Goal: Task Accomplishment & Management: Complete application form

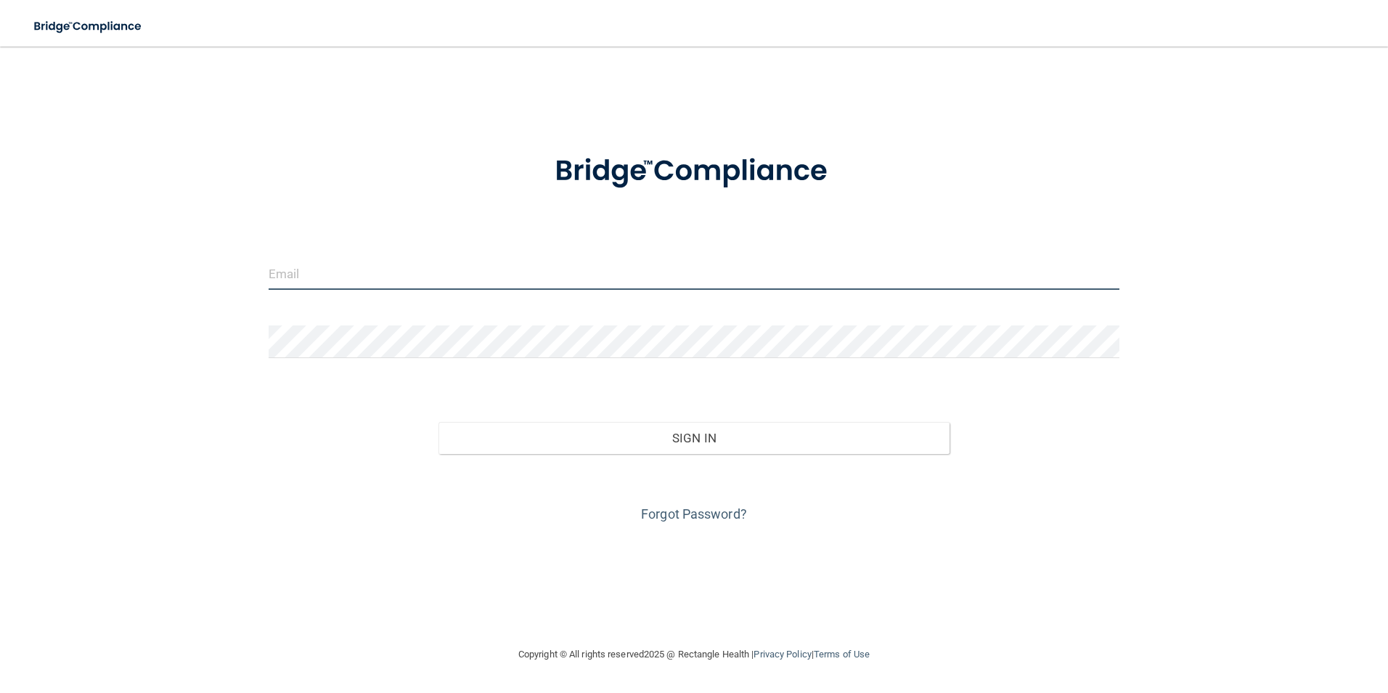
click at [323, 272] on input "email" at bounding box center [695, 273] width 852 height 33
type input "[EMAIL_ADDRESS][PERSON_NAME][DOMAIN_NAME]"
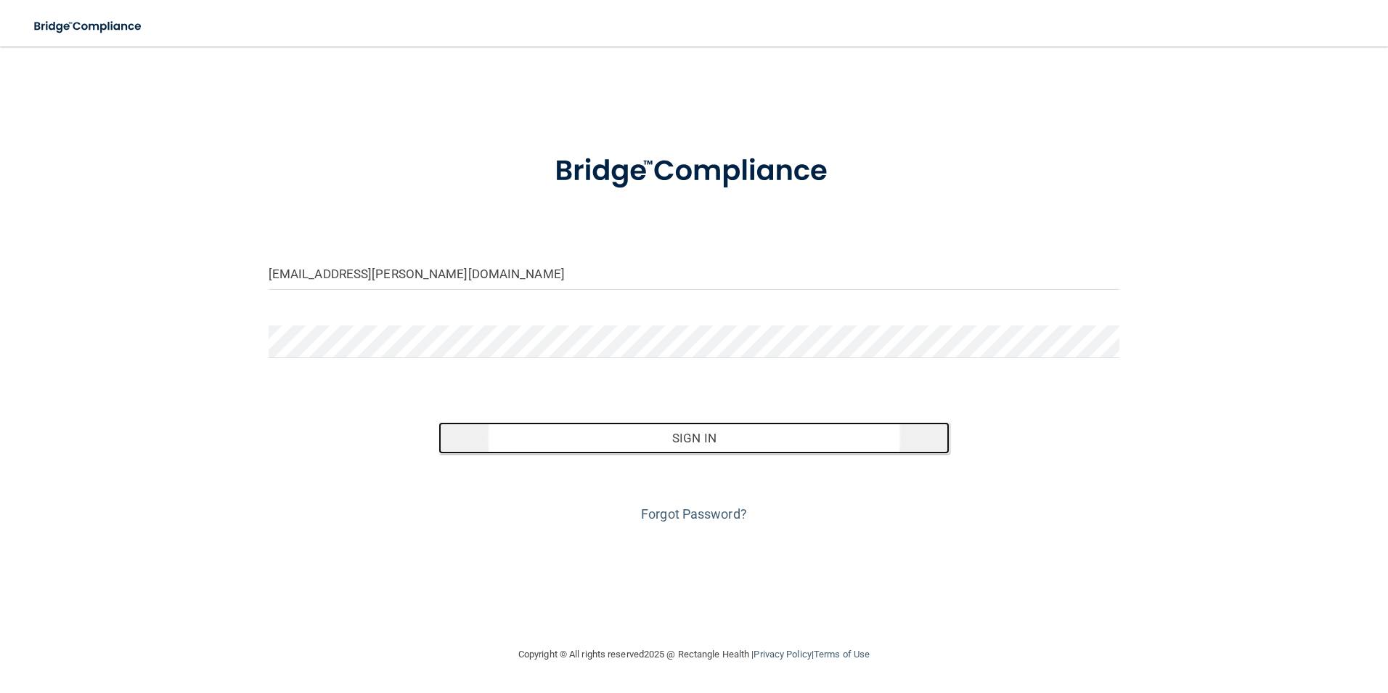
click at [761, 439] on button "Sign In" at bounding box center [694, 438] width 511 height 32
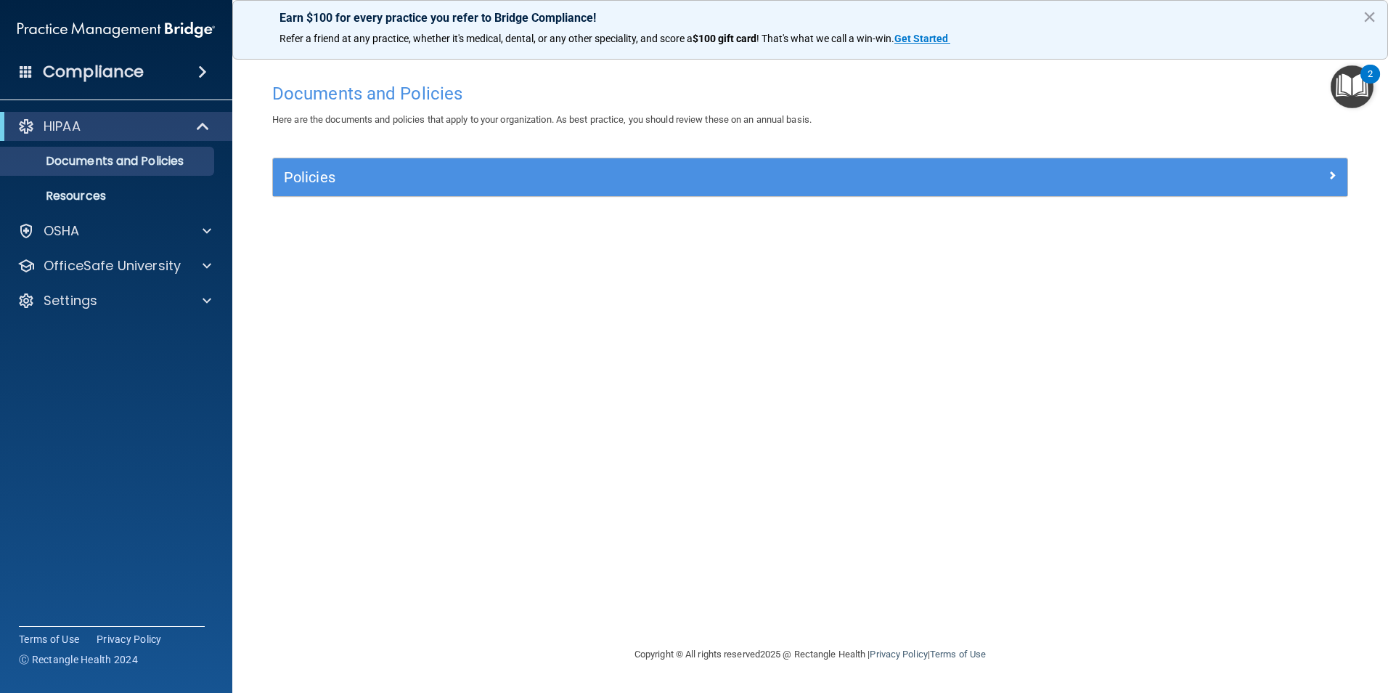
click at [1367, 87] on img "Open Resource Center, 2 new notifications" at bounding box center [1352, 86] width 43 height 43
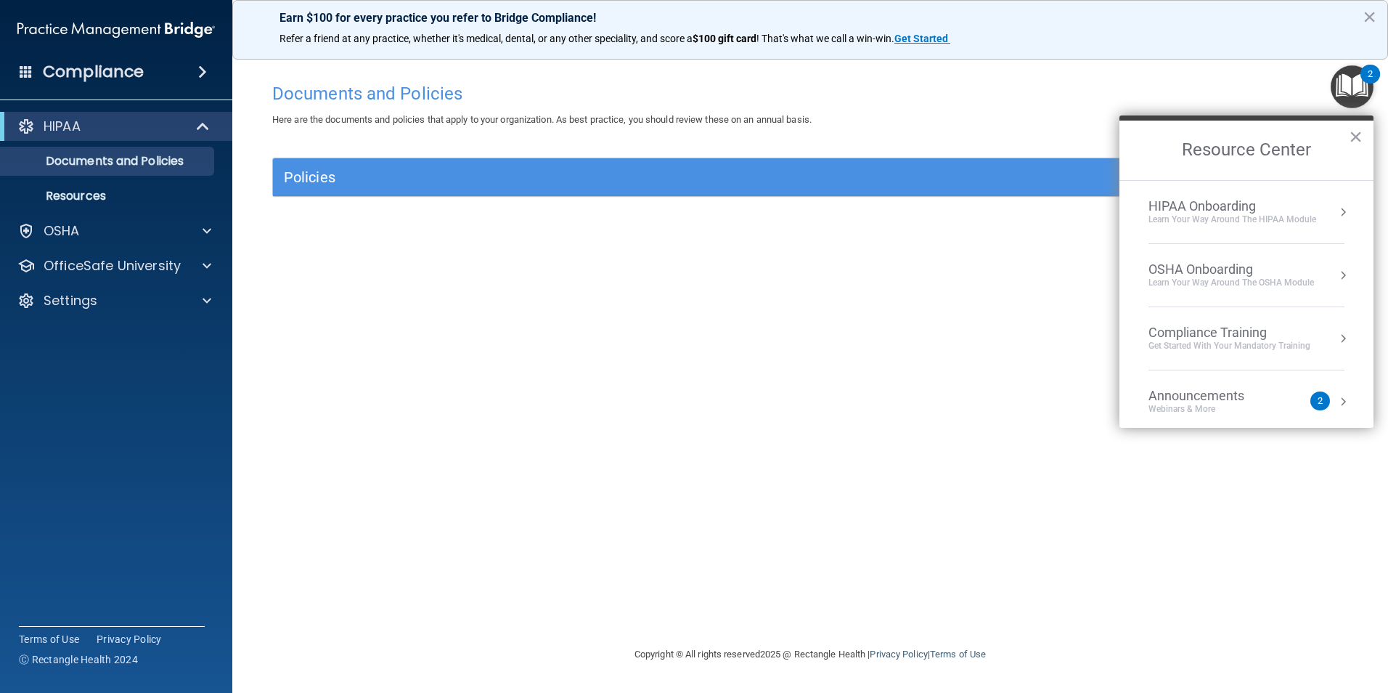
click at [1336, 339] on button "Resource Center" at bounding box center [1343, 338] width 15 height 15
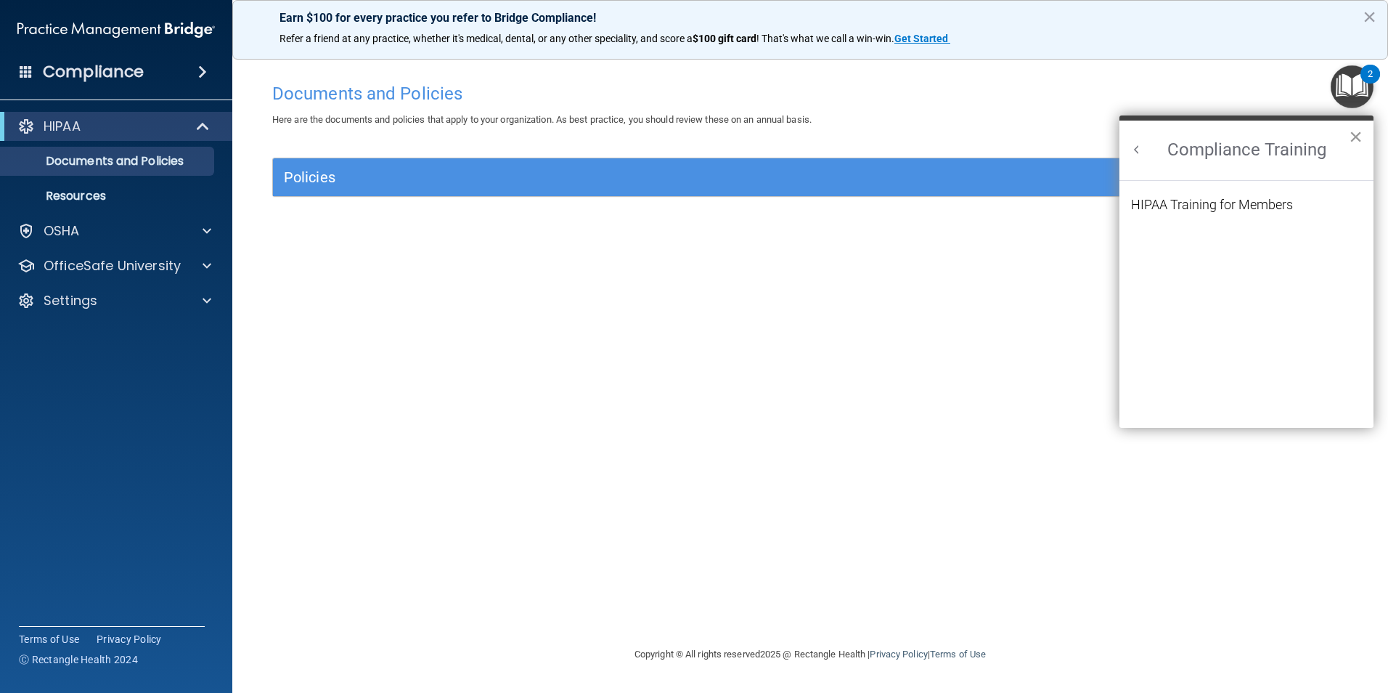
click at [1350, 131] on button "×" at bounding box center [1356, 136] width 14 height 23
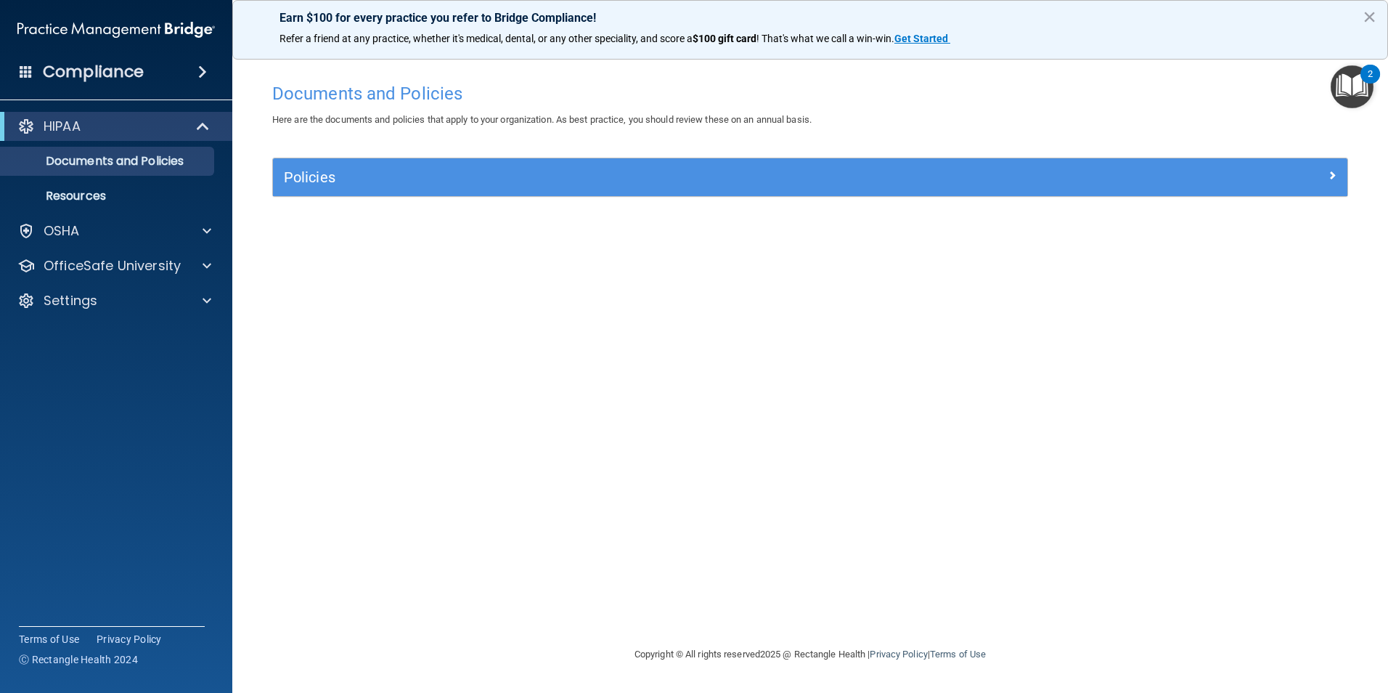
click at [1358, 89] on img "Open Resource Center, 2 new notifications" at bounding box center [1352, 86] width 43 height 43
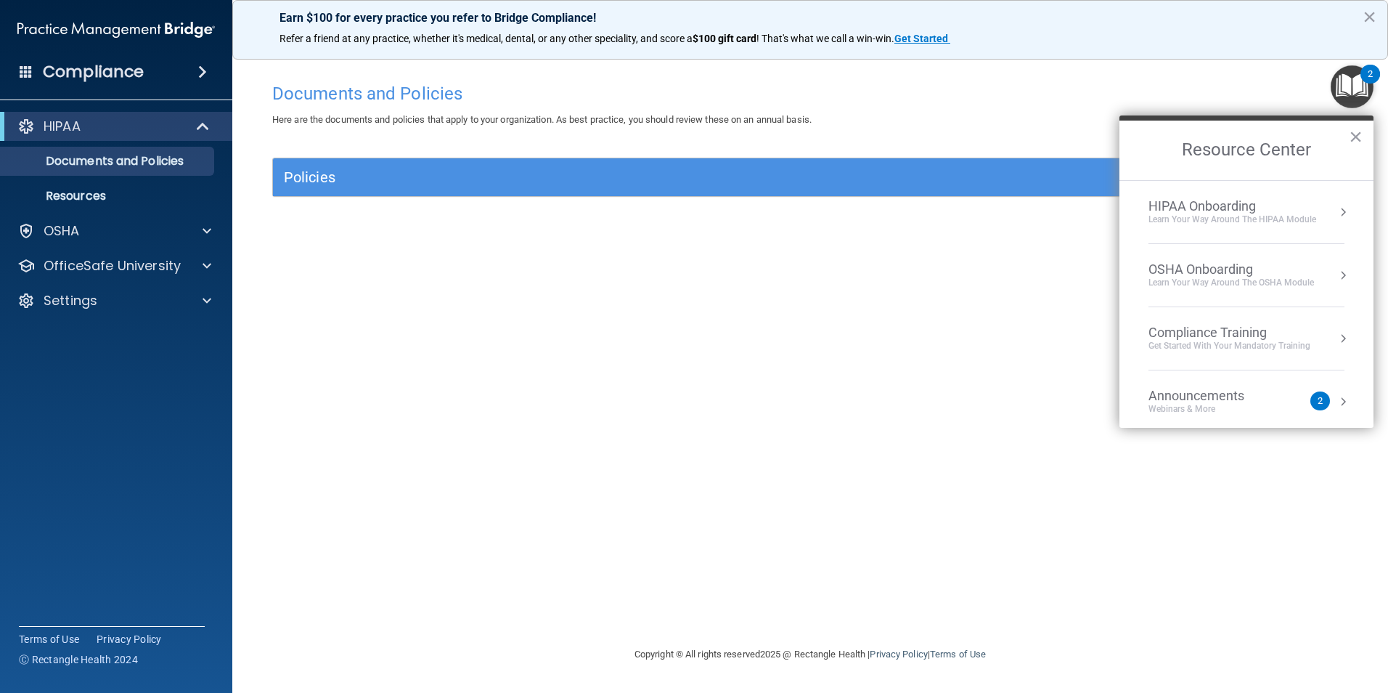
click at [1336, 208] on button "Resource Center" at bounding box center [1343, 212] width 15 height 15
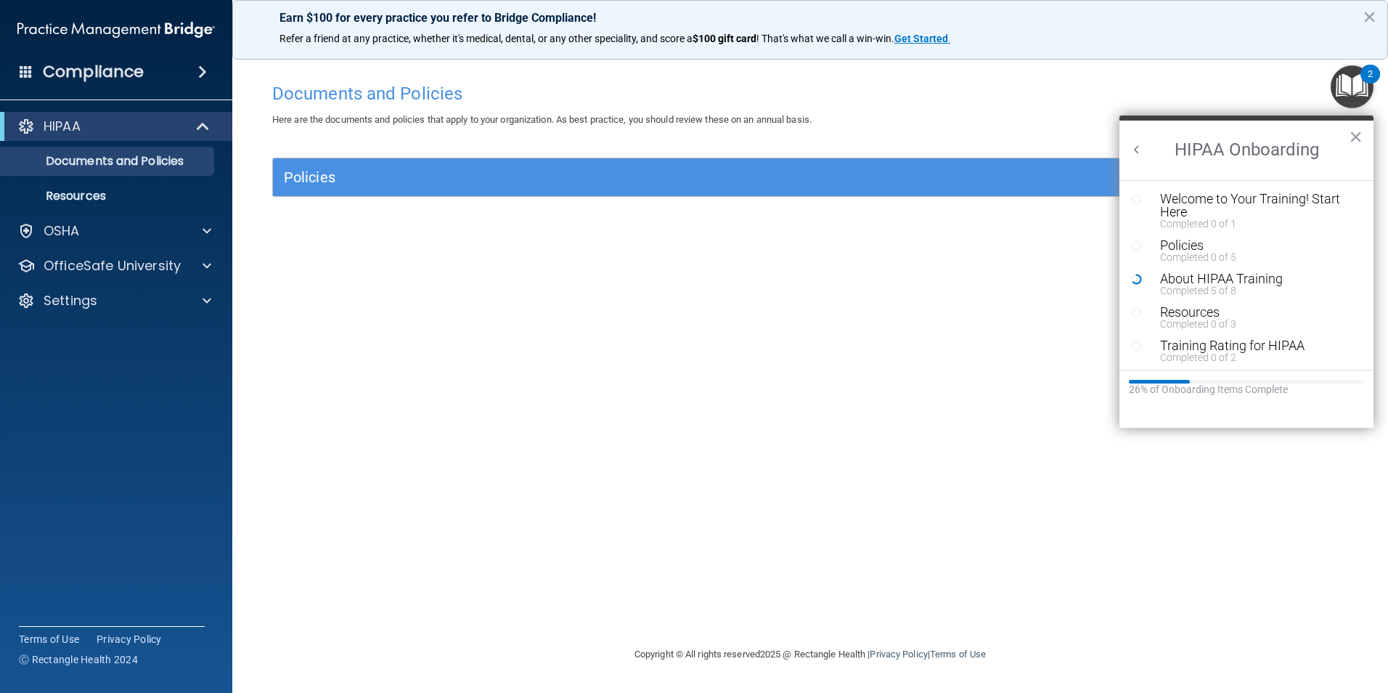
click at [1350, 83] on img "Open Resource Center, 2 new notifications" at bounding box center [1352, 86] width 43 height 43
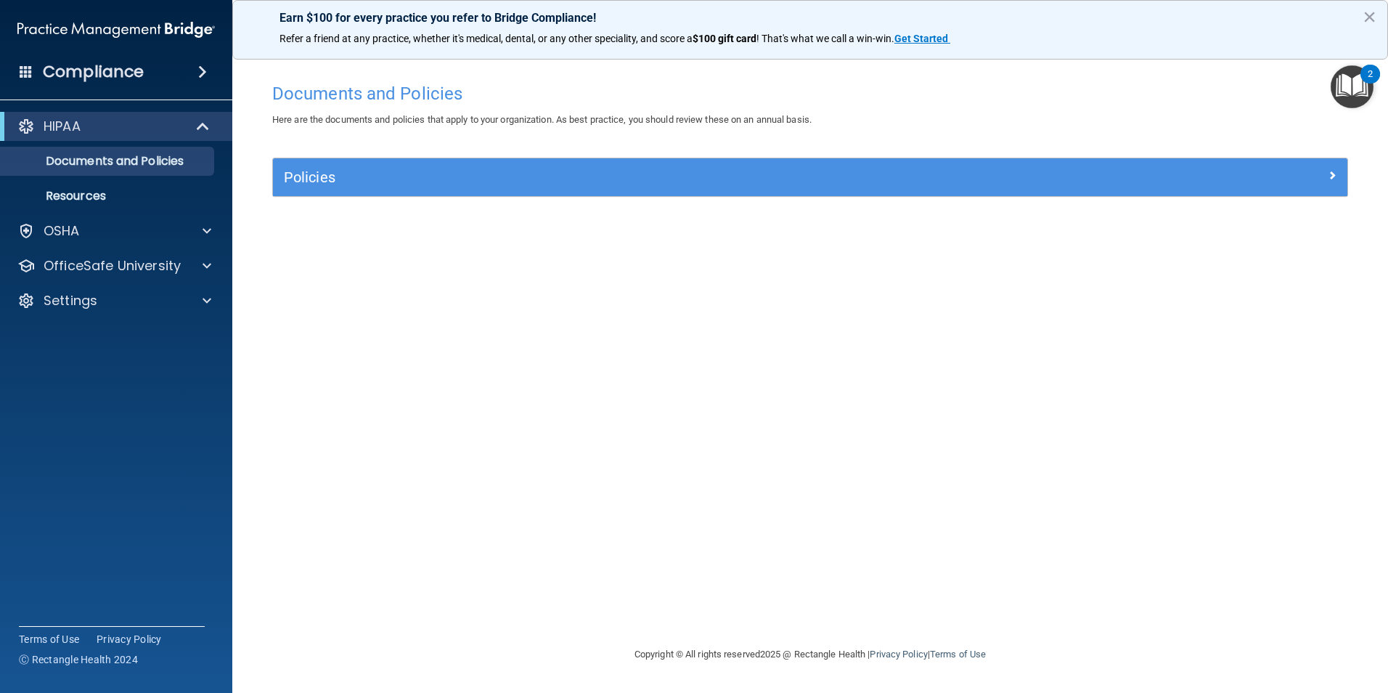
click at [1349, 83] on img "Open Resource Center, 2 new notifications" at bounding box center [1352, 86] width 43 height 43
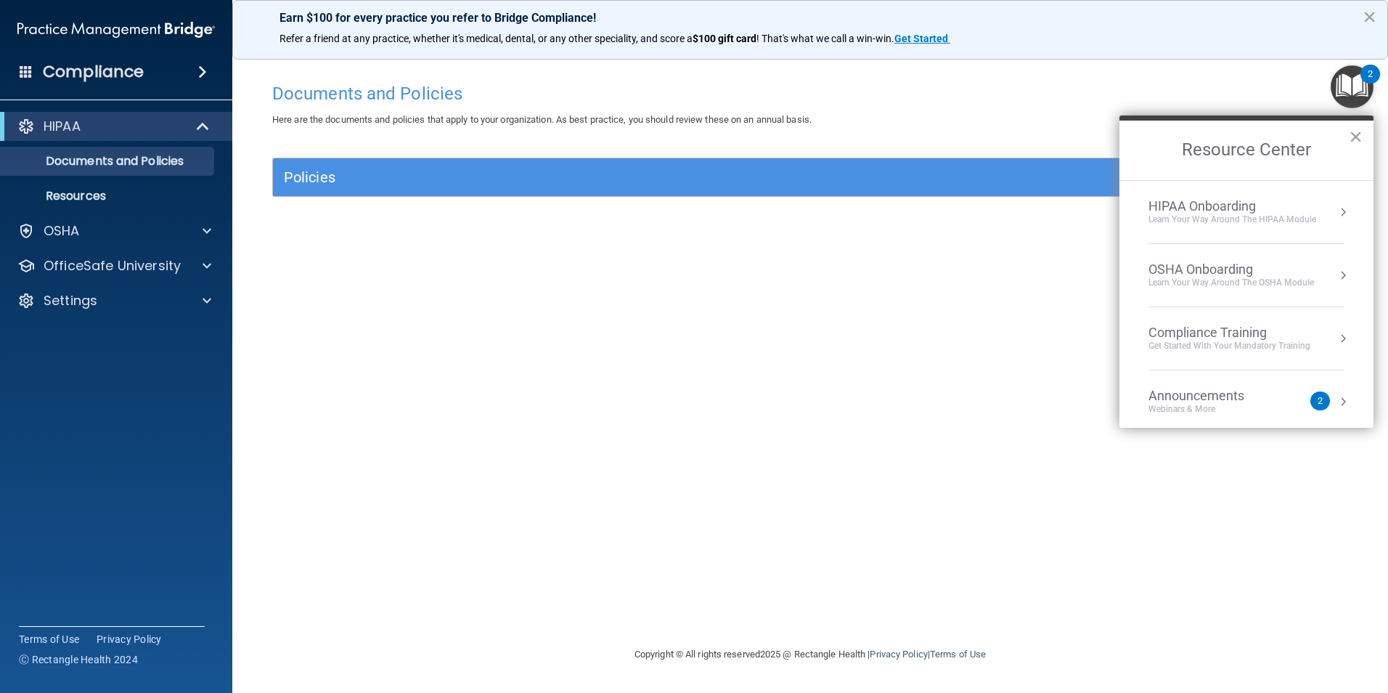
click at [1336, 274] on button "Resource Center" at bounding box center [1343, 275] width 15 height 15
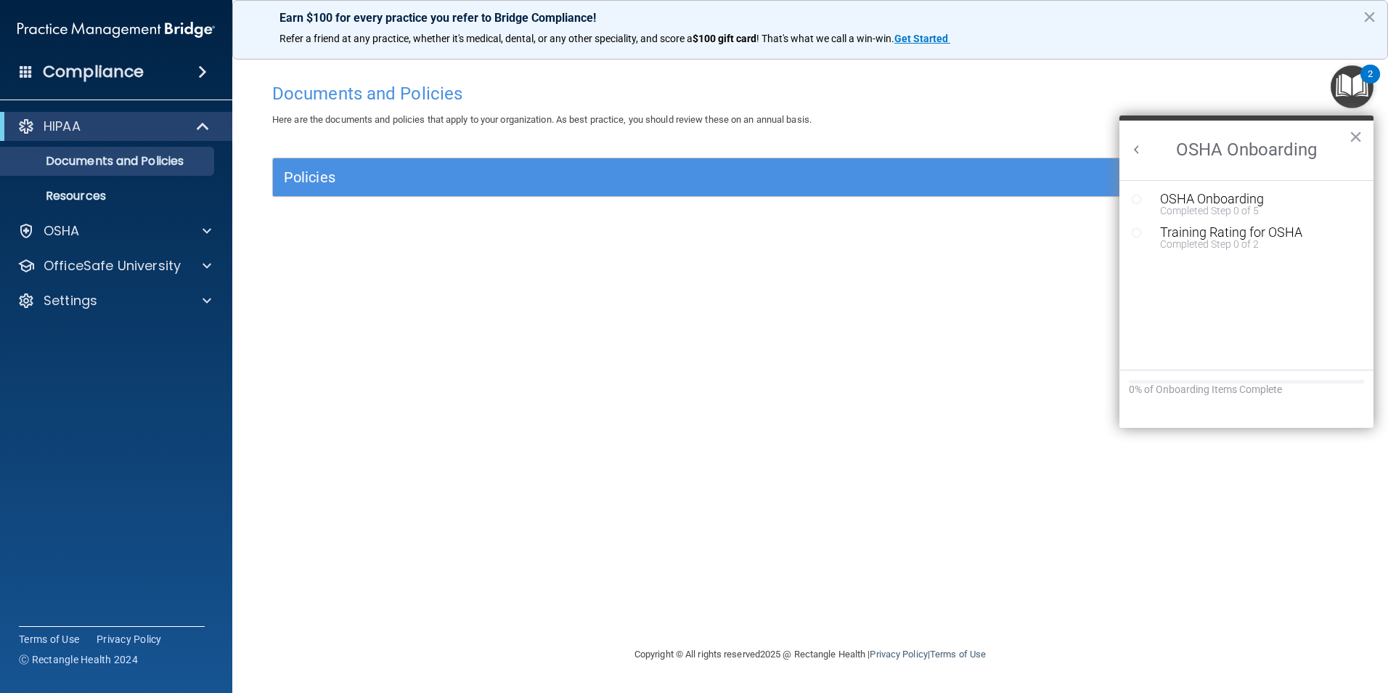
click at [1355, 84] on img "Open Resource Center, 2 new notifications" at bounding box center [1352, 86] width 43 height 43
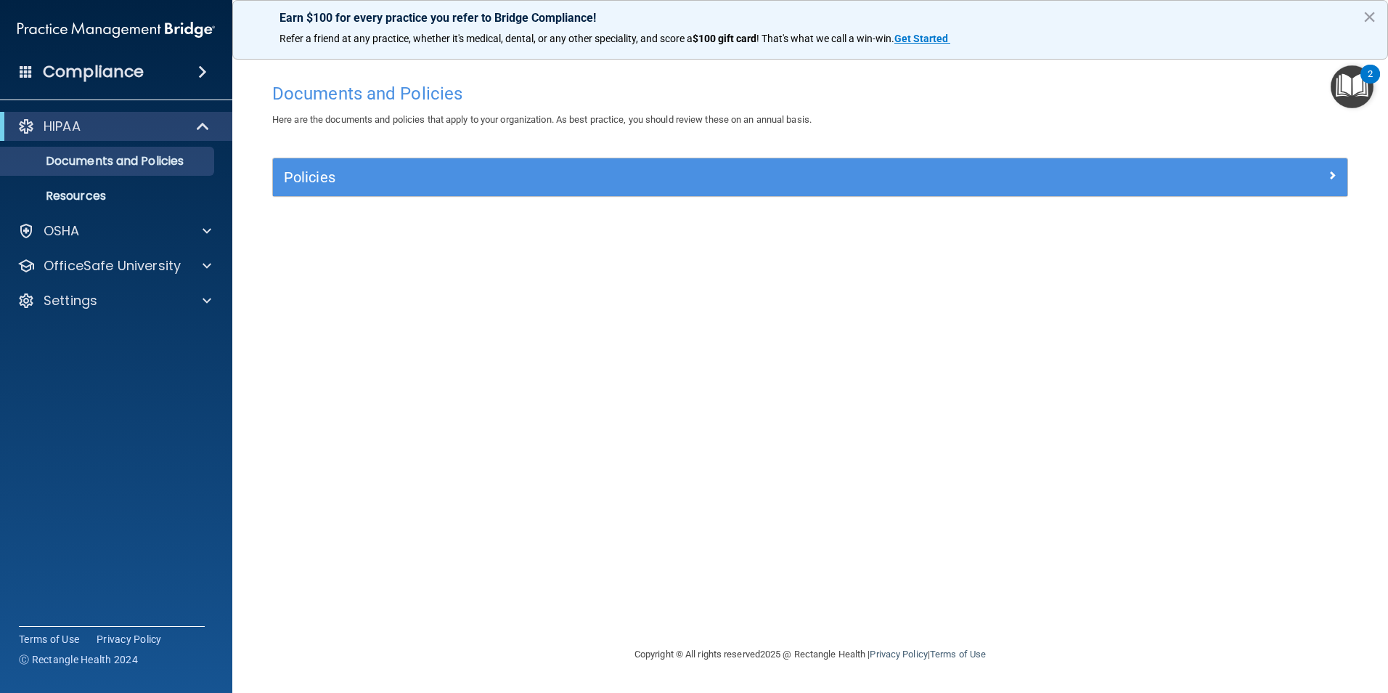
click at [1353, 89] on img "Open Resource Center, 2 new notifications" at bounding box center [1352, 86] width 43 height 43
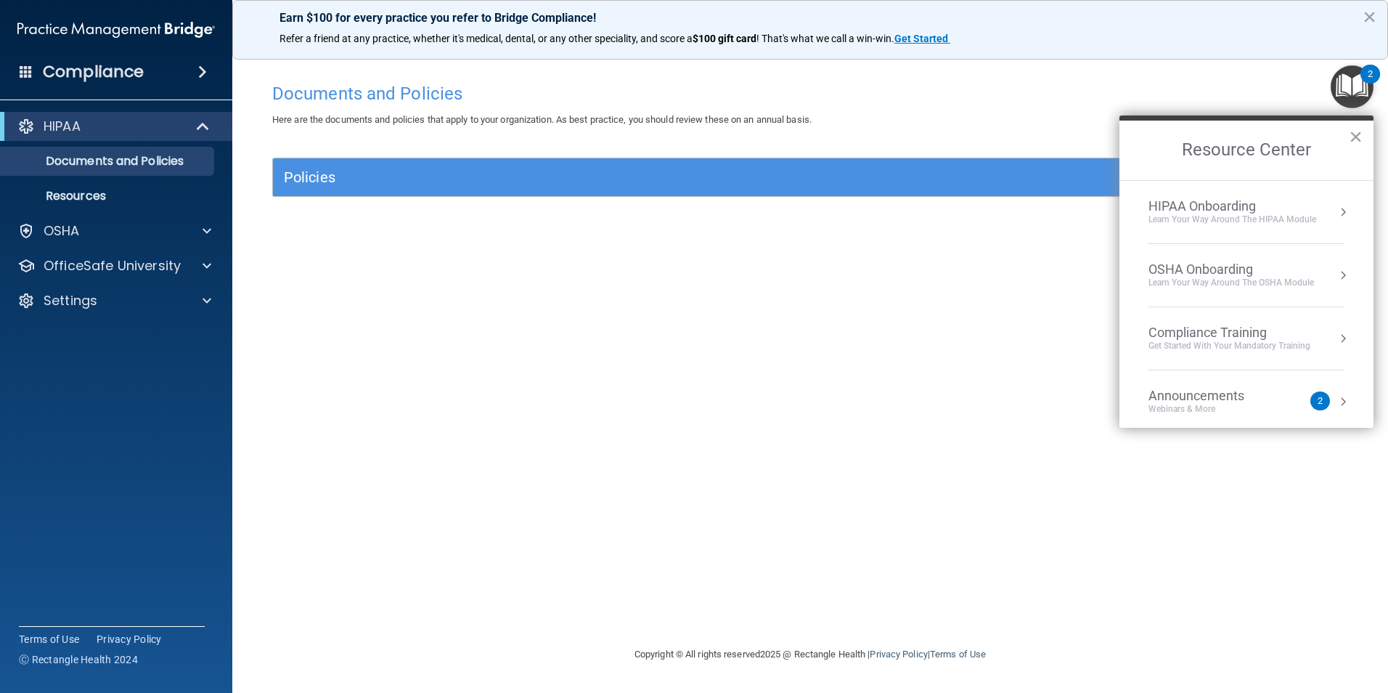
click at [1336, 337] on button "Resource Center" at bounding box center [1343, 338] width 15 height 15
click at [1212, 210] on div "HIPAA Training for Members" at bounding box center [1212, 204] width 162 height 13
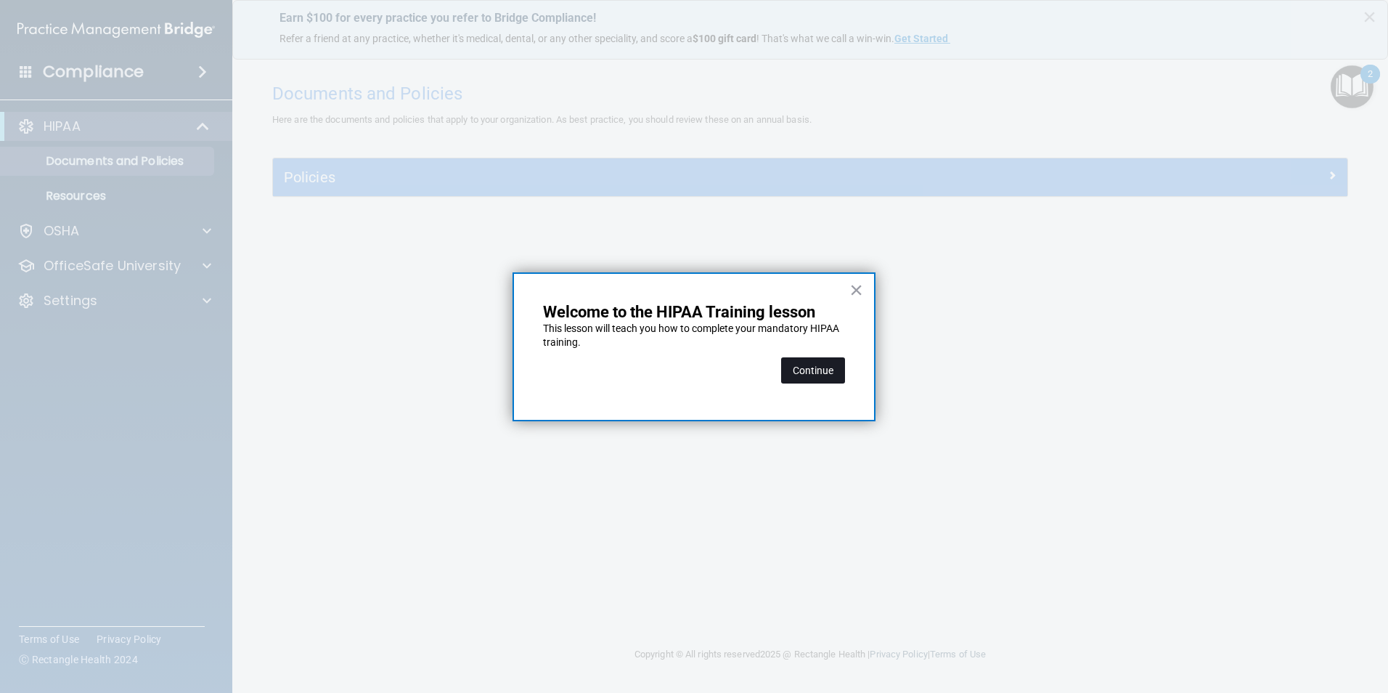
click at [812, 367] on button "Continue" at bounding box center [813, 370] width 64 height 26
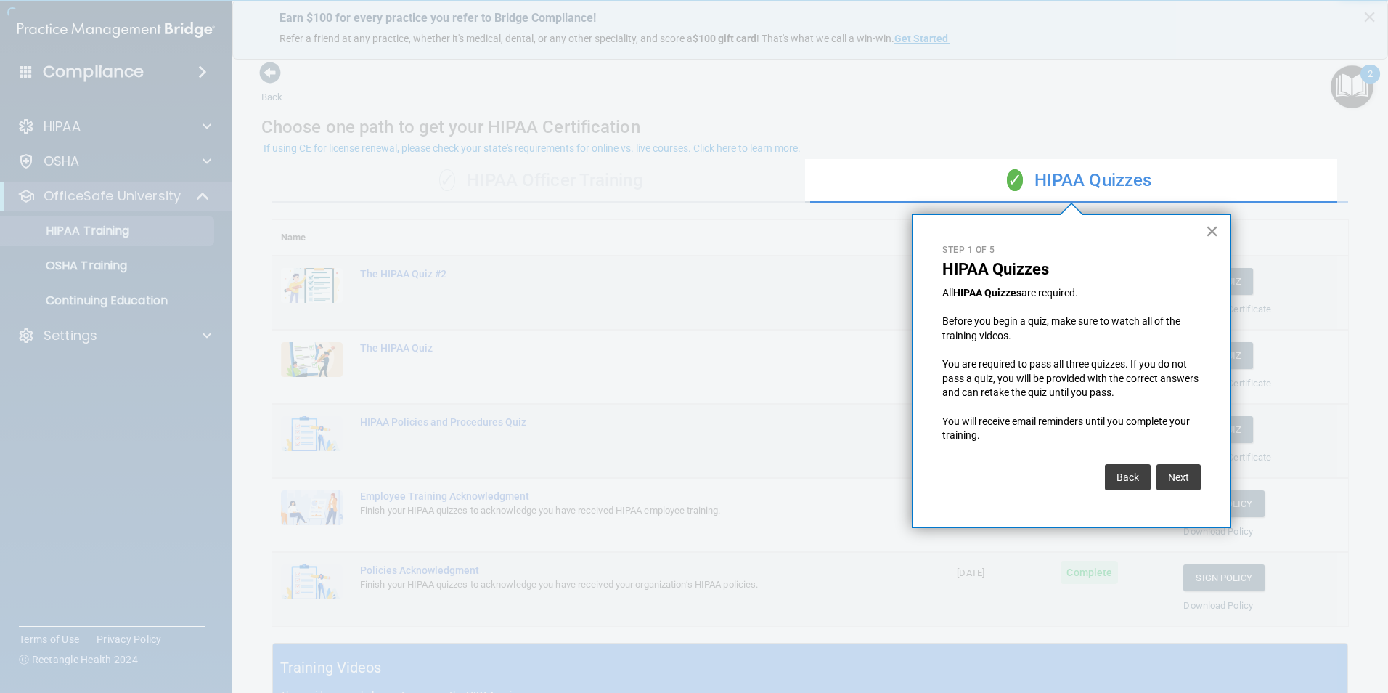
click at [1210, 227] on button "×" at bounding box center [1212, 230] width 14 height 23
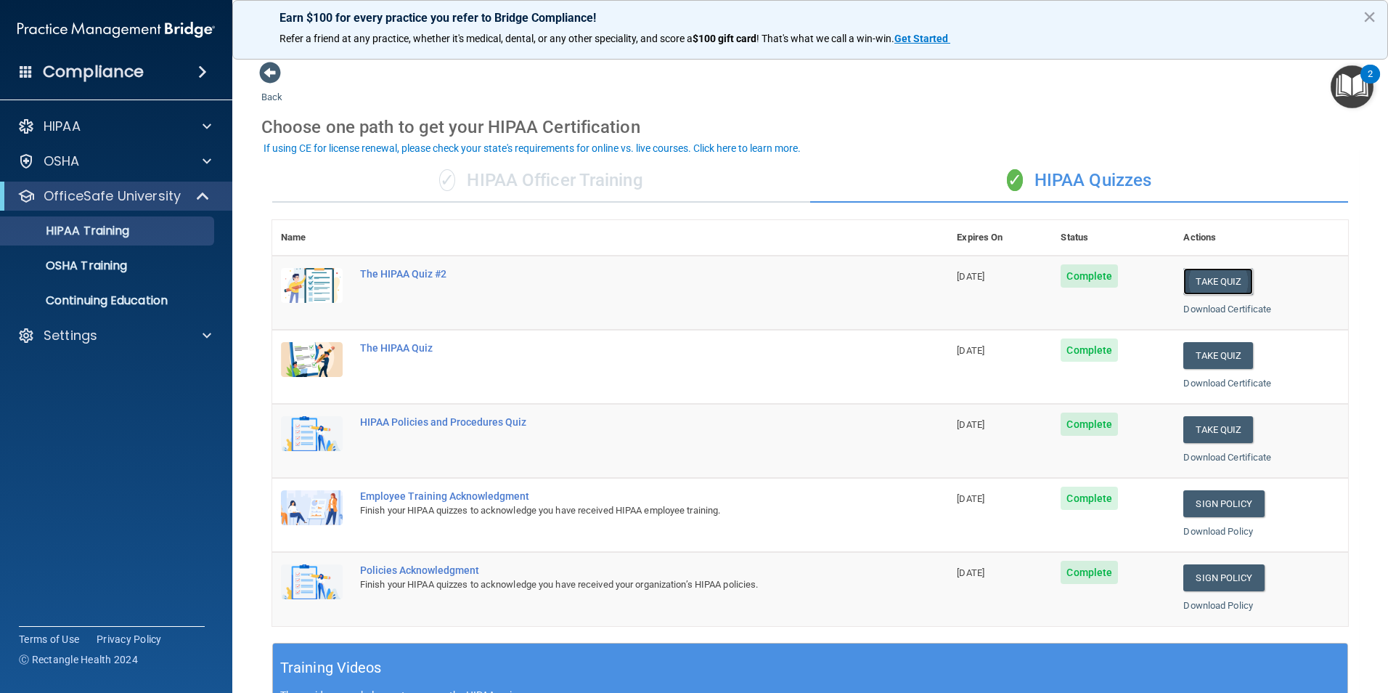
click at [1214, 280] on button "Take Quiz" at bounding box center [1218, 281] width 70 height 27
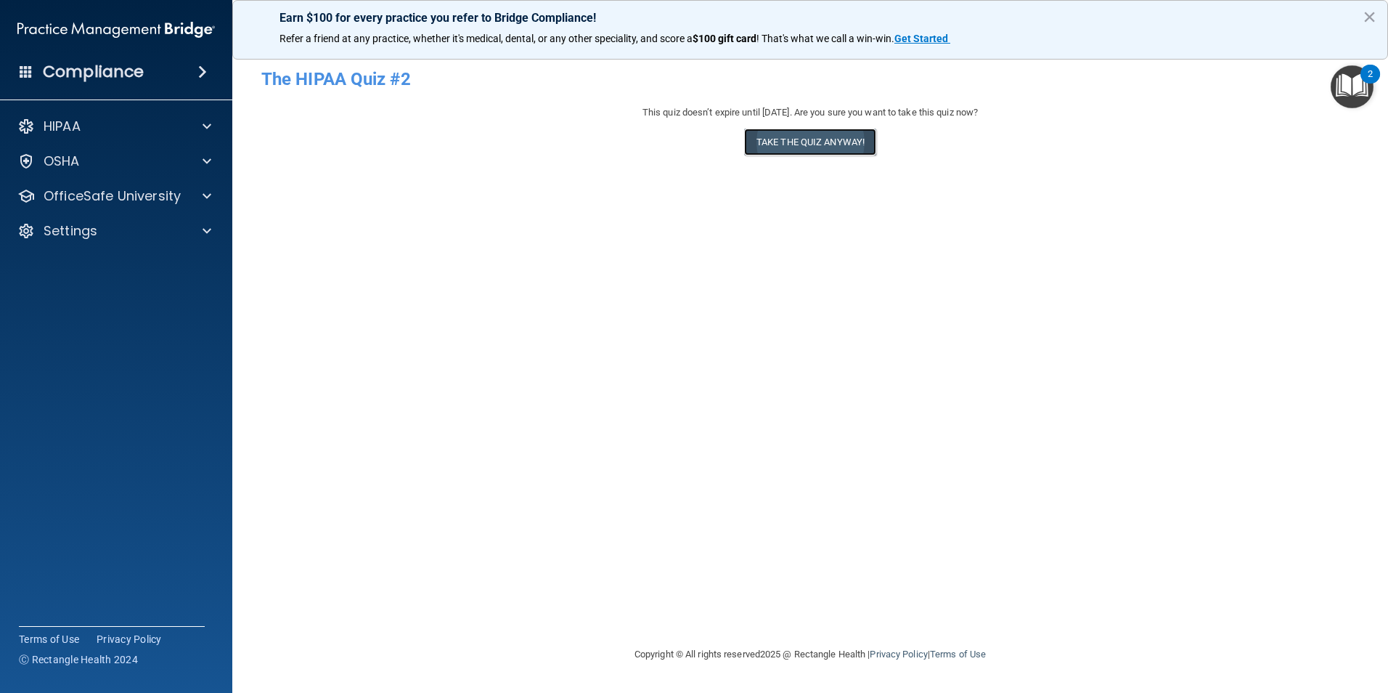
click at [836, 141] on button "Take the quiz anyway!" at bounding box center [810, 142] width 132 height 27
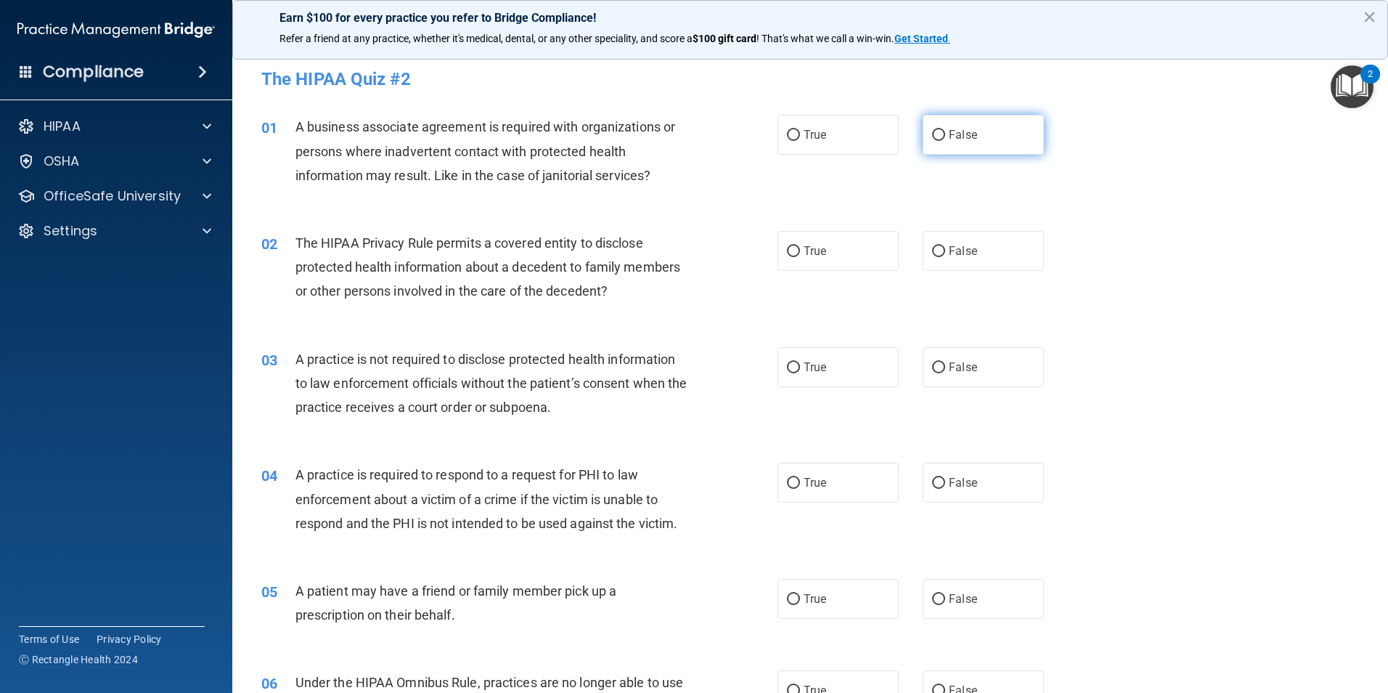
click at [954, 133] on span "False" at bounding box center [963, 135] width 28 height 14
click at [945, 133] on input "False" at bounding box center [938, 135] width 13 height 11
radio input "true"
click at [791, 251] on input "True" at bounding box center [793, 251] width 13 height 11
radio input "true"
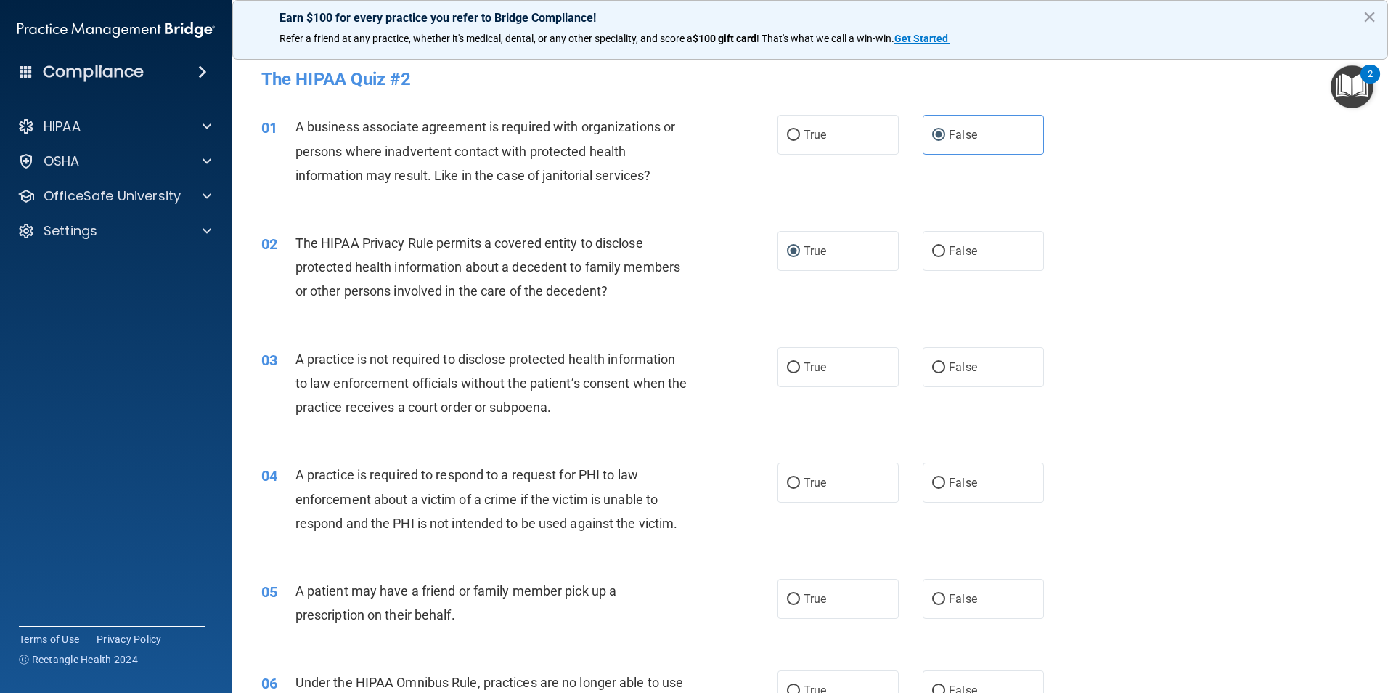
scroll to position [73, 0]
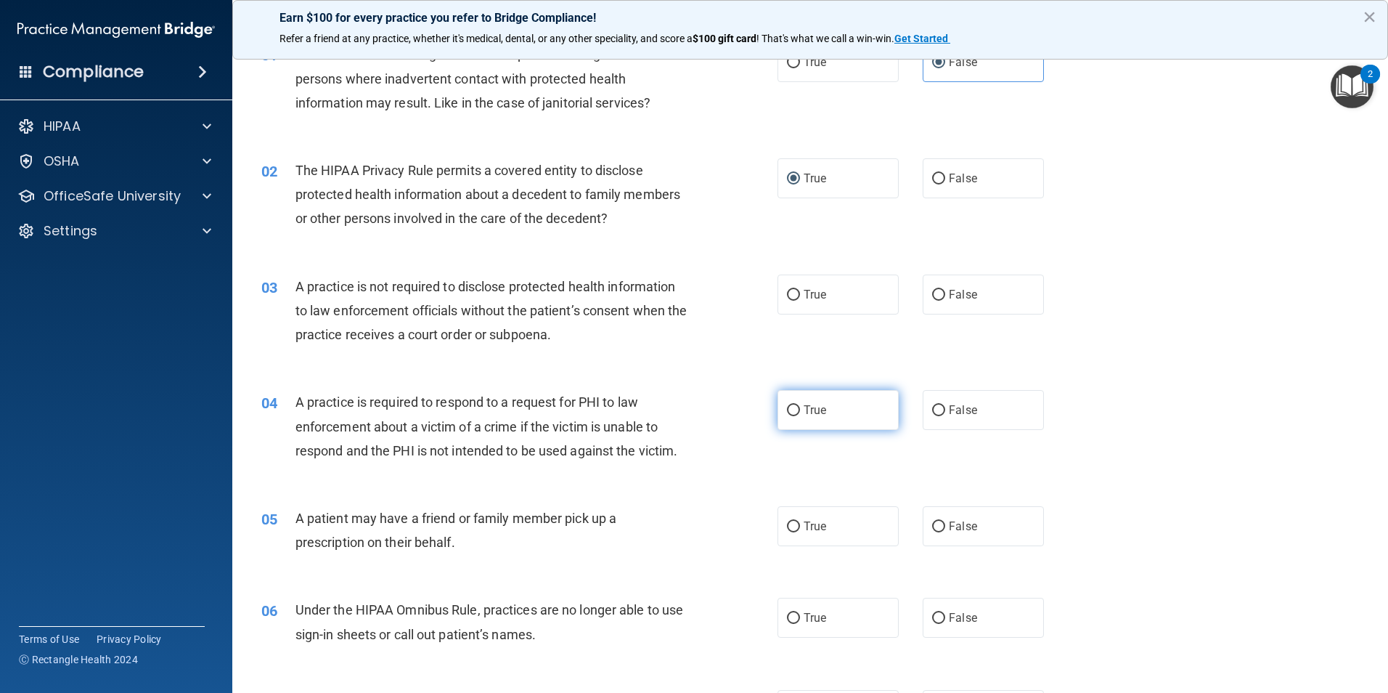
click at [810, 408] on span "True" at bounding box center [815, 410] width 23 height 14
click at [800, 408] on input "True" at bounding box center [793, 410] width 13 height 11
radio input "true"
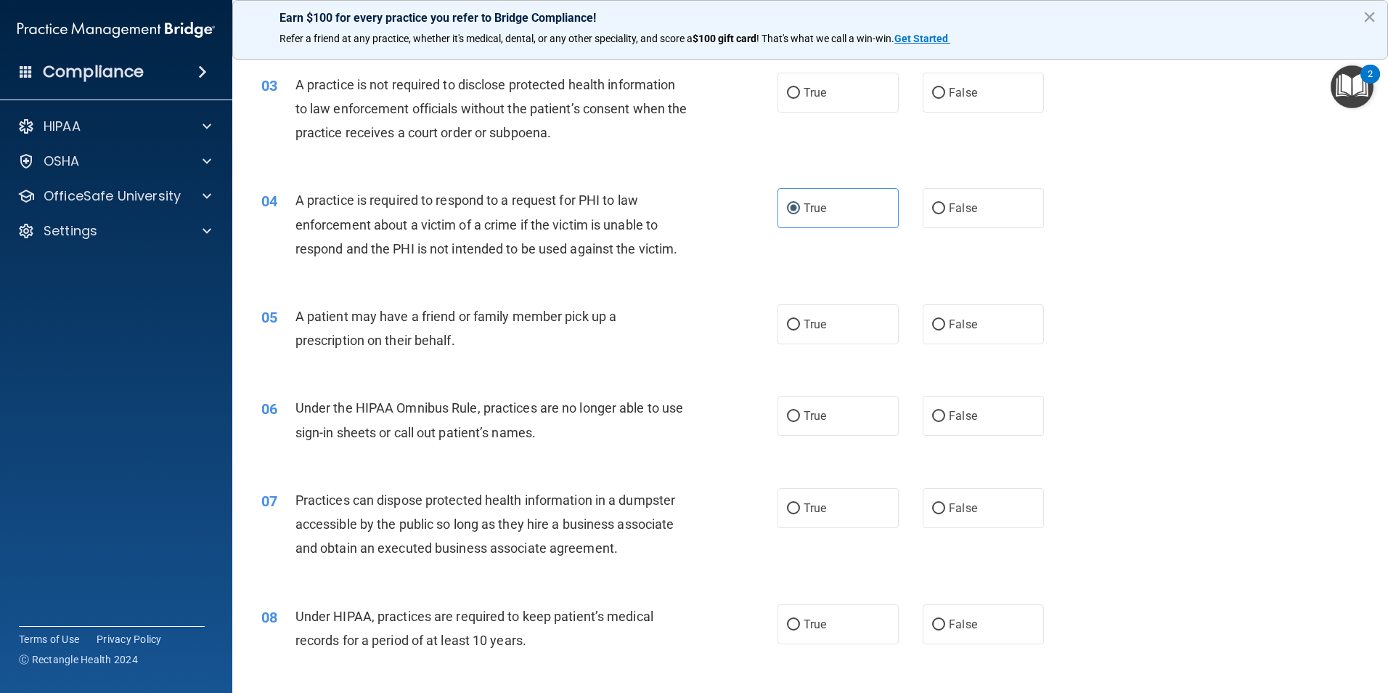
scroll to position [290, 0]
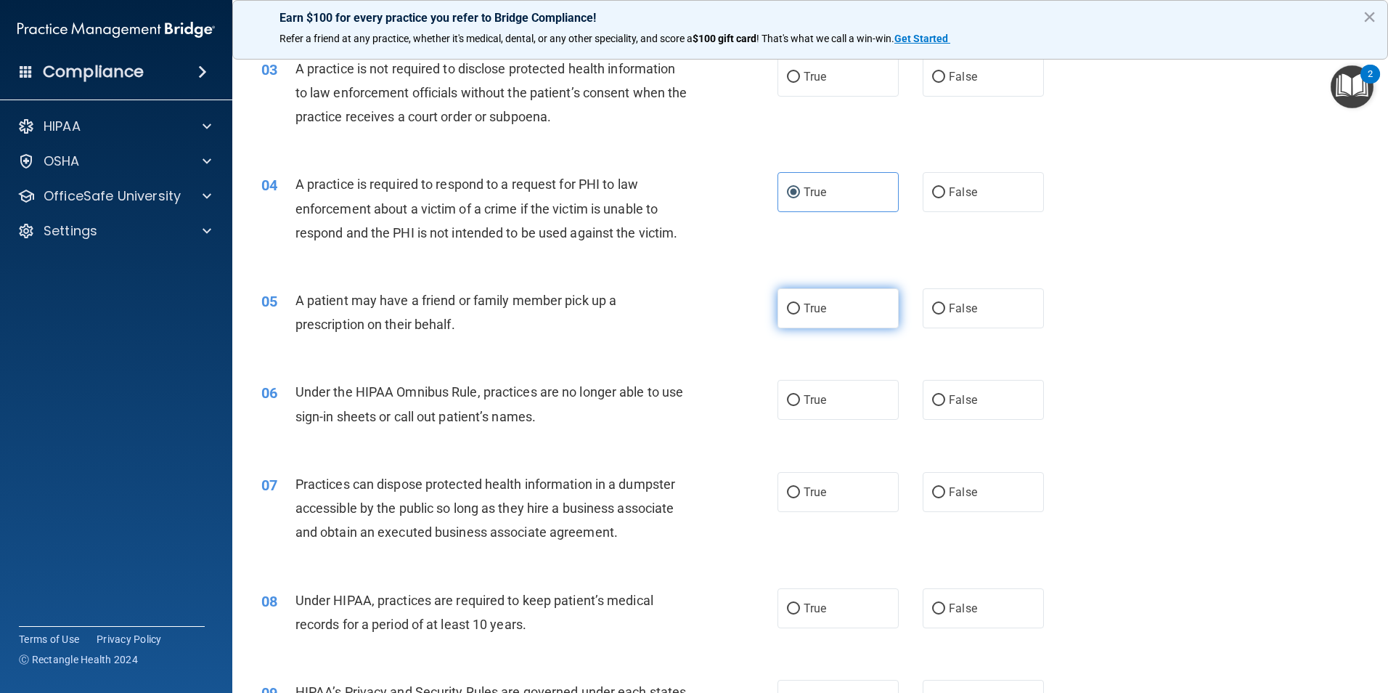
click at [806, 306] on span "True" at bounding box center [815, 308] width 23 height 14
click at [800, 306] on input "True" at bounding box center [793, 308] width 13 height 11
radio input "true"
click at [790, 492] on input "True" at bounding box center [793, 492] width 13 height 11
radio input "true"
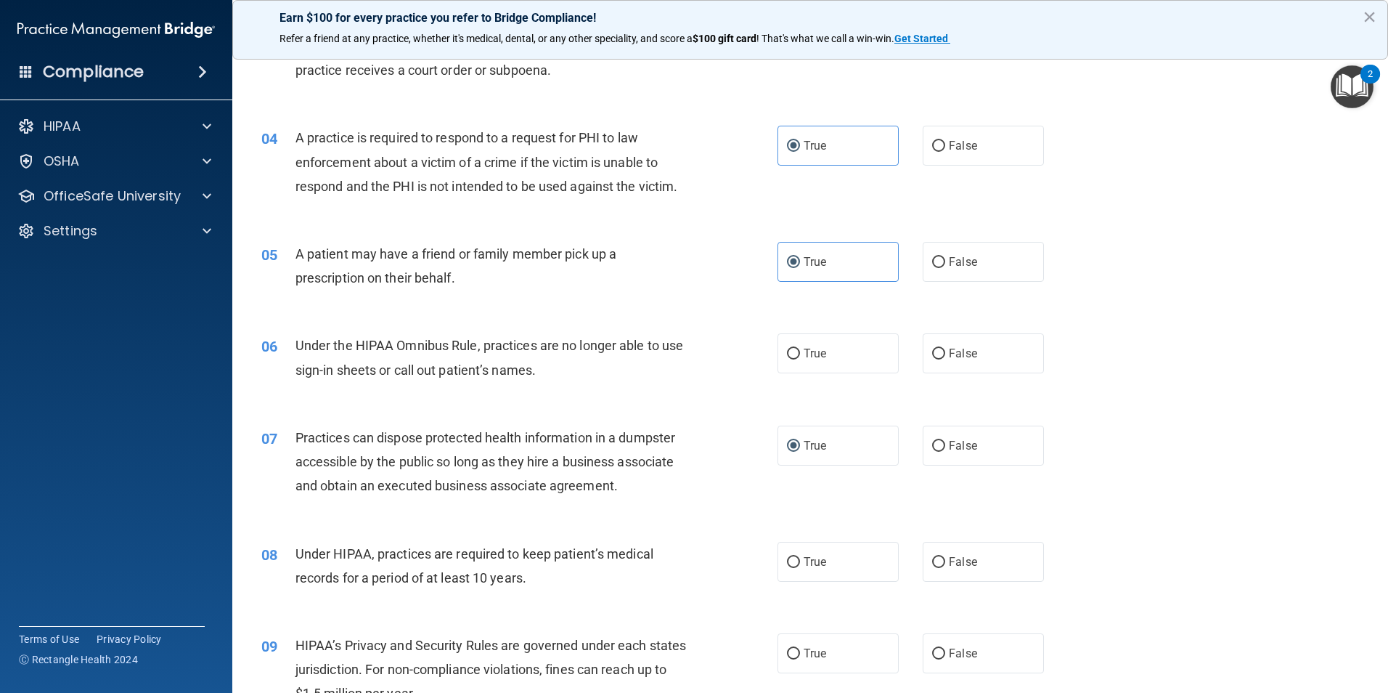
scroll to position [363, 0]
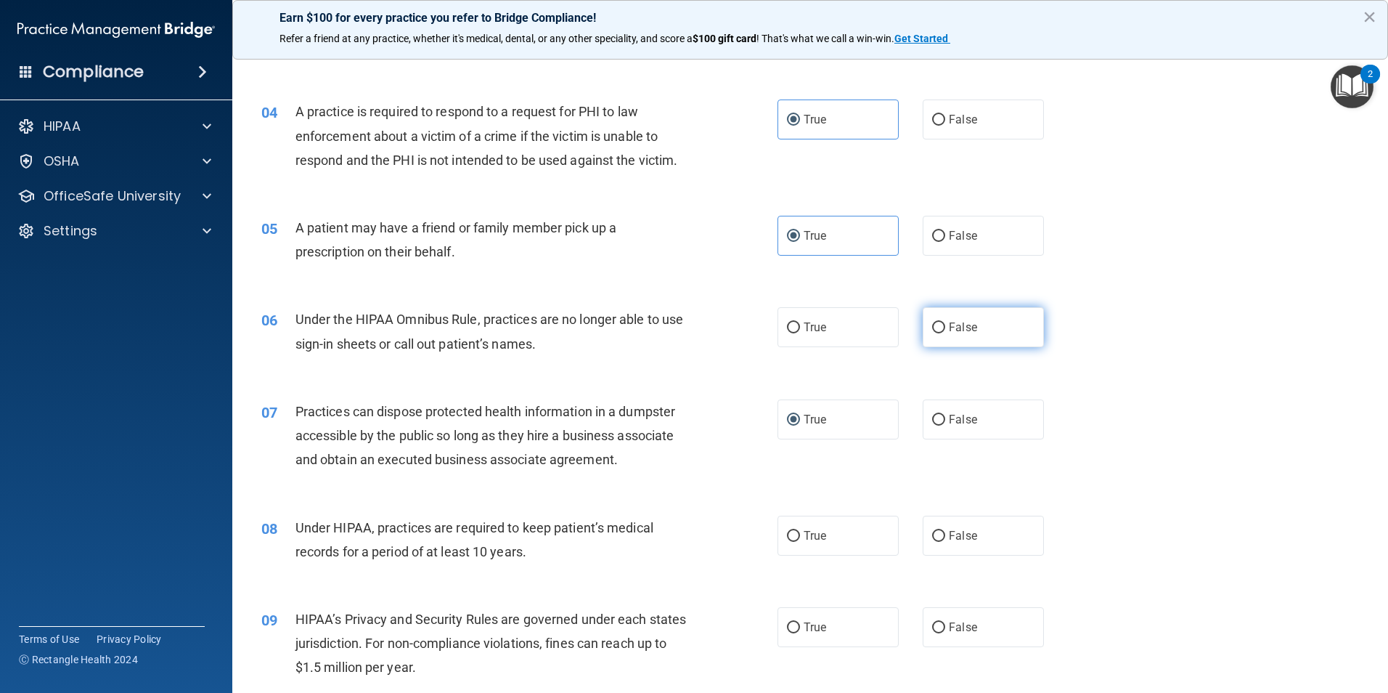
click at [953, 322] on span "False" at bounding box center [963, 327] width 28 height 14
click at [945, 322] on input "False" at bounding box center [938, 327] width 13 height 11
radio input "true"
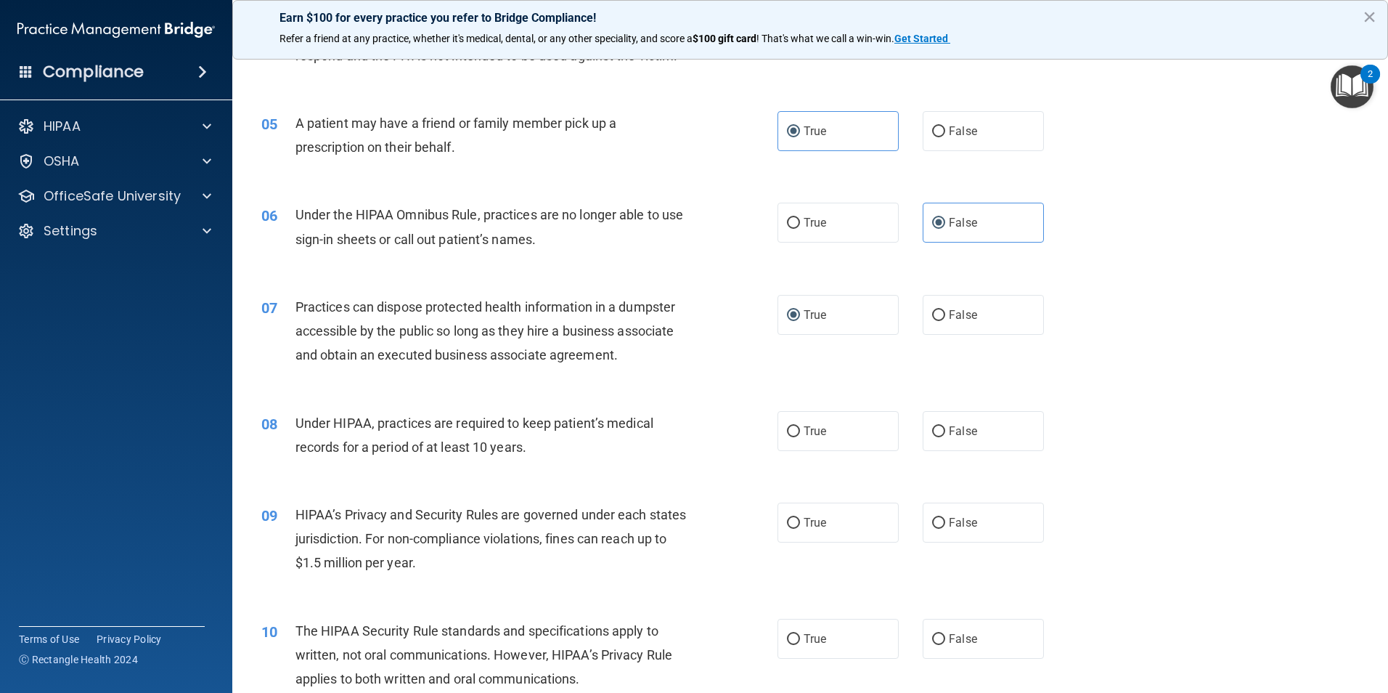
scroll to position [508, 0]
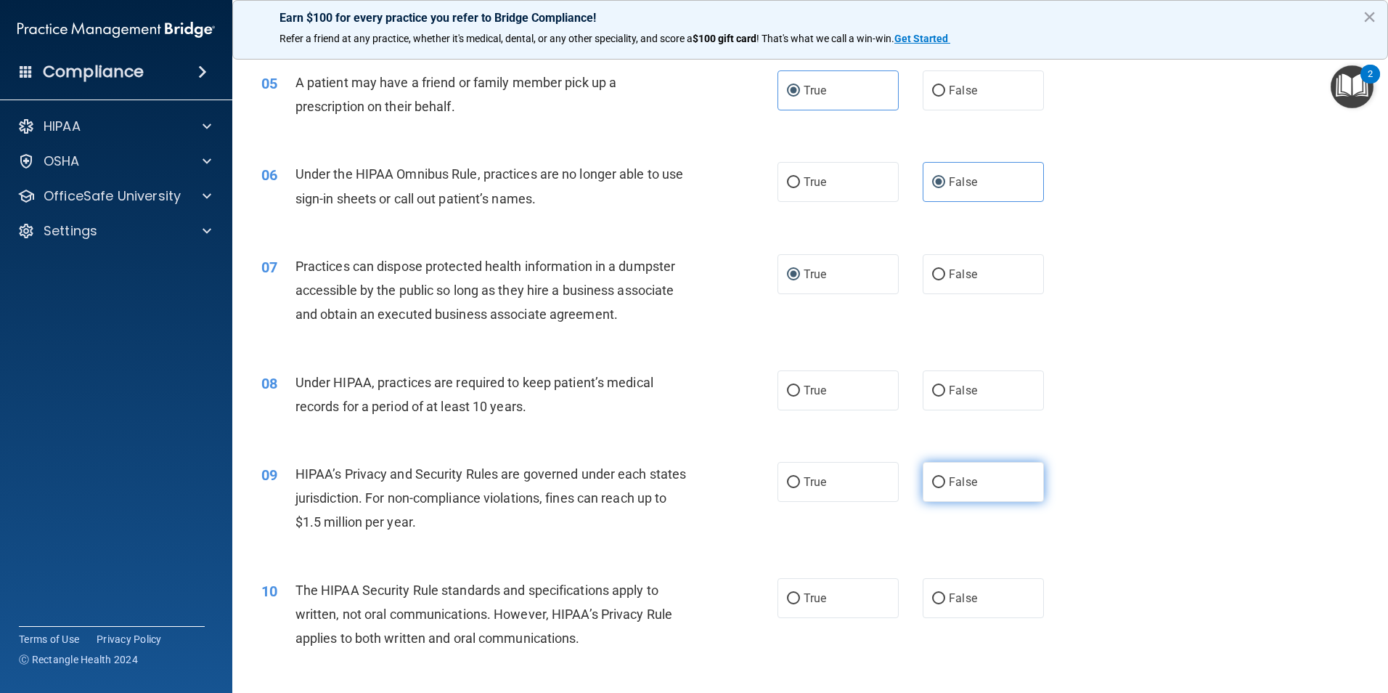
click at [950, 482] on span "False" at bounding box center [963, 482] width 28 height 14
click at [945, 482] on input "False" at bounding box center [938, 482] width 13 height 11
radio input "true"
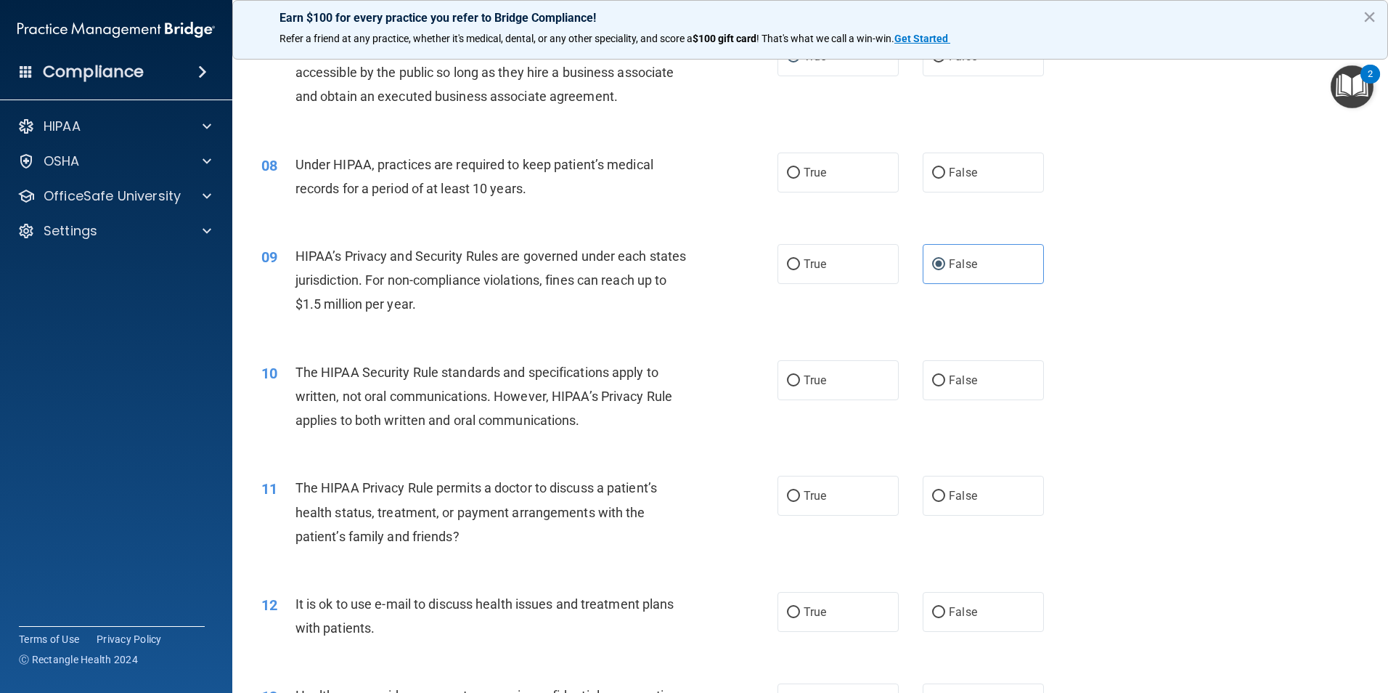
scroll to position [799, 0]
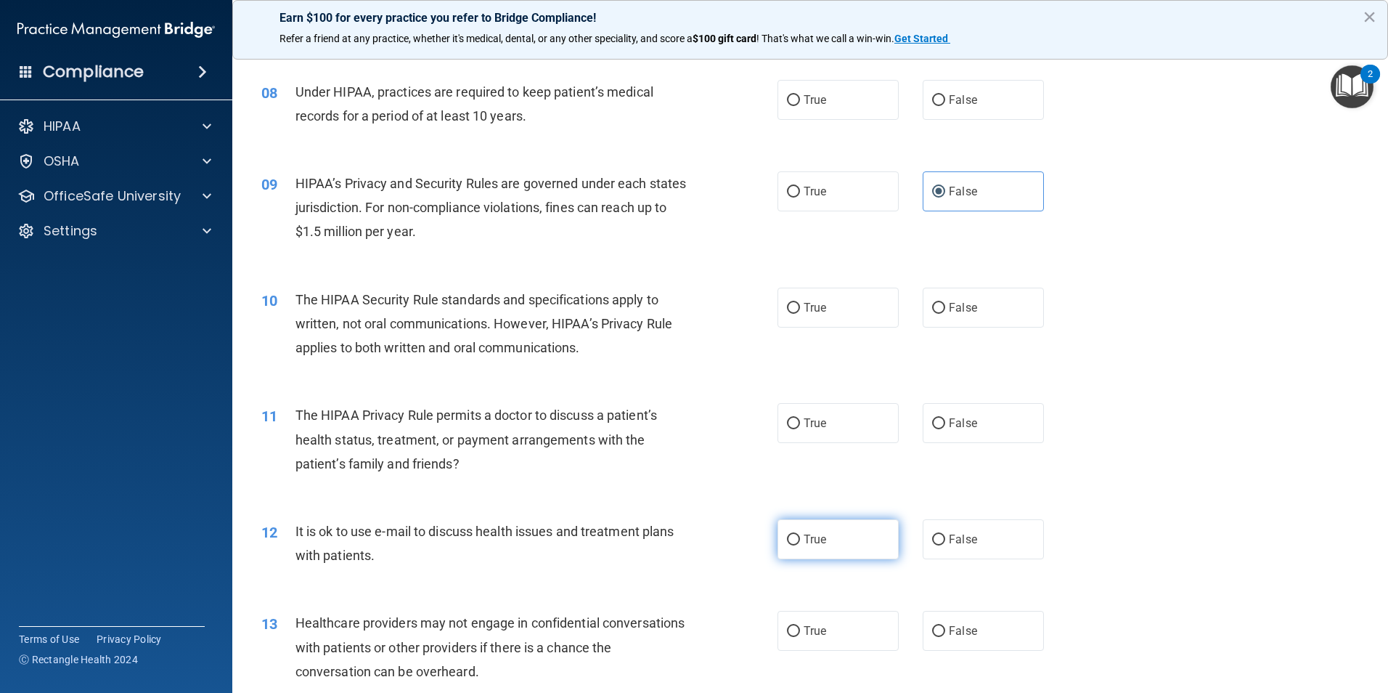
click at [794, 538] on input "True" at bounding box center [793, 539] width 13 height 11
radio input "true"
click at [796, 540] on label "True" at bounding box center [838, 539] width 121 height 40
click at [796, 540] on input "True" at bounding box center [793, 539] width 13 height 11
click at [949, 539] on span "False" at bounding box center [963, 539] width 28 height 14
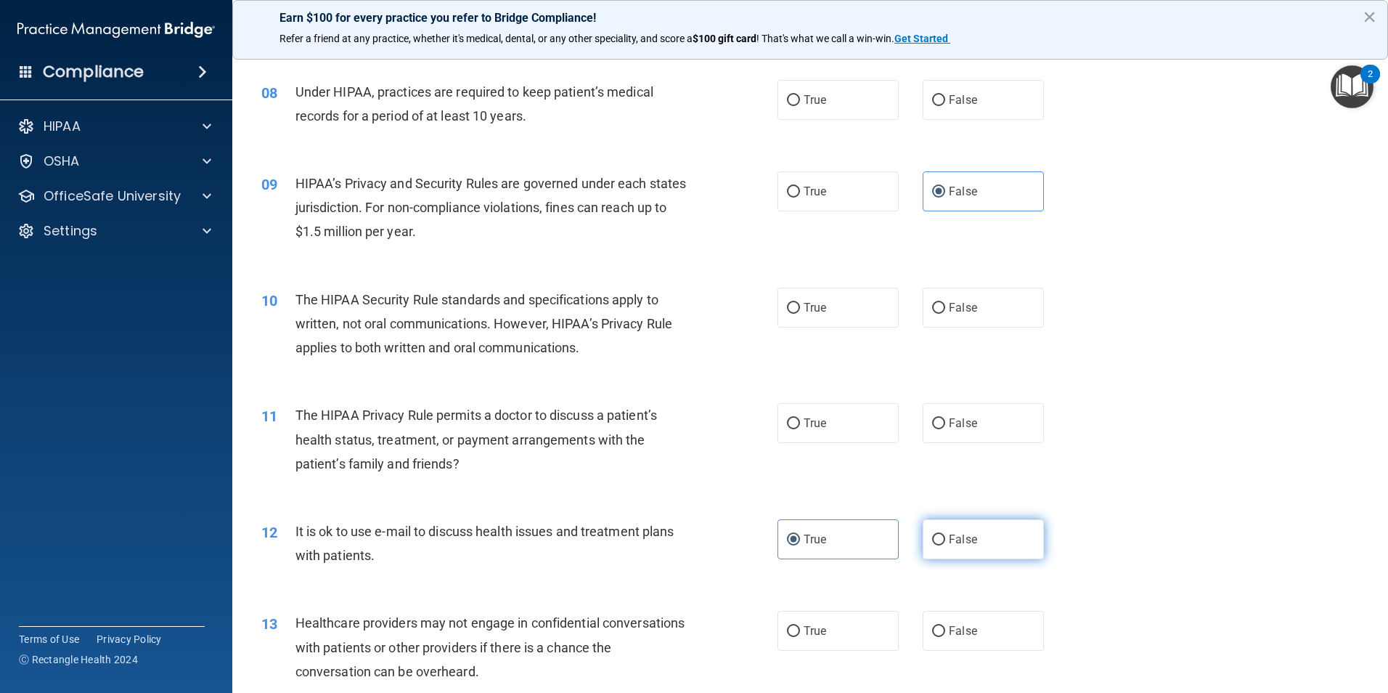
click at [945, 539] on input "False" at bounding box center [938, 539] width 13 height 11
radio input "true"
radio input "false"
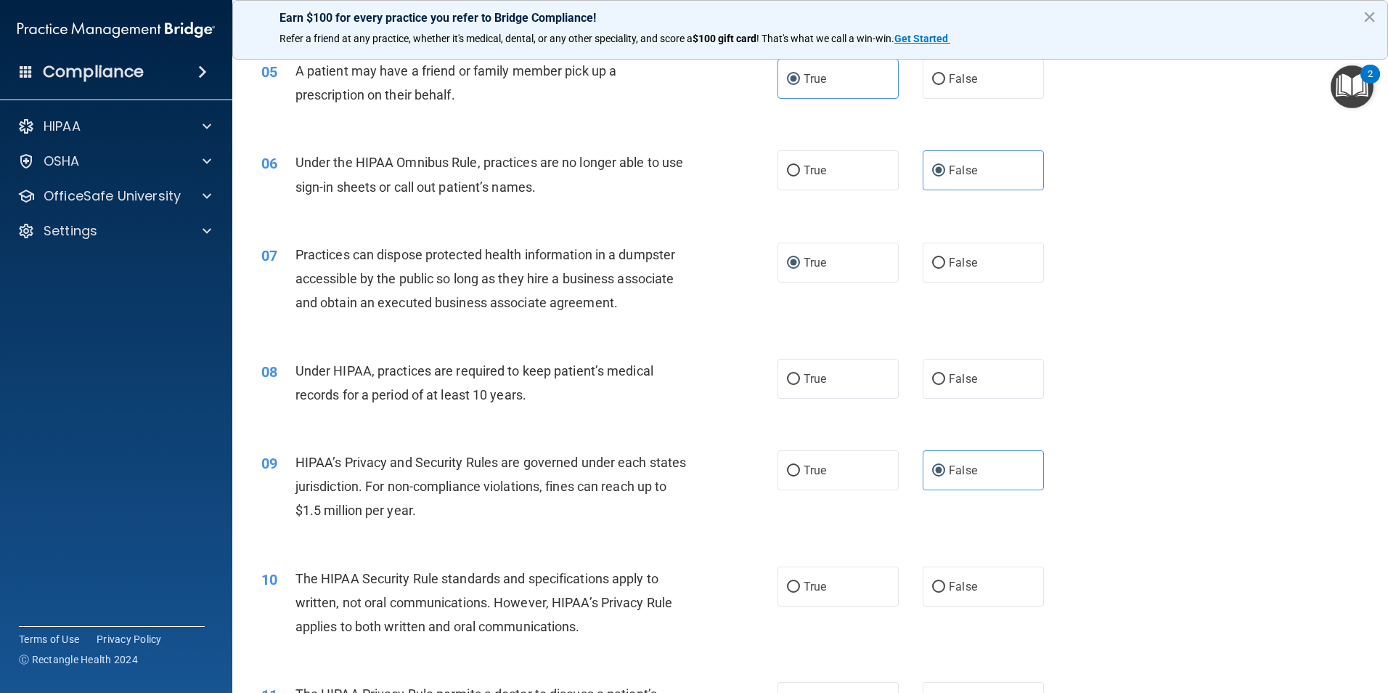
scroll to position [508, 0]
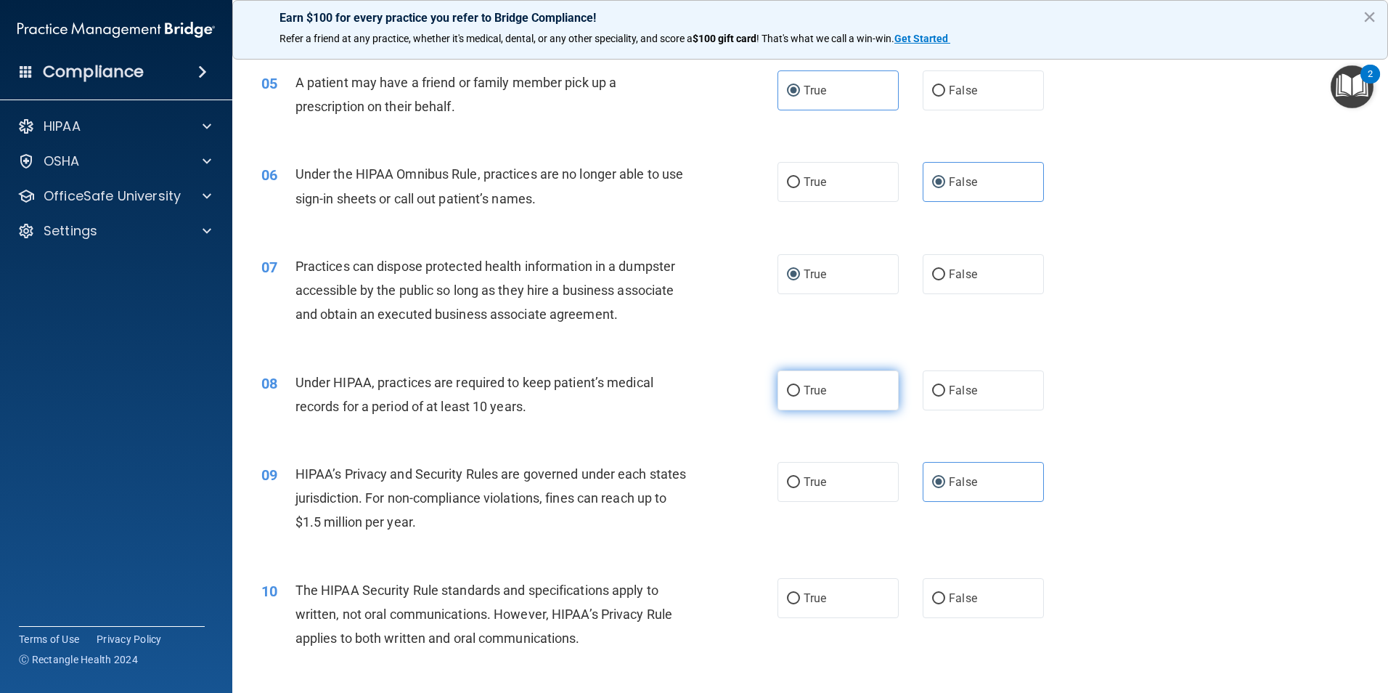
click at [804, 390] on span "True" at bounding box center [815, 390] width 23 height 14
click at [800, 390] on input "True" at bounding box center [793, 391] width 13 height 11
radio input "true"
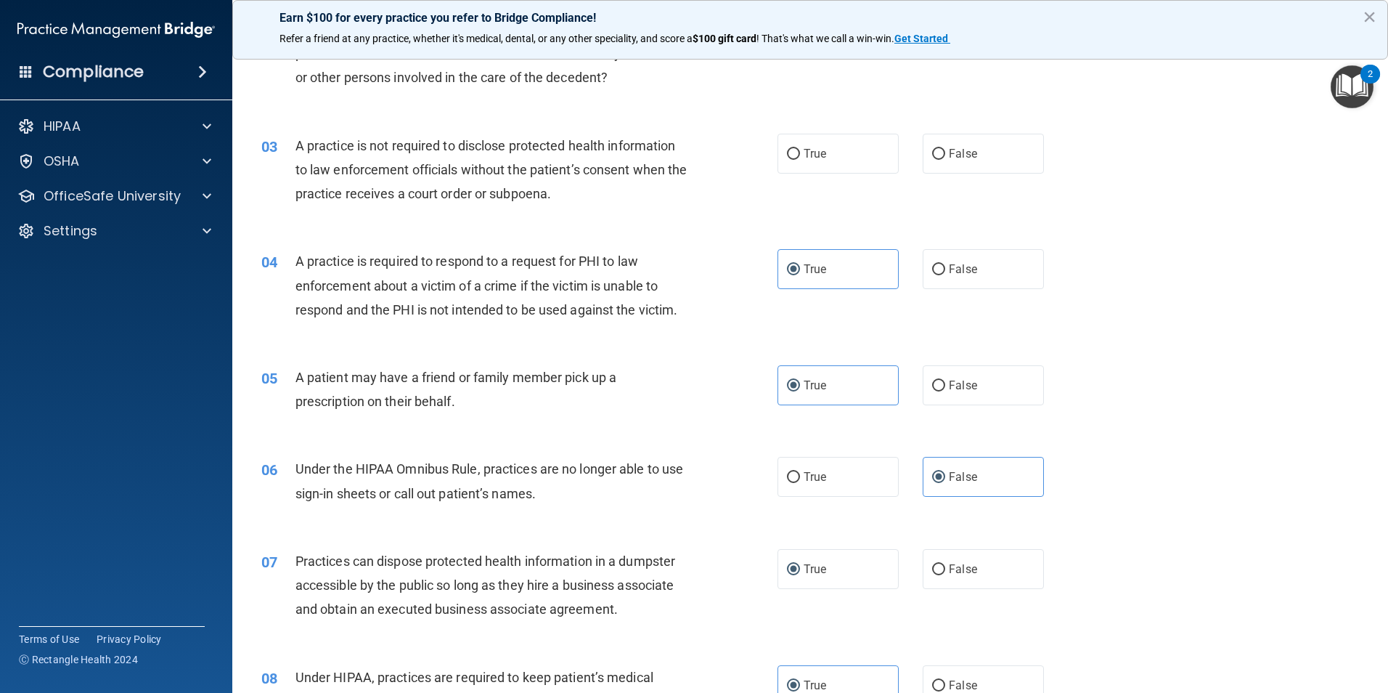
scroll to position [73, 0]
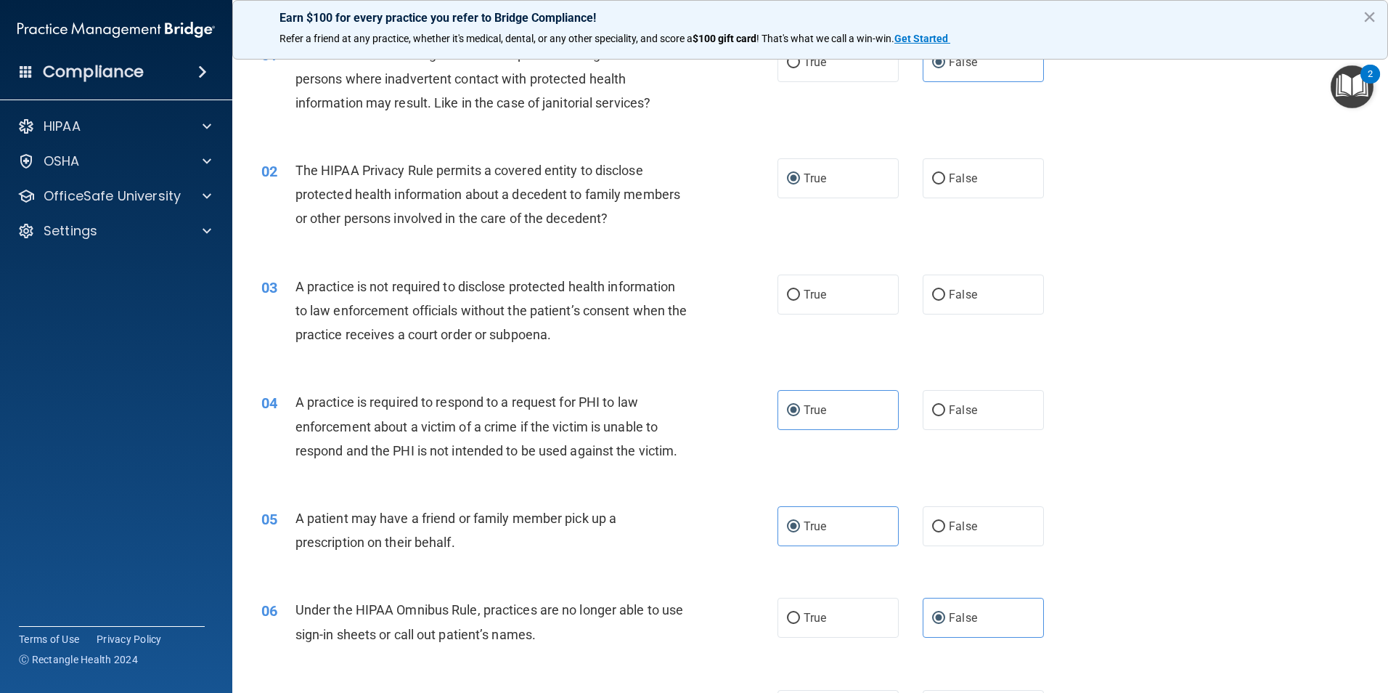
drag, startPoint x: 838, startPoint y: 291, endPoint x: 1002, endPoint y: 351, distance: 174.8
click at [839, 291] on label "True" at bounding box center [838, 294] width 121 height 40
click at [800, 291] on input "True" at bounding box center [793, 295] width 13 height 11
radio input "true"
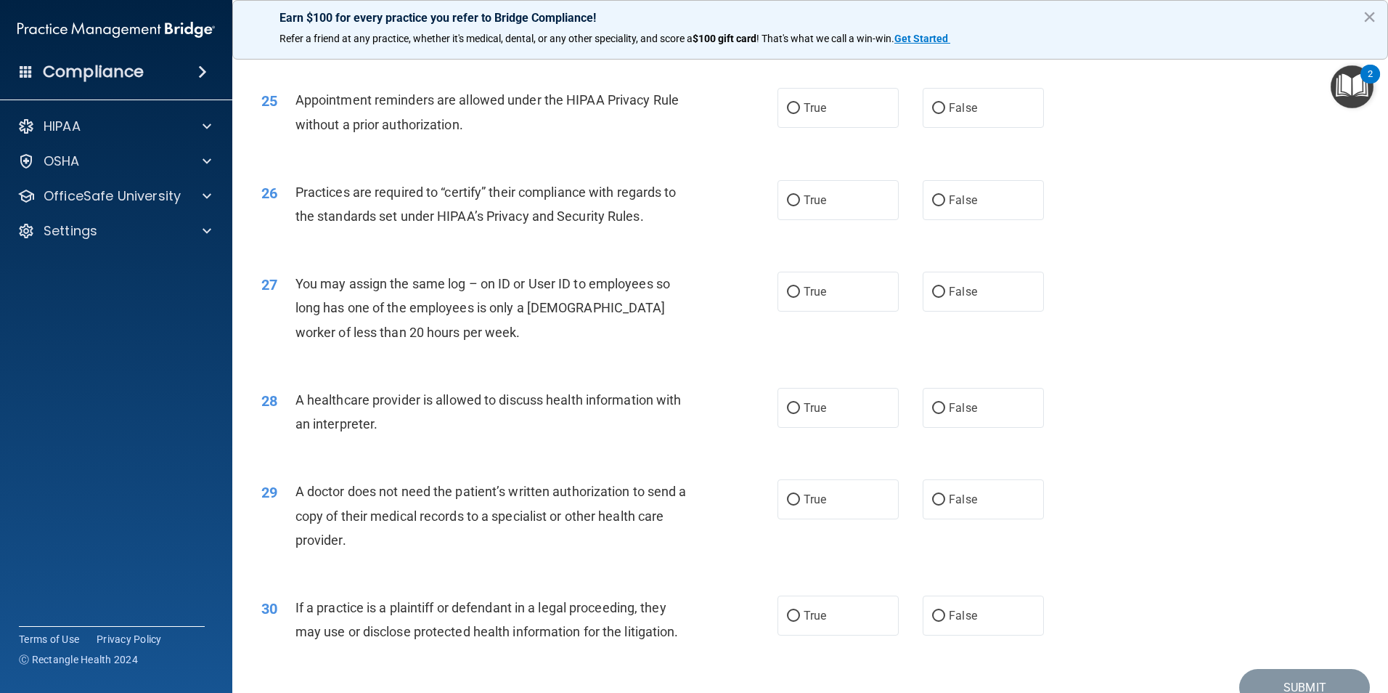
scroll to position [2687, 0]
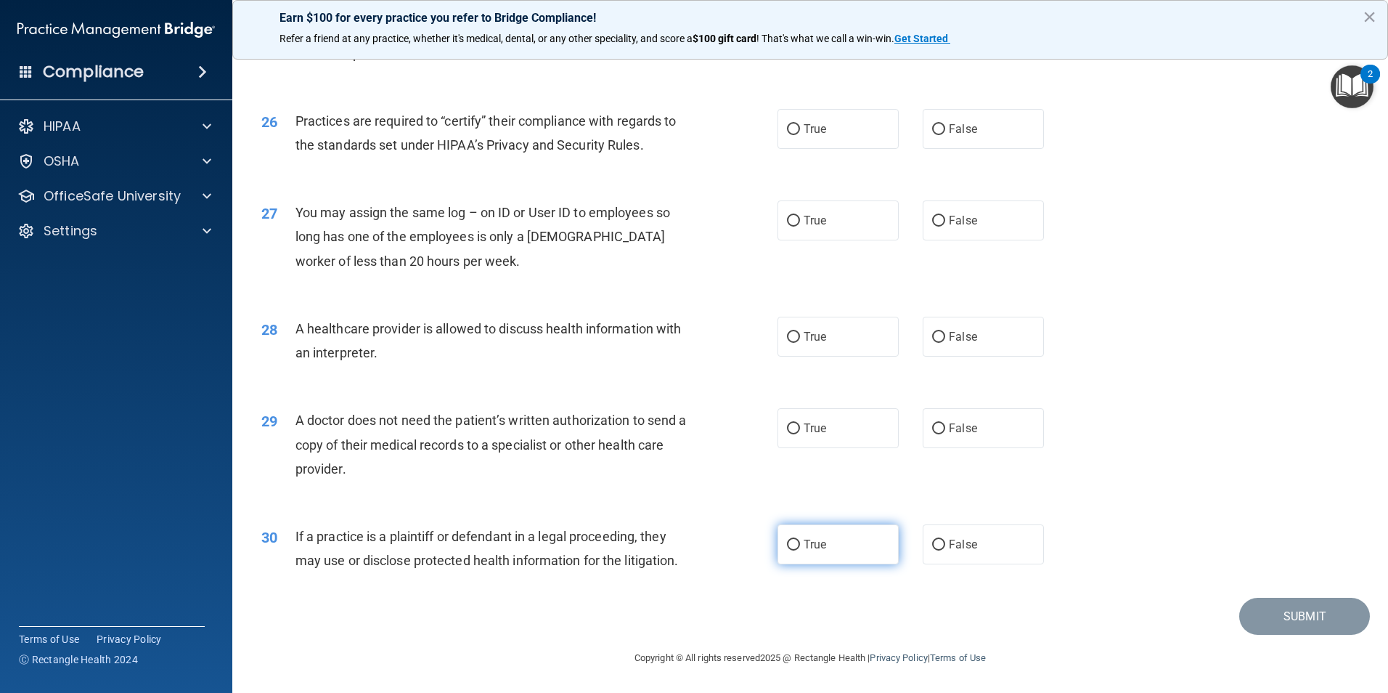
click at [814, 539] on span "True" at bounding box center [815, 544] width 23 height 14
click at [800, 539] on input "True" at bounding box center [793, 544] width 13 height 11
radio input "true"
click at [804, 425] on span "True" at bounding box center [815, 428] width 23 height 14
click at [799, 425] on input "True" at bounding box center [793, 428] width 13 height 11
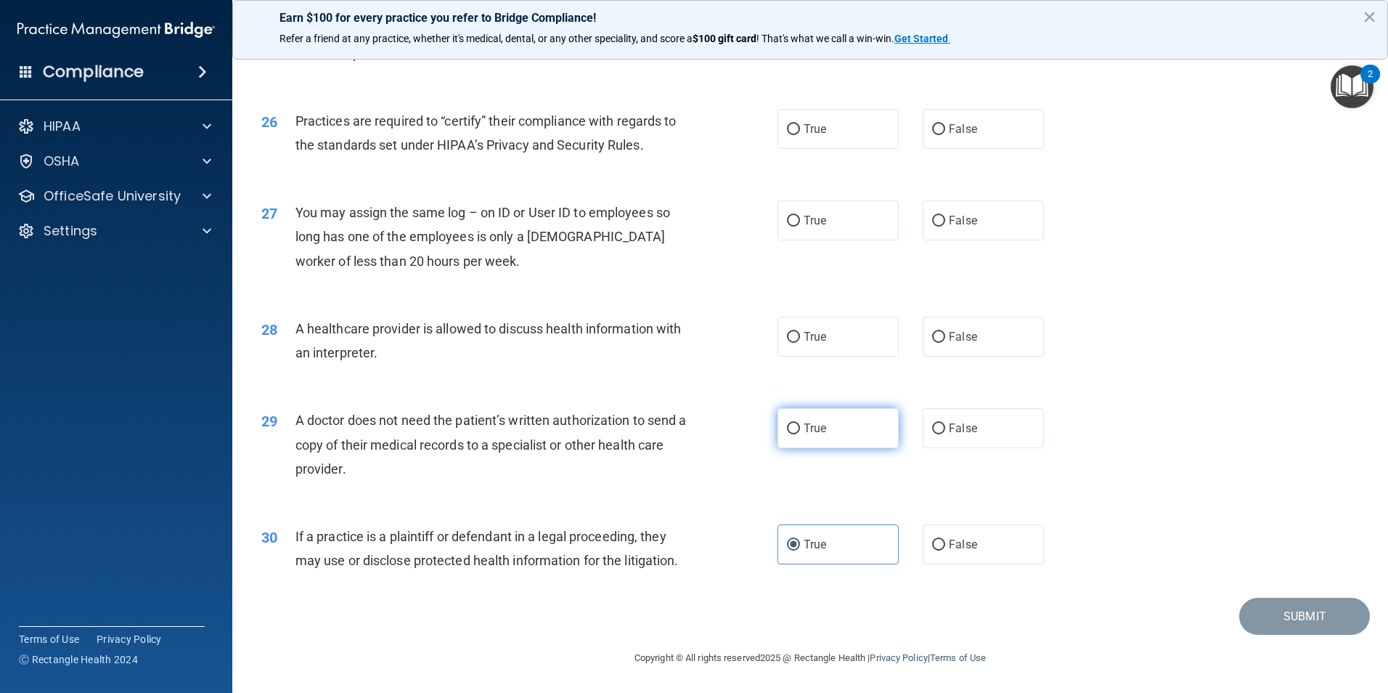
radio input "true"
click at [821, 332] on span "True" at bounding box center [815, 337] width 23 height 14
click at [800, 332] on input "True" at bounding box center [793, 337] width 13 height 11
radio input "true"
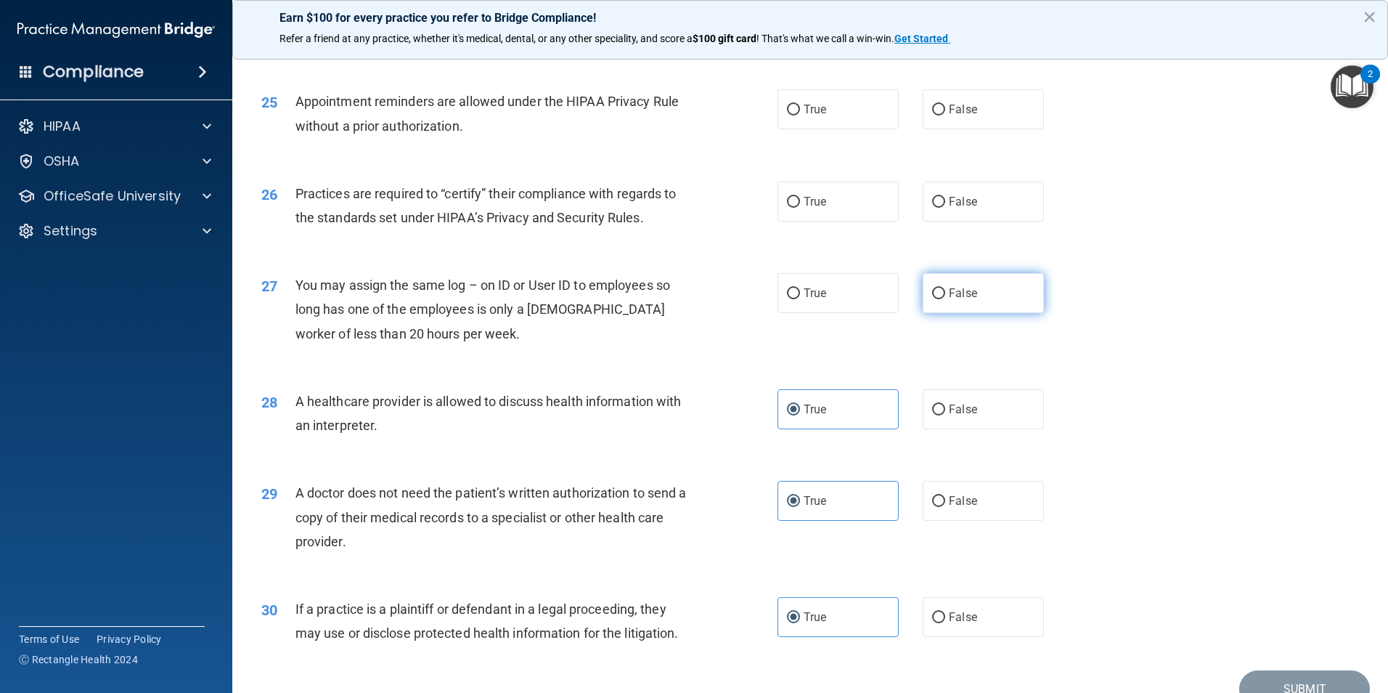
click at [949, 287] on span "False" at bounding box center [963, 293] width 28 height 14
click at [945, 288] on input "False" at bounding box center [938, 293] width 13 height 11
radio input "true"
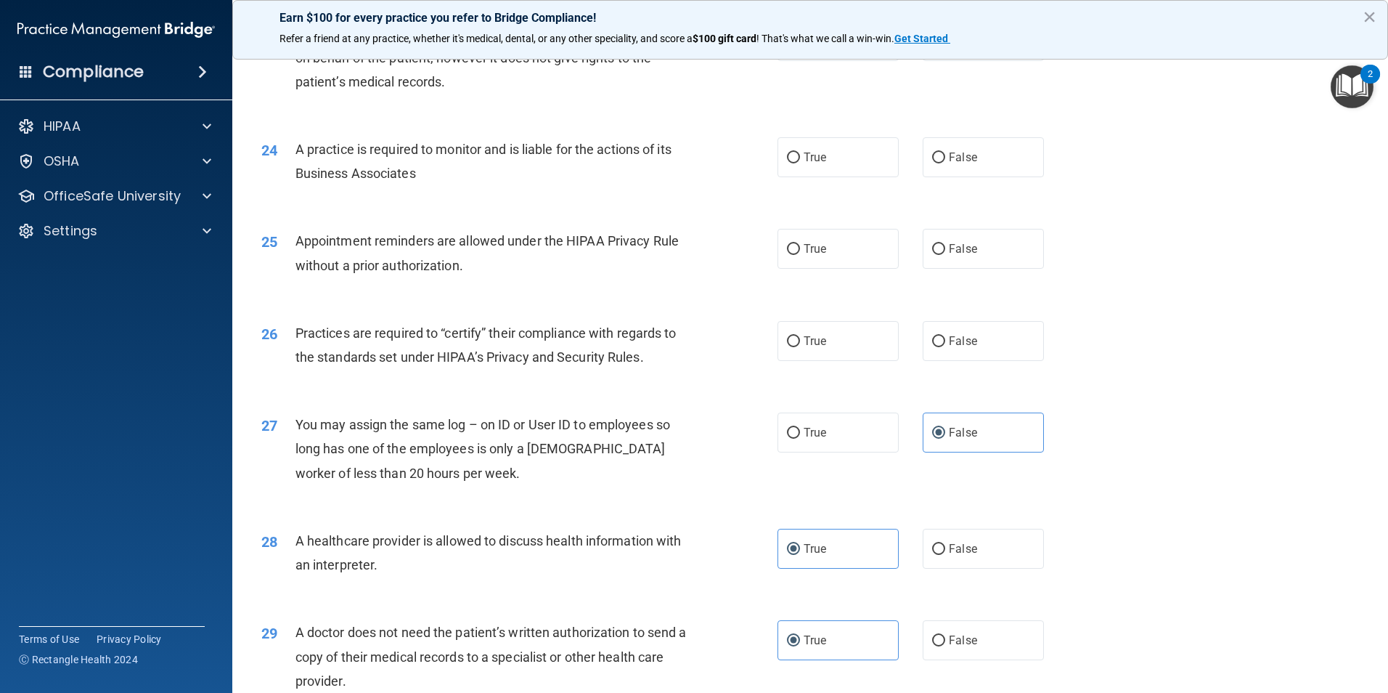
scroll to position [2469, 0]
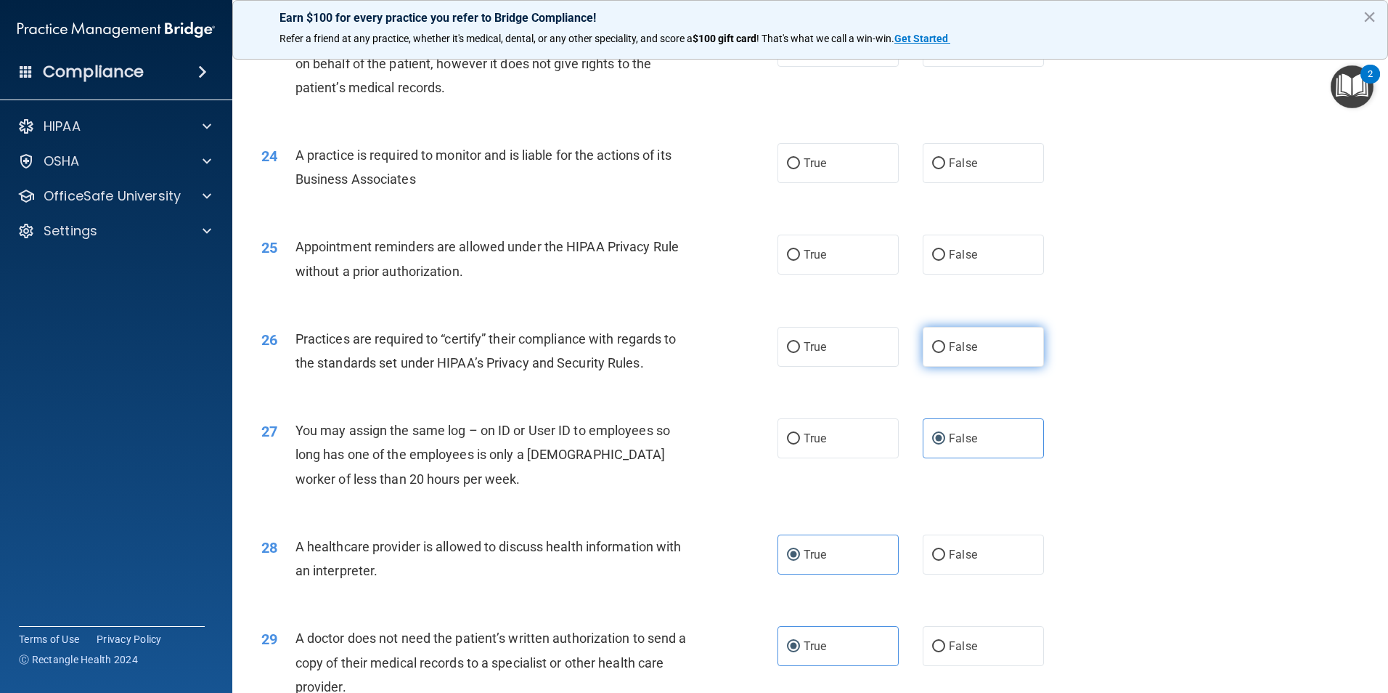
click at [950, 353] on span "False" at bounding box center [963, 347] width 28 height 14
click at [945, 353] on input "False" at bounding box center [938, 347] width 13 height 11
radio input "true"
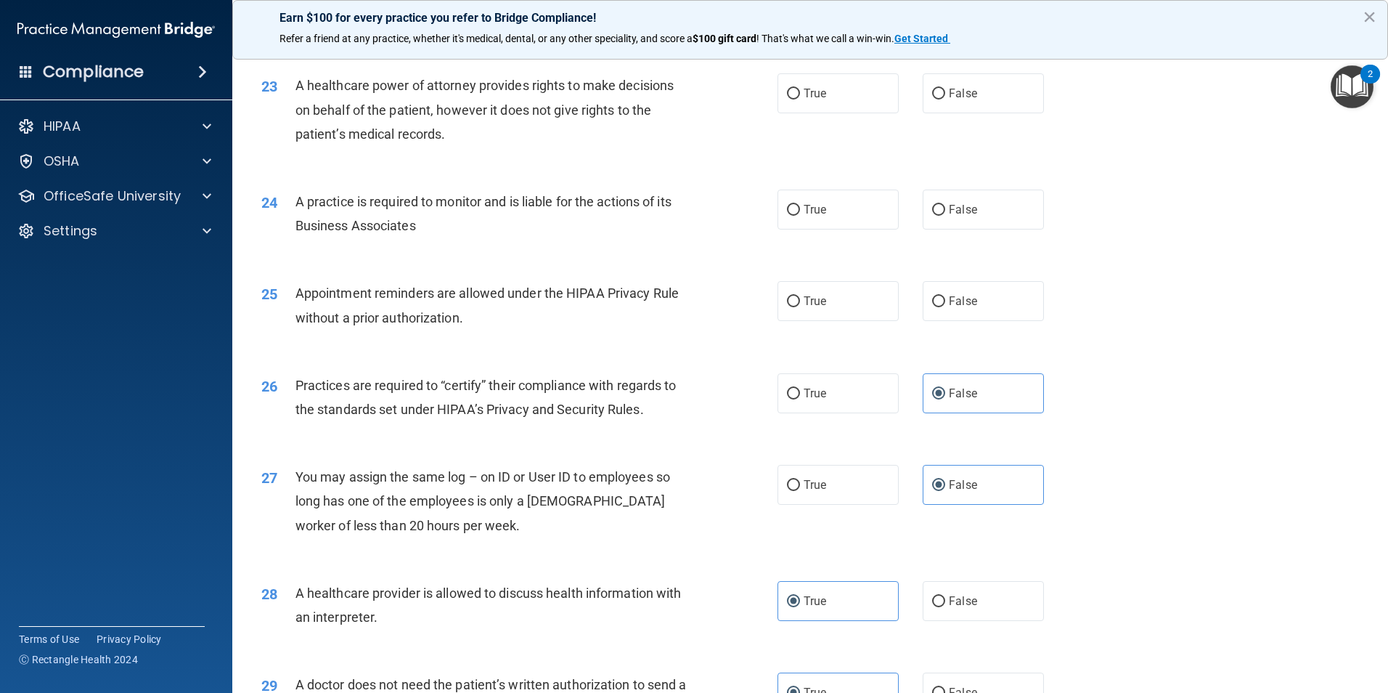
scroll to position [2397, 0]
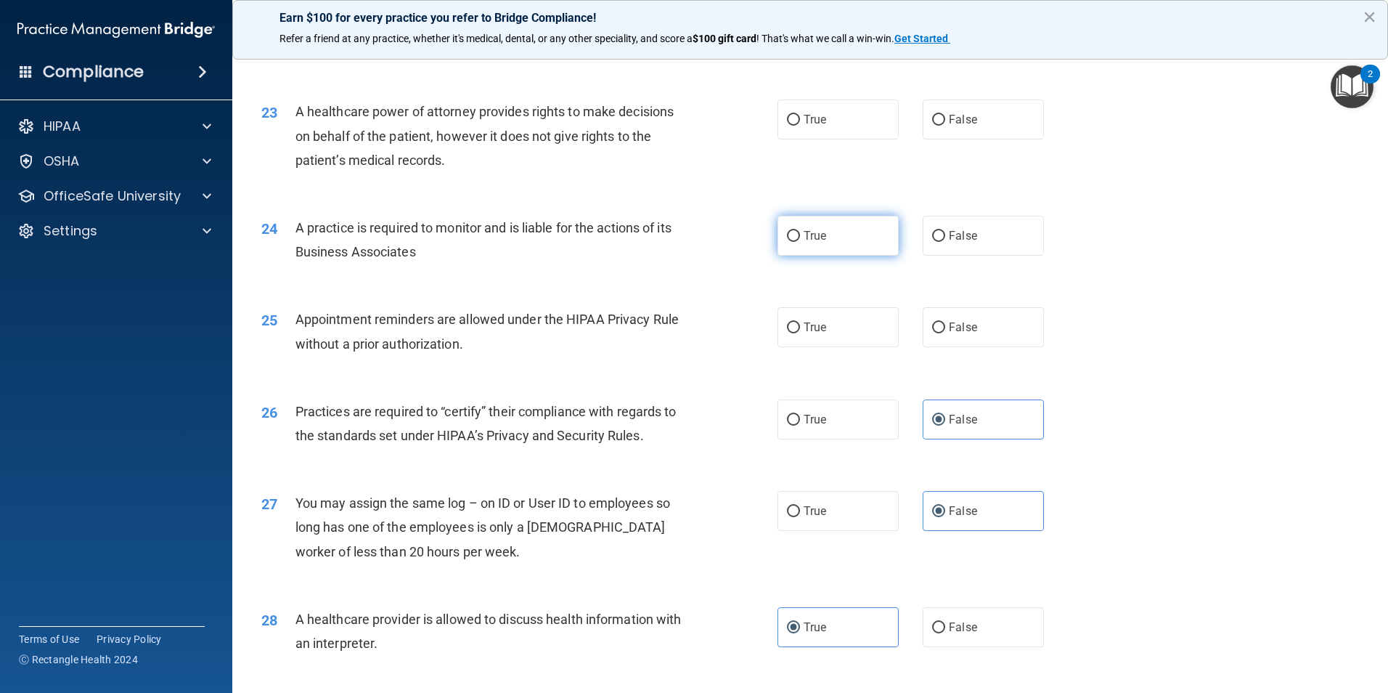
click at [841, 233] on label "True" at bounding box center [838, 236] width 121 height 40
click at [800, 233] on input "True" at bounding box center [793, 236] width 13 height 11
radio input "true"
click at [795, 237] on label "True" at bounding box center [838, 236] width 121 height 40
click at [795, 237] on input "True" at bounding box center [793, 236] width 13 height 11
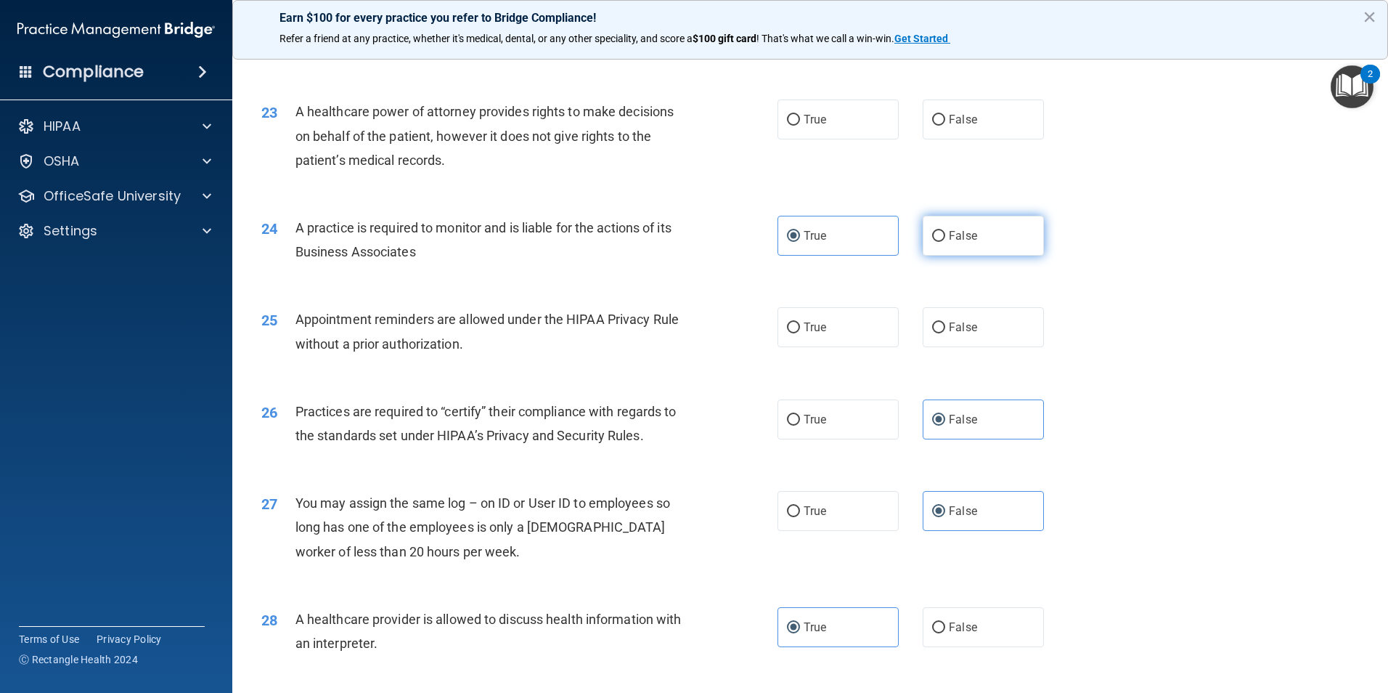
click at [932, 231] on input "False" at bounding box center [938, 236] width 13 height 11
radio input "true"
radio input "false"
click at [972, 324] on label "False" at bounding box center [983, 327] width 121 height 40
click at [945, 324] on input "False" at bounding box center [938, 327] width 13 height 11
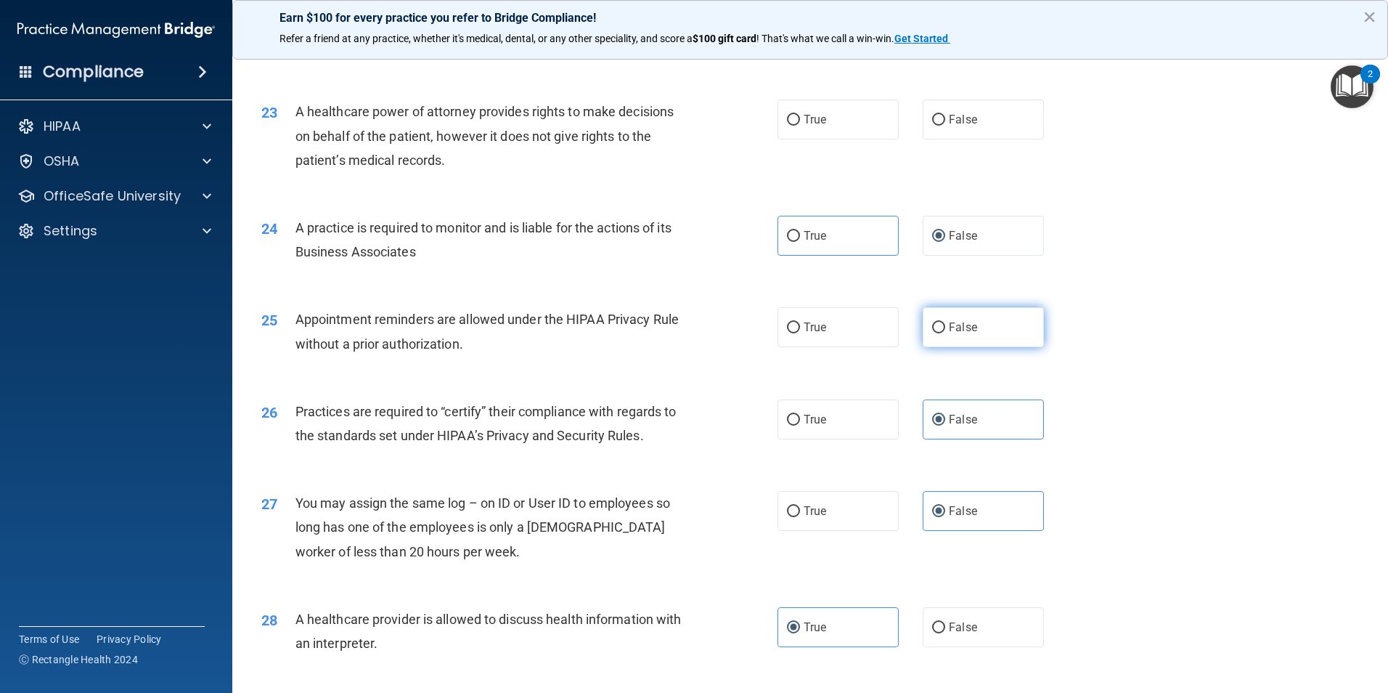
radio input "true"
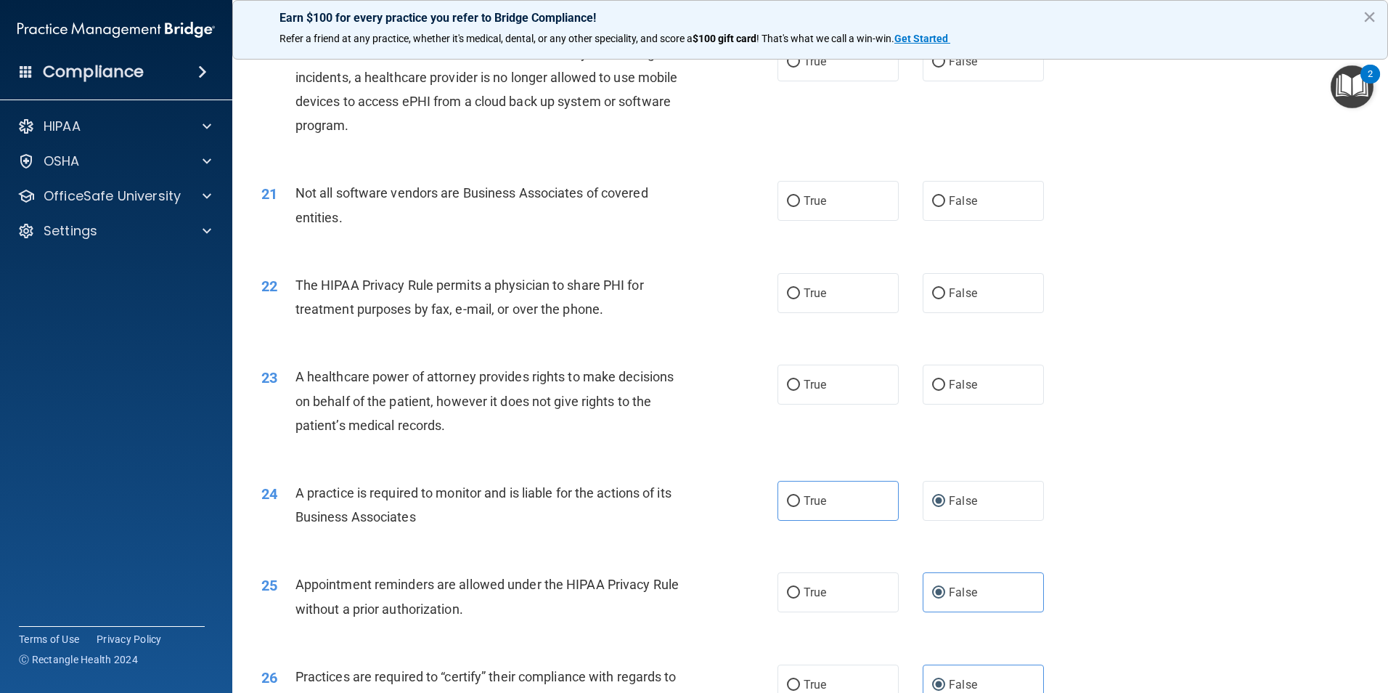
scroll to position [2106, 0]
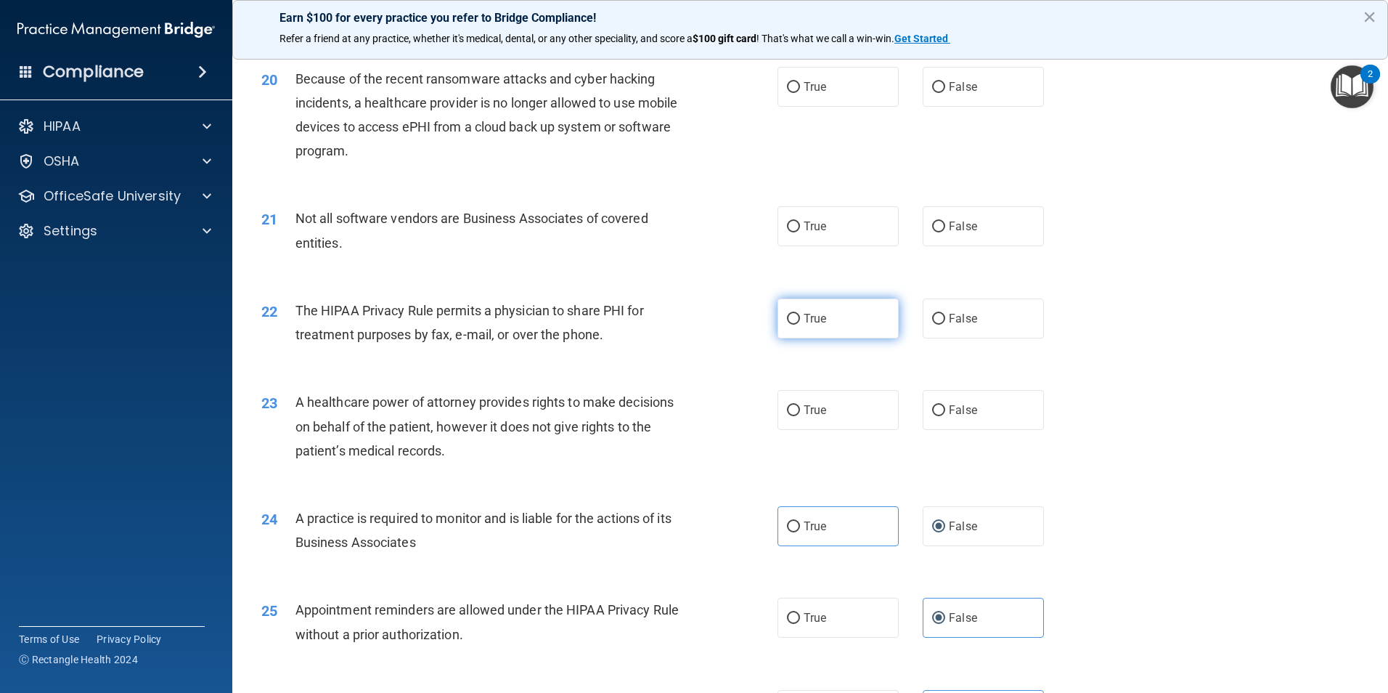
click at [804, 319] on span "True" at bounding box center [815, 318] width 23 height 14
click at [799, 319] on input "True" at bounding box center [793, 319] width 13 height 11
radio input "true"
click at [791, 226] on input "True" at bounding box center [793, 226] width 13 height 11
radio input "true"
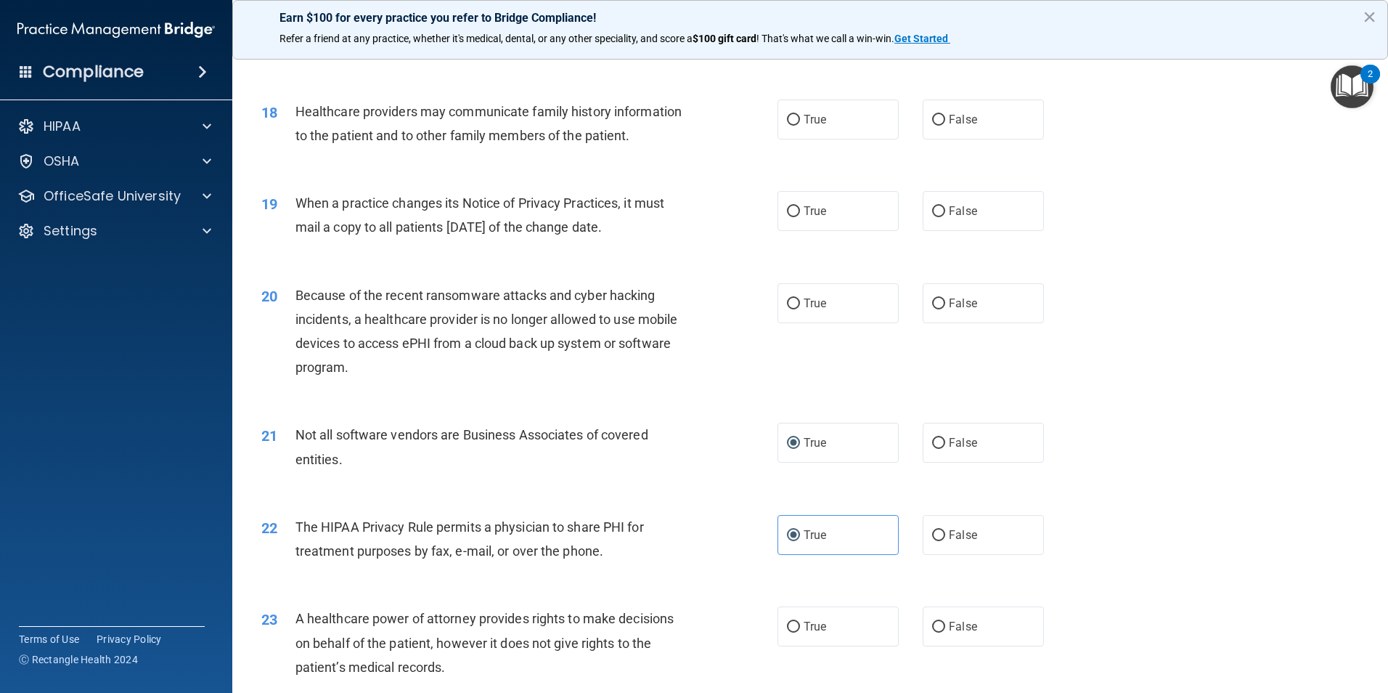
scroll to position [1888, 0]
click at [949, 305] on span "False" at bounding box center [963, 305] width 28 height 14
click at [945, 305] on input "False" at bounding box center [938, 305] width 13 height 11
radio input "true"
click at [960, 217] on span "False" at bounding box center [963, 212] width 28 height 14
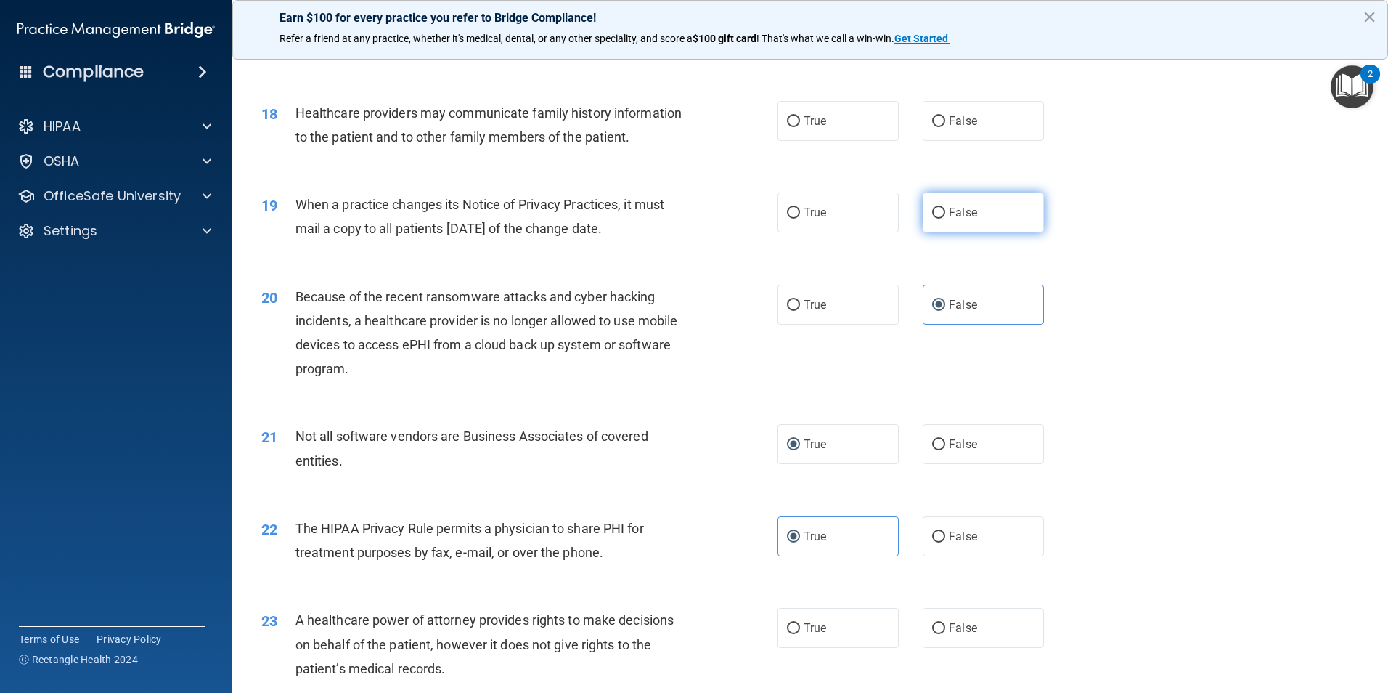
click at [945, 217] on input "False" at bounding box center [938, 213] width 13 height 11
radio input "true"
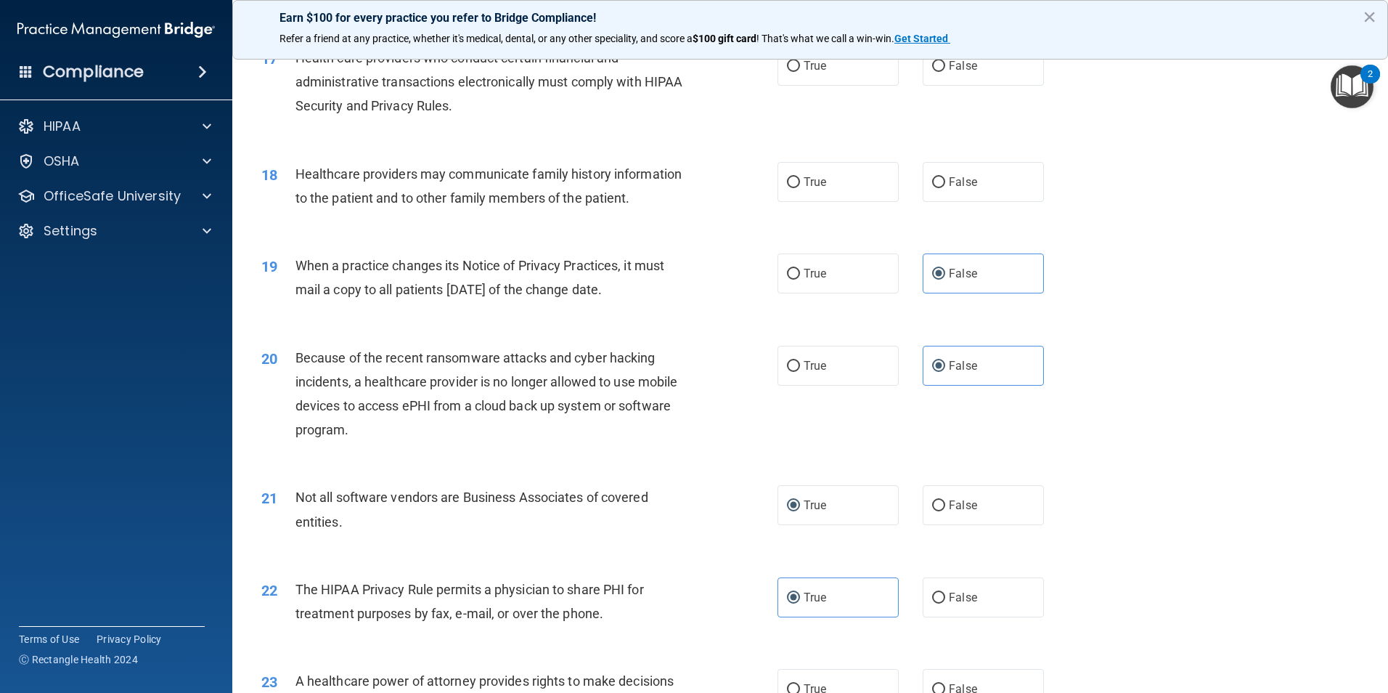
scroll to position [1743, 0]
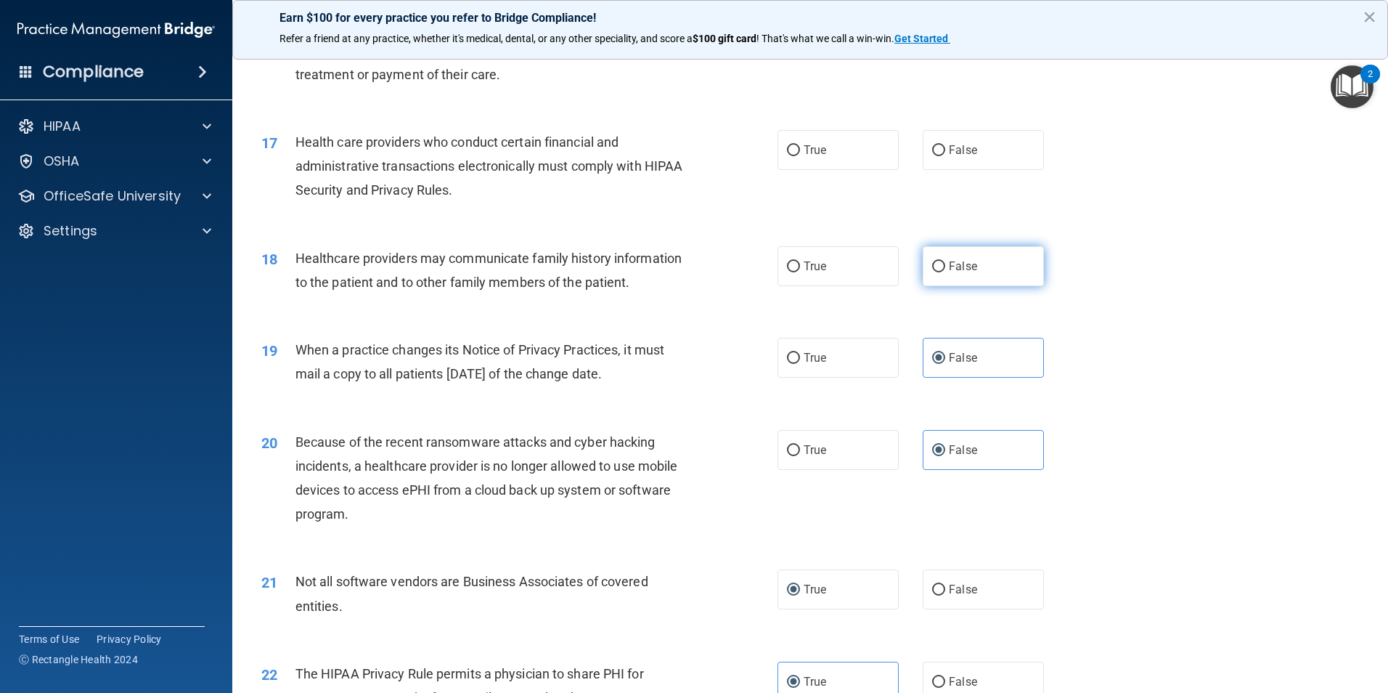
click at [990, 264] on label "False" at bounding box center [983, 266] width 121 height 40
click at [945, 264] on input "False" at bounding box center [938, 266] width 13 height 11
radio input "true"
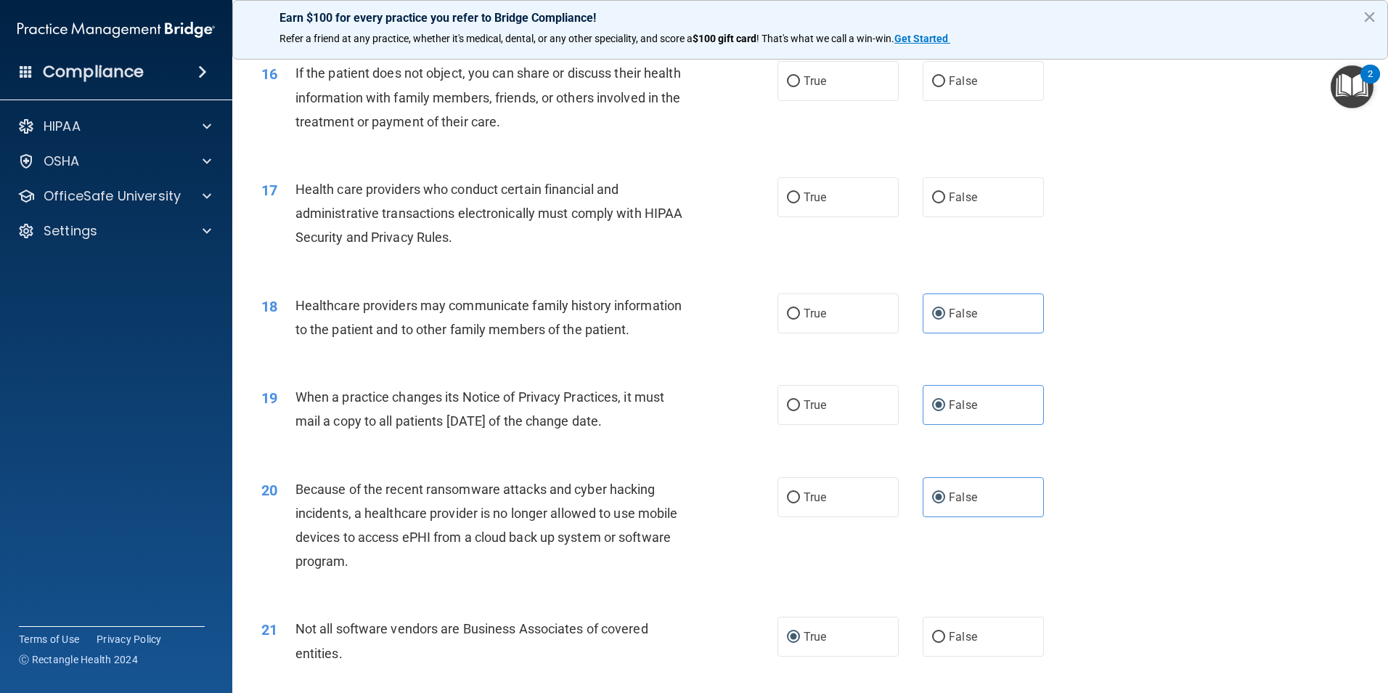
scroll to position [1671, 0]
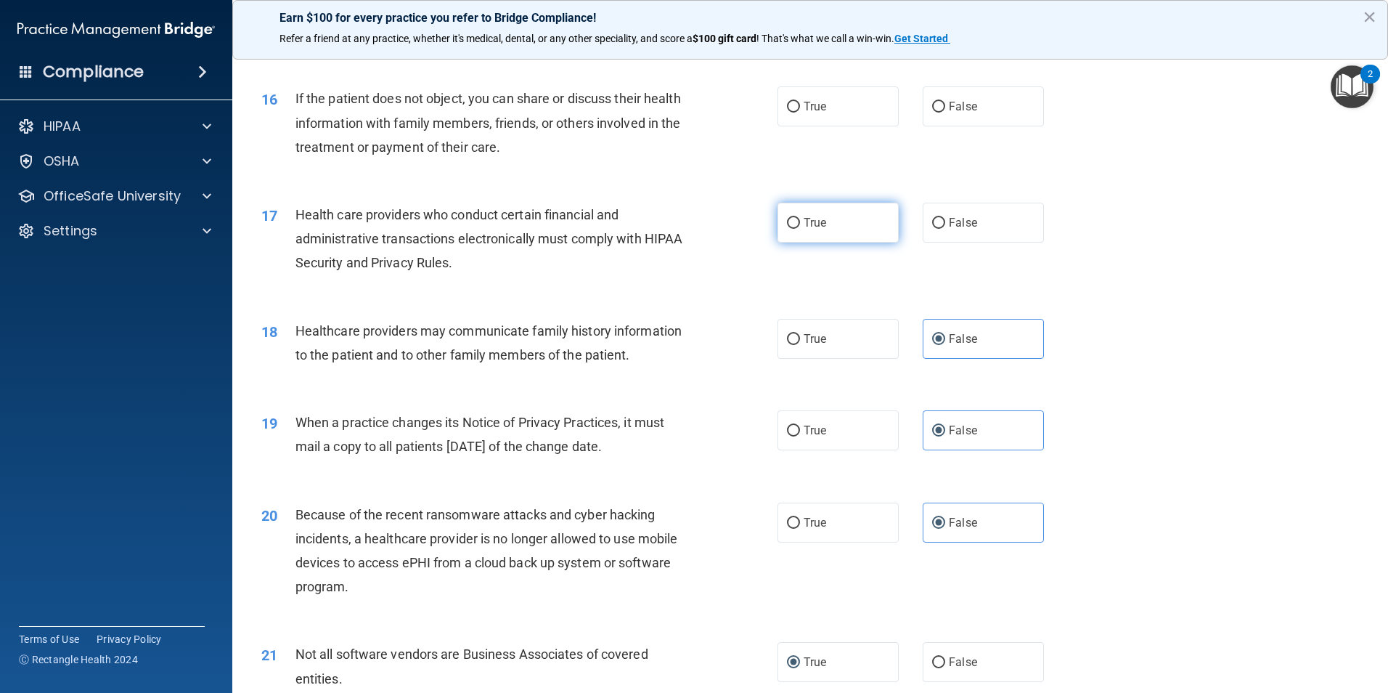
click at [807, 223] on span "True" at bounding box center [815, 223] width 23 height 14
click at [800, 223] on input "True" at bounding box center [793, 223] width 13 height 11
radio input "true"
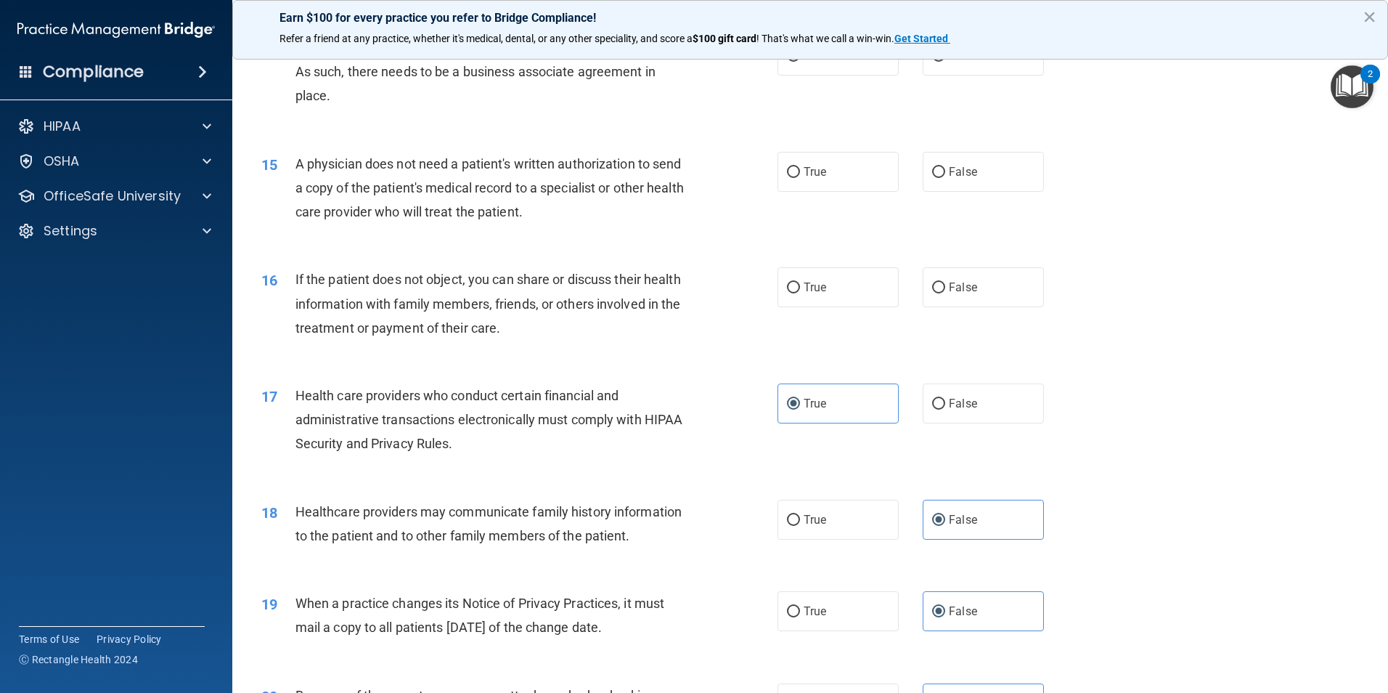
scroll to position [1453, 0]
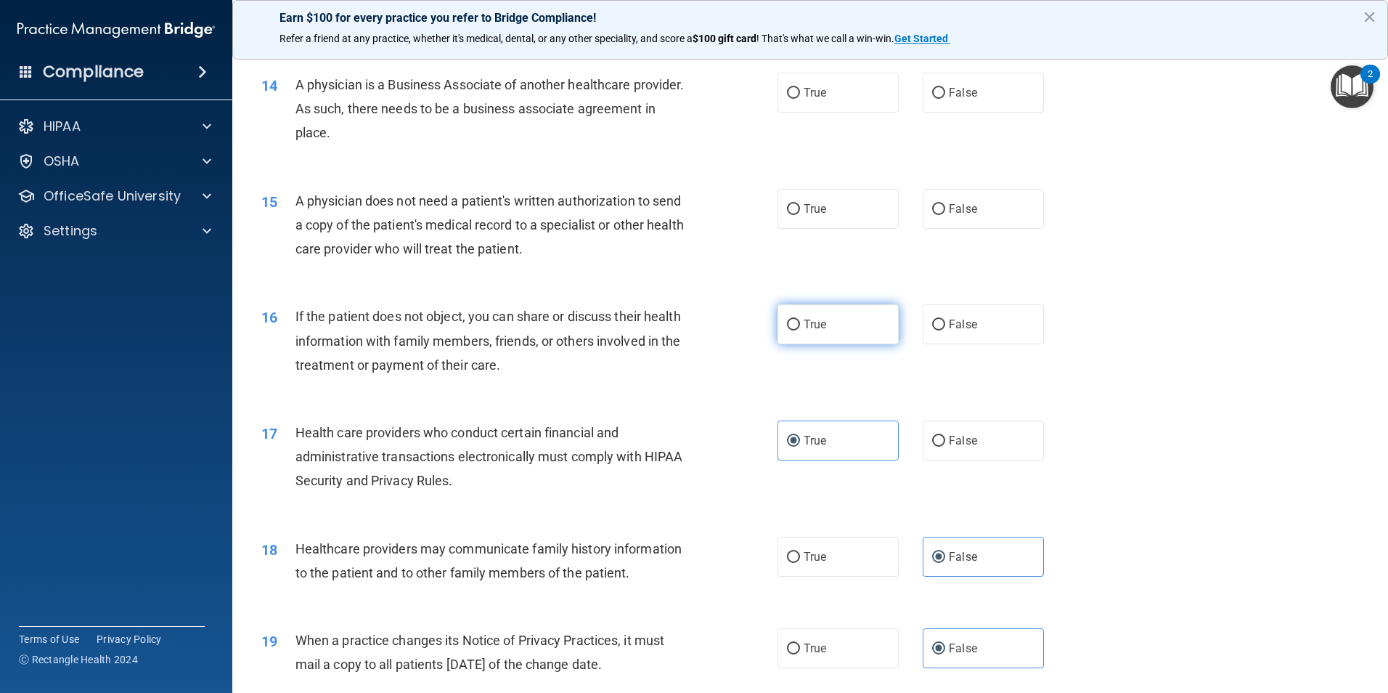
click at [805, 318] on span "True" at bounding box center [815, 324] width 23 height 14
click at [800, 319] on input "True" at bounding box center [793, 324] width 13 height 11
radio input "true"
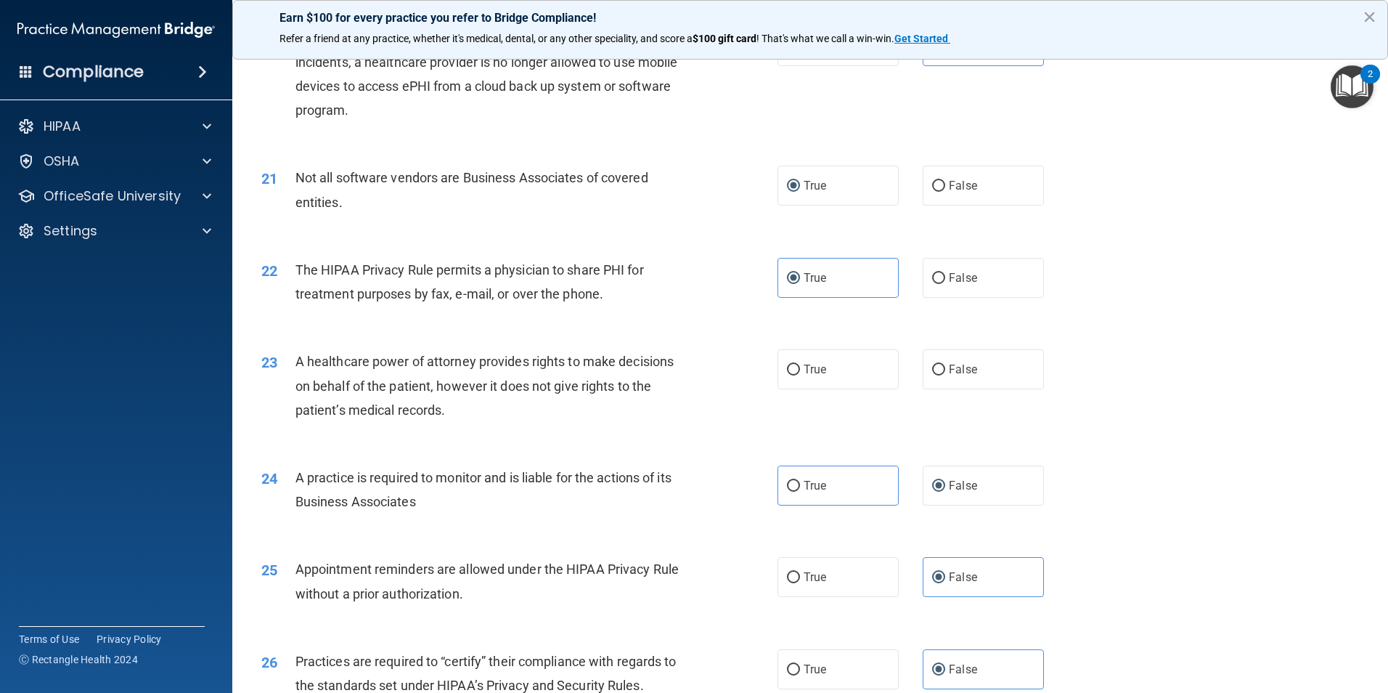
scroll to position [2179, 0]
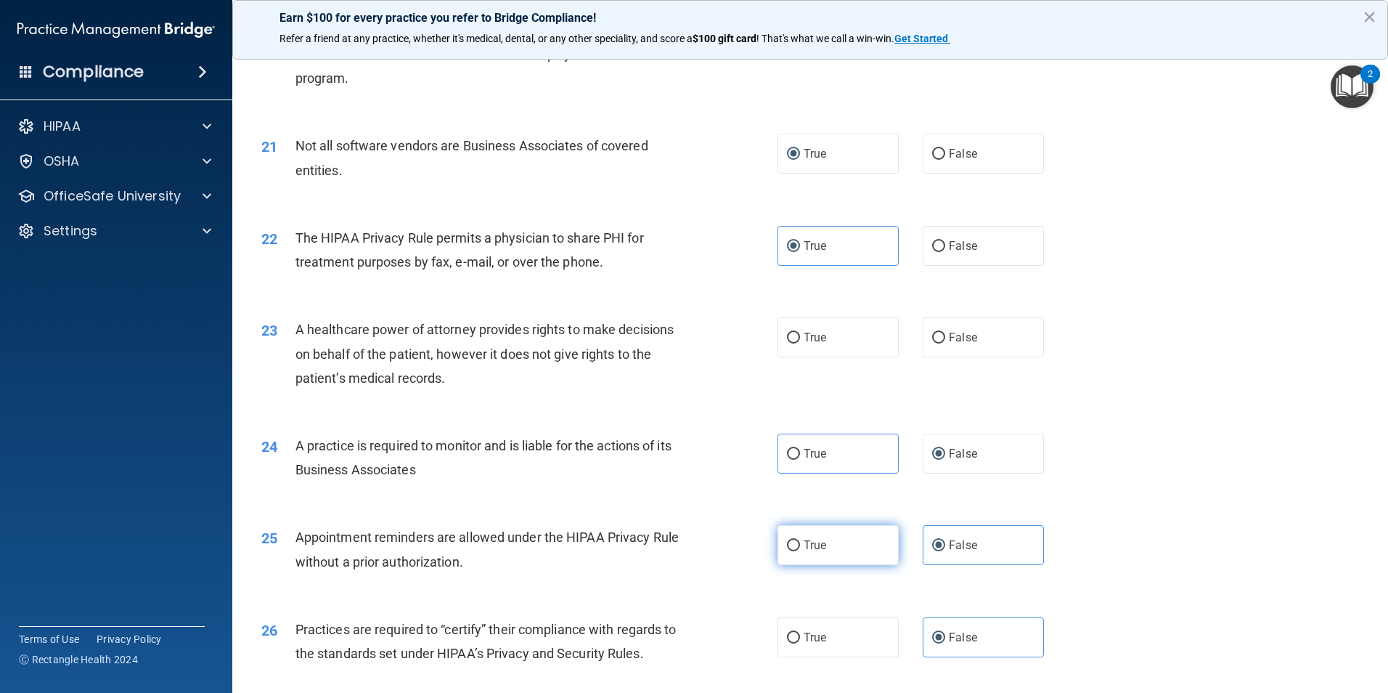
click at [791, 546] on input "True" at bounding box center [793, 545] width 13 height 11
radio input "true"
radio input "false"
click at [817, 335] on span "True" at bounding box center [815, 337] width 23 height 14
click at [800, 335] on input "True" at bounding box center [793, 338] width 13 height 11
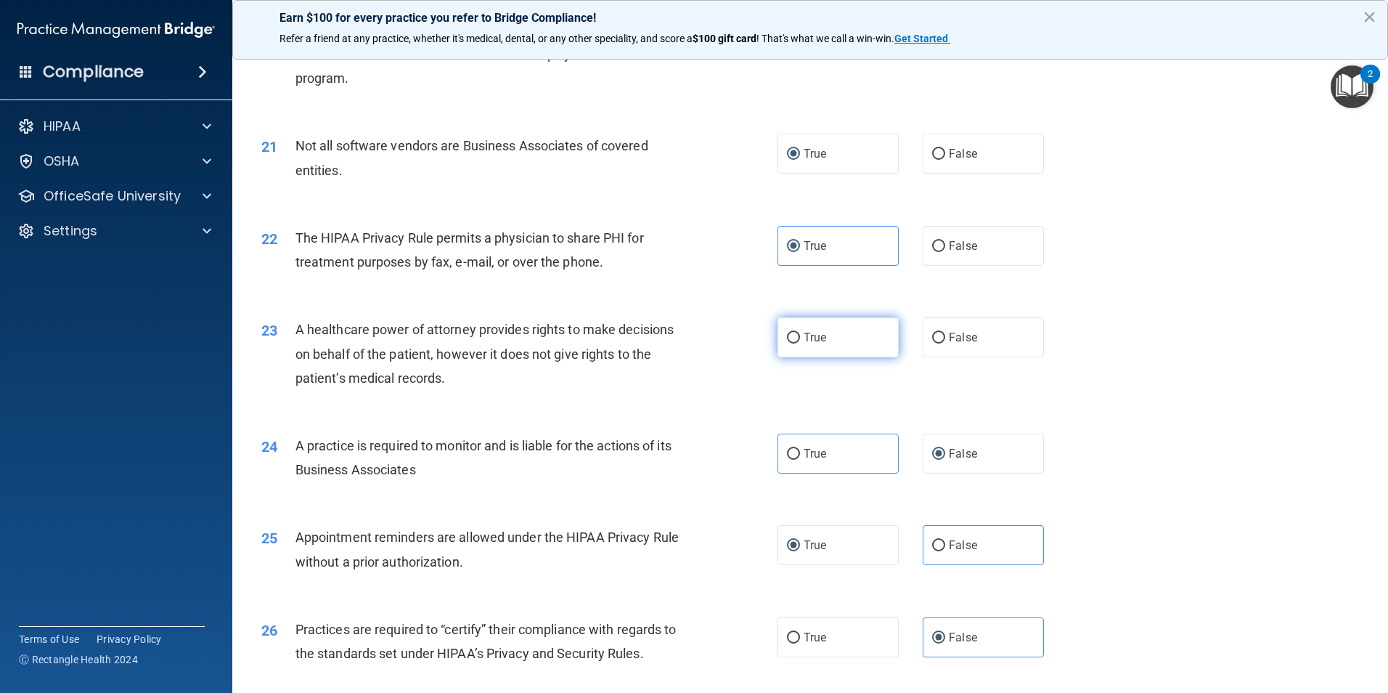
radio input "true"
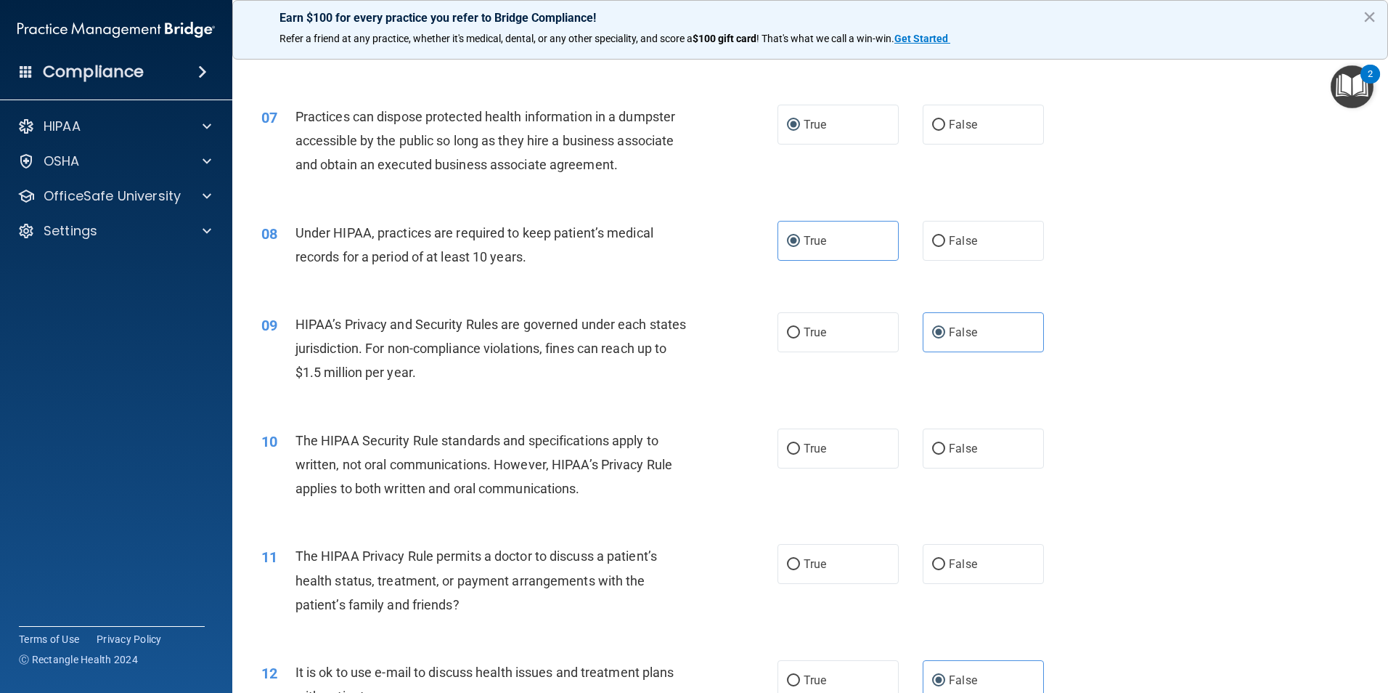
scroll to position [726, 0]
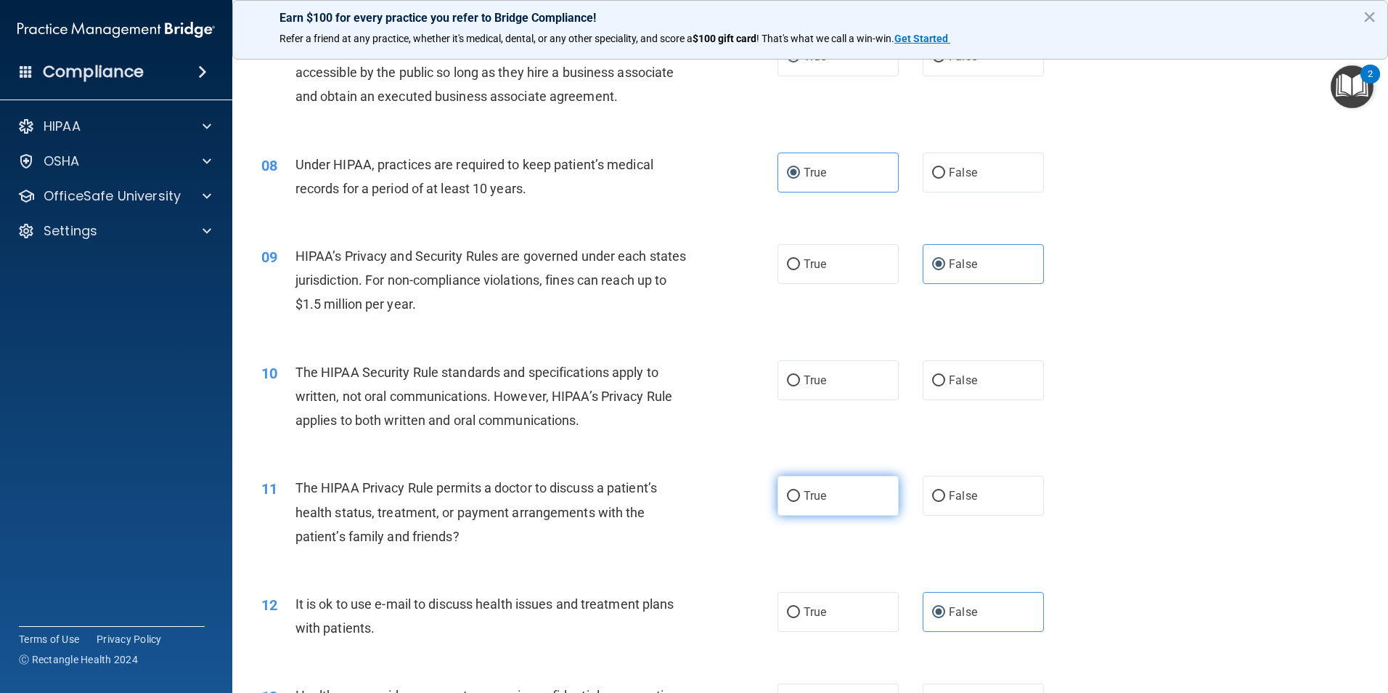
click at [808, 492] on span "True" at bounding box center [815, 496] width 23 height 14
click at [800, 492] on input "True" at bounding box center [793, 496] width 13 height 11
radio input "true"
click at [846, 383] on label "True" at bounding box center [838, 380] width 121 height 40
click at [800, 383] on input "True" at bounding box center [793, 380] width 13 height 11
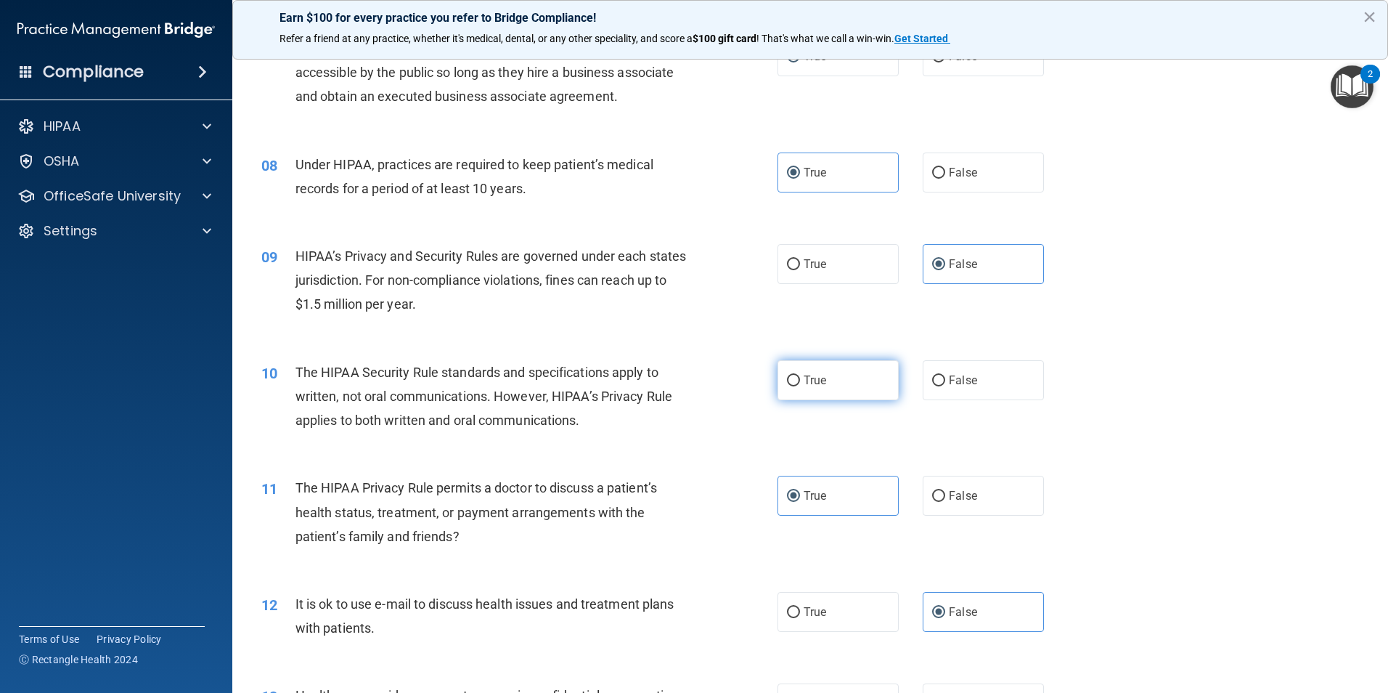
radio input "true"
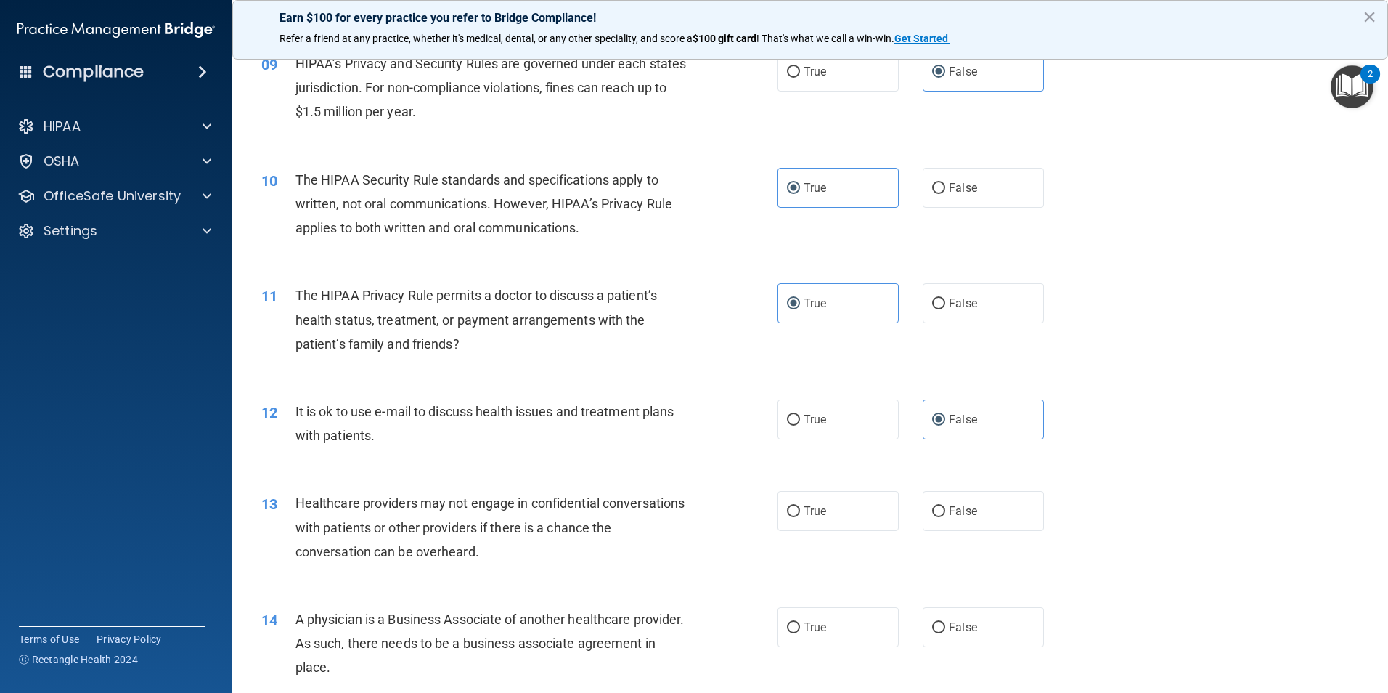
scroll to position [944, 0]
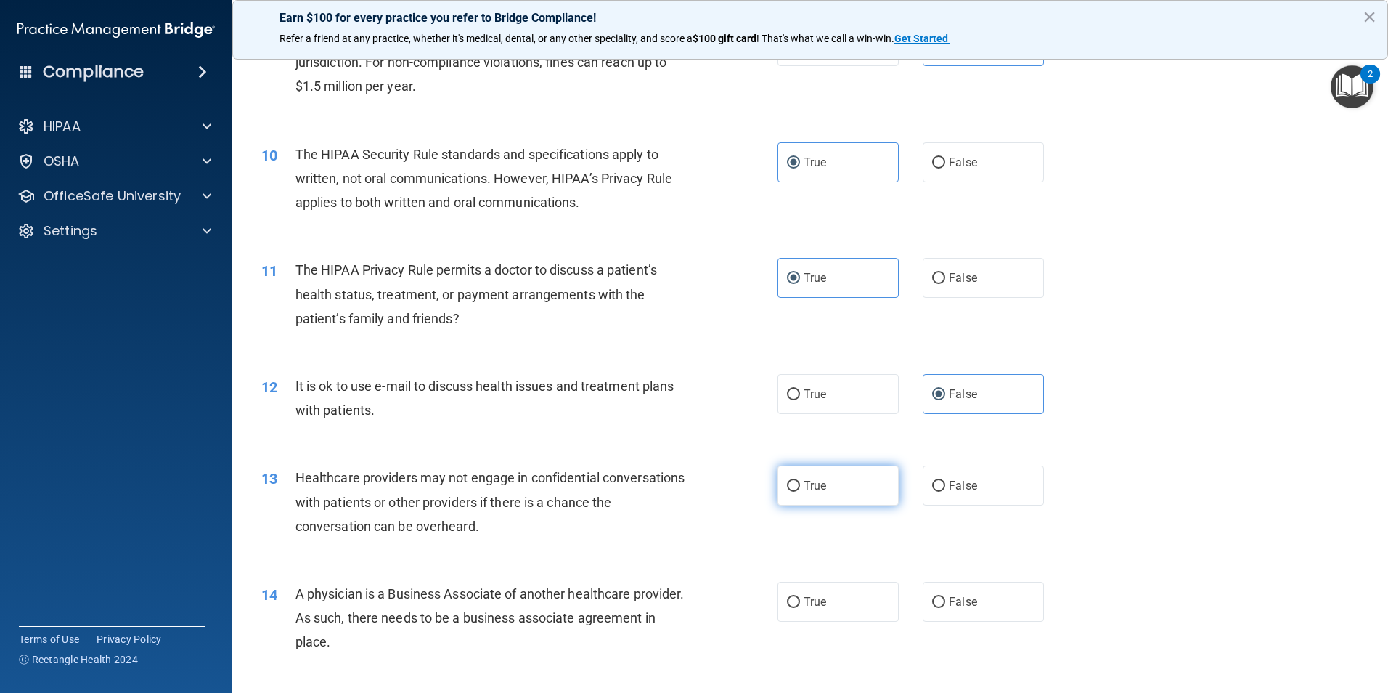
click at [839, 484] on label "True" at bounding box center [838, 485] width 121 height 40
click at [800, 484] on input "True" at bounding box center [793, 486] width 13 height 11
radio input "true"
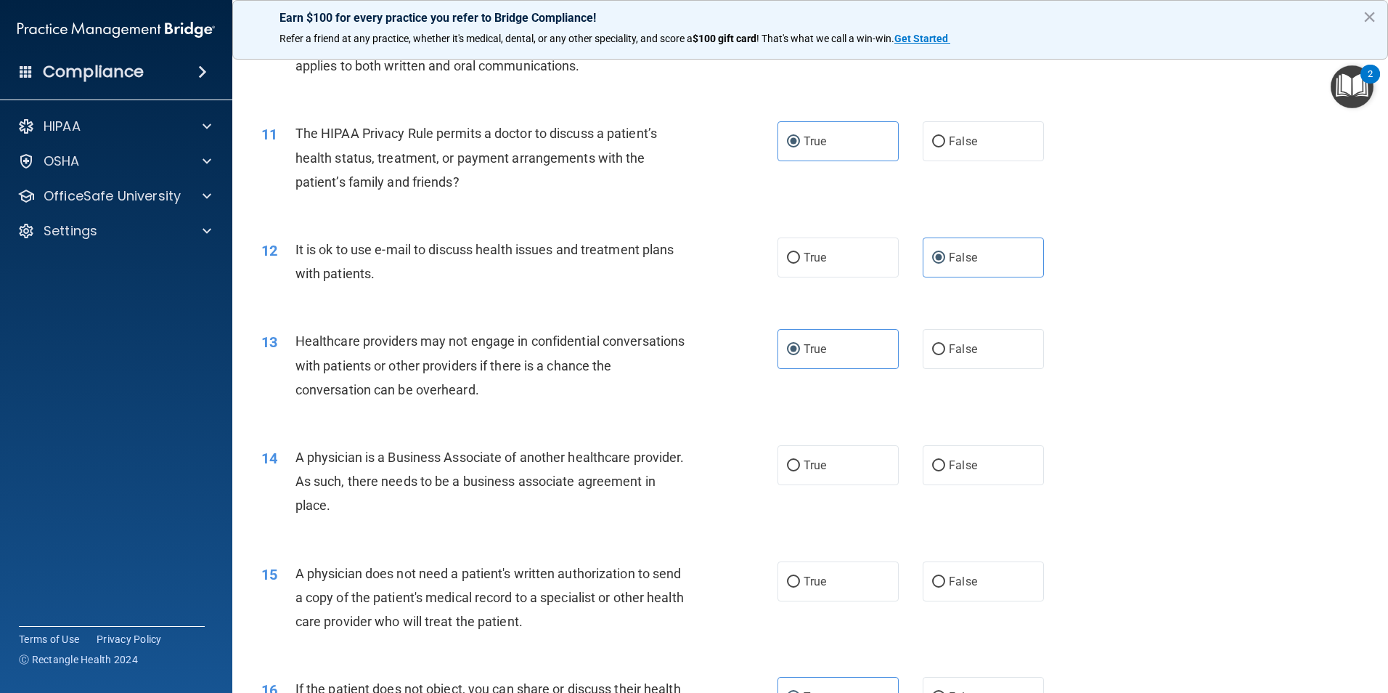
scroll to position [1089, 0]
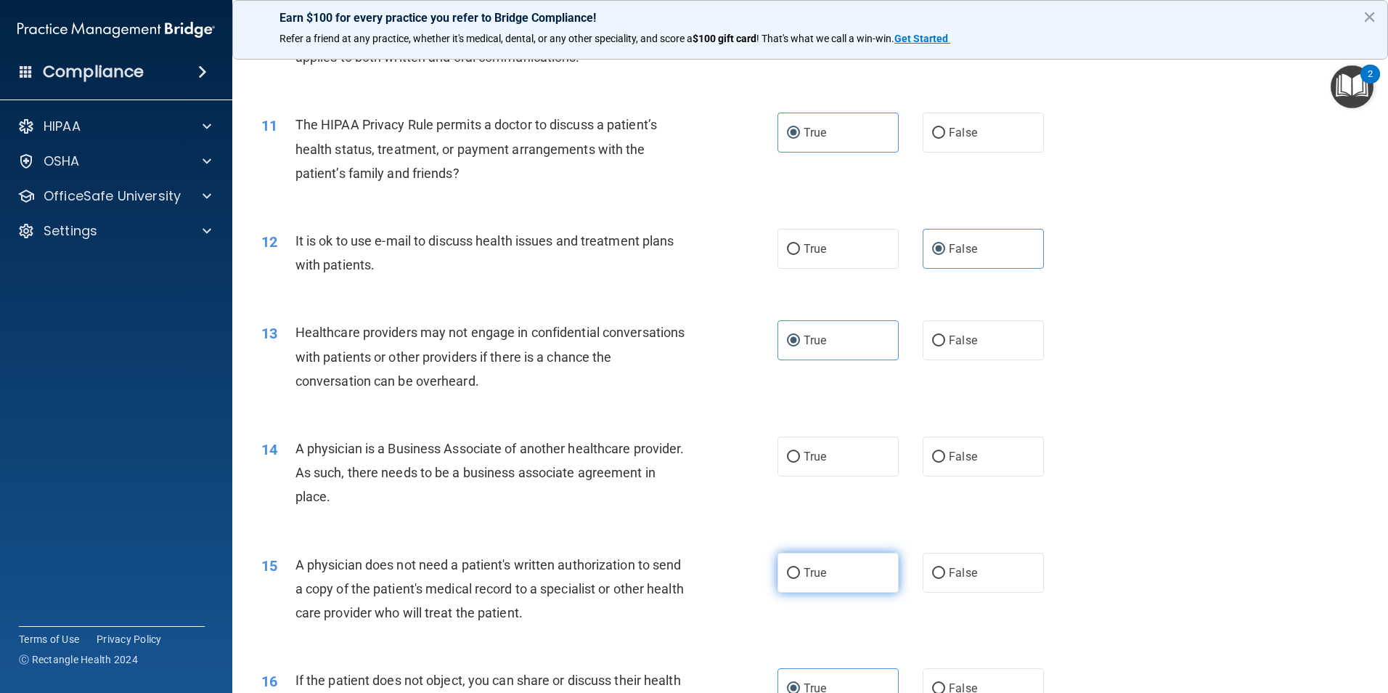
click at [810, 574] on span "True" at bounding box center [815, 573] width 23 height 14
click at [800, 574] on input "True" at bounding box center [793, 573] width 13 height 11
radio input "true"
click at [949, 459] on span "False" at bounding box center [963, 456] width 28 height 14
click at [945, 459] on input "False" at bounding box center [938, 457] width 13 height 11
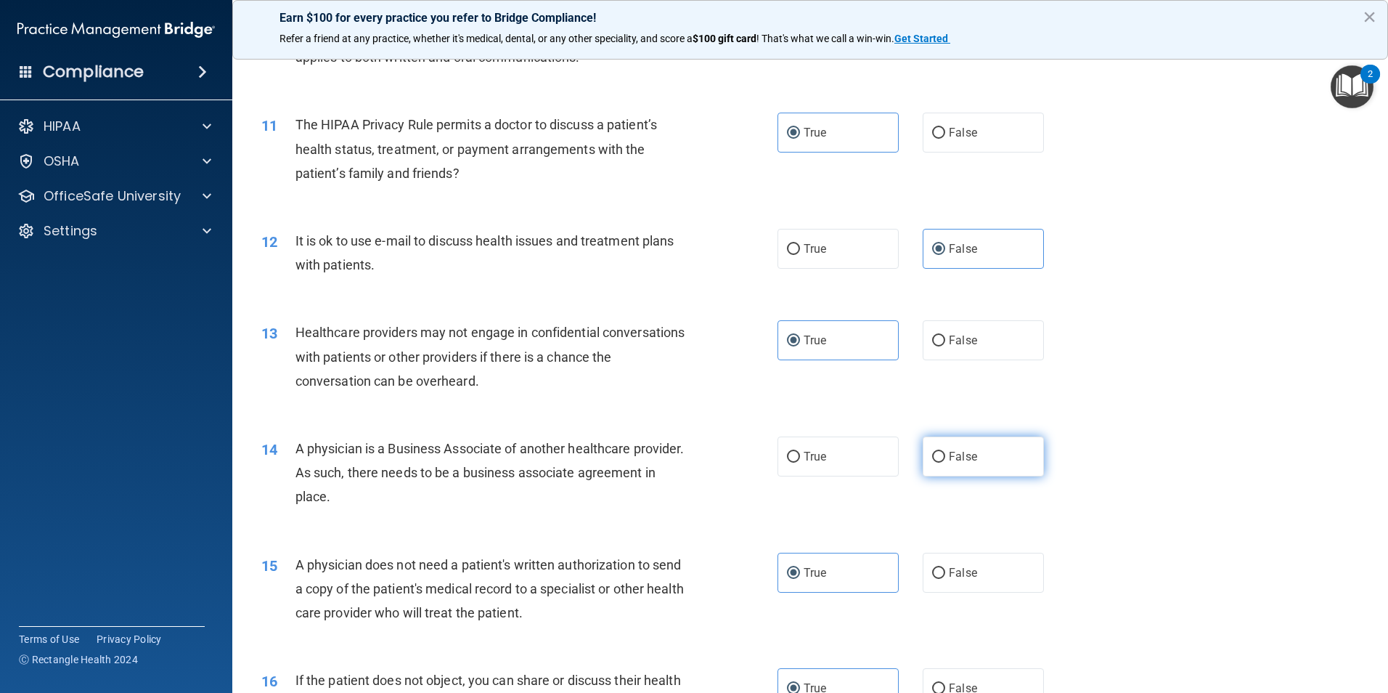
radio input "true"
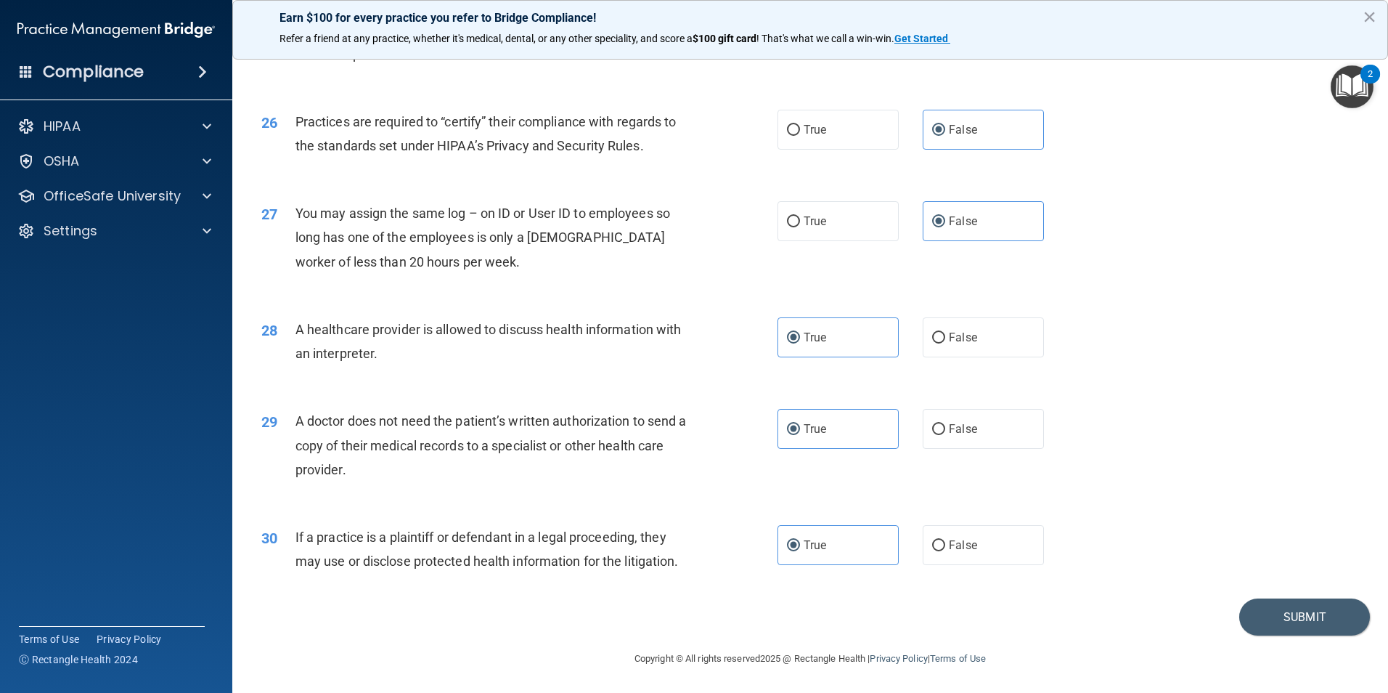
scroll to position [2687, 0]
click at [1272, 613] on button "Submit" at bounding box center [1304, 616] width 131 height 37
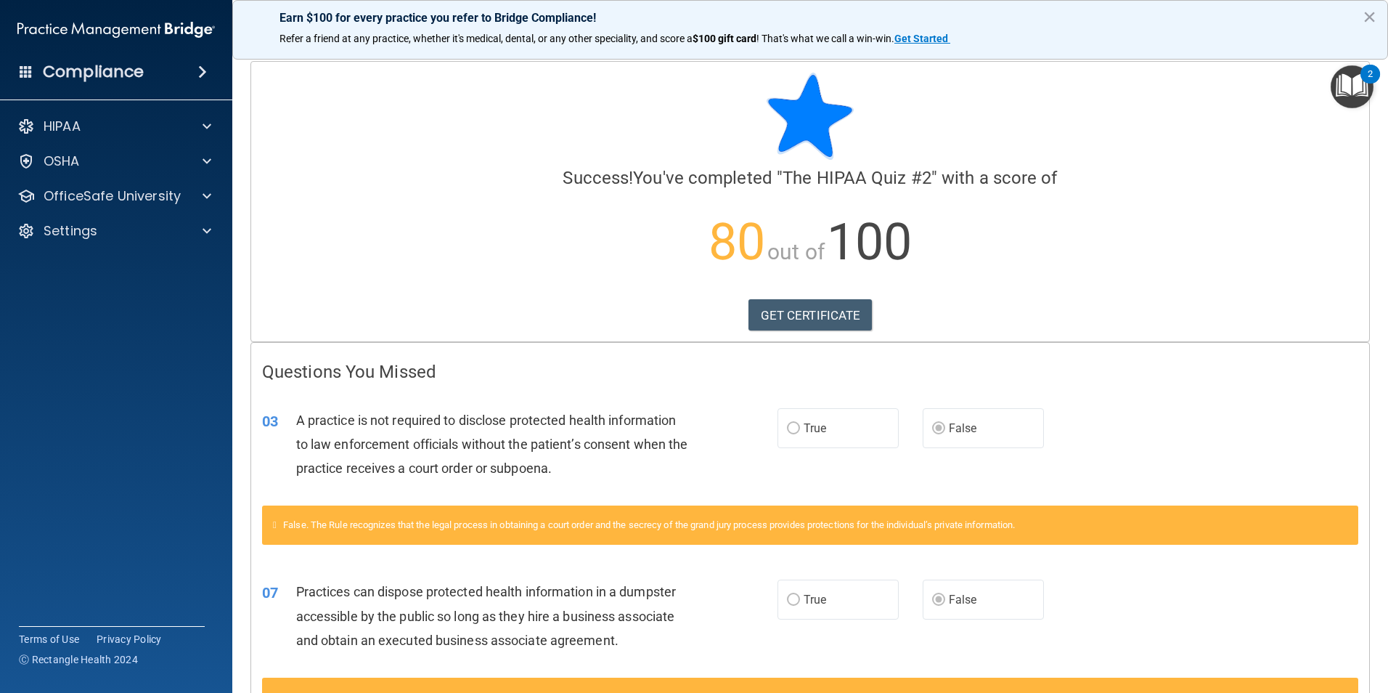
click at [1357, 82] on img "Open Resource Center, 2 new notifications" at bounding box center [1352, 86] width 43 height 43
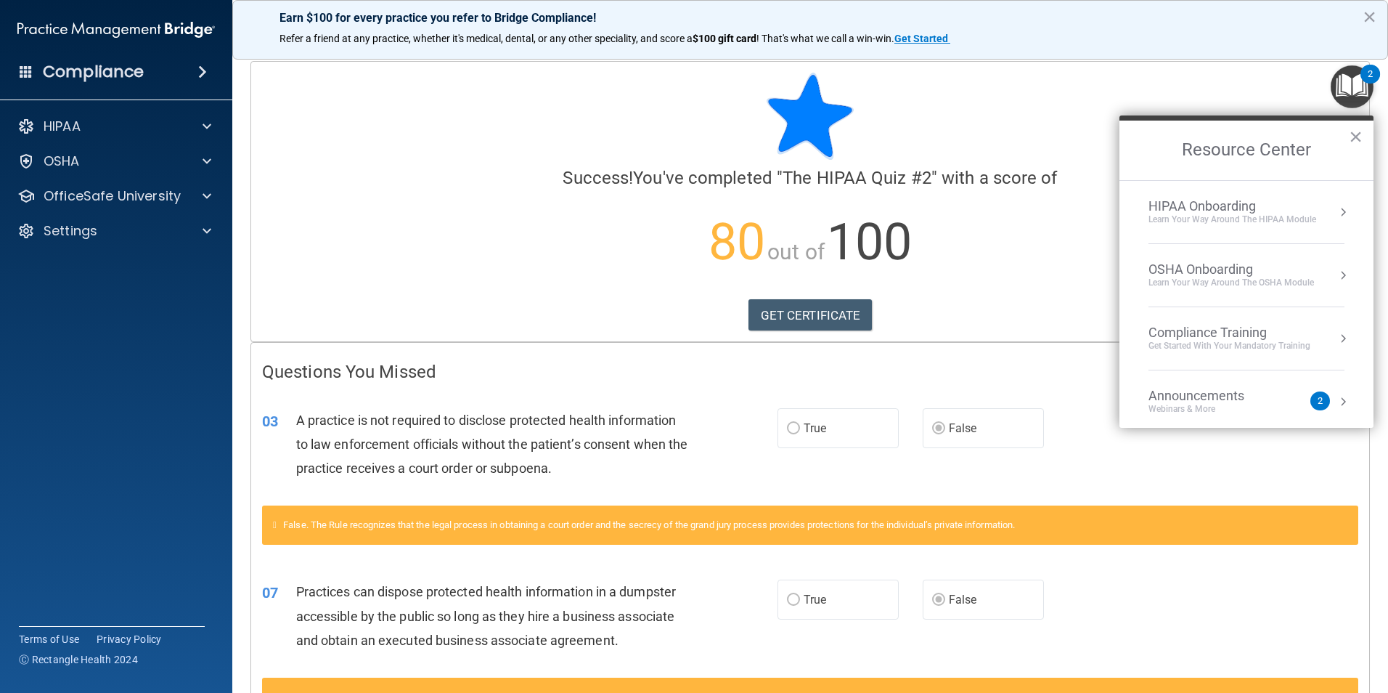
click at [1336, 338] on button "Resource Center" at bounding box center [1343, 338] width 15 height 15
click at [1199, 205] on div "HIPAA Training for Members" at bounding box center [1212, 204] width 162 height 13
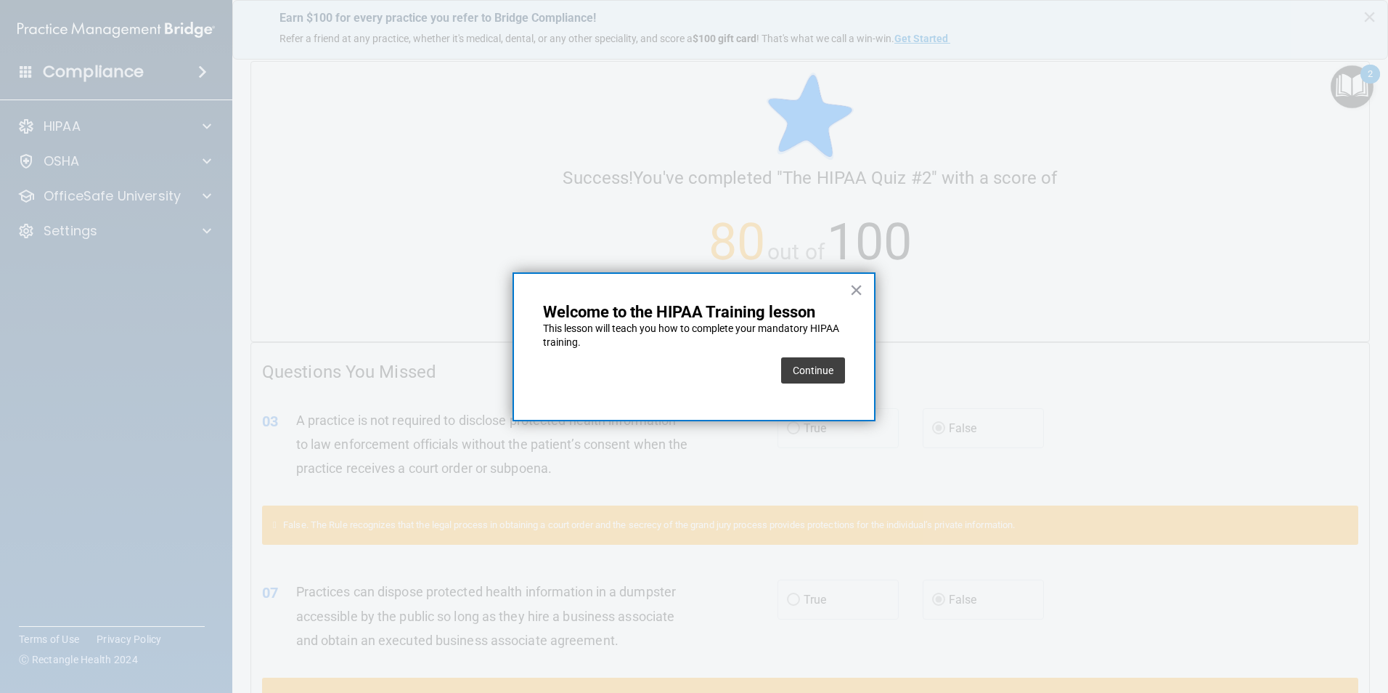
click at [830, 371] on button "Continue" at bounding box center [813, 370] width 64 height 26
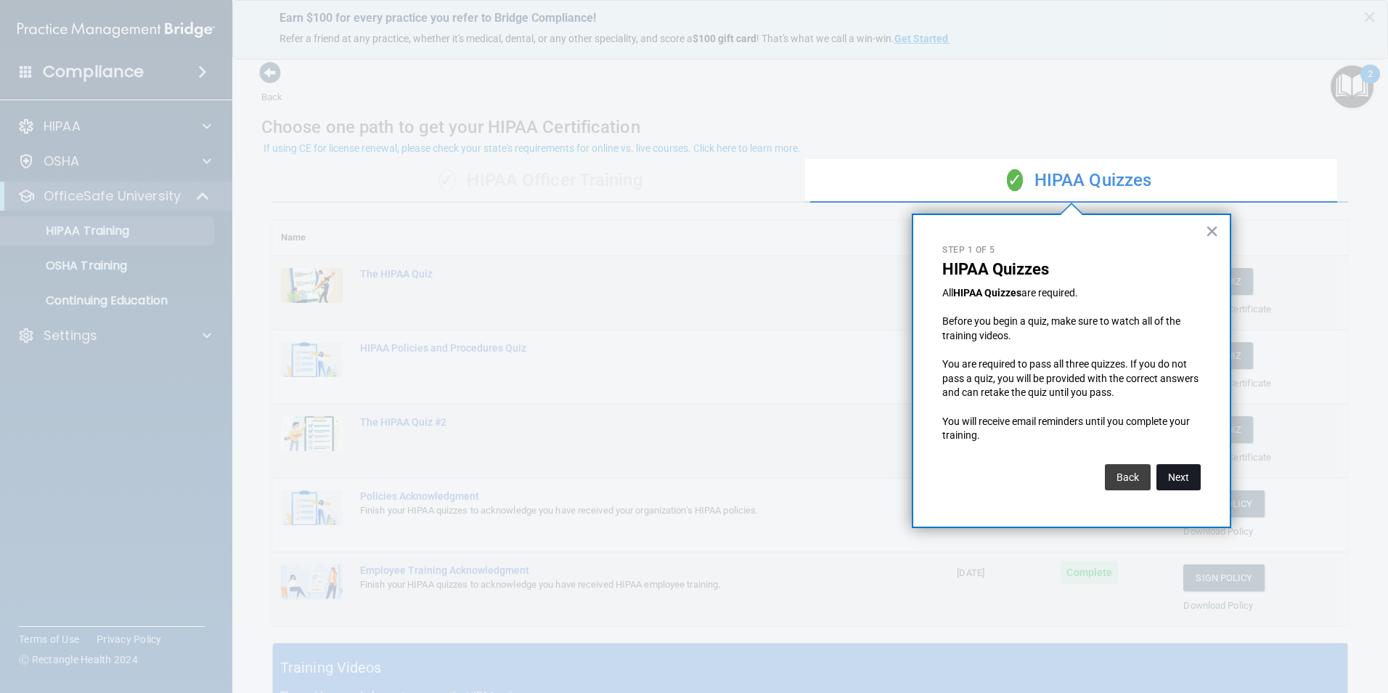
click at [1178, 475] on button "Next" at bounding box center [1179, 477] width 44 height 26
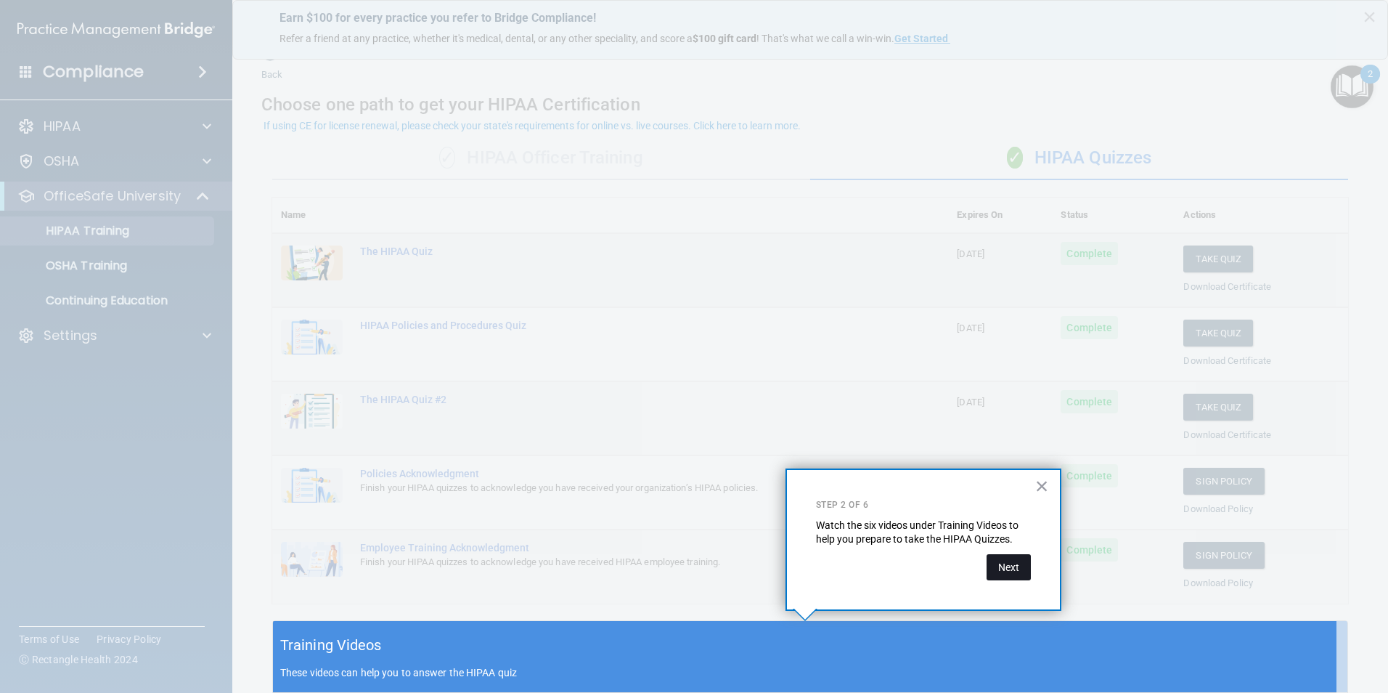
click at [1003, 569] on button "Next" at bounding box center [1009, 567] width 44 height 26
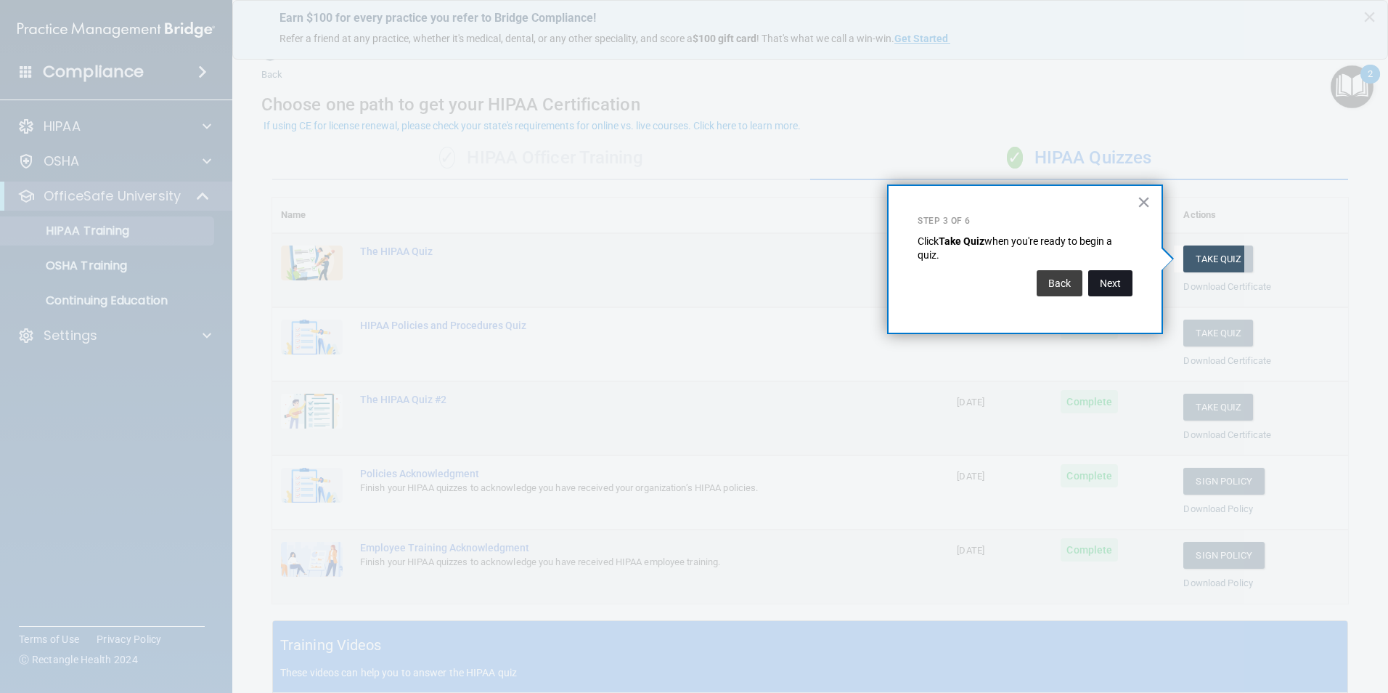
click at [1116, 290] on button "Next" at bounding box center [1110, 283] width 44 height 26
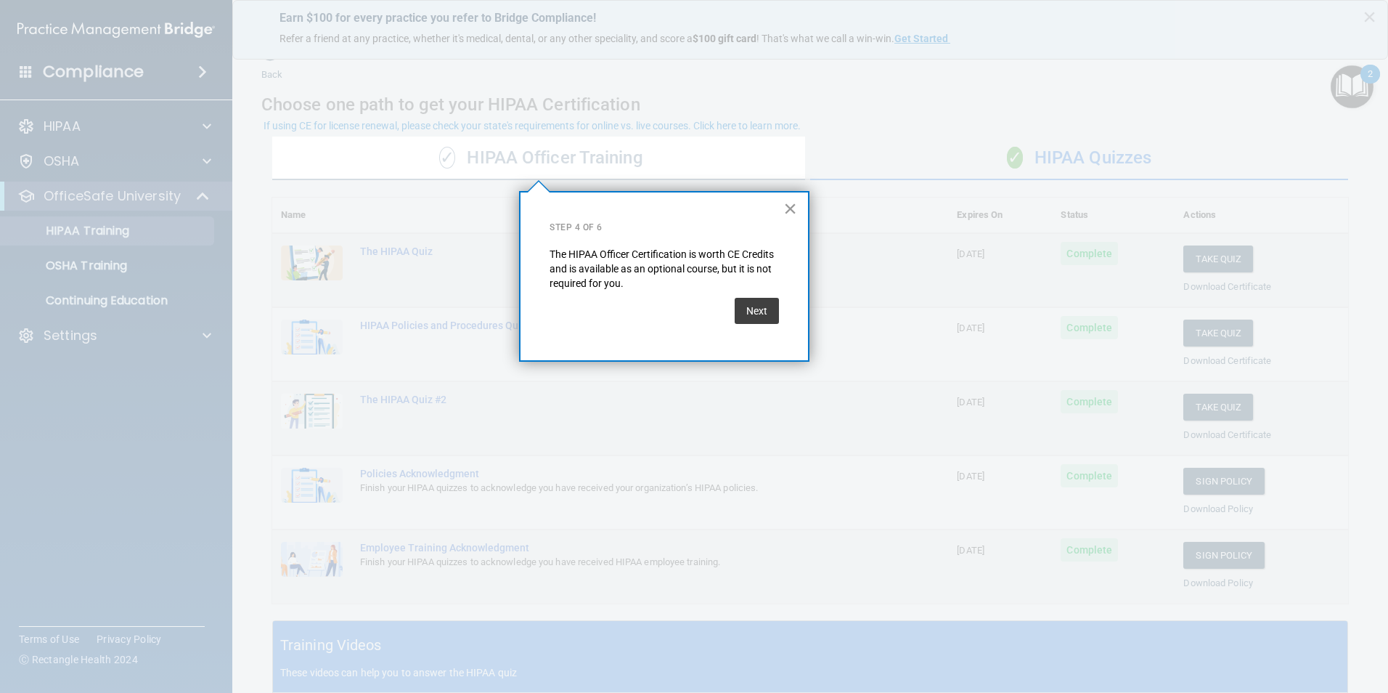
click at [787, 208] on button "×" at bounding box center [790, 208] width 14 height 23
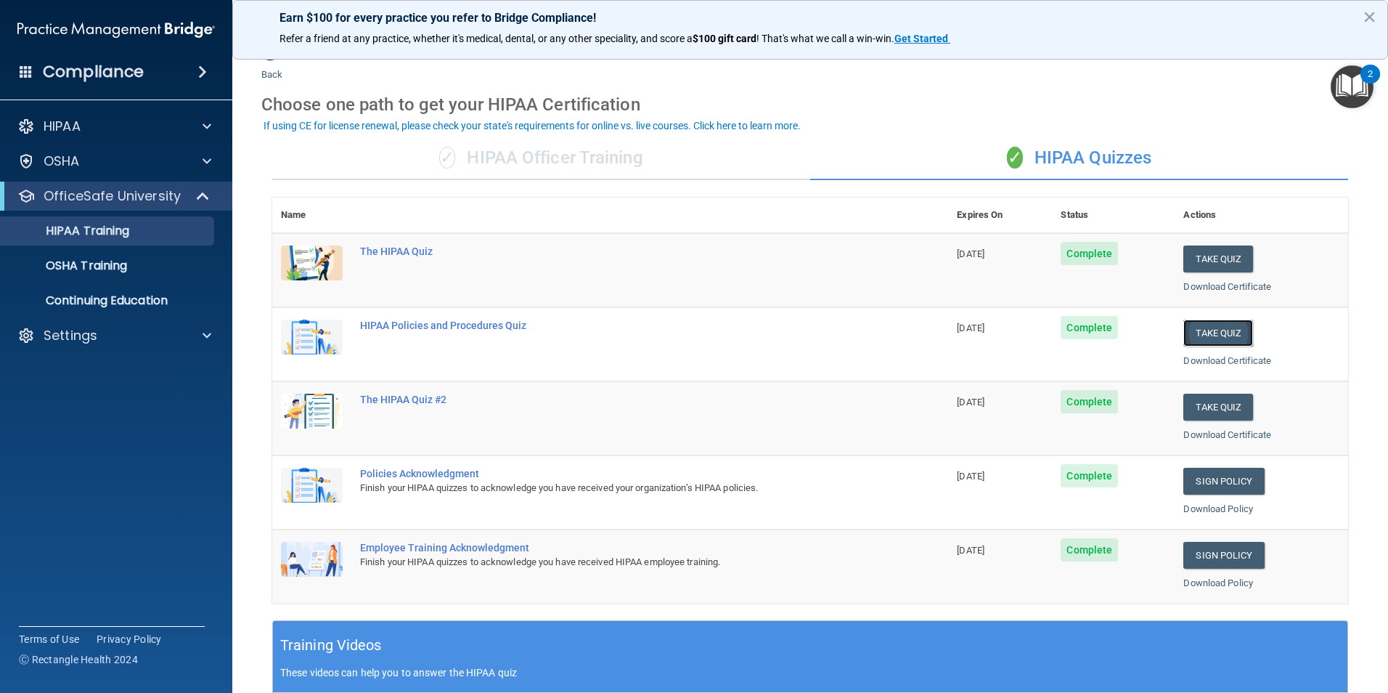
click at [1196, 333] on button "Take Quiz" at bounding box center [1218, 332] width 70 height 27
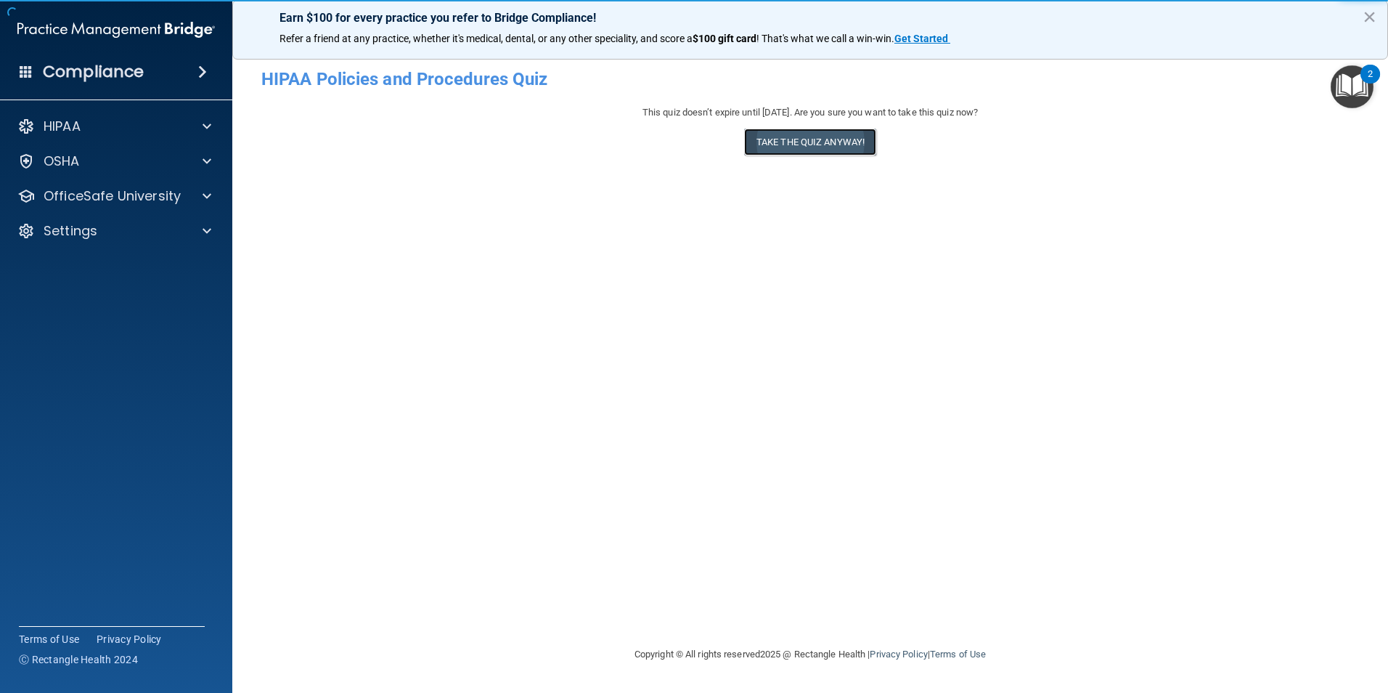
click at [842, 143] on button "Take the quiz anyway!" at bounding box center [810, 142] width 132 height 27
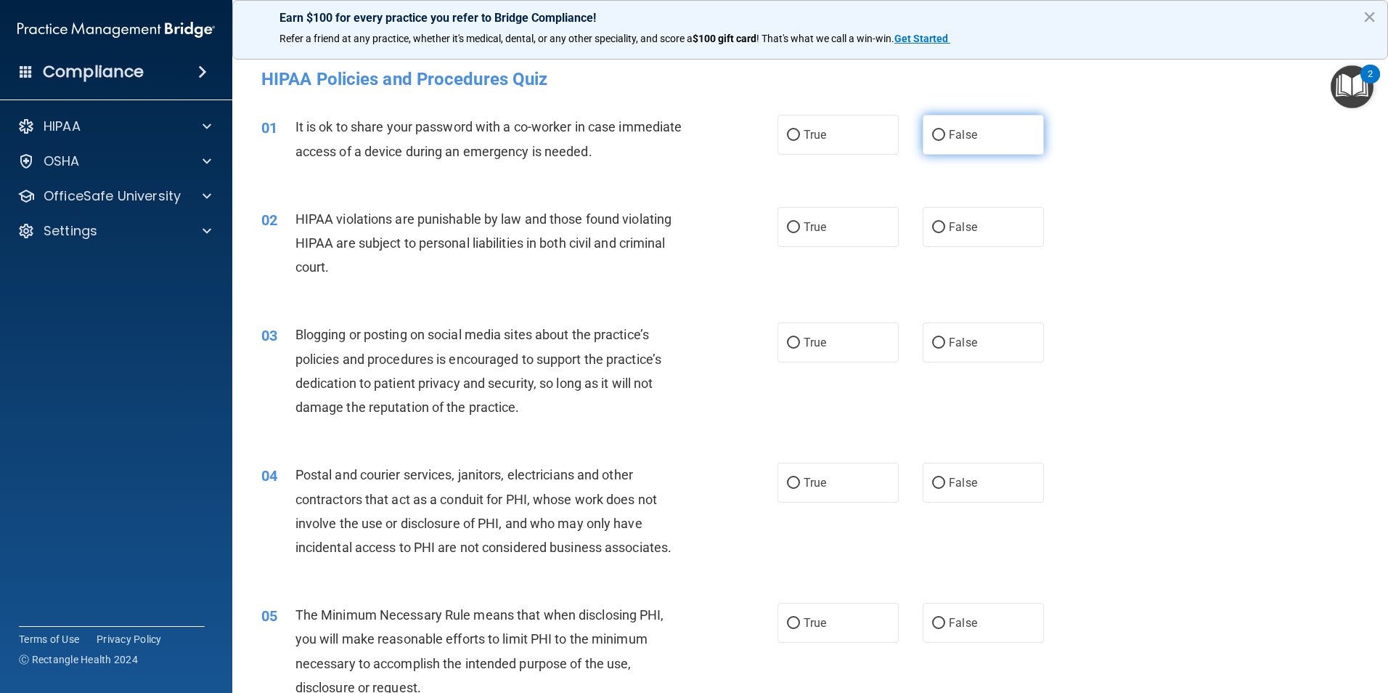
click at [966, 135] on span "False" at bounding box center [963, 135] width 28 height 14
click at [945, 135] on input "False" at bounding box center [938, 135] width 13 height 11
radio input "true"
click at [827, 219] on label "True" at bounding box center [838, 227] width 121 height 40
click at [800, 222] on input "True" at bounding box center [793, 227] width 13 height 11
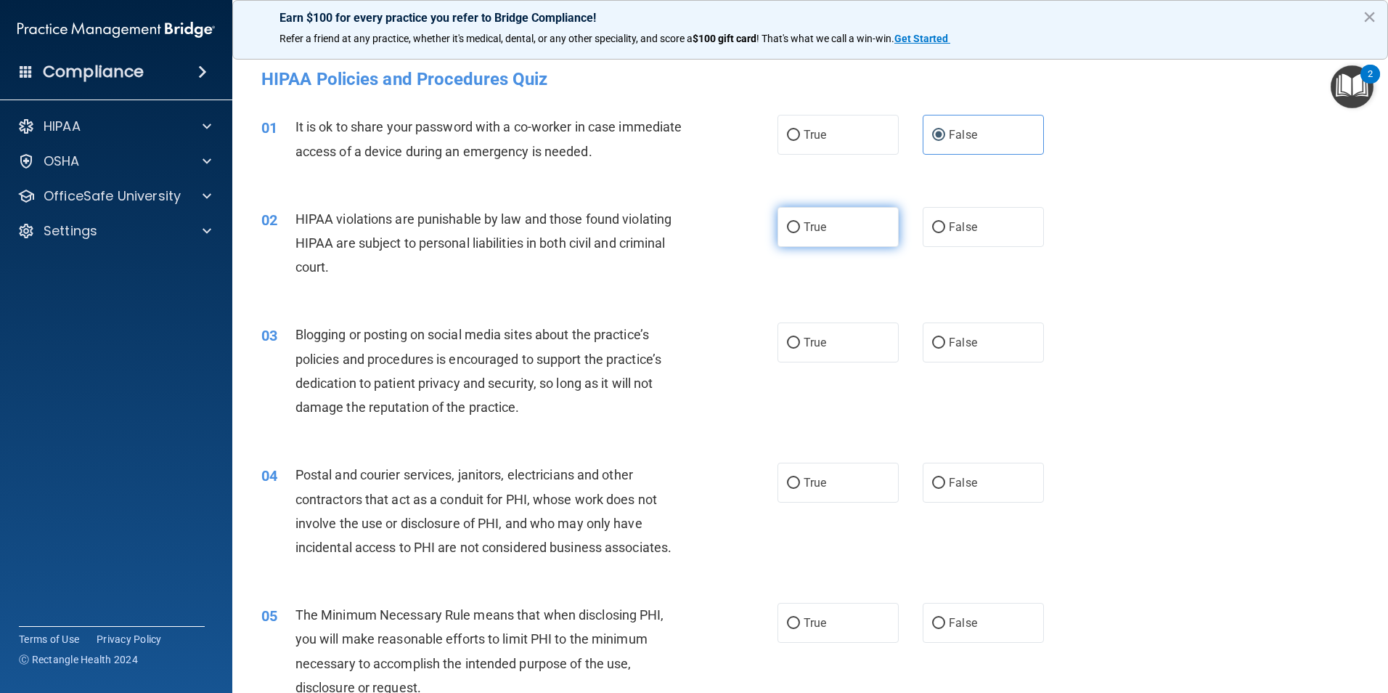
radio input "true"
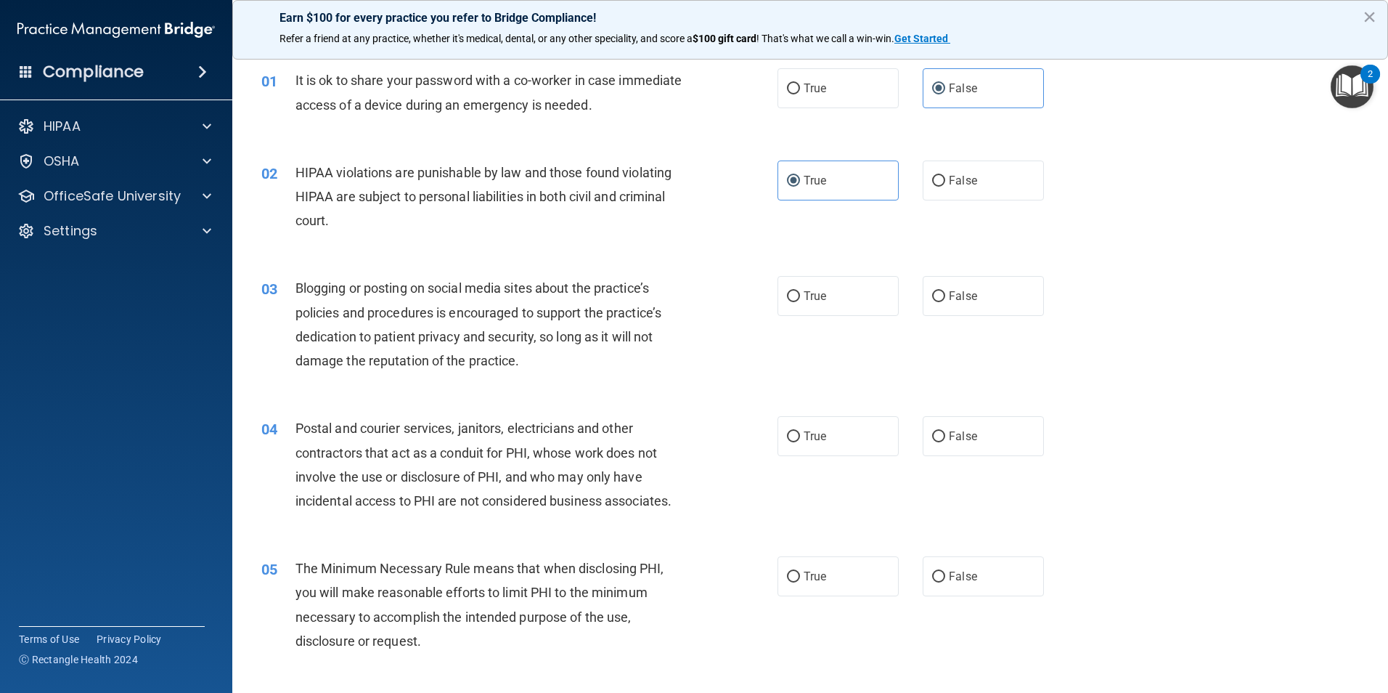
scroll to position [73, 0]
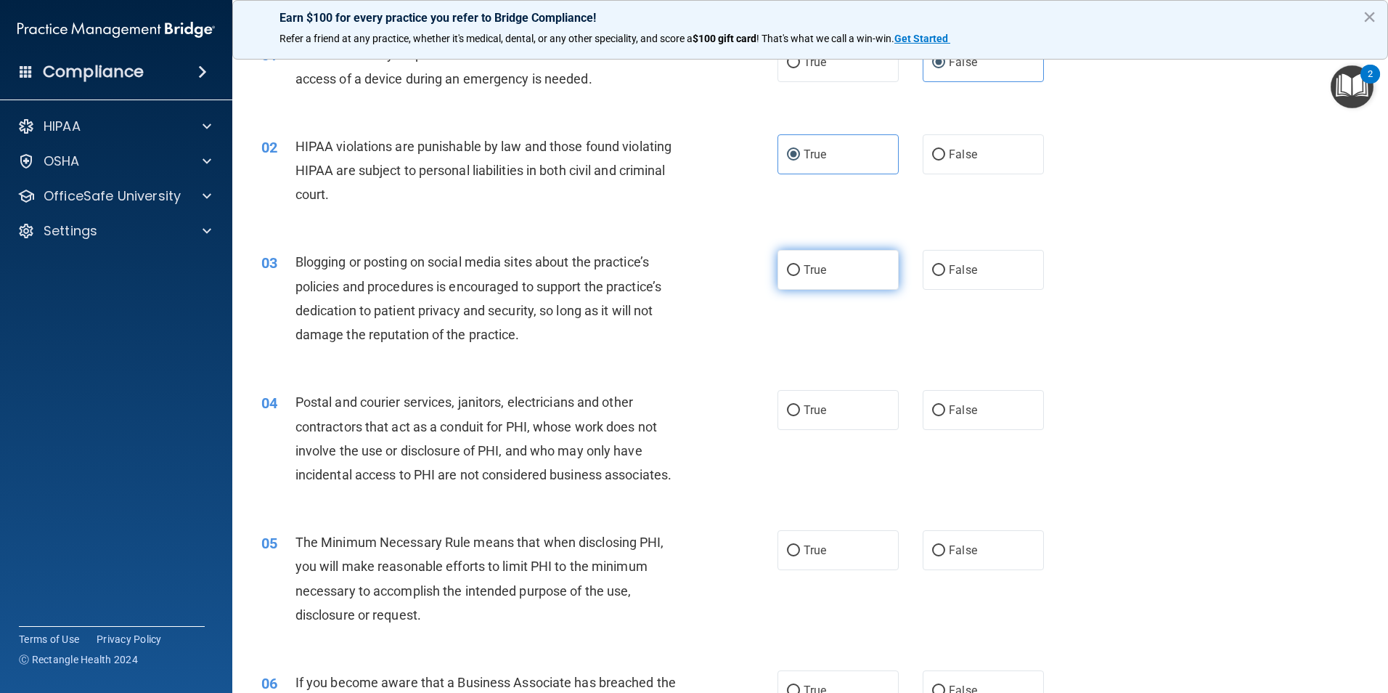
click at [830, 261] on label "True" at bounding box center [838, 270] width 121 height 40
click at [800, 265] on input "True" at bounding box center [793, 270] width 13 height 11
radio input "true"
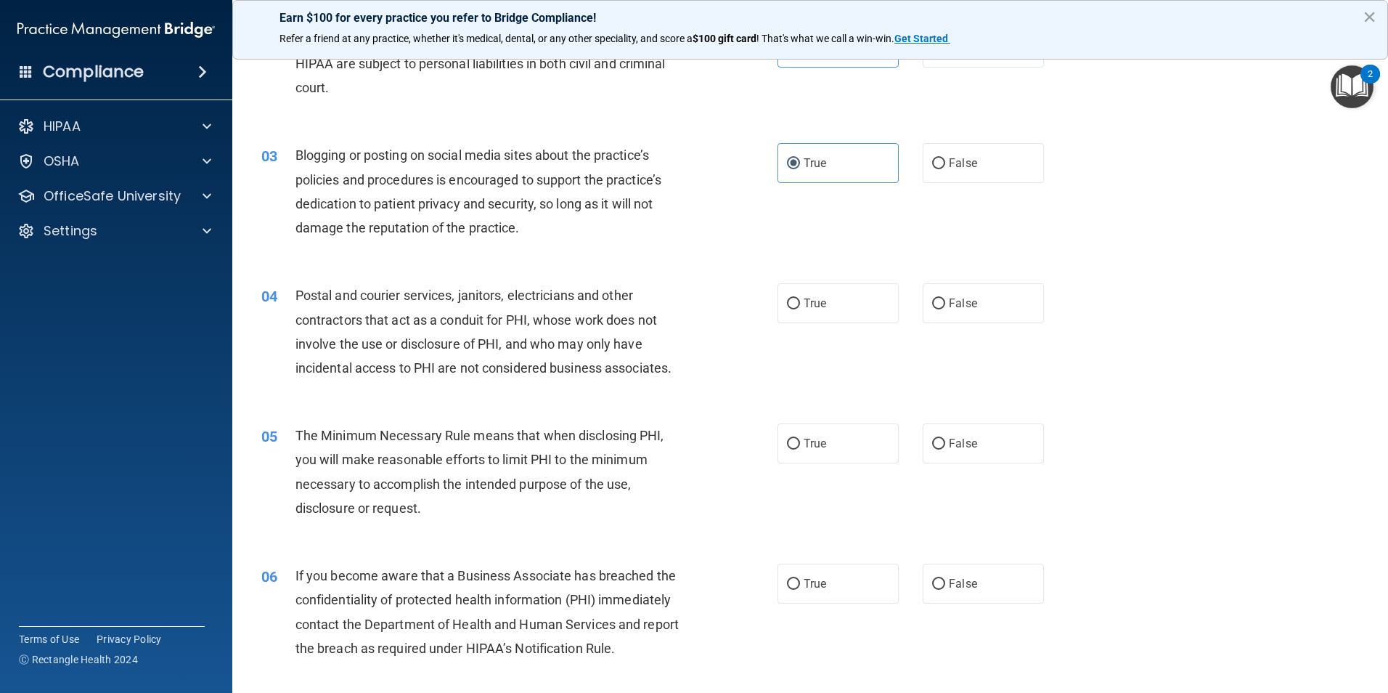
scroll to position [218, 0]
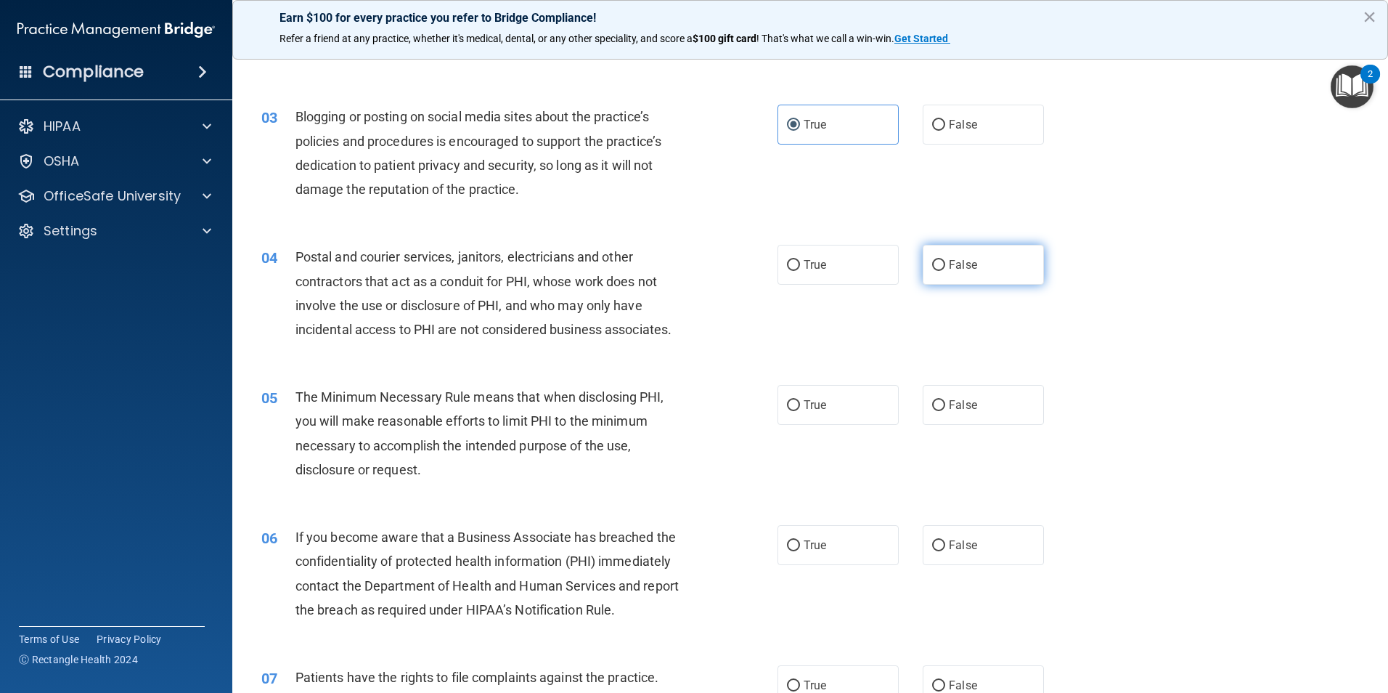
click at [963, 267] on span "False" at bounding box center [963, 265] width 28 height 14
click at [945, 267] on input "False" at bounding box center [938, 265] width 13 height 11
radio input "true"
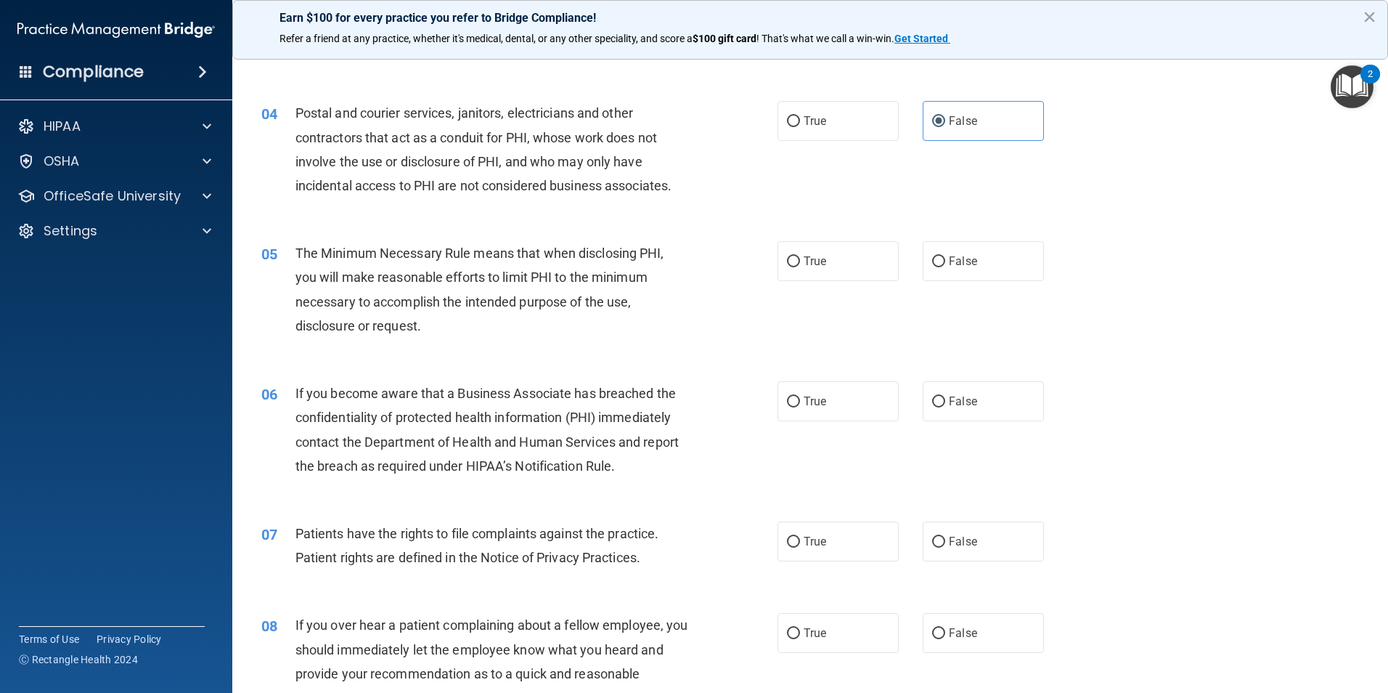
scroll to position [363, 0]
click at [842, 407] on label "True" at bounding box center [838, 400] width 121 height 40
click at [800, 406] on input "True" at bounding box center [793, 400] width 13 height 11
radio input "true"
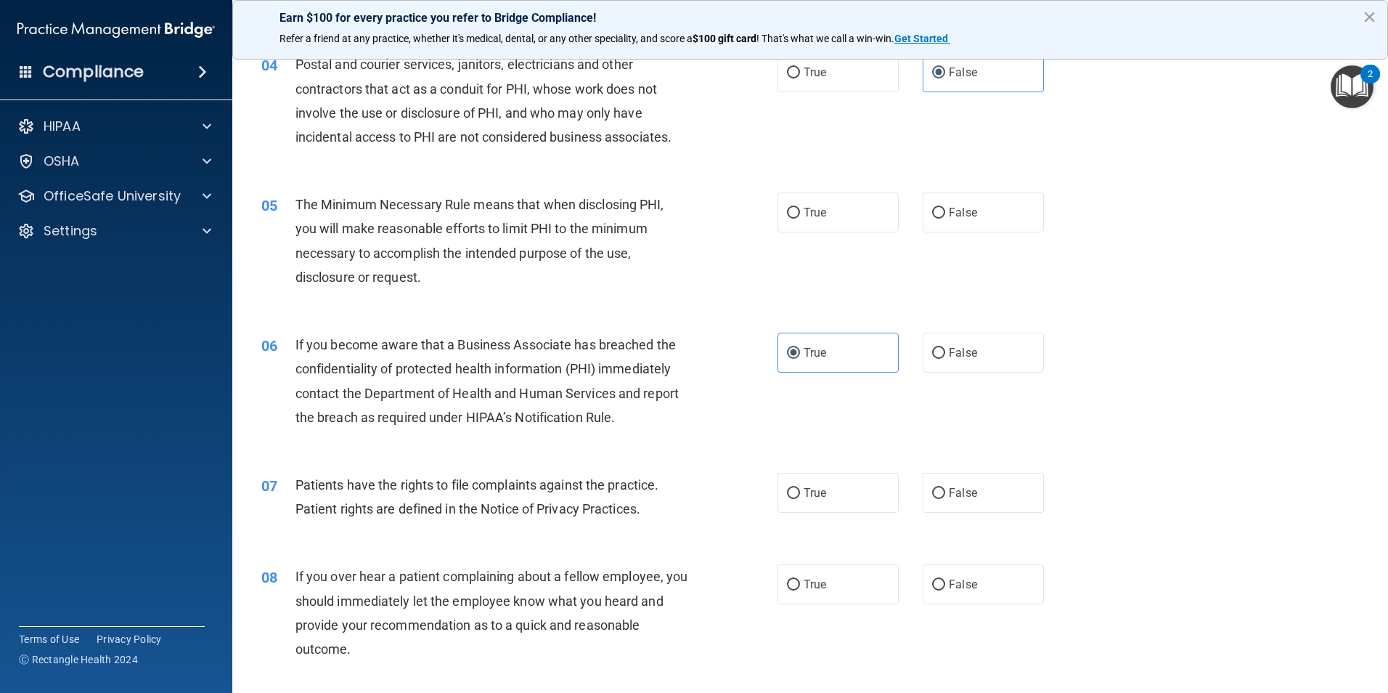
scroll to position [508, 0]
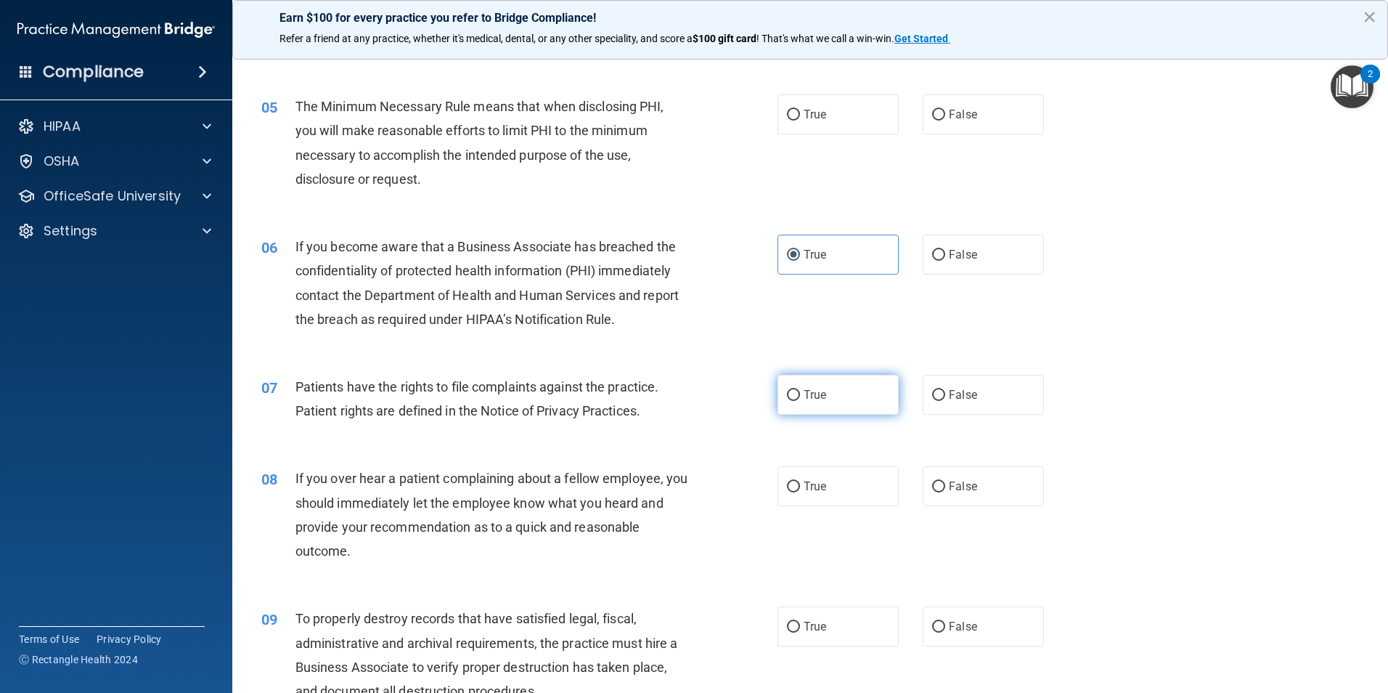
click at [838, 396] on label "True" at bounding box center [838, 395] width 121 height 40
click at [800, 396] on input "True" at bounding box center [793, 395] width 13 height 11
radio input "true"
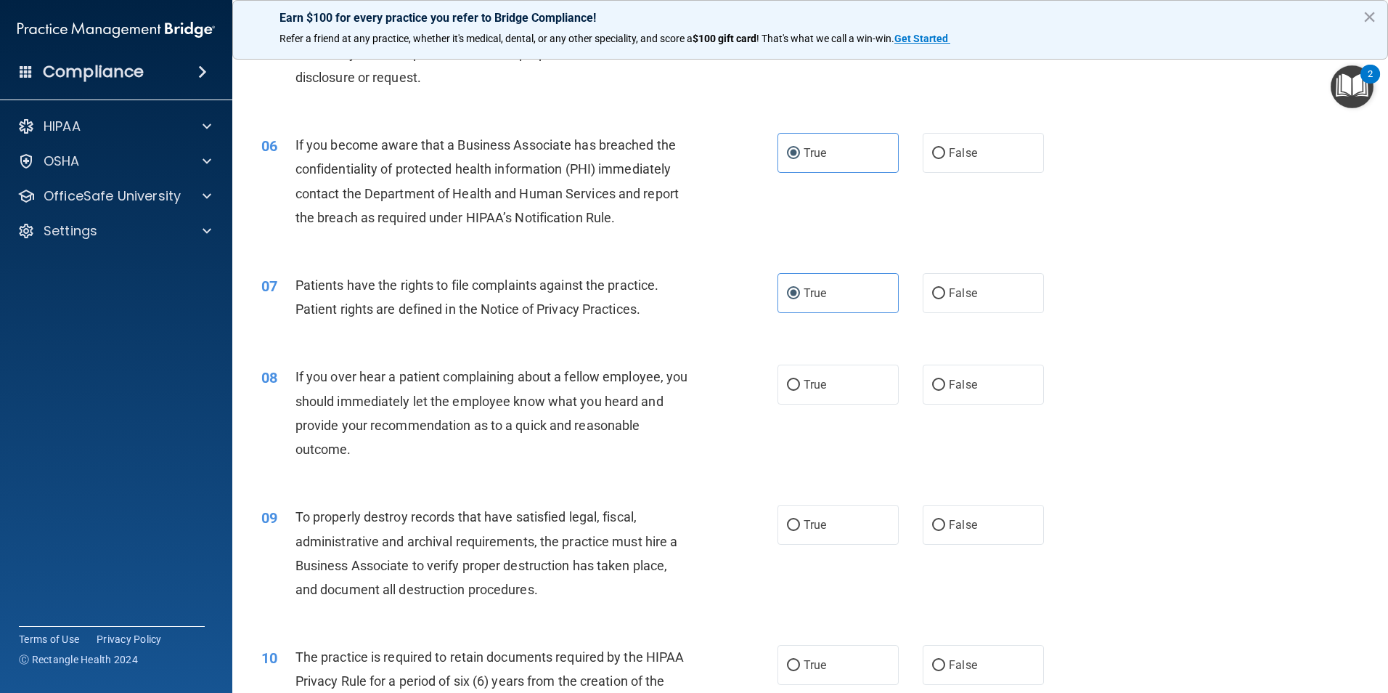
scroll to position [653, 0]
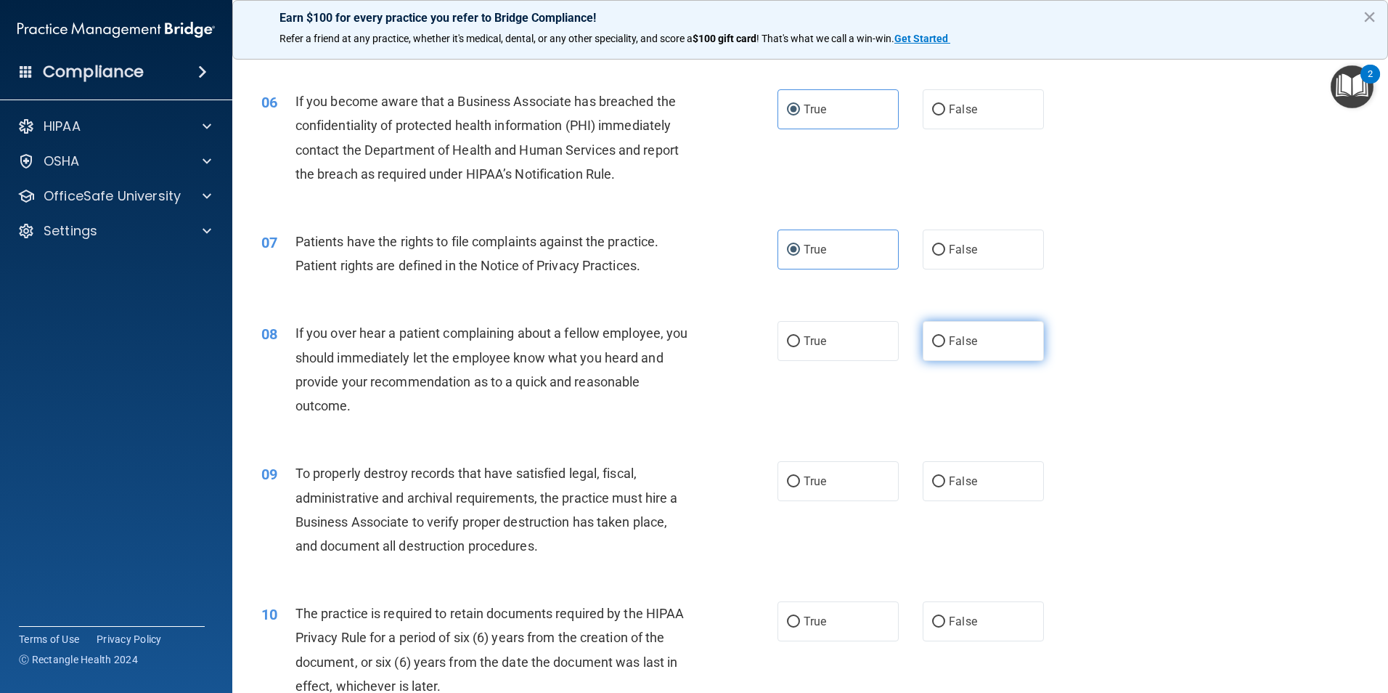
click at [949, 340] on span "False" at bounding box center [963, 341] width 28 height 14
click at [942, 340] on input "False" at bounding box center [938, 341] width 13 height 11
radio input "true"
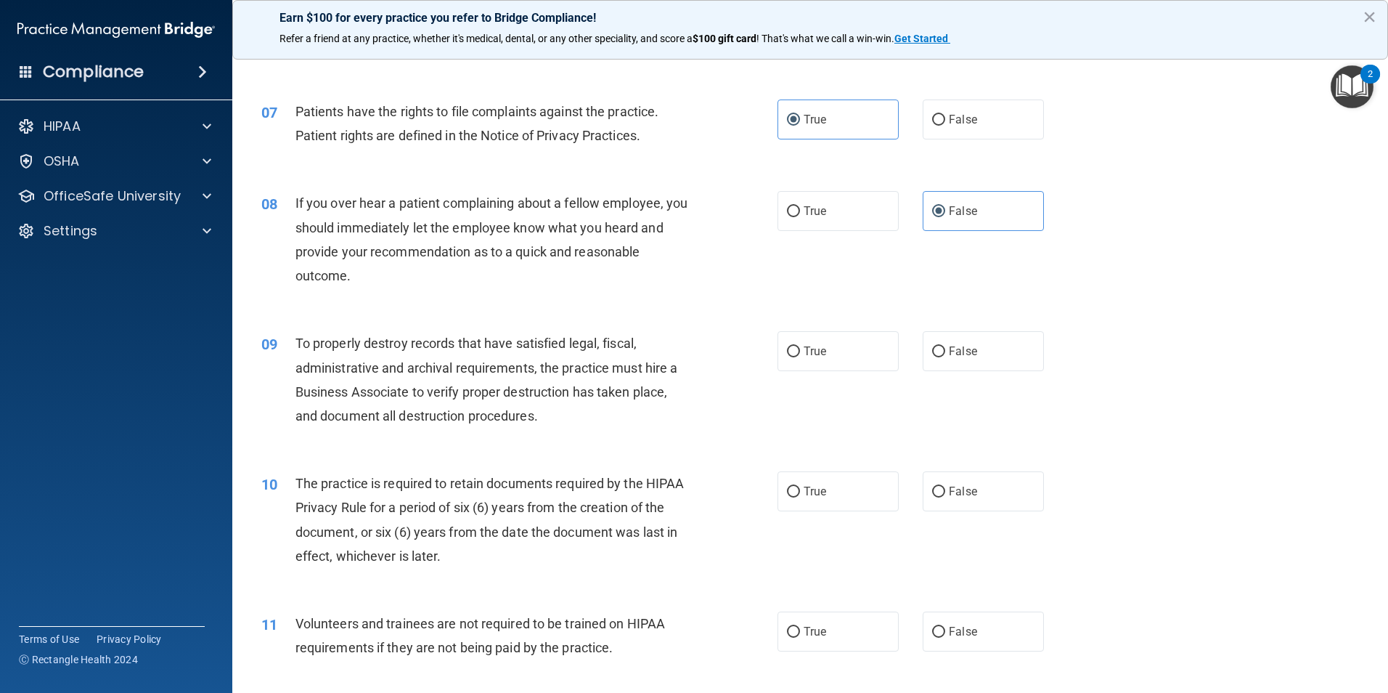
scroll to position [799, 0]
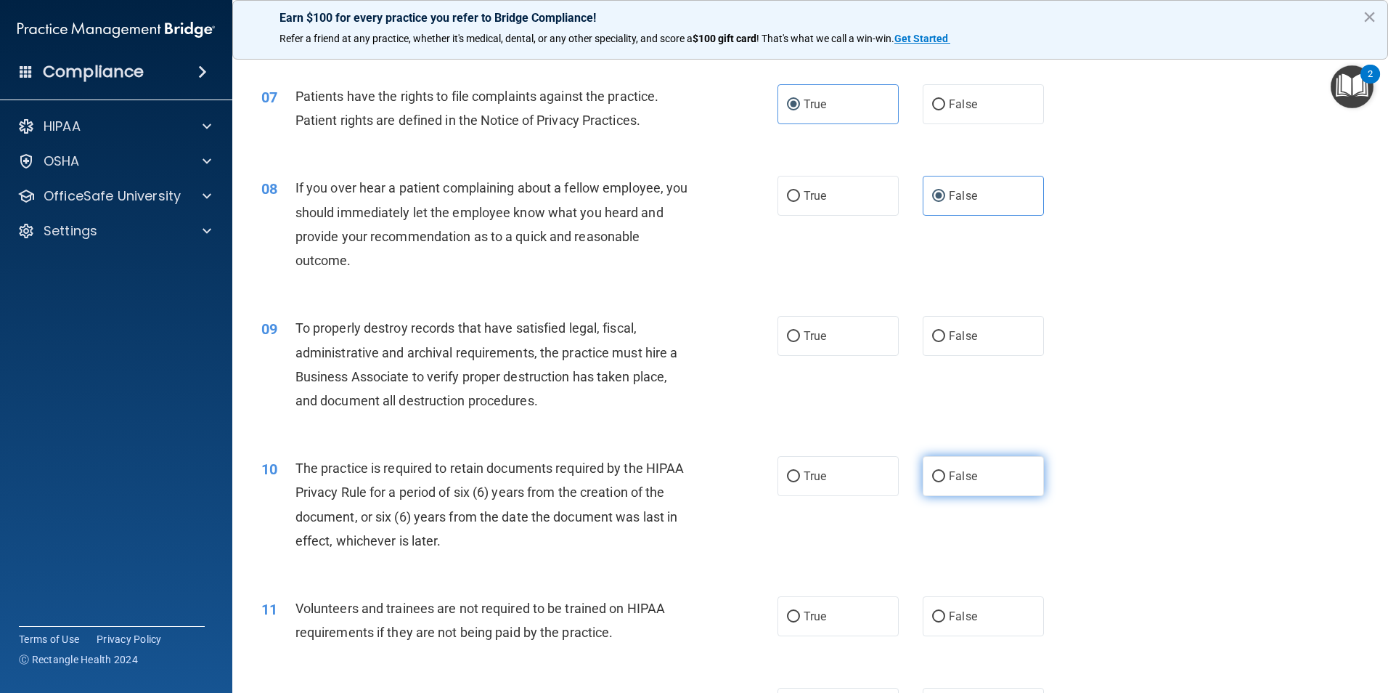
click at [979, 480] on label "False" at bounding box center [983, 476] width 121 height 40
click at [945, 480] on input "False" at bounding box center [938, 476] width 13 height 11
radio input "true"
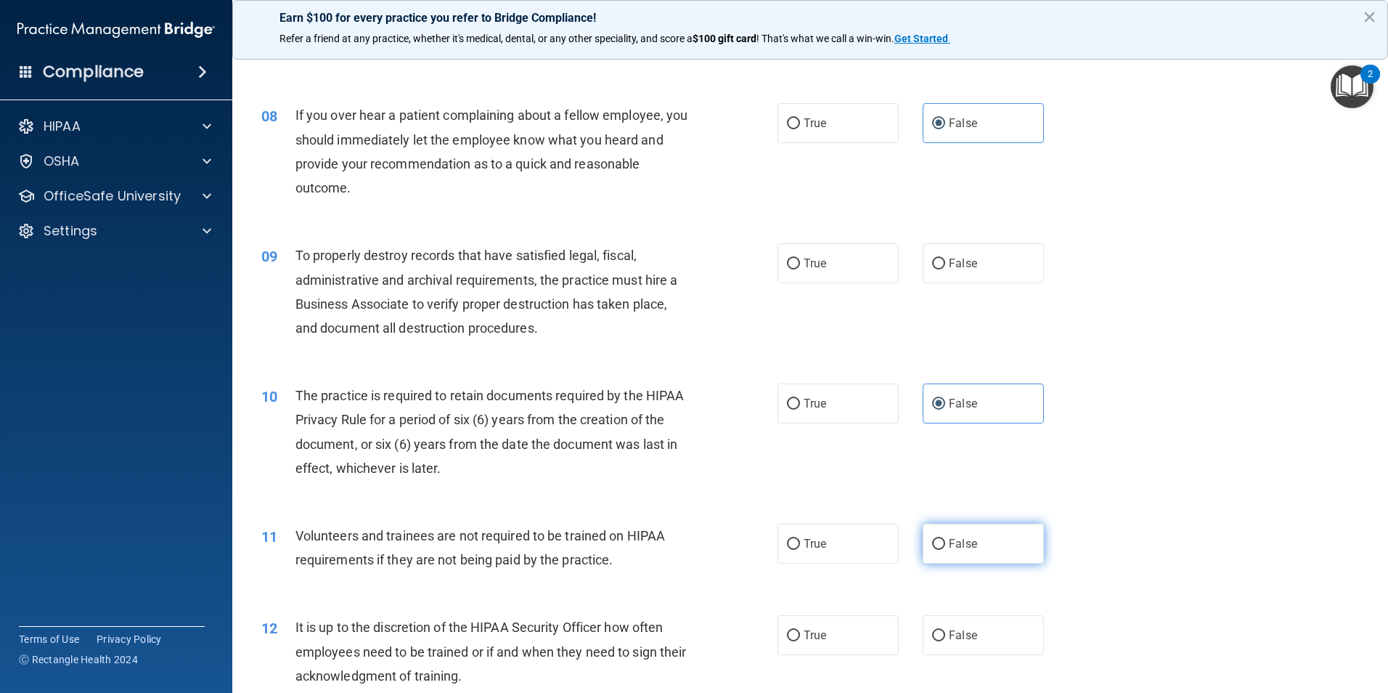
click at [965, 547] on span "False" at bounding box center [963, 544] width 28 height 14
click at [945, 547] on input "False" at bounding box center [938, 544] width 13 height 11
radio input "true"
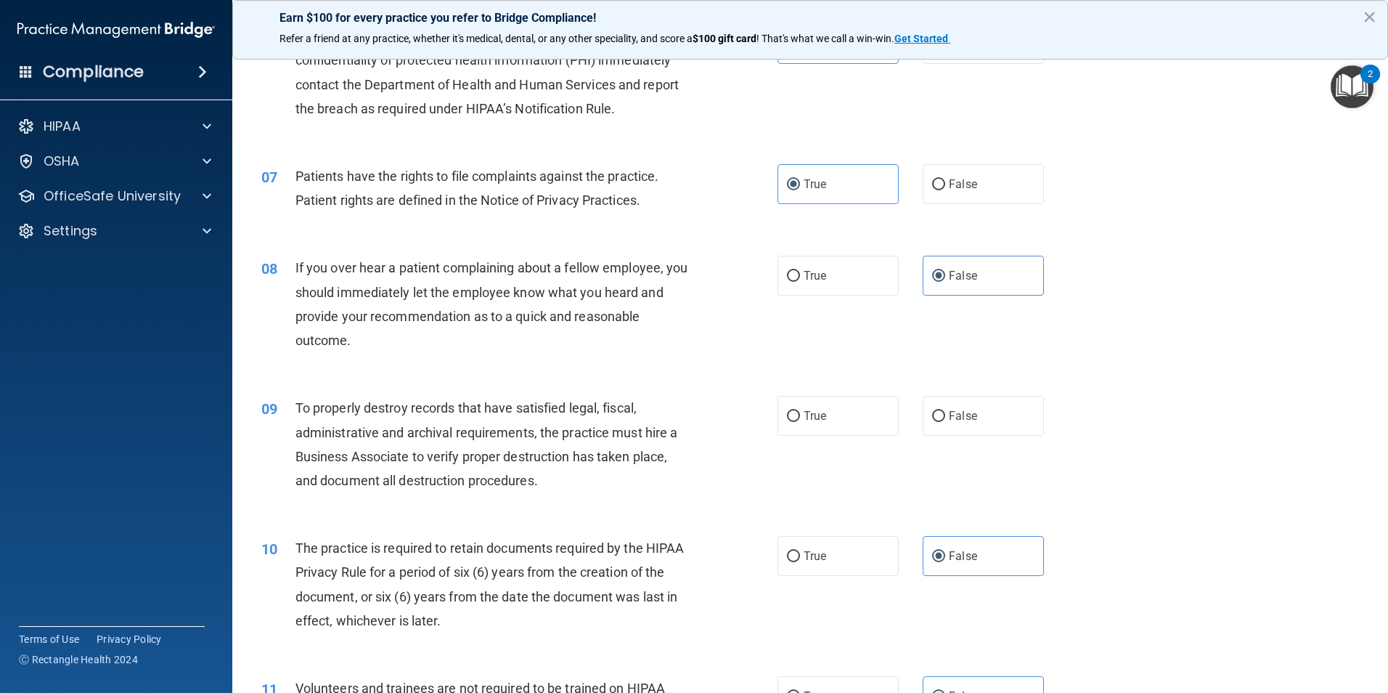
scroll to position [1016, 0]
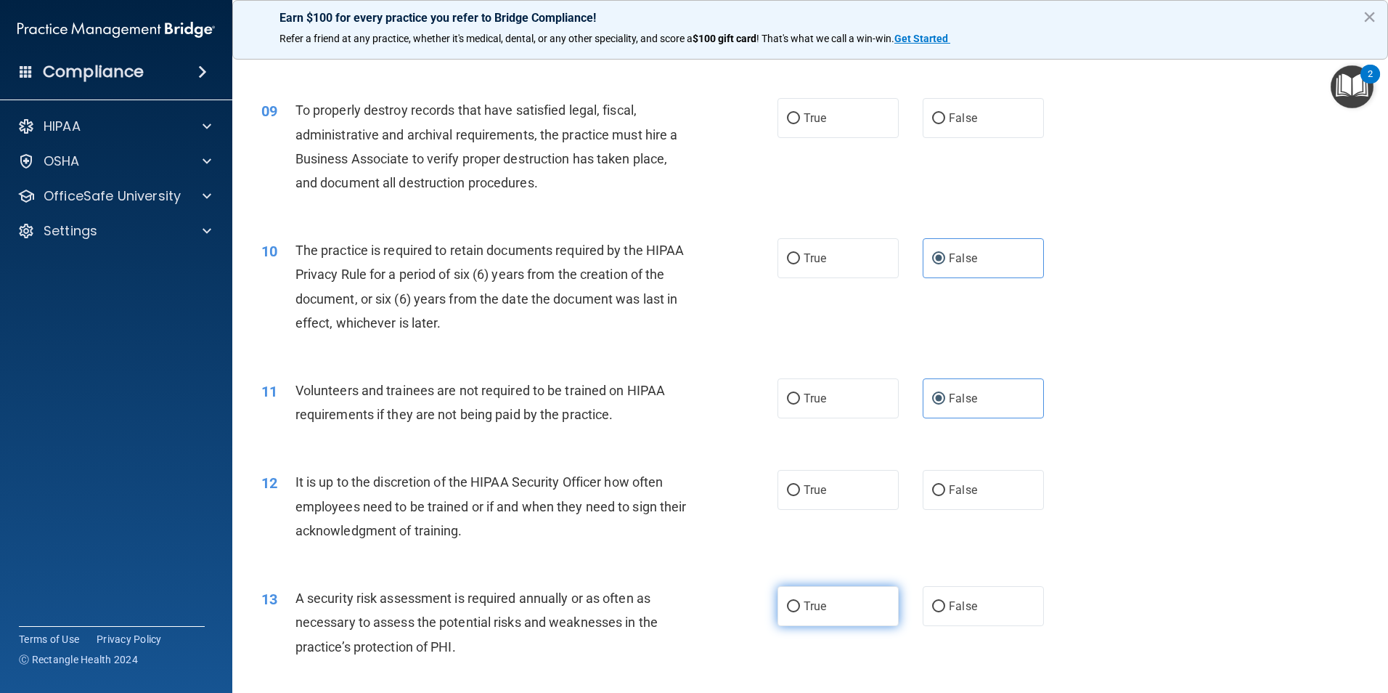
click at [821, 603] on span "True" at bounding box center [815, 606] width 23 height 14
click at [800, 603] on input "True" at bounding box center [793, 606] width 13 height 11
radio input "true"
click at [963, 486] on span "False" at bounding box center [963, 490] width 28 height 14
click at [945, 486] on input "False" at bounding box center [938, 490] width 13 height 11
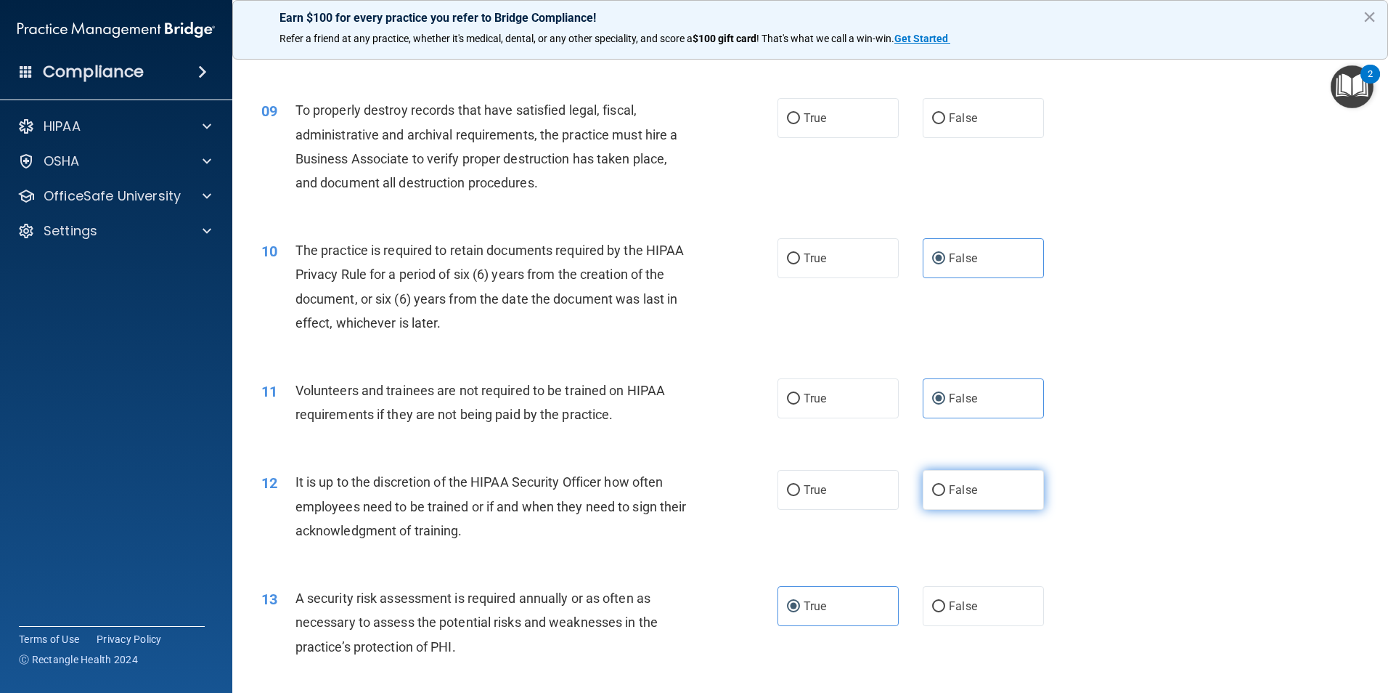
radio input "true"
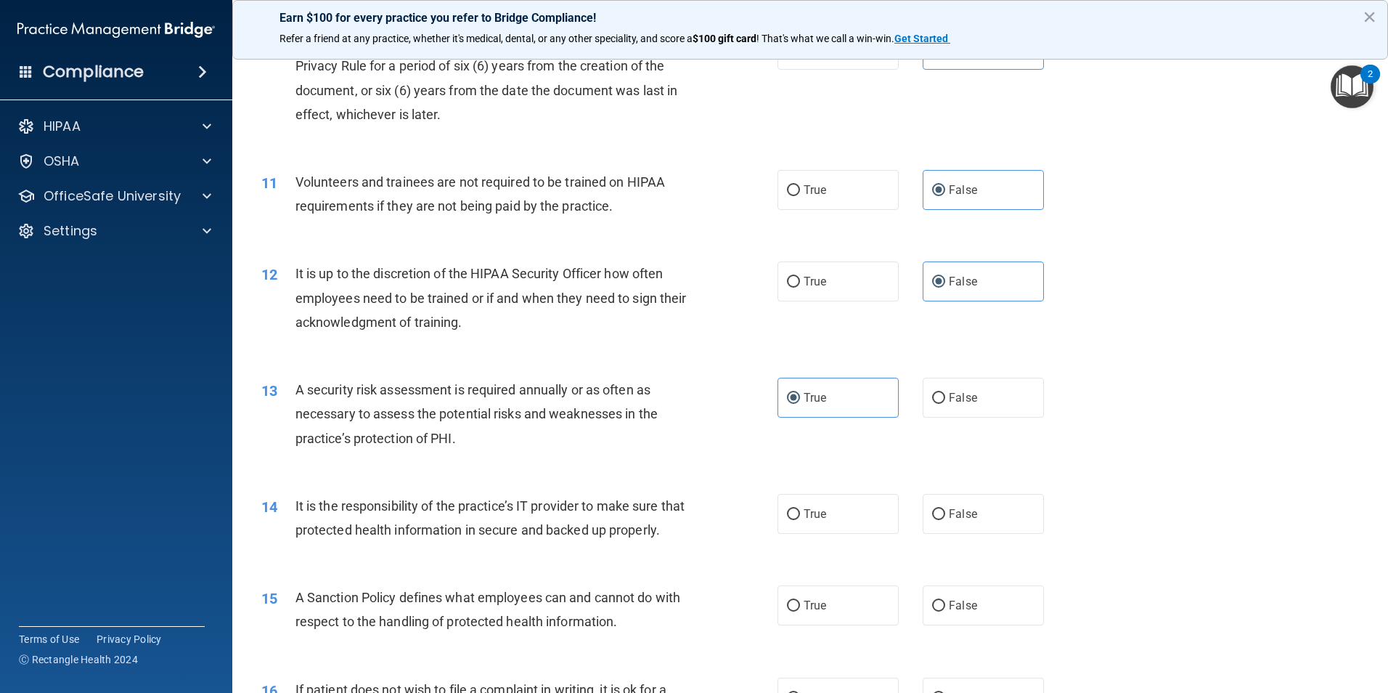
scroll to position [1234, 0]
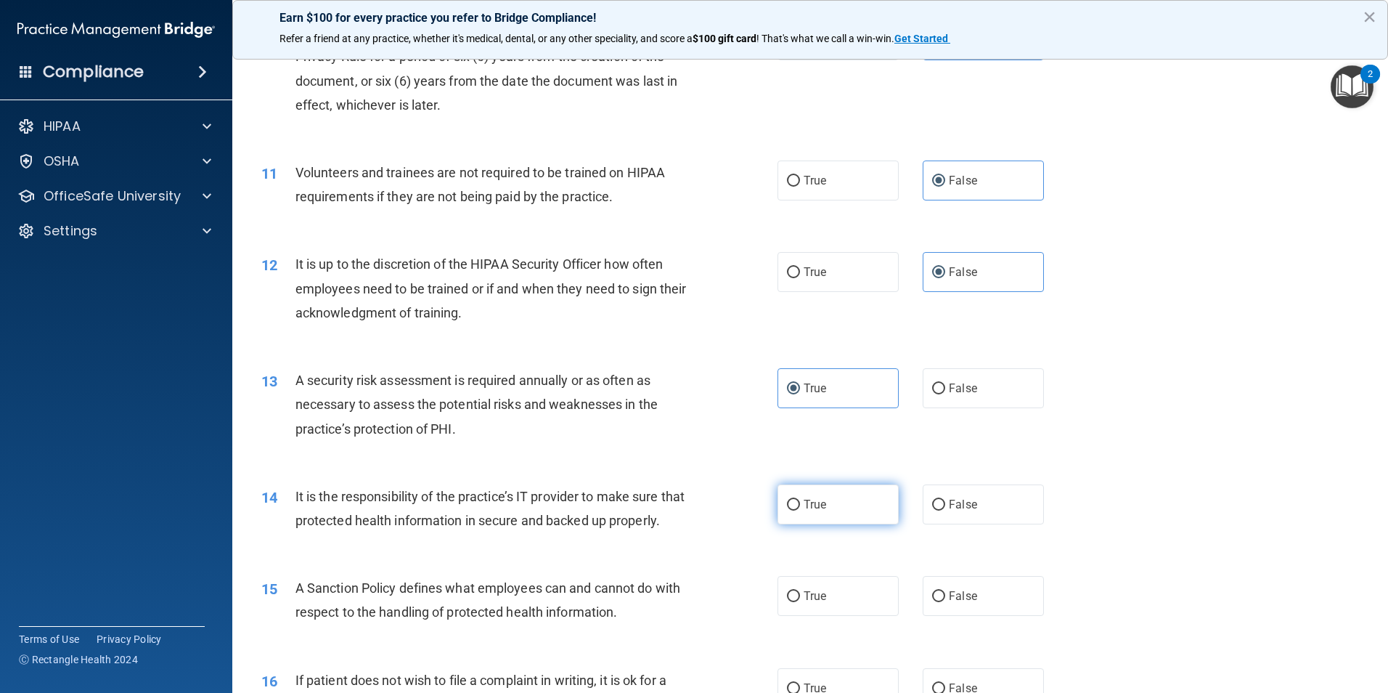
click at [836, 513] on label "True" at bounding box center [838, 504] width 121 height 40
click at [800, 510] on input "True" at bounding box center [793, 505] width 13 height 11
radio input "true"
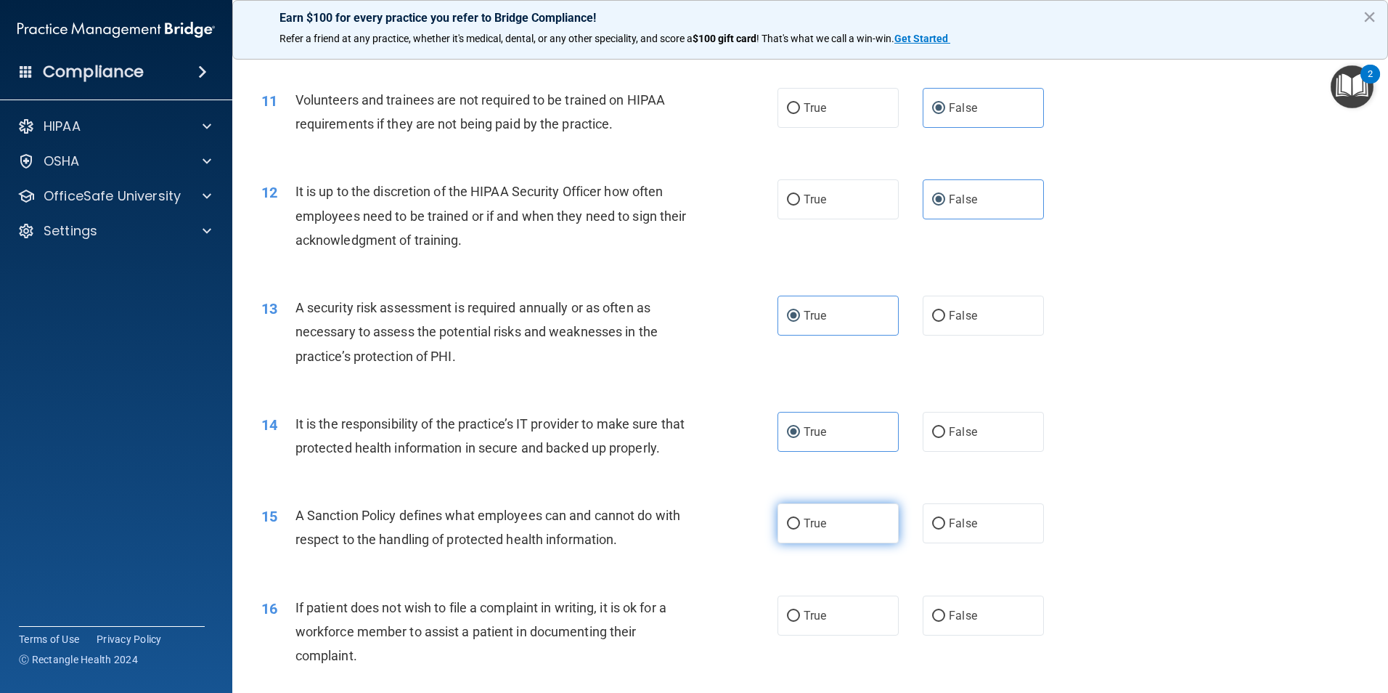
click at [862, 543] on label "True" at bounding box center [838, 523] width 121 height 40
click at [800, 529] on input "True" at bounding box center [793, 523] width 13 height 11
radio input "true"
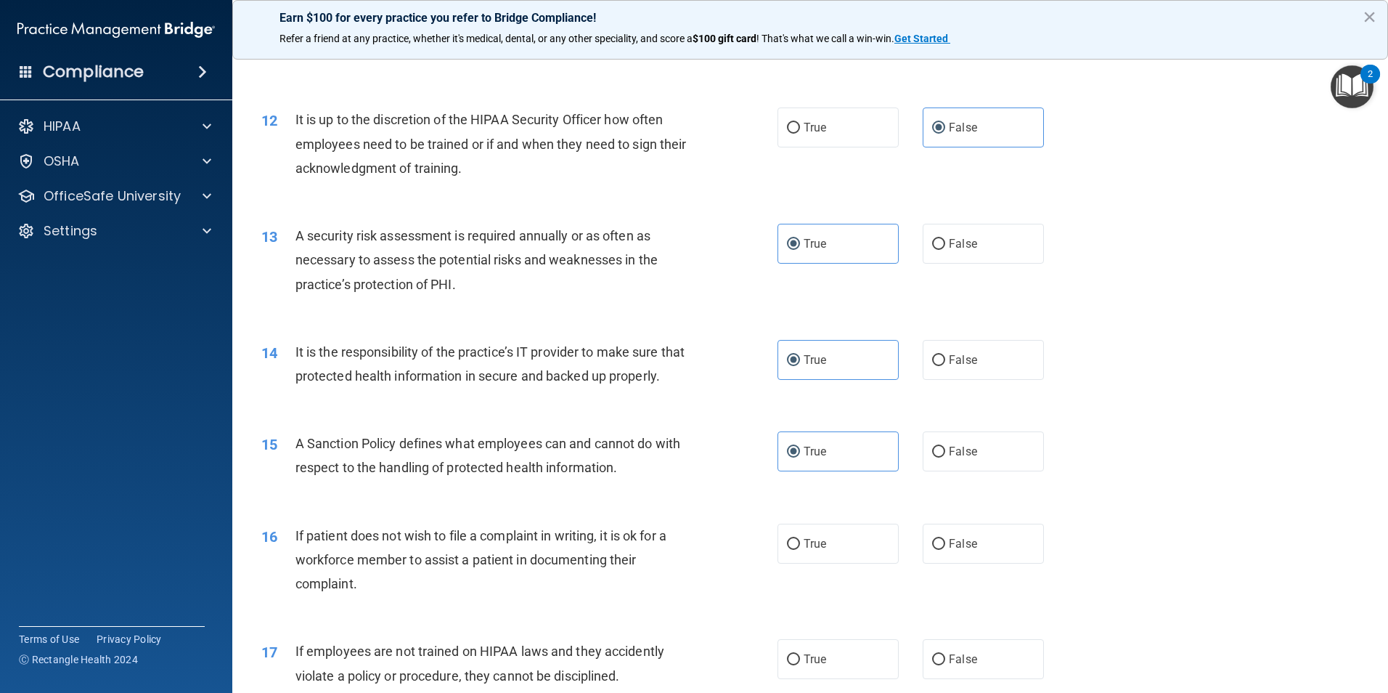
scroll to position [1379, 0]
click at [837, 563] on label "True" at bounding box center [838, 543] width 121 height 40
click at [800, 549] on input "True" at bounding box center [793, 543] width 13 height 11
radio input "true"
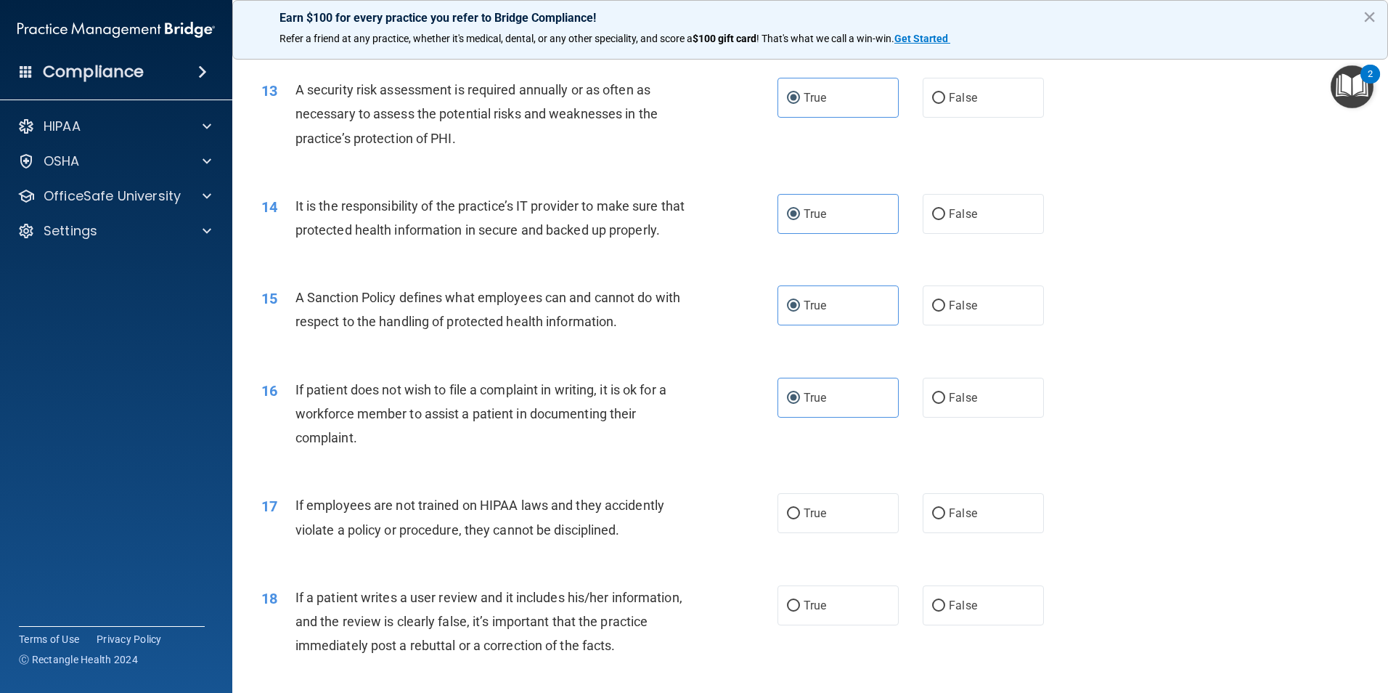
scroll to position [1597, 0]
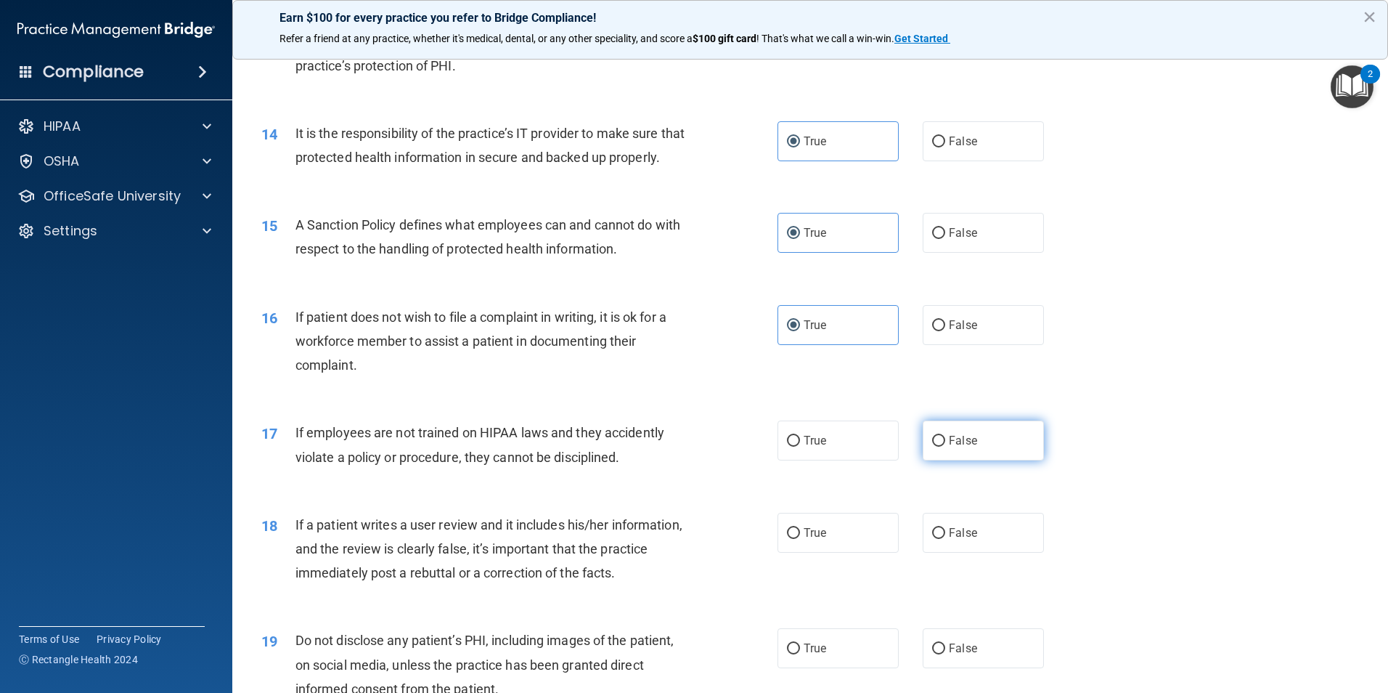
click at [975, 460] on label "False" at bounding box center [983, 440] width 121 height 40
click at [945, 447] on input "False" at bounding box center [938, 441] width 13 height 11
radio input "true"
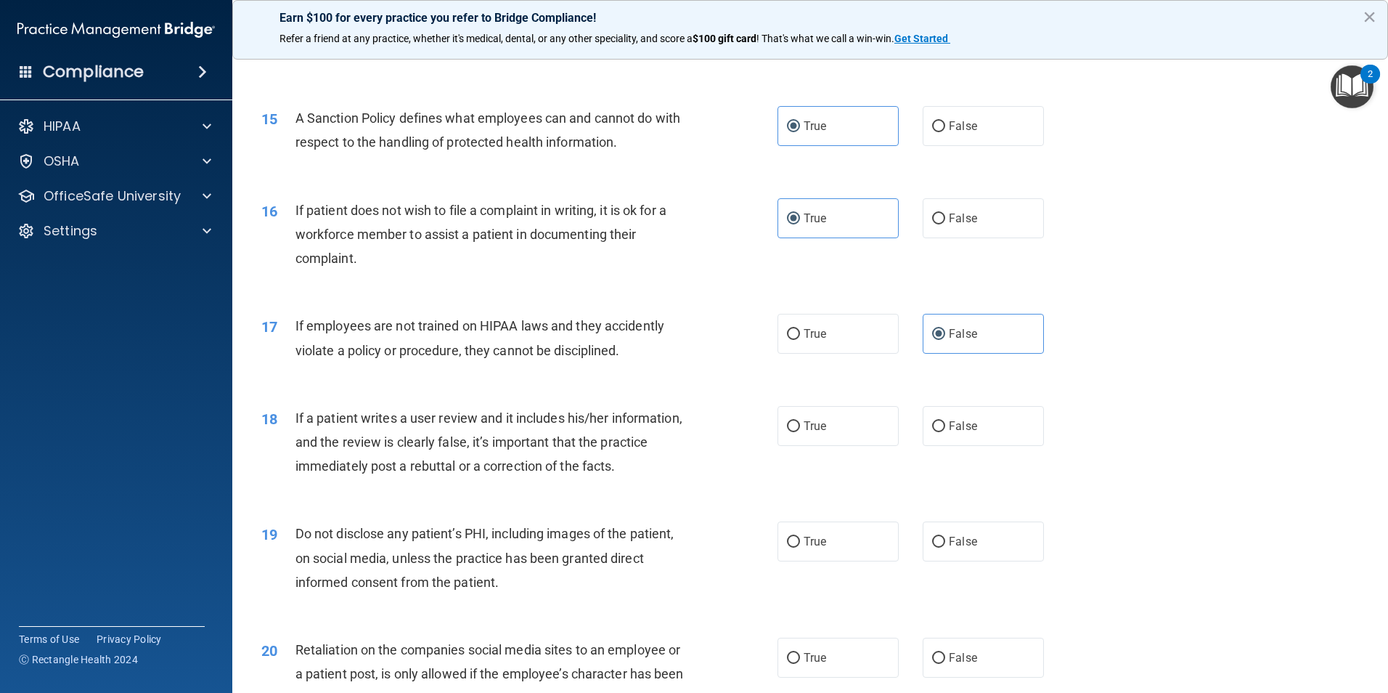
scroll to position [1742, 0]
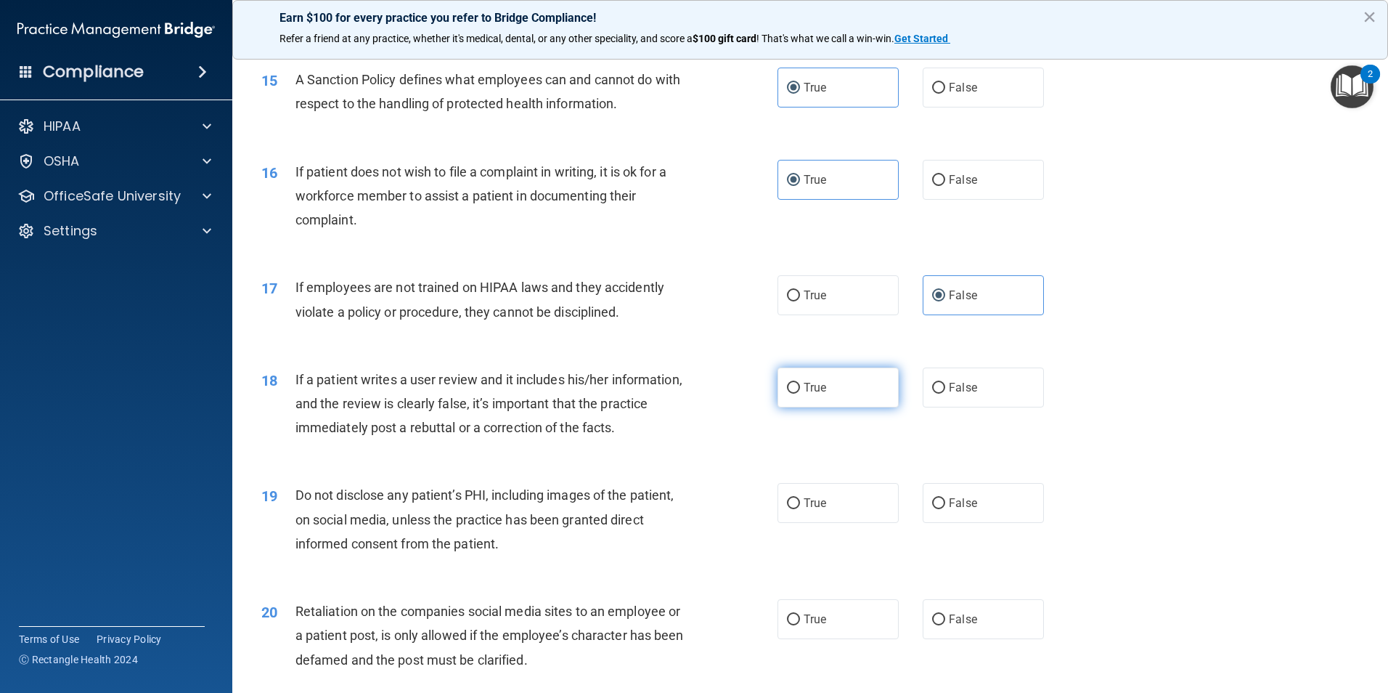
click at [862, 407] on label "True" at bounding box center [838, 387] width 121 height 40
click at [800, 394] on input "True" at bounding box center [793, 388] width 13 height 11
radio input "true"
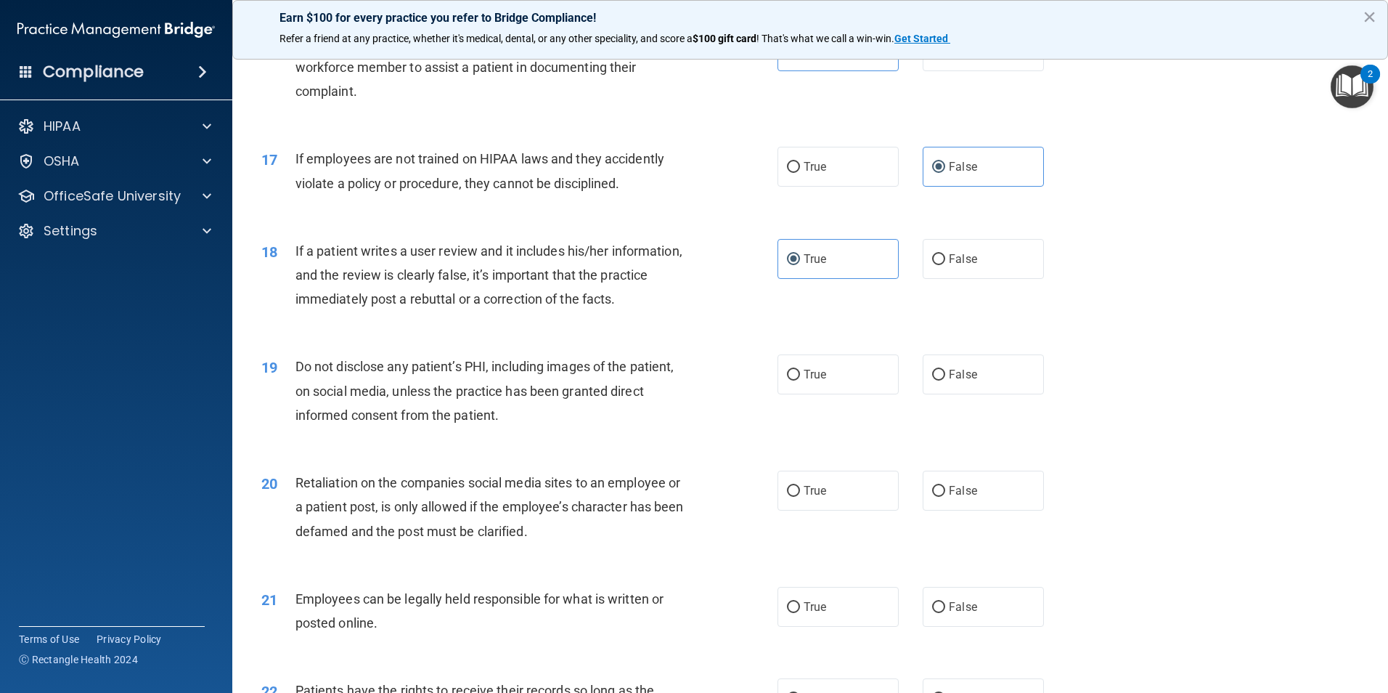
scroll to position [1888, 0]
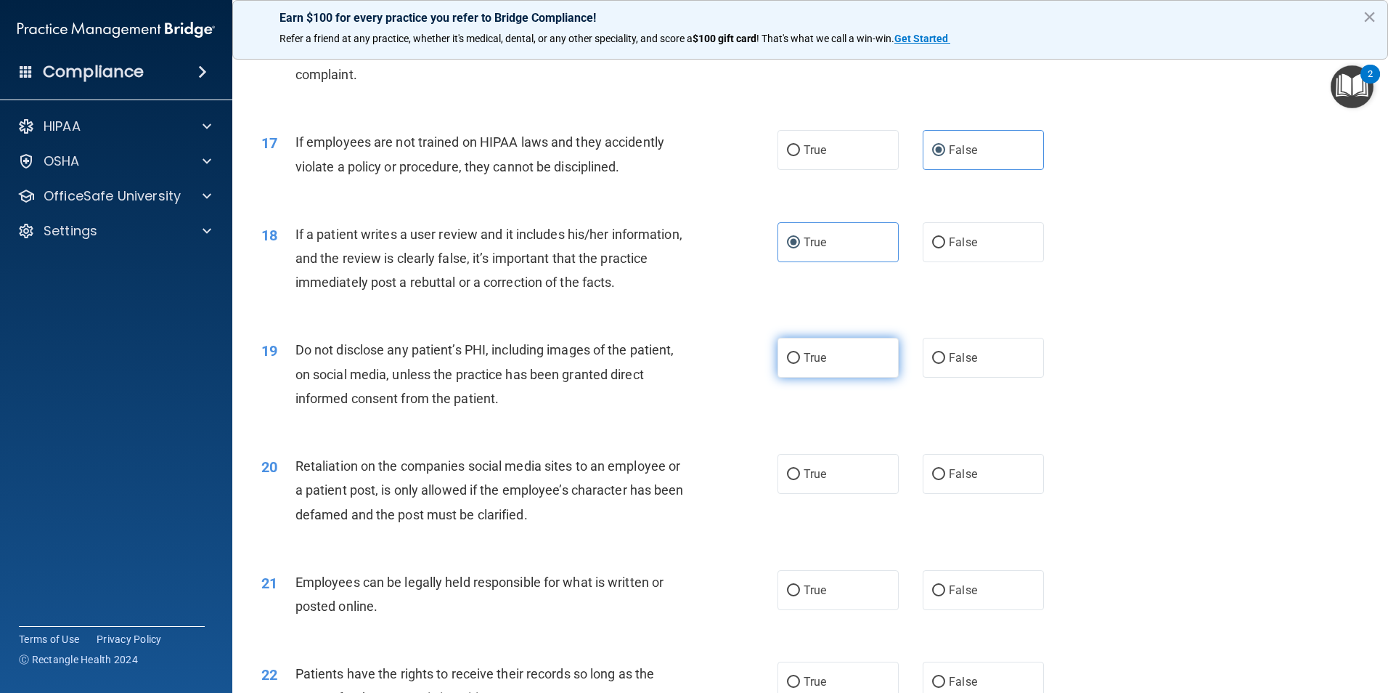
click at [821, 378] on label "True" at bounding box center [838, 358] width 121 height 40
click at [800, 364] on input "True" at bounding box center [793, 358] width 13 height 11
radio input "true"
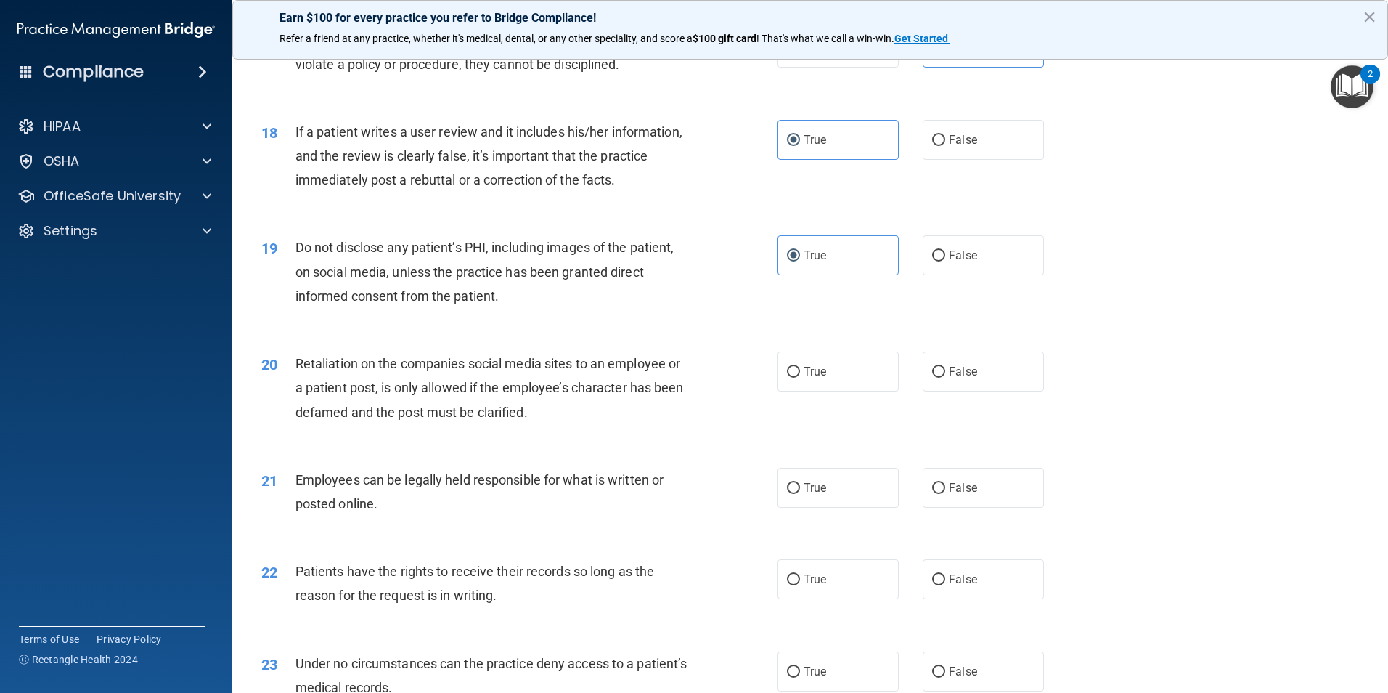
scroll to position [2033, 0]
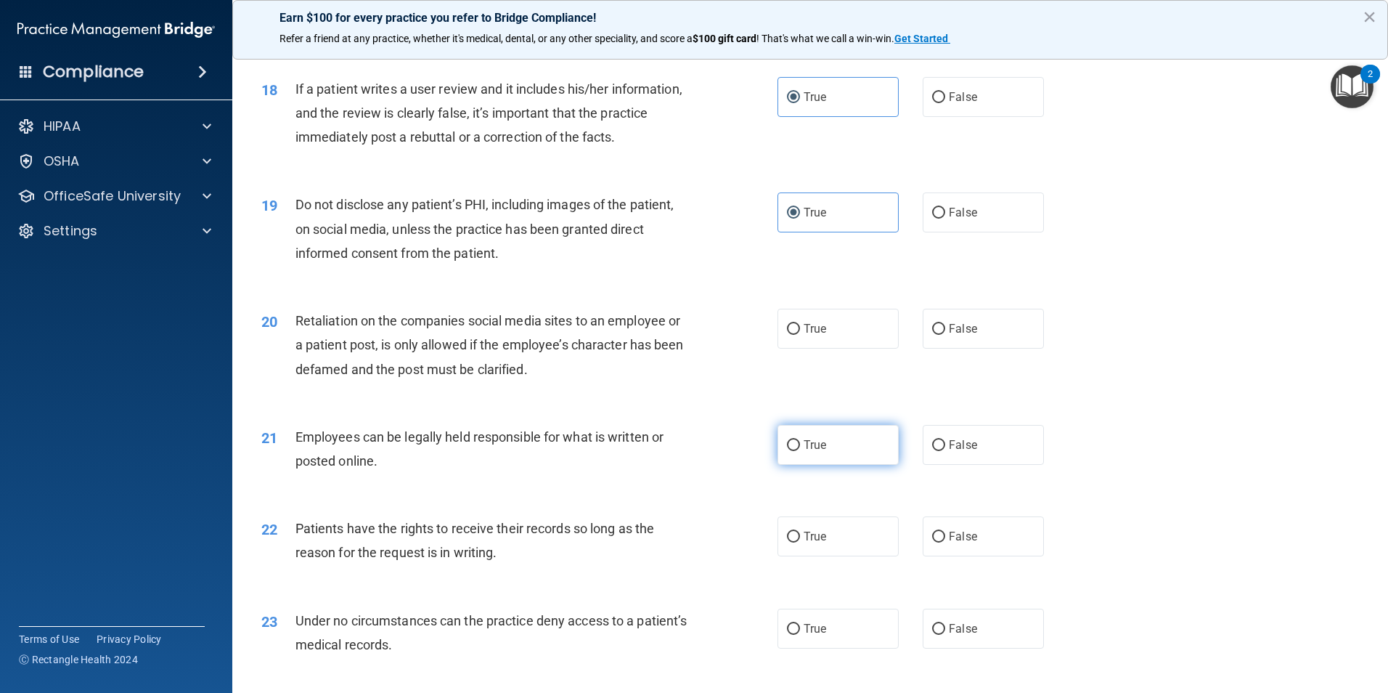
click at [826, 465] on label "True" at bounding box center [838, 445] width 121 height 40
click at [800, 451] on input "True" at bounding box center [793, 445] width 13 height 11
radio input "true"
click at [857, 556] on label "True" at bounding box center [838, 536] width 121 height 40
click at [800, 542] on input "True" at bounding box center [793, 536] width 13 height 11
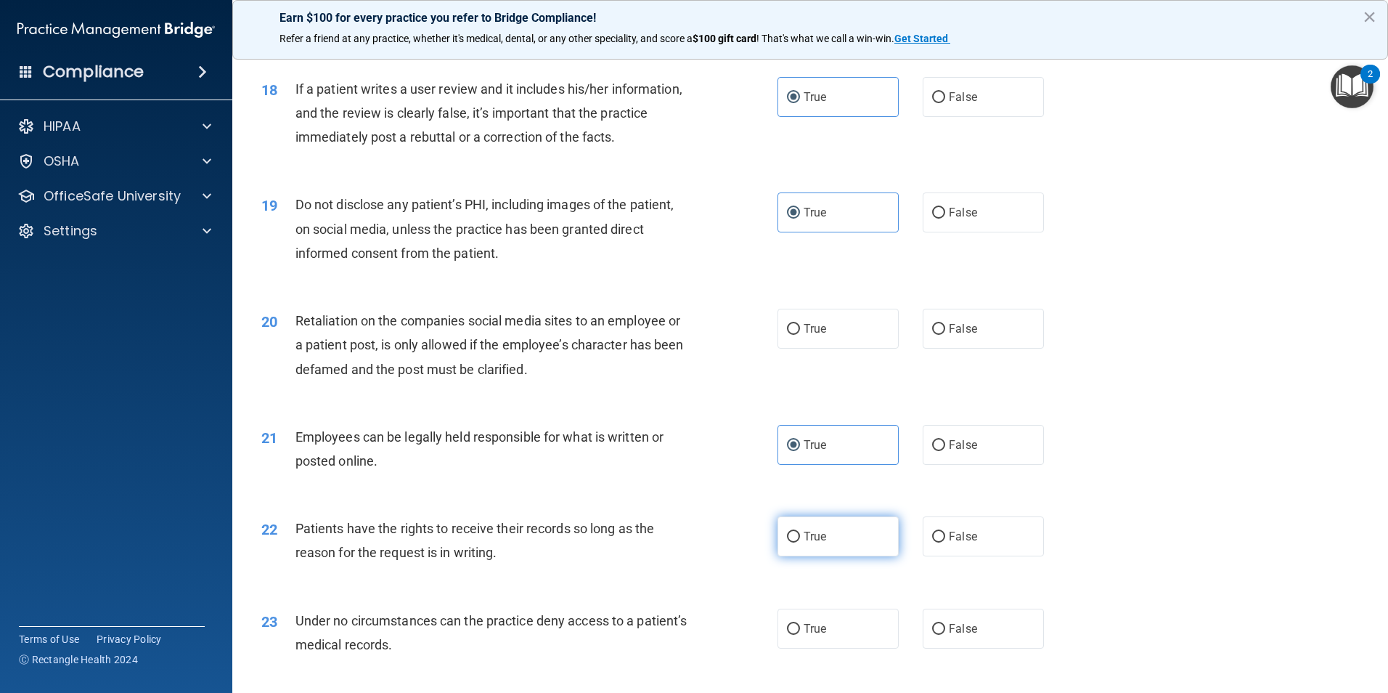
radio input "true"
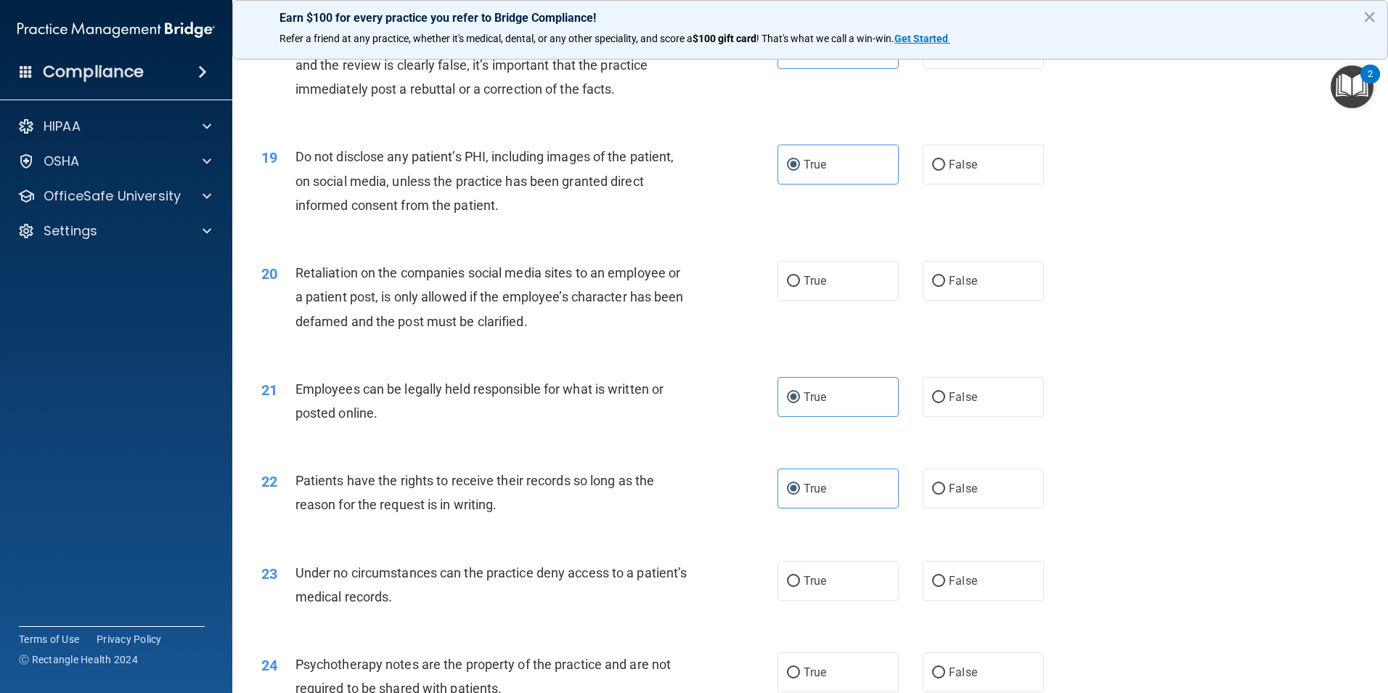
scroll to position [2178, 0]
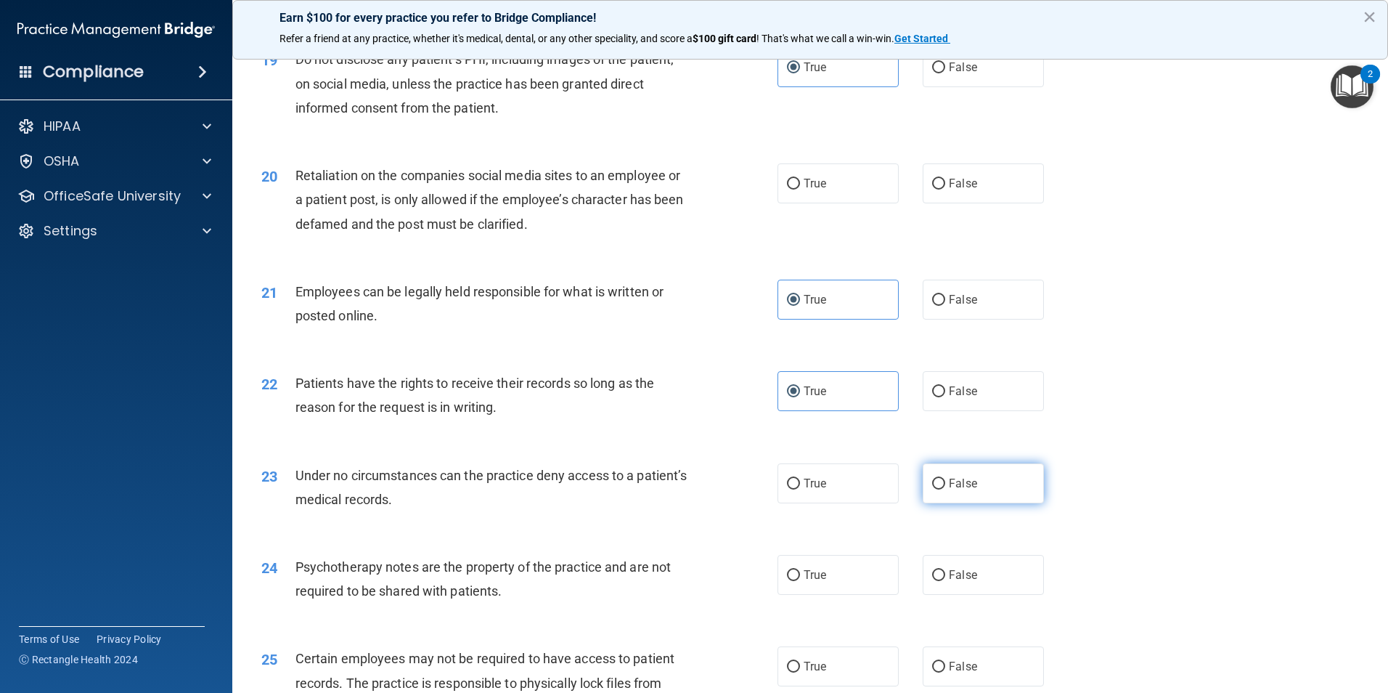
click at [956, 490] on span "False" at bounding box center [963, 483] width 28 height 14
click at [945, 489] on input "False" at bounding box center [938, 483] width 13 height 11
radio input "true"
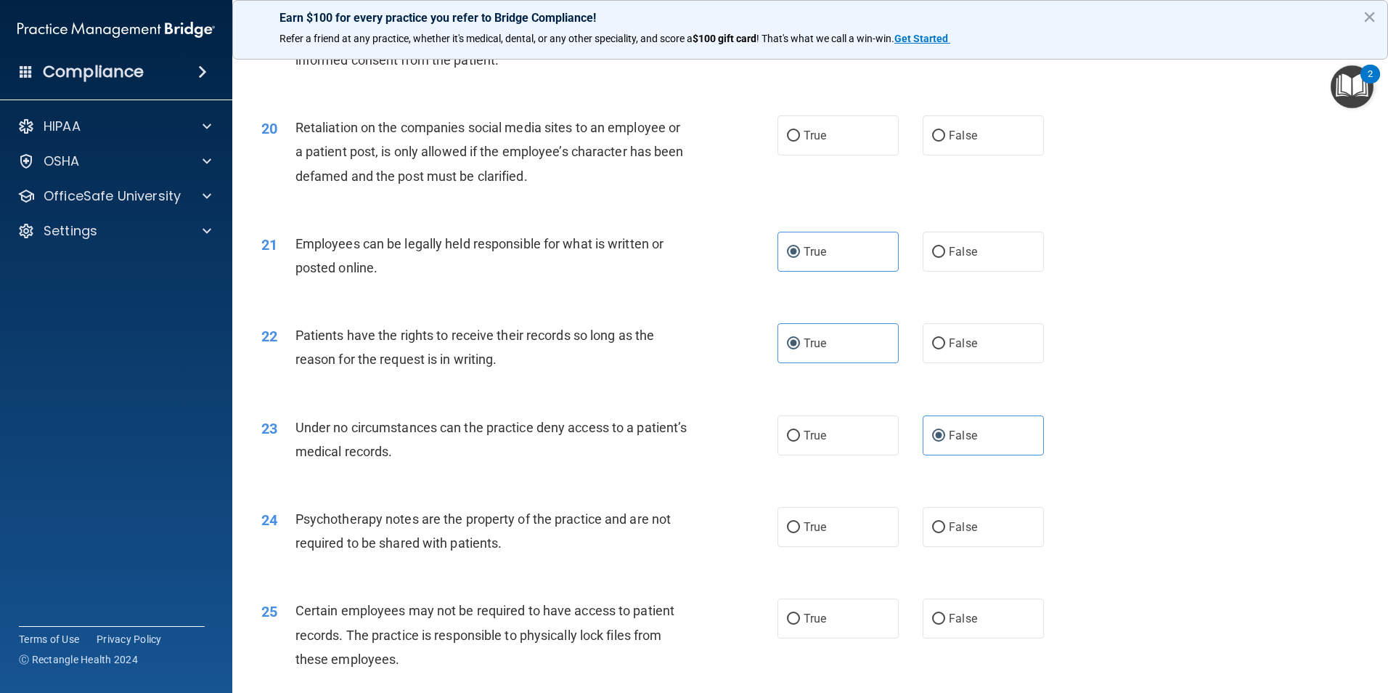
scroll to position [2323, 0]
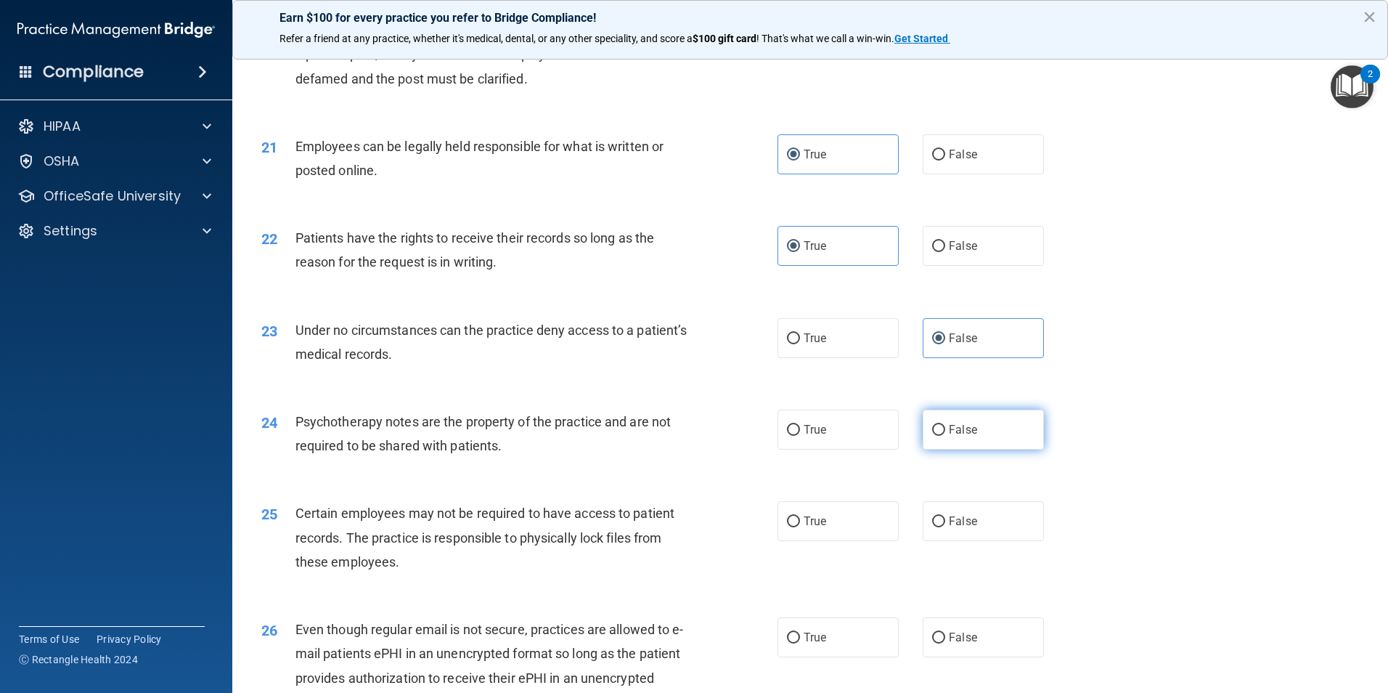
click at [985, 449] on label "False" at bounding box center [983, 429] width 121 height 40
click at [945, 436] on input "False" at bounding box center [938, 430] width 13 height 11
radio input "true"
click at [971, 541] on label "False" at bounding box center [983, 521] width 121 height 40
click at [945, 527] on input "False" at bounding box center [938, 521] width 13 height 11
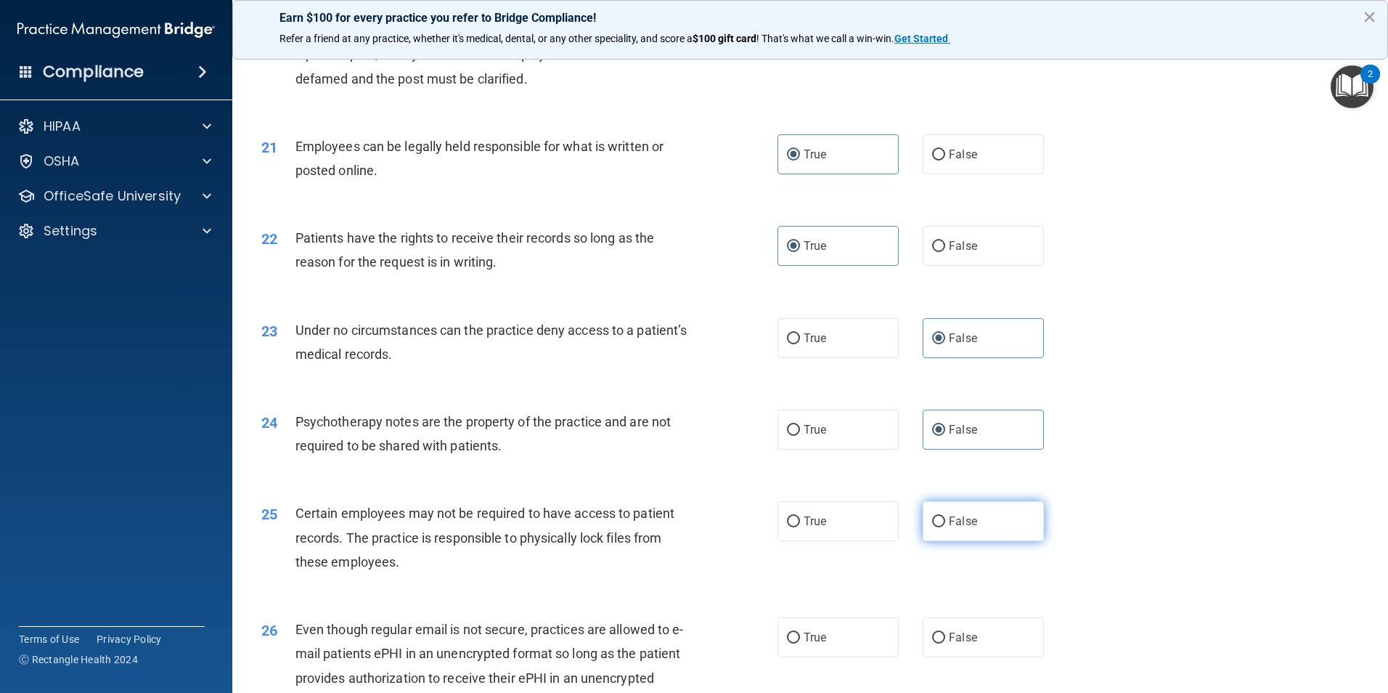
radio input "true"
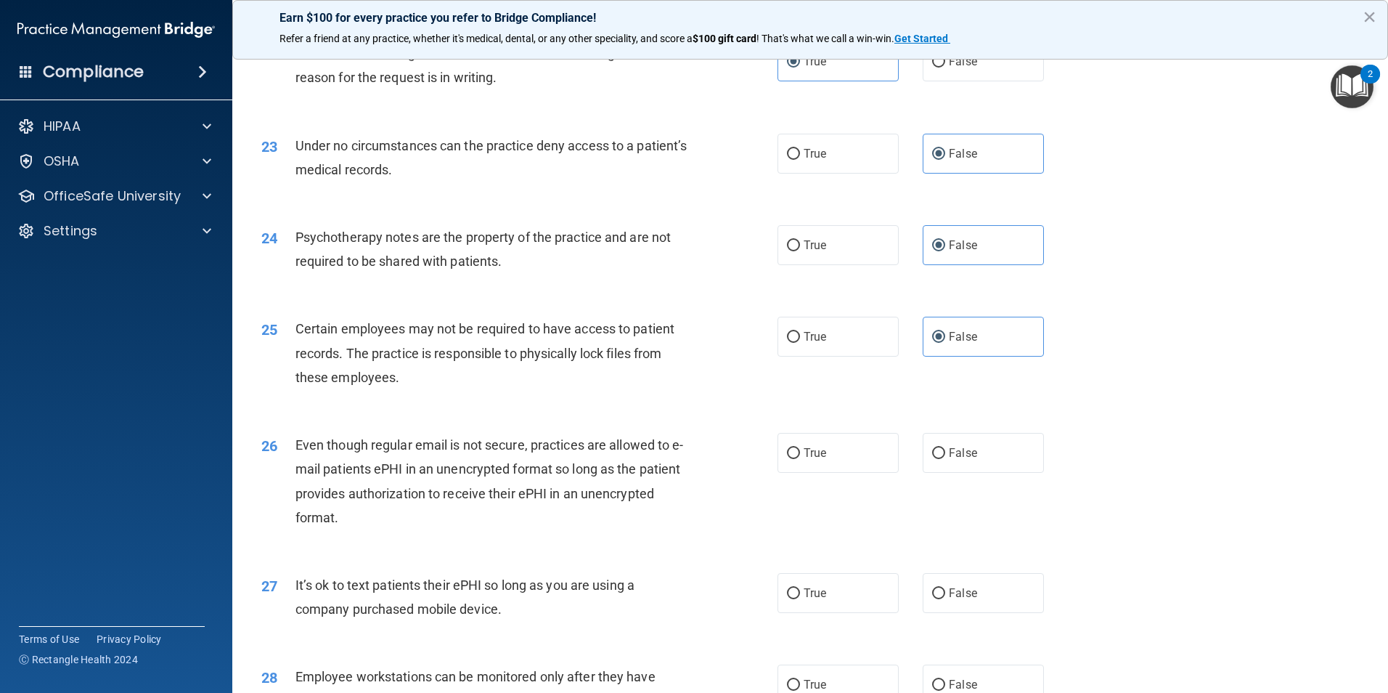
scroll to position [2541, 0]
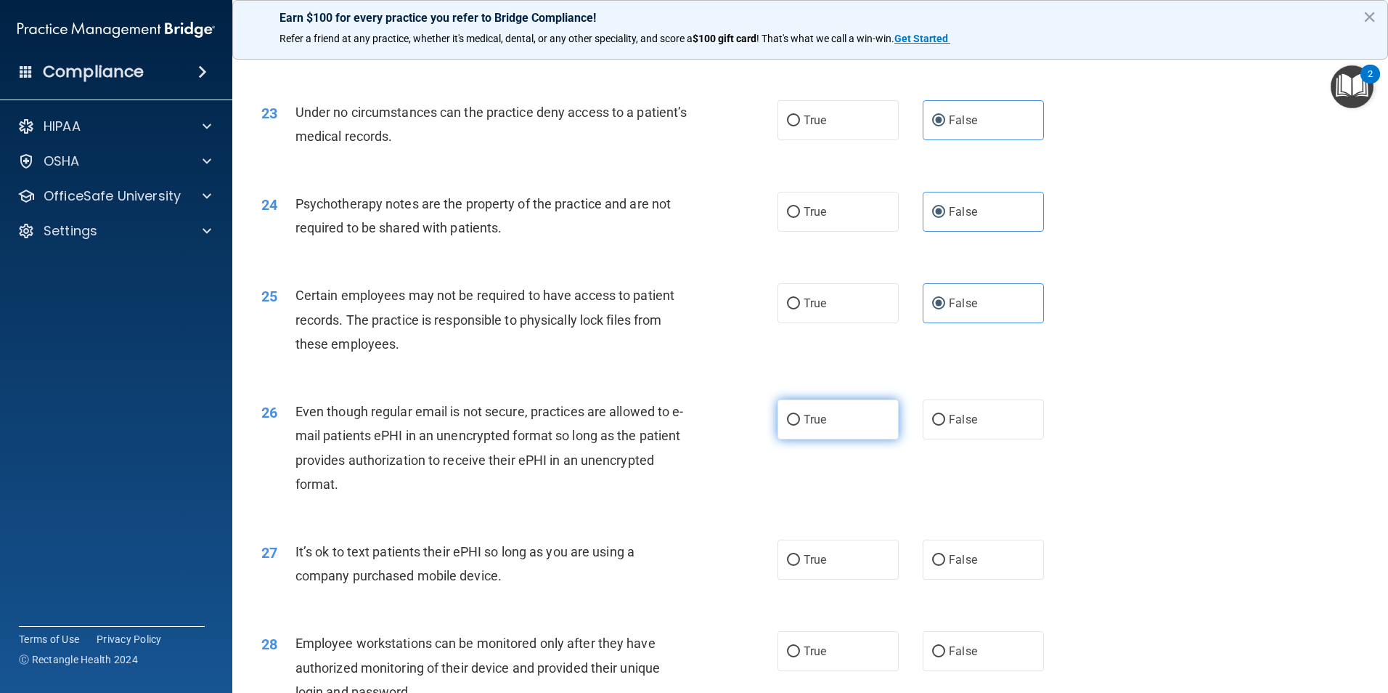
click at [833, 439] on label "True" at bounding box center [838, 419] width 121 height 40
click at [800, 425] on input "True" at bounding box center [793, 420] width 13 height 11
radio input "true"
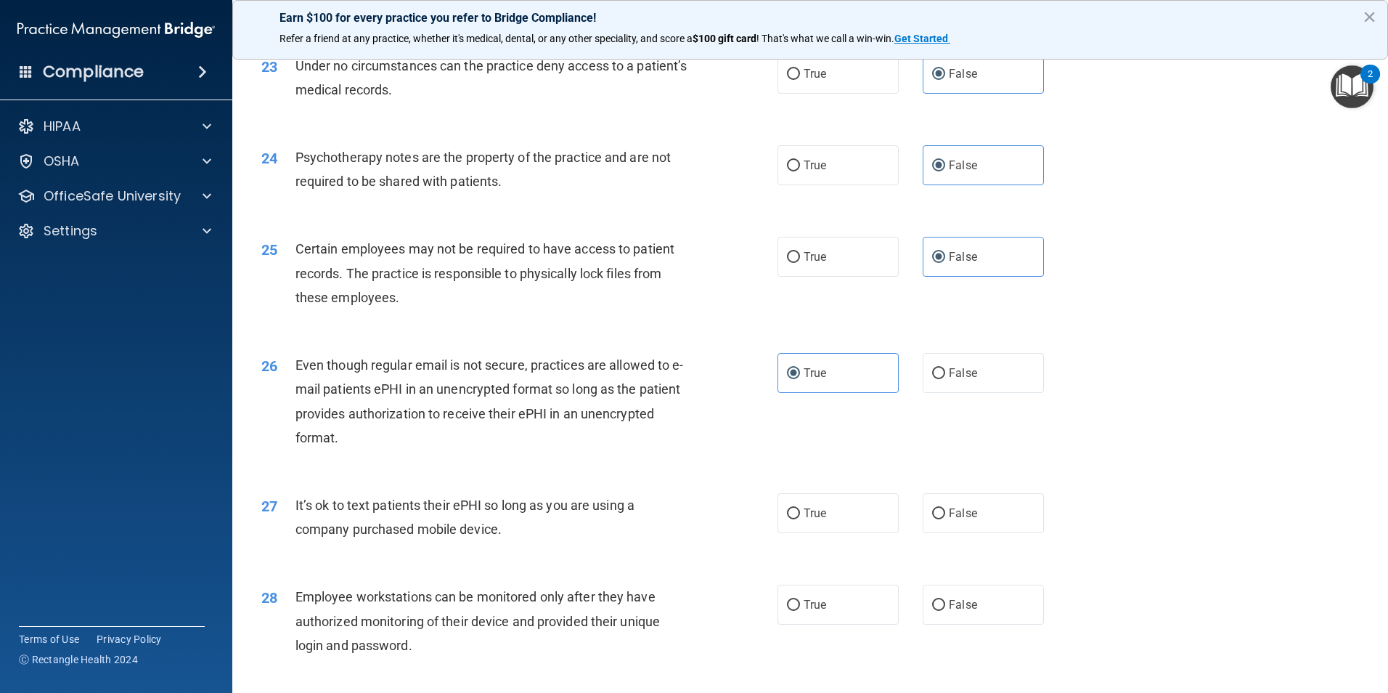
scroll to position [2614, 0]
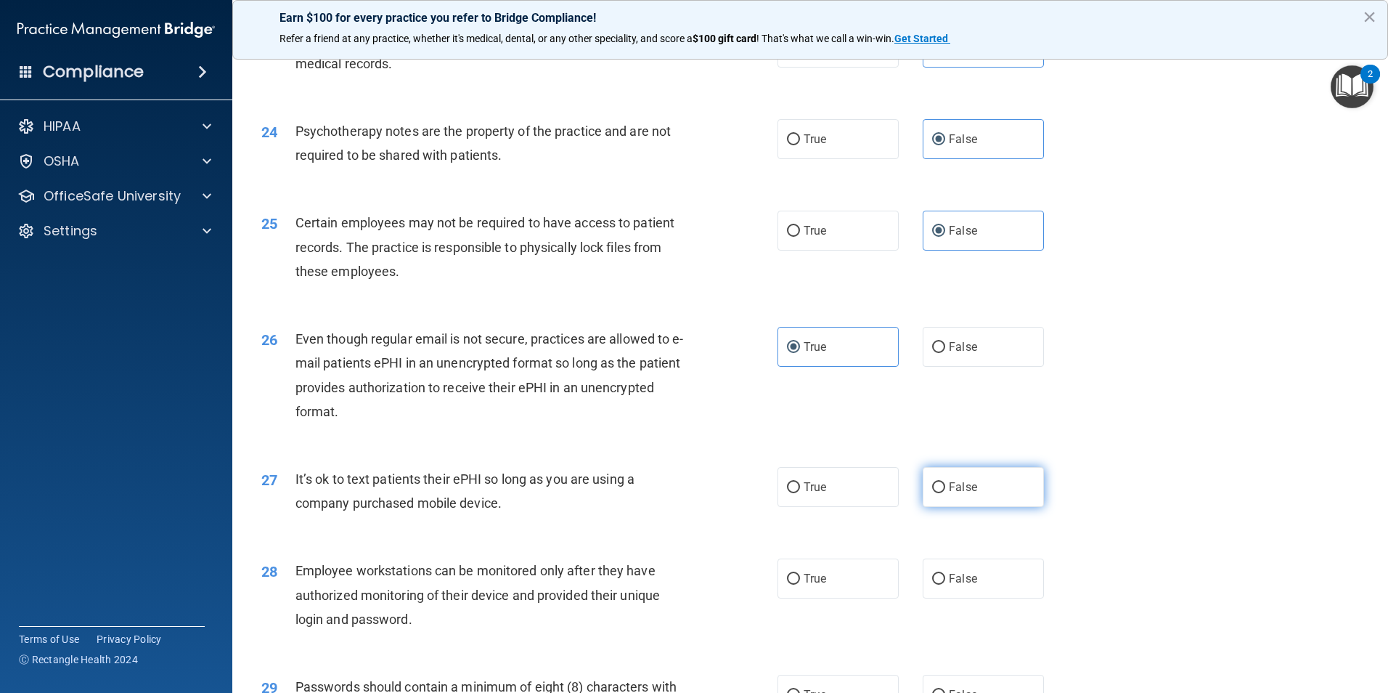
click at [1013, 507] on label "False" at bounding box center [983, 487] width 121 height 40
click at [945, 493] on input "False" at bounding box center [938, 487] width 13 height 11
radio input "true"
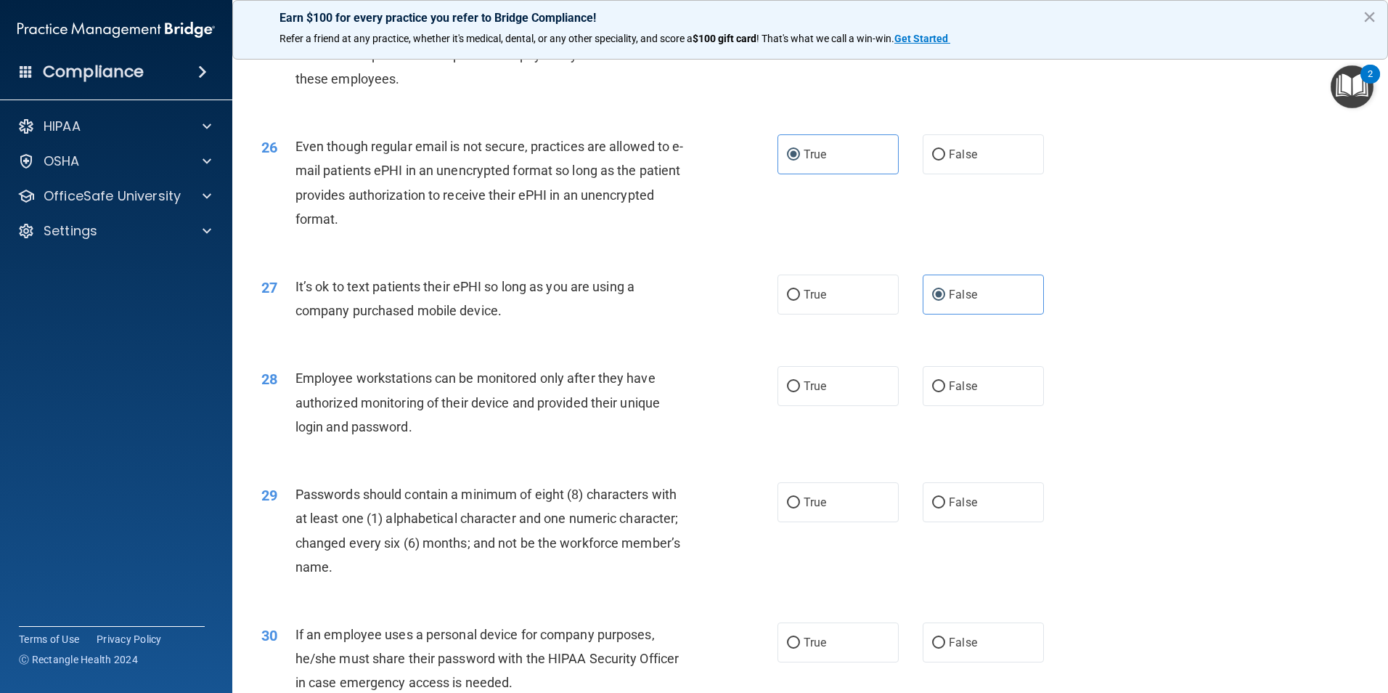
scroll to position [2831, 0]
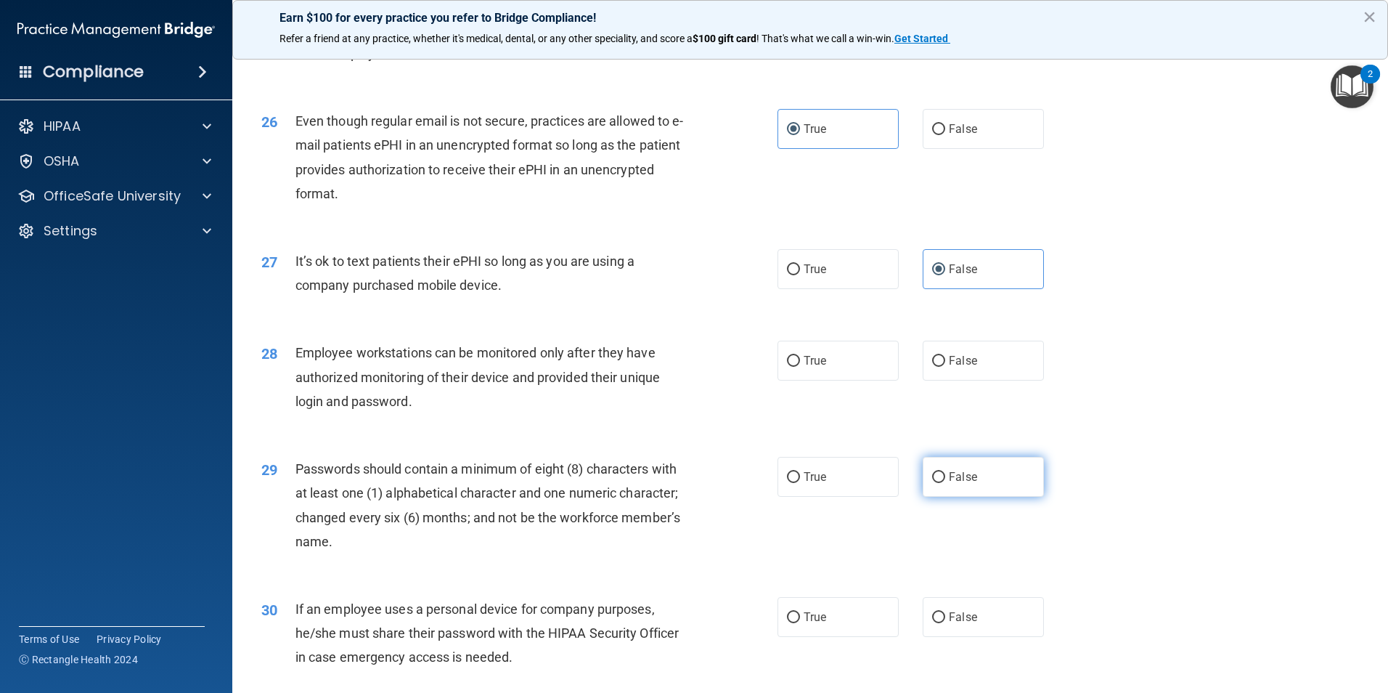
click at [978, 497] on label "False" at bounding box center [983, 477] width 121 height 40
click at [945, 483] on input "False" at bounding box center [938, 477] width 13 height 11
radio input "true"
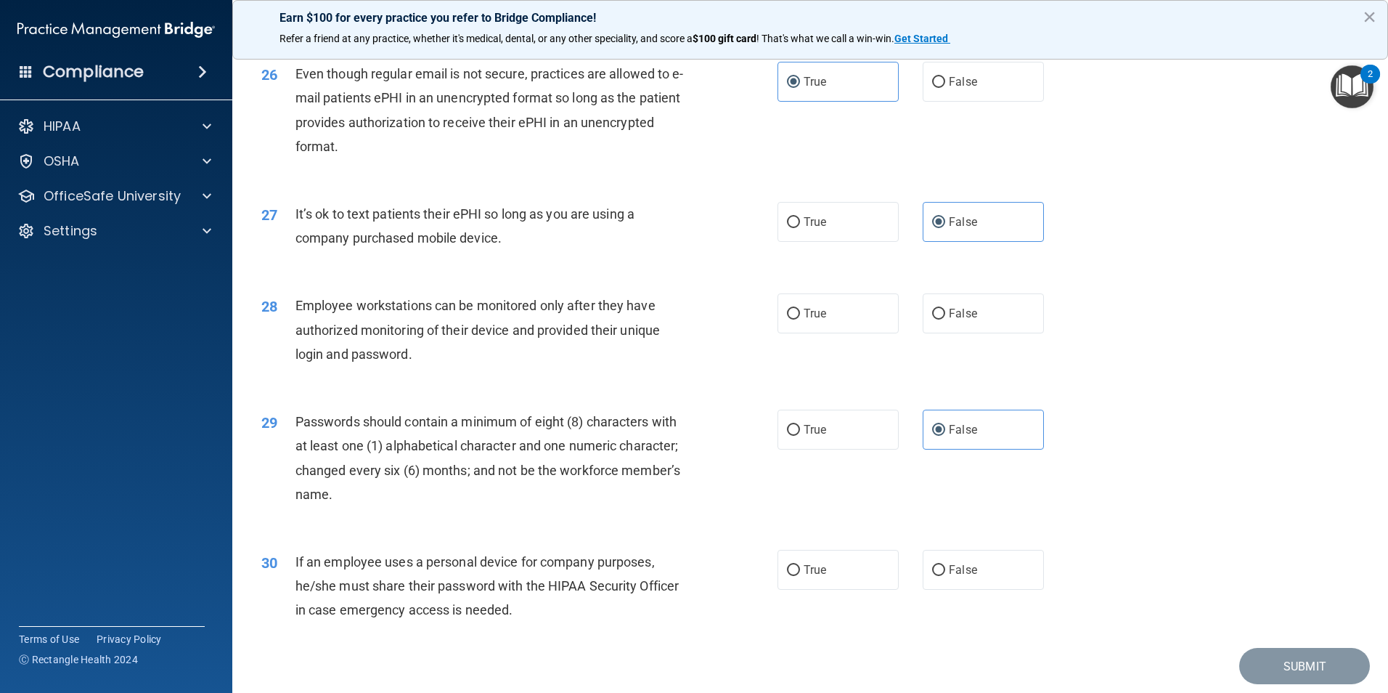
scroll to position [2952, 0]
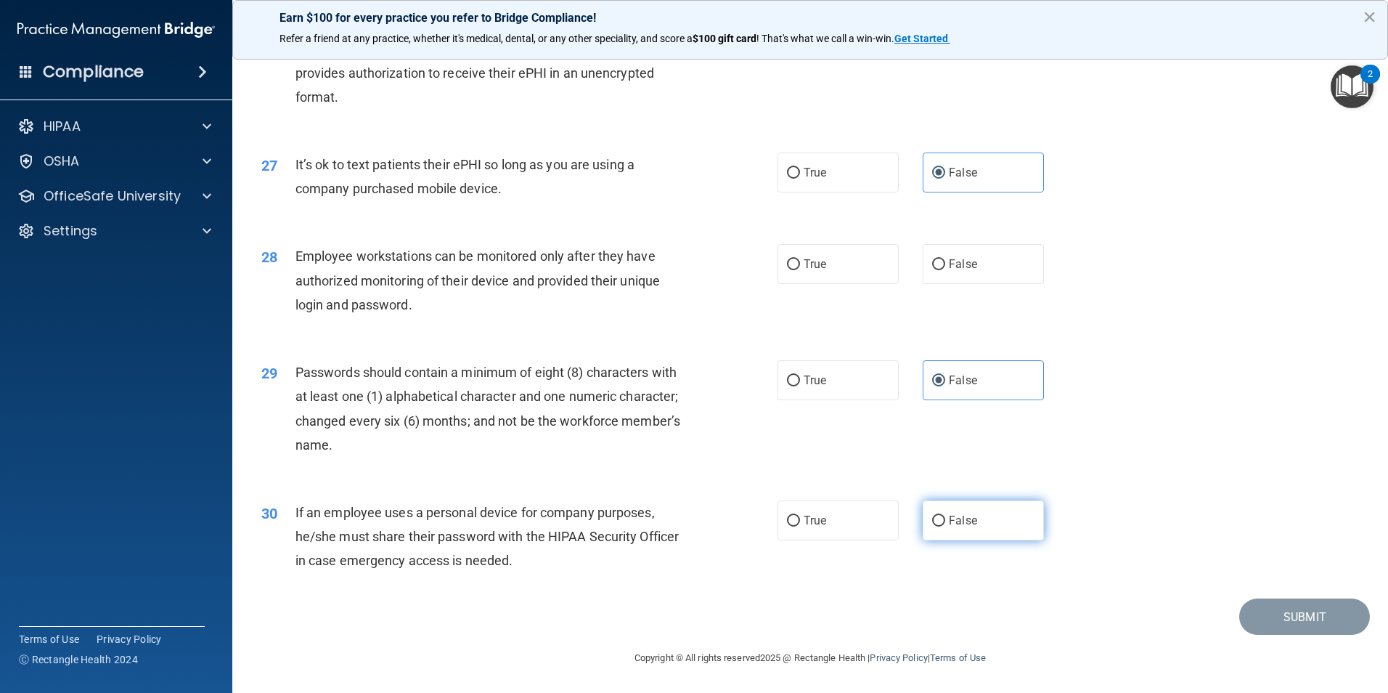
click at [970, 528] on label "False" at bounding box center [983, 520] width 121 height 40
click at [945, 526] on input "False" at bounding box center [938, 520] width 13 height 11
radio input "true"
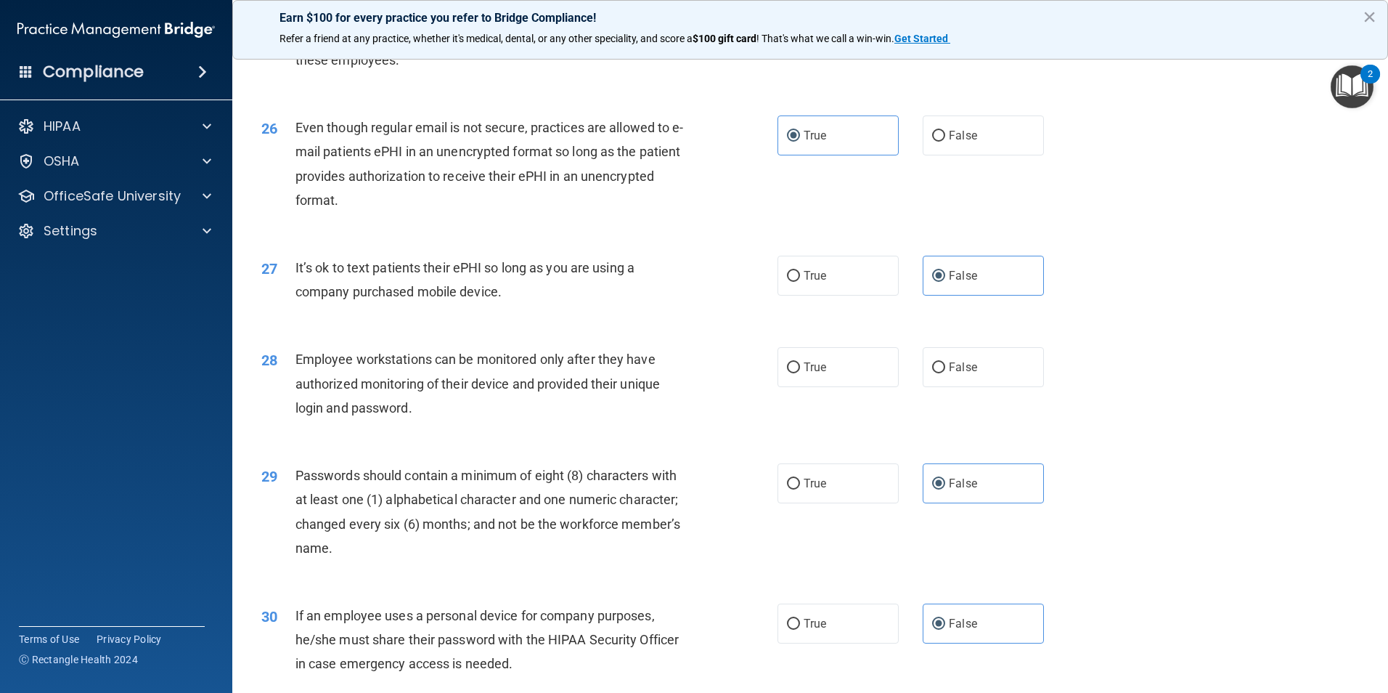
scroll to position [2807, 0]
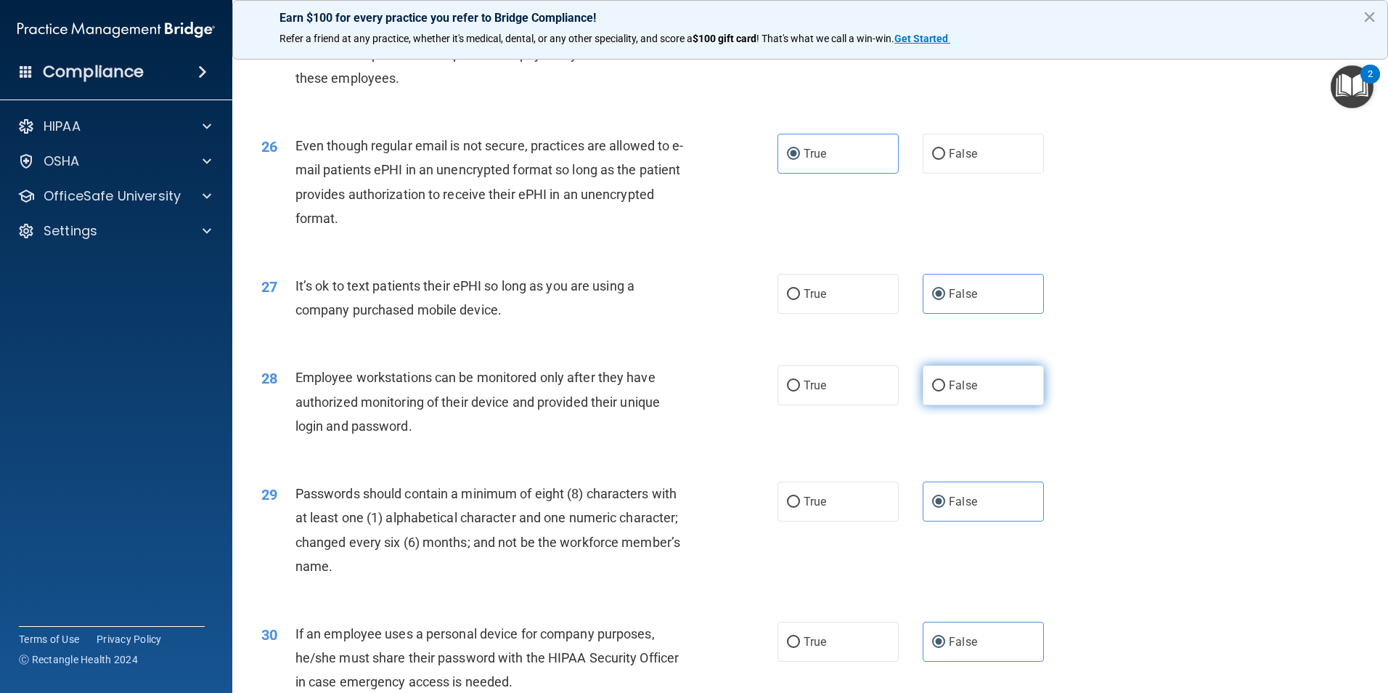
click at [1010, 405] on label "False" at bounding box center [983, 385] width 121 height 40
click at [945, 391] on input "False" at bounding box center [938, 385] width 13 height 11
radio input "true"
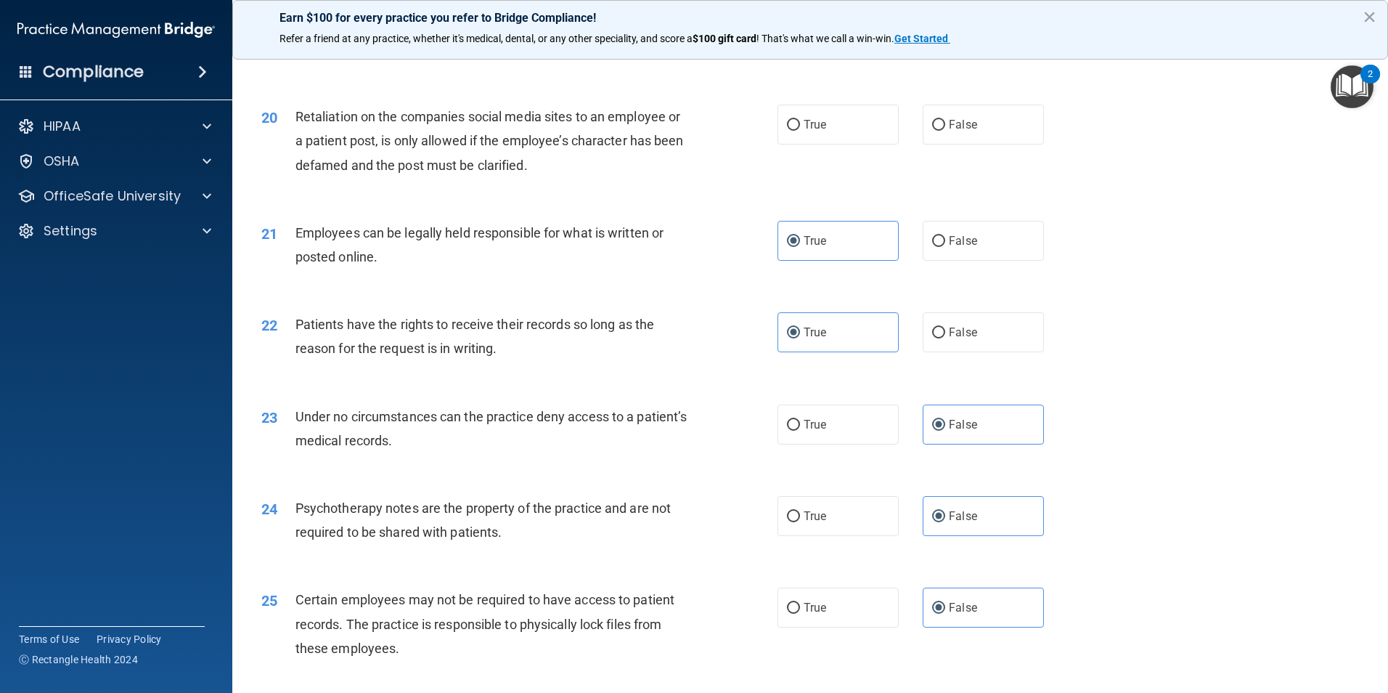
scroll to position [2226, 0]
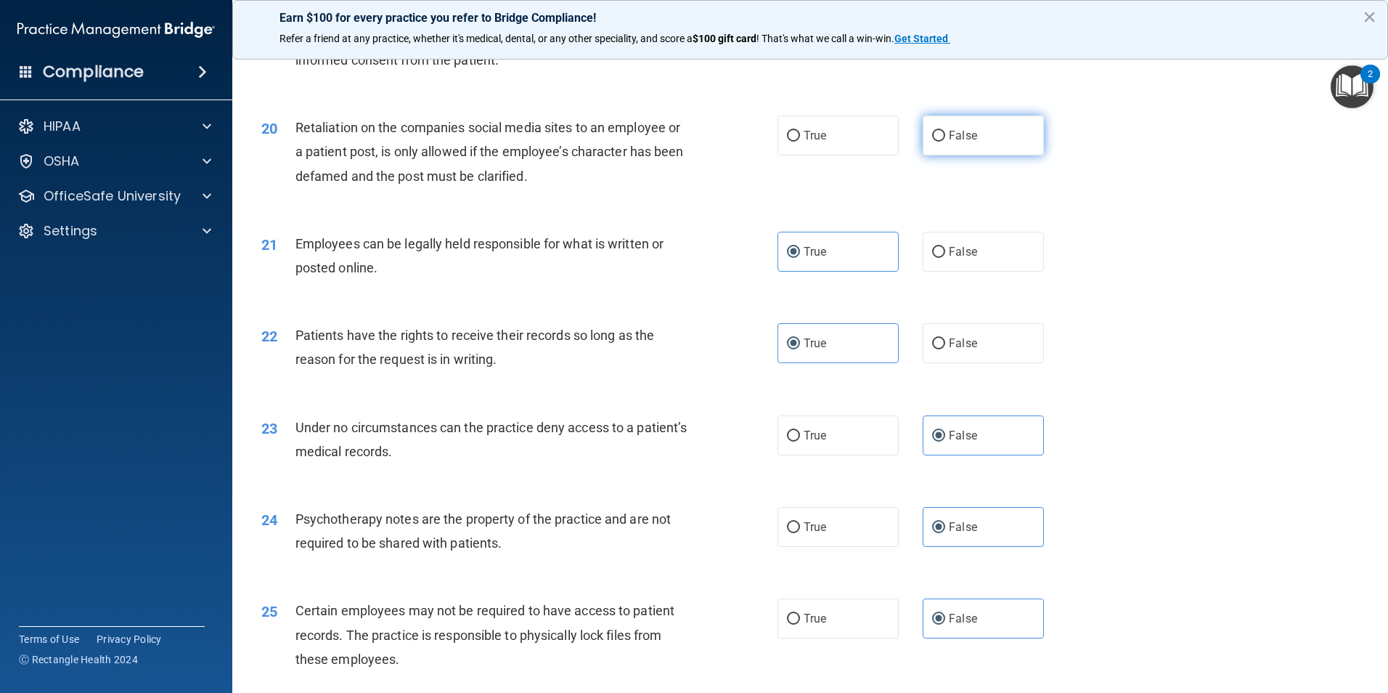
click at [958, 142] on span "False" at bounding box center [963, 136] width 28 height 14
click at [945, 142] on input "False" at bounding box center [938, 136] width 13 height 11
radio input "true"
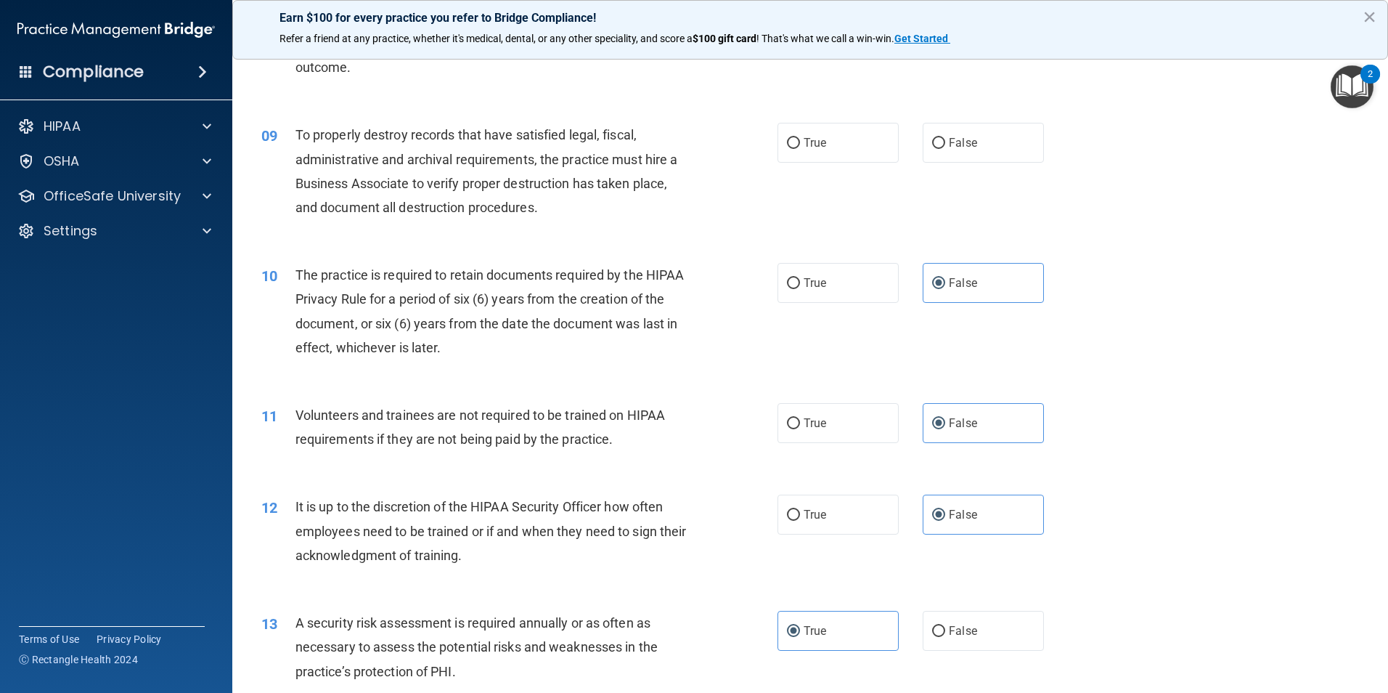
scroll to position [919, 0]
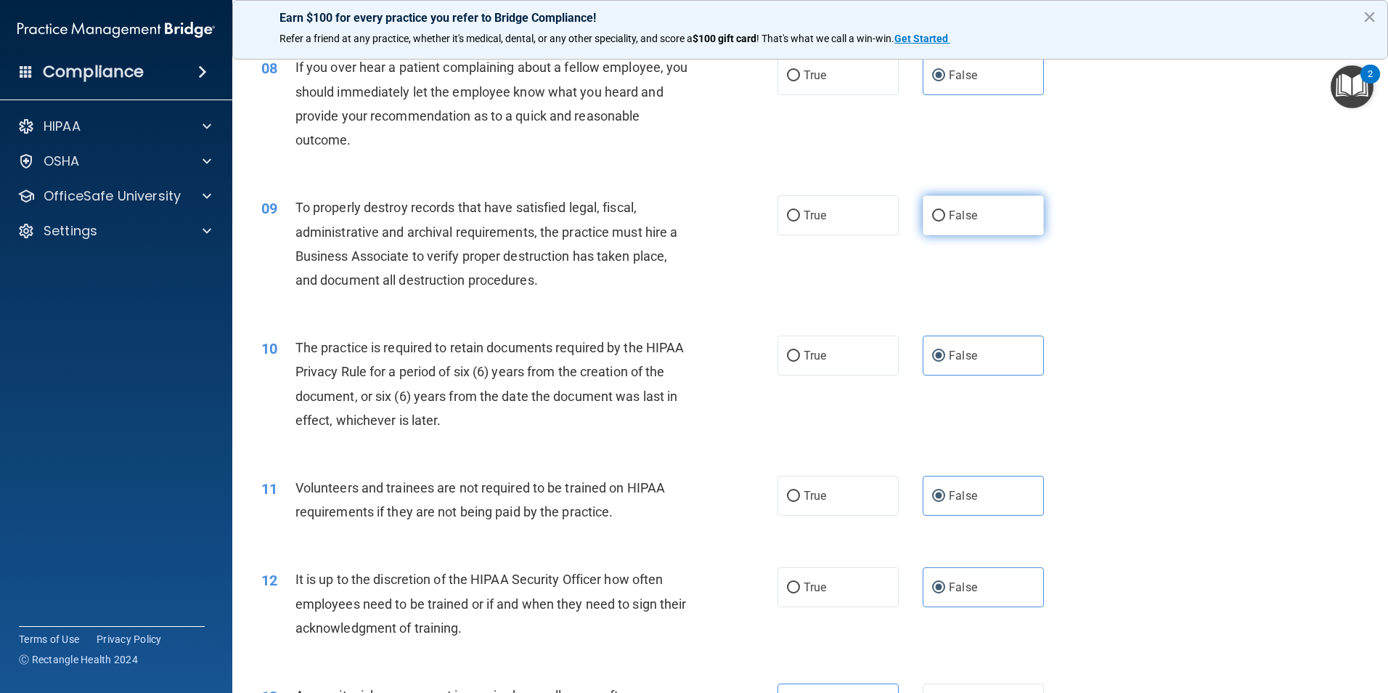
click at [976, 221] on label "False" at bounding box center [983, 215] width 121 height 40
click at [945, 221] on input "False" at bounding box center [938, 216] width 13 height 11
radio input "true"
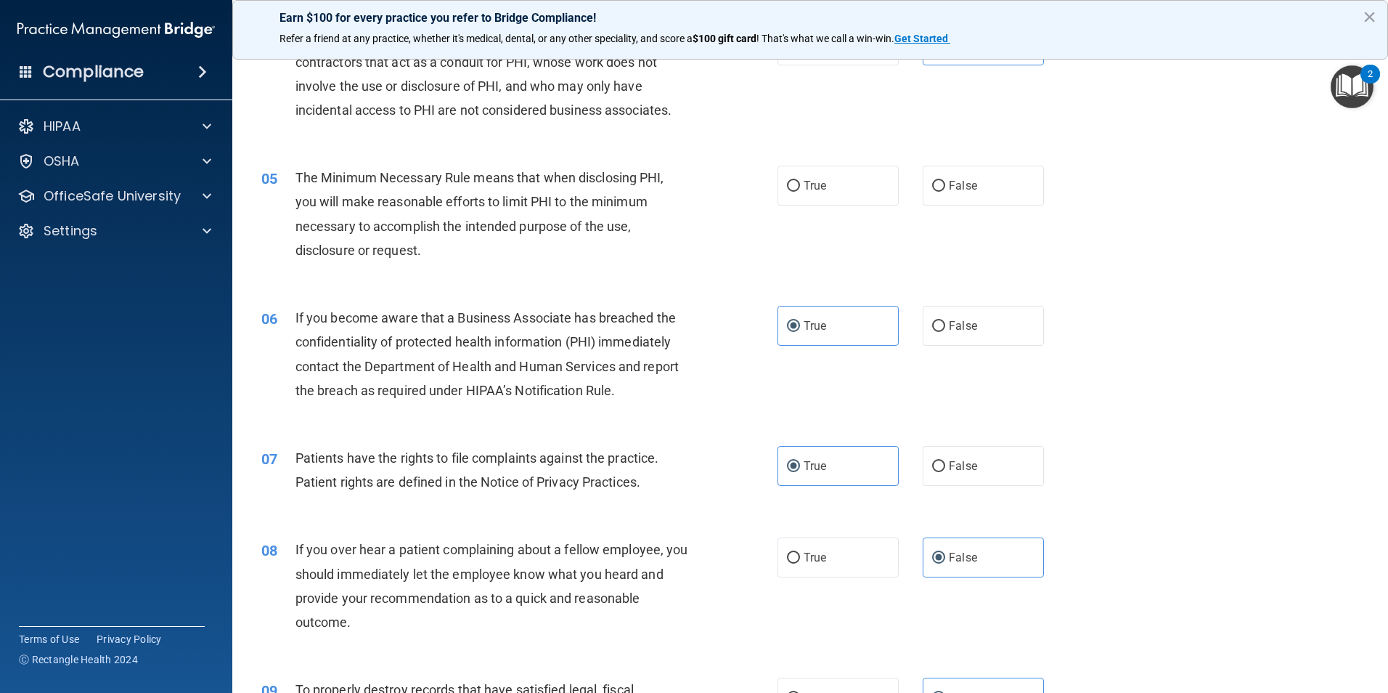
scroll to position [411, 0]
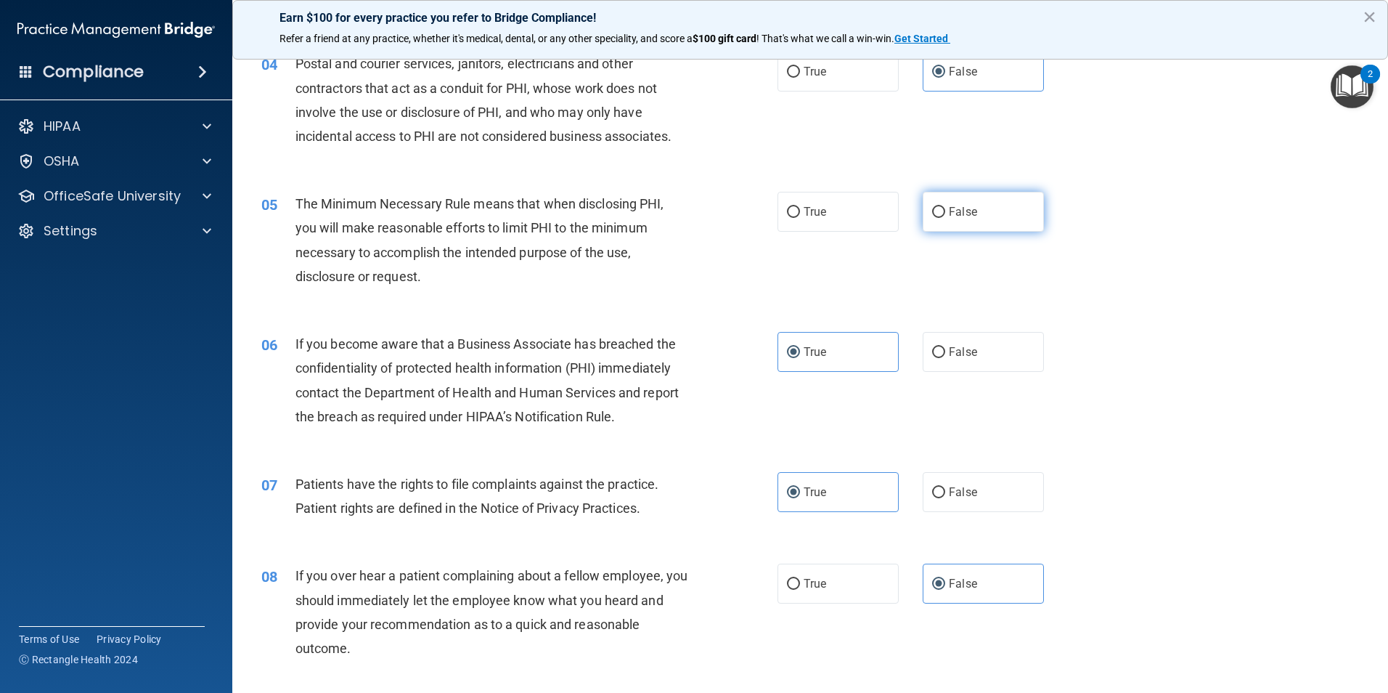
click at [979, 214] on label "False" at bounding box center [983, 212] width 121 height 40
click at [945, 214] on input "False" at bounding box center [938, 212] width 13 height 11
radio input "true"
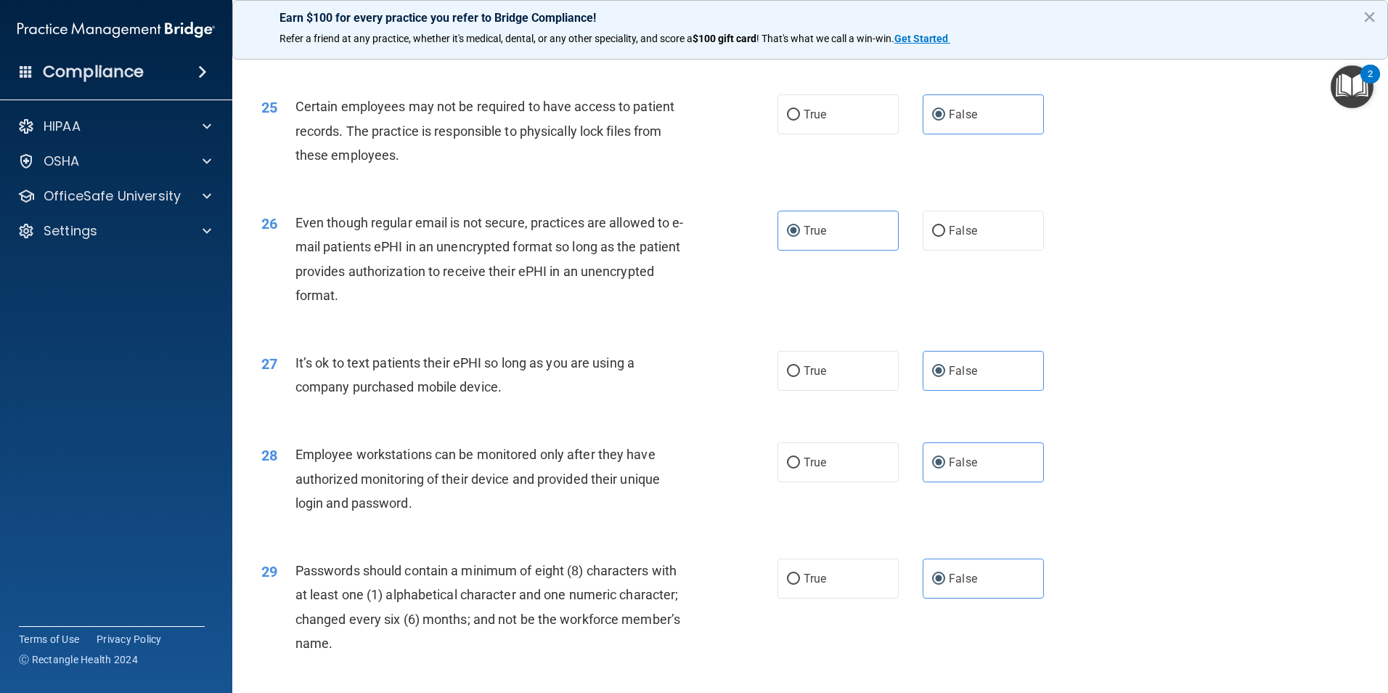
scroll to position [2952, 0]
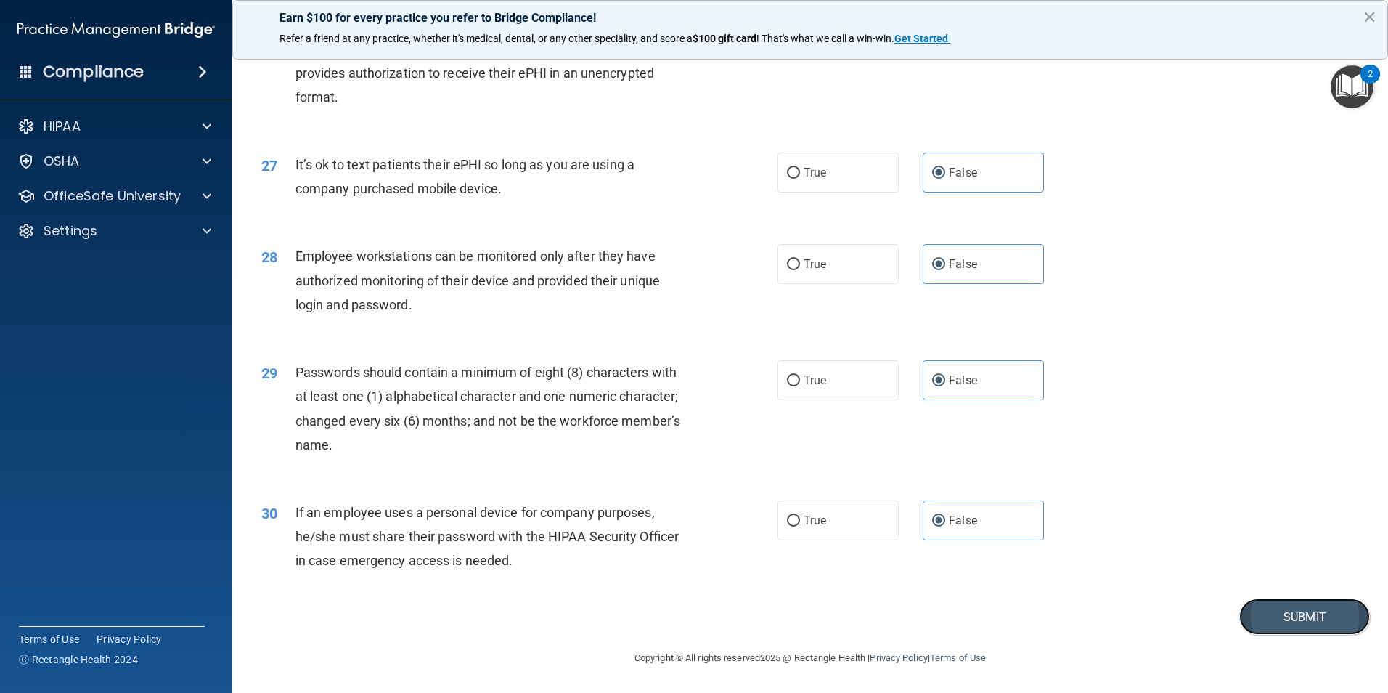
click at [1269, 618] on button "Submit" at bounding box center [1304, 616] width 131 height 37
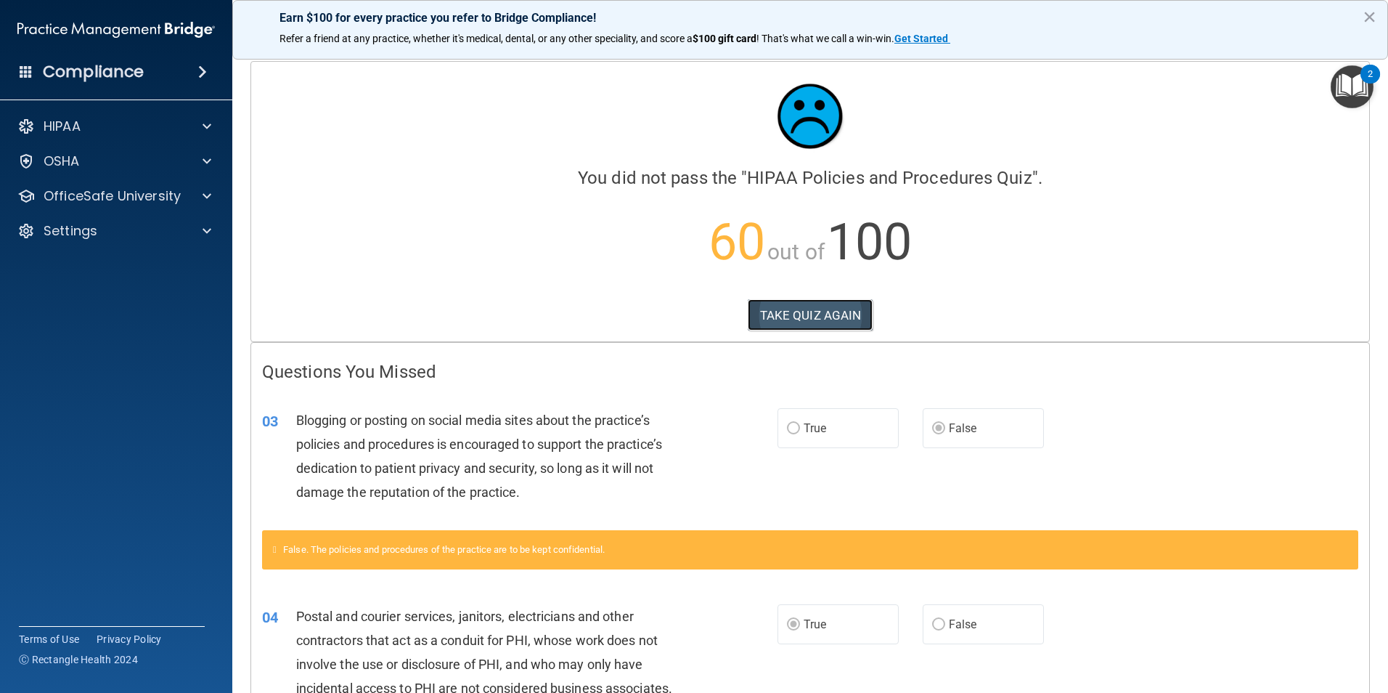
click at [817, 312] on button "TAKE QUIZ AGAIN" at bounding box center [811, 315] width 126 height 32
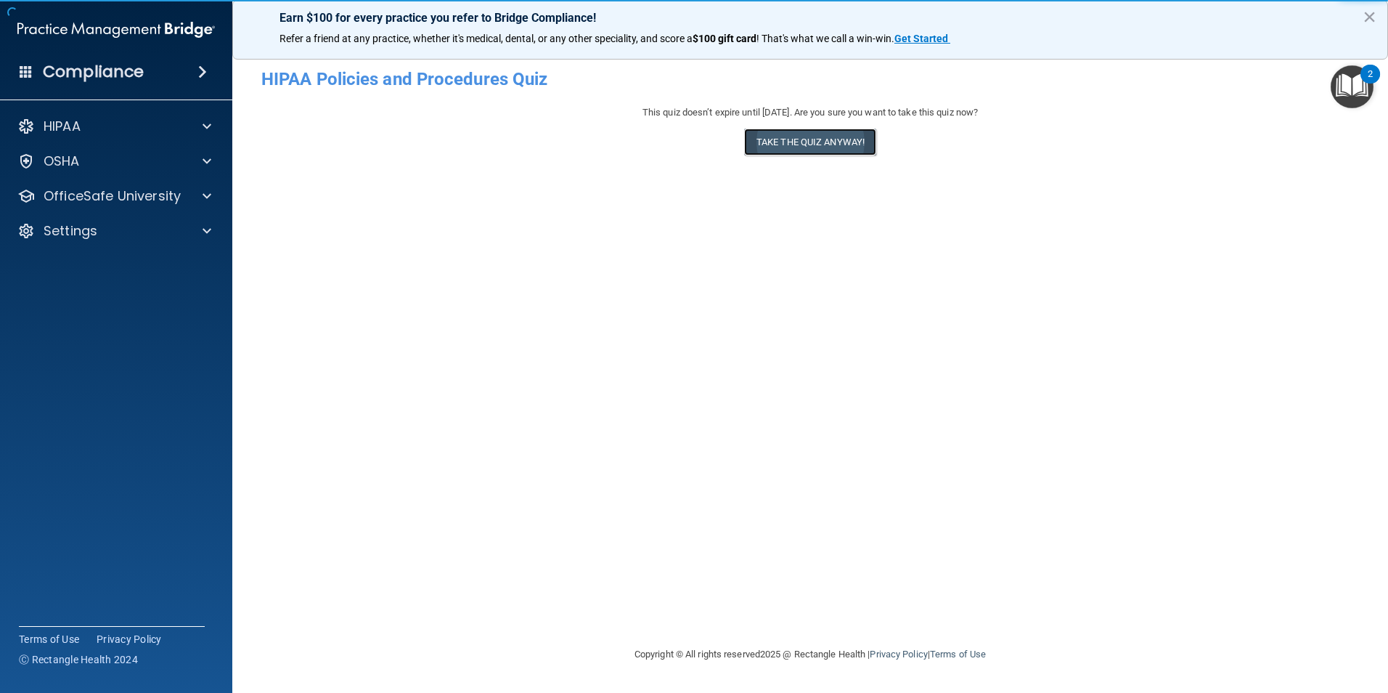
click at [799, 142] on button "Take the quiz anyway!" at bounding box center [810, 142] width 132 height 27
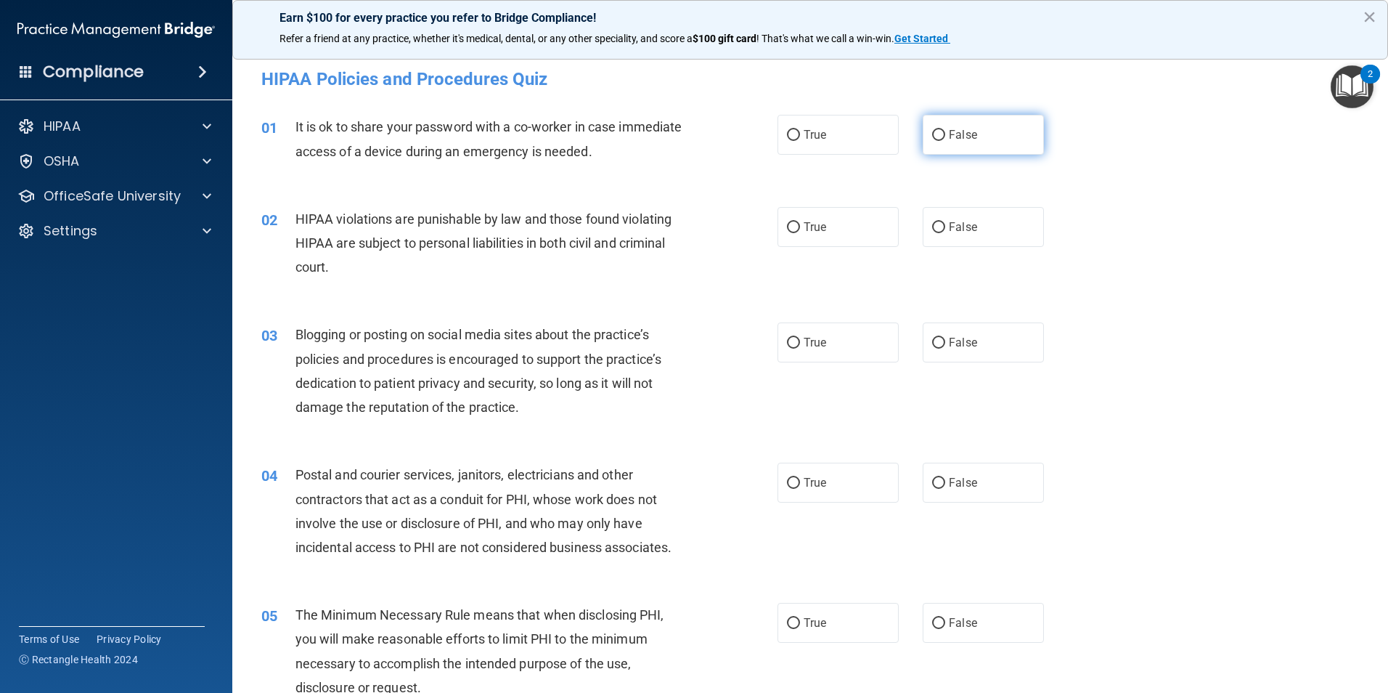
click at [976, 130] on label "False" at bounding box center [983, 135] width 121 height 40
click at [945, 130] on input "False" at bounding box center [938, 135] width 13 height 11
radio input "true"
click at [969, 348] on span "False" at bounding box center [963, 342] width 28 height 14
click at [945, 348] on input "False" at bounding box center [938, 343] width 13 height 11
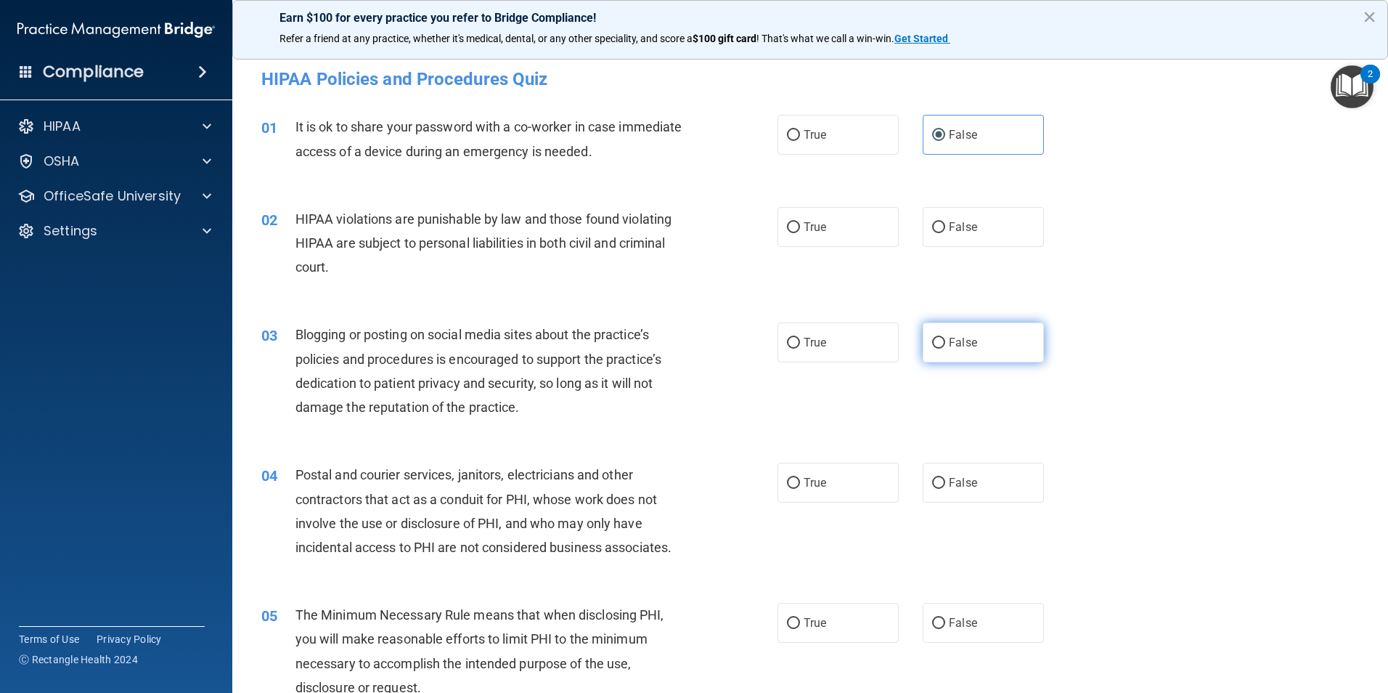
radio input "true"
click at [842, 485] on label "True" at bounding box center [838, 482] width 121 height 40
click at [800, 485] on input "True" at bounding box center [793, 483] width 13 height 11
radio input "true"
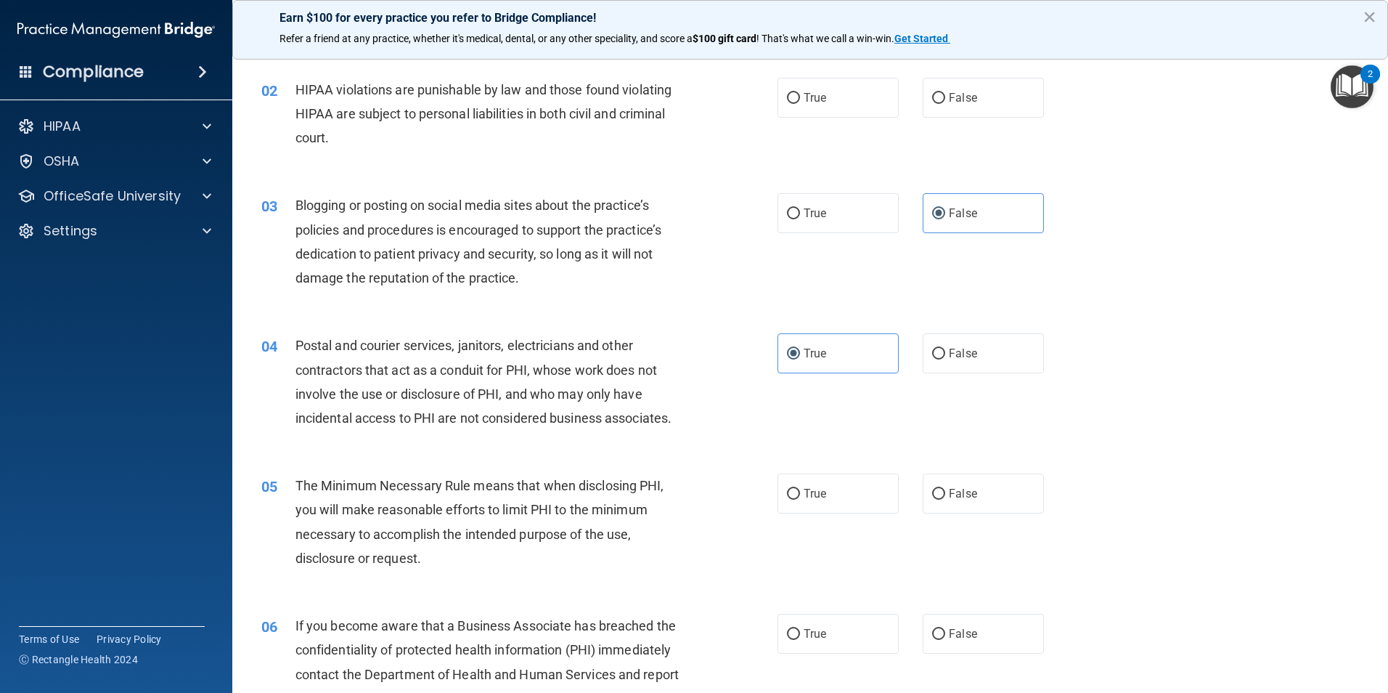
scroll to position [218, 0]
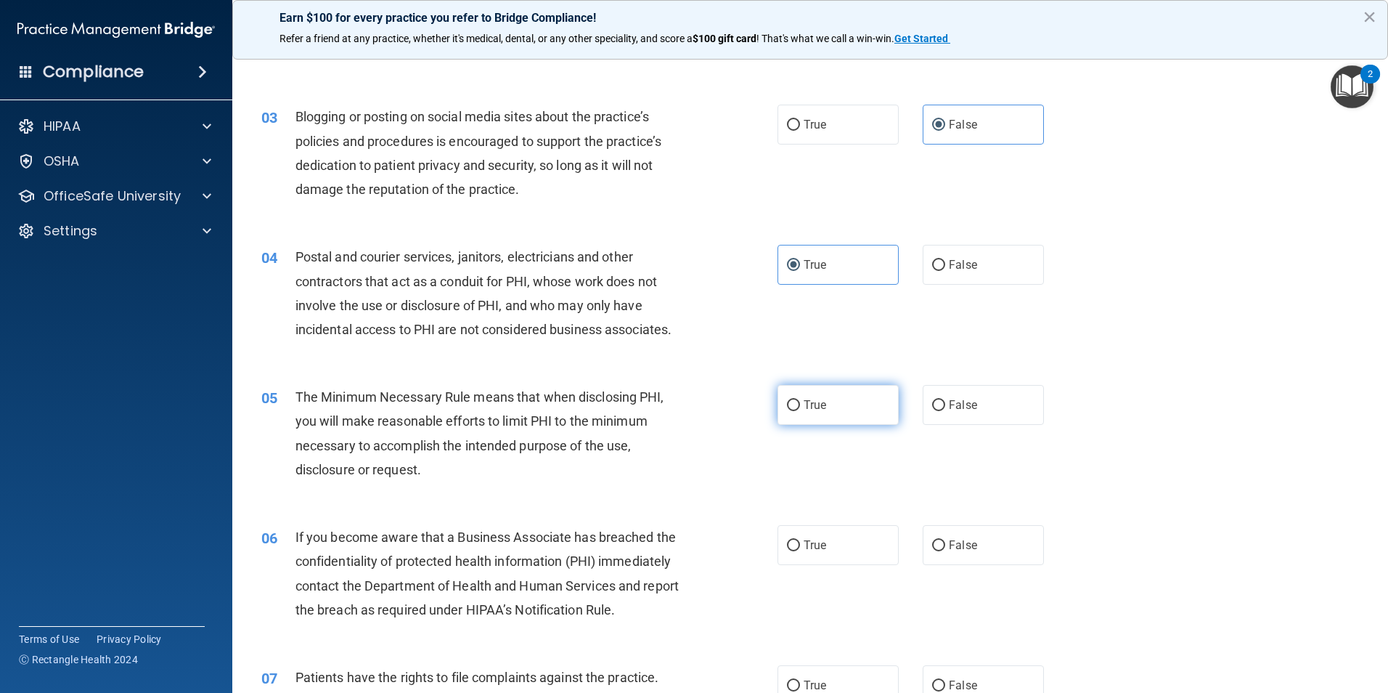
click at [852, 406] on label "True" at bounding box center [838, 405] width 121 height 40
click at [800, 406] on input "True" at bounding box center [793, 405] width 13 height 11
radio input "true"
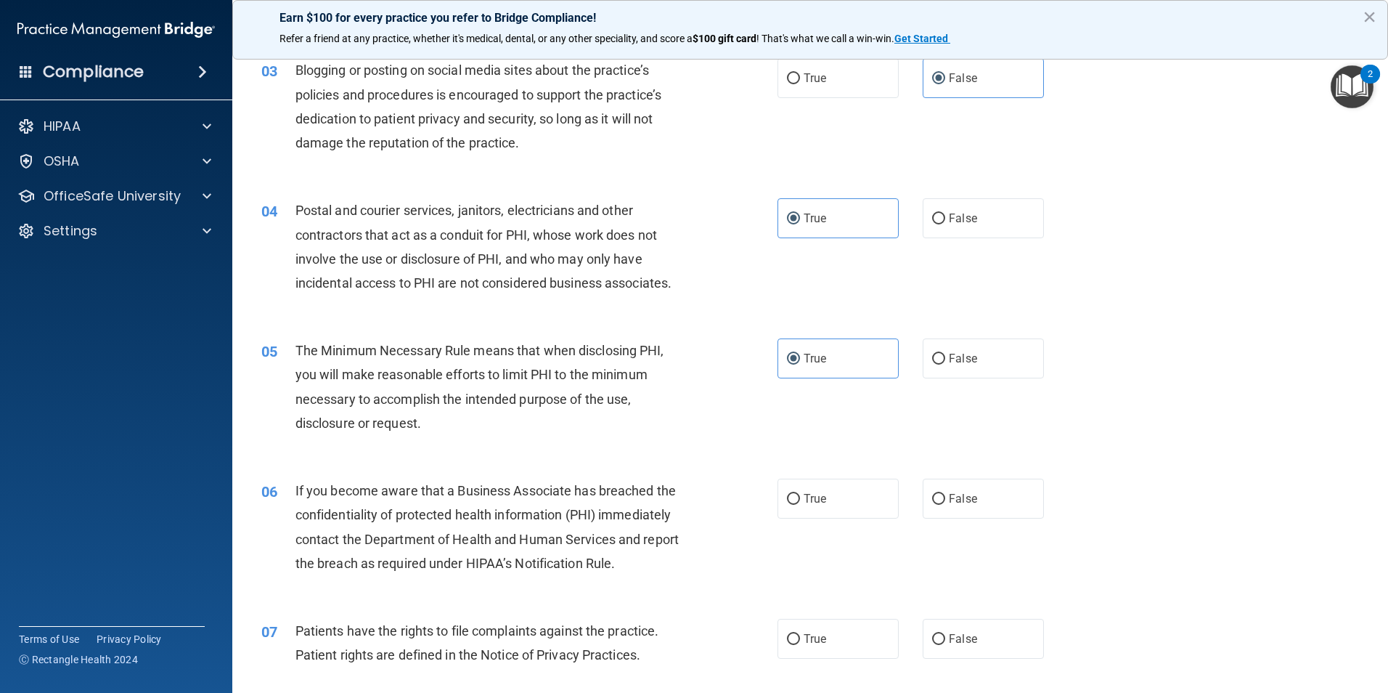
scroll to position [290, 0]
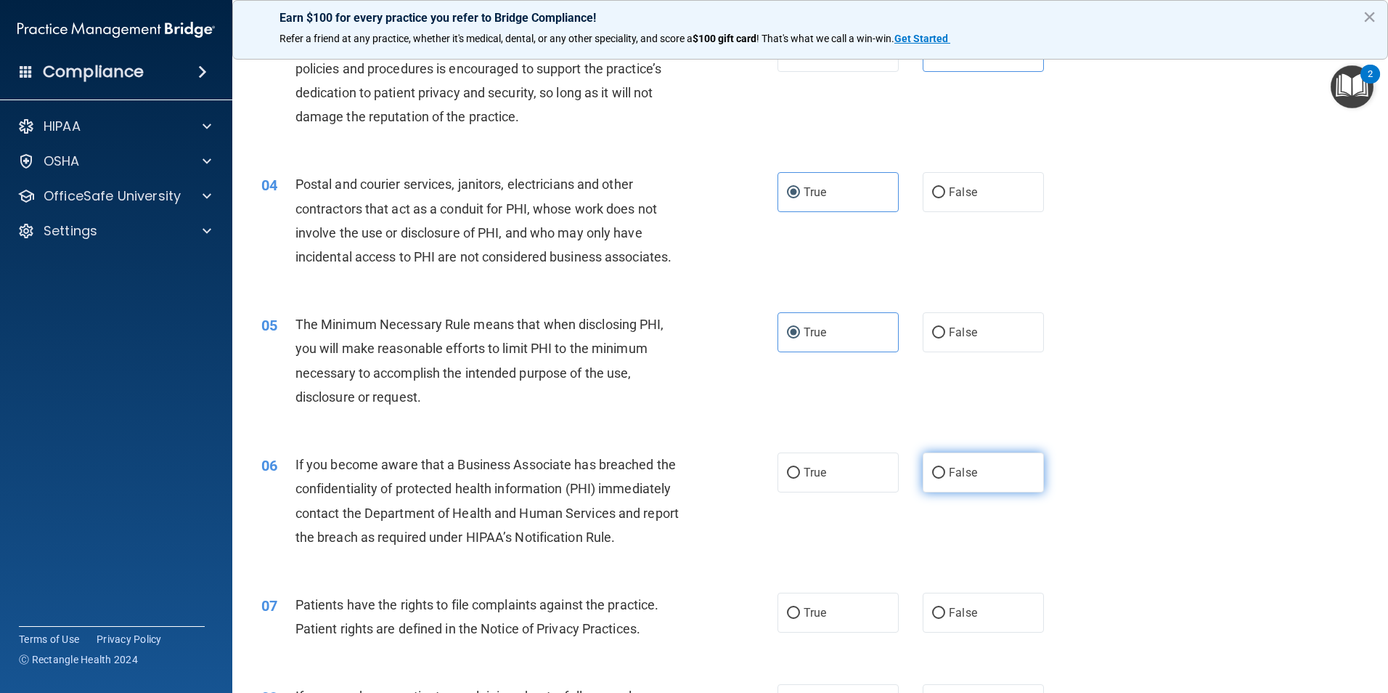
click at [959, 470] on span "False" at bounding box center [963, 472] width 28 height 14
click at [945, 470] on input "False" at bounding box center [938, 473] width 13 height 11
radio input "true"
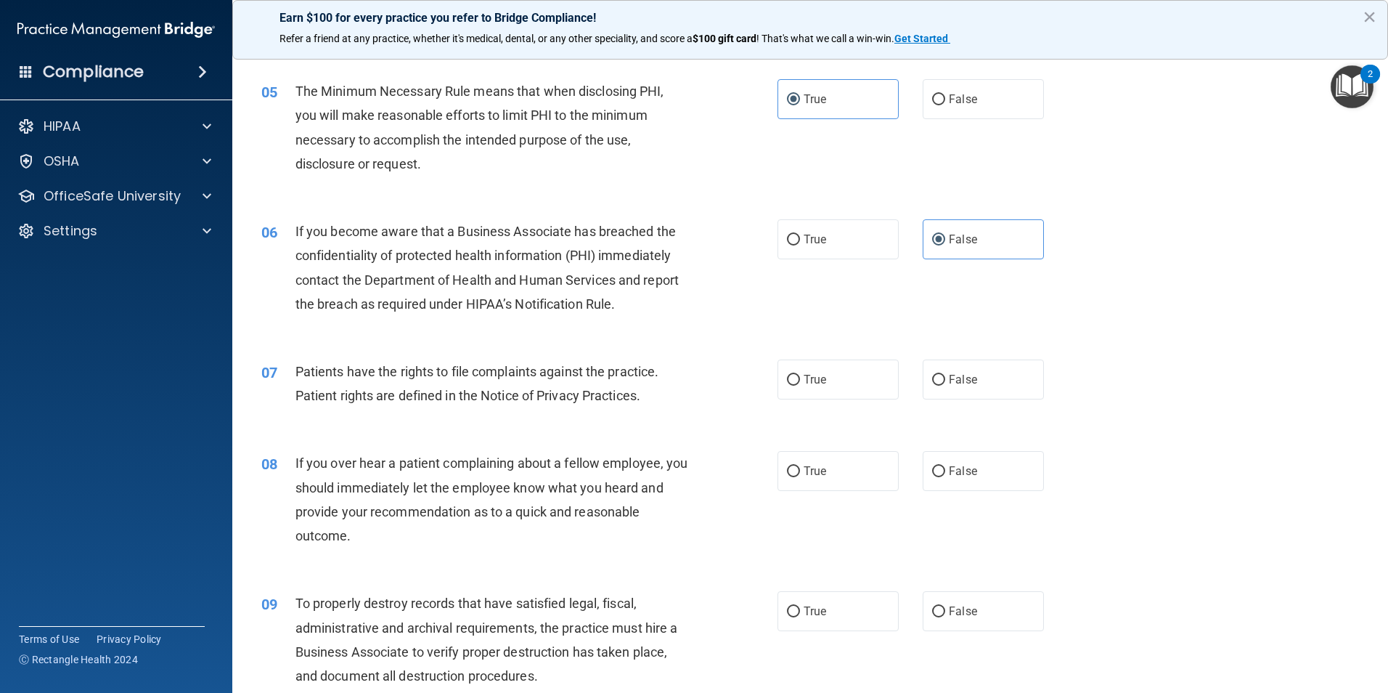
scroll to position [581, 0]
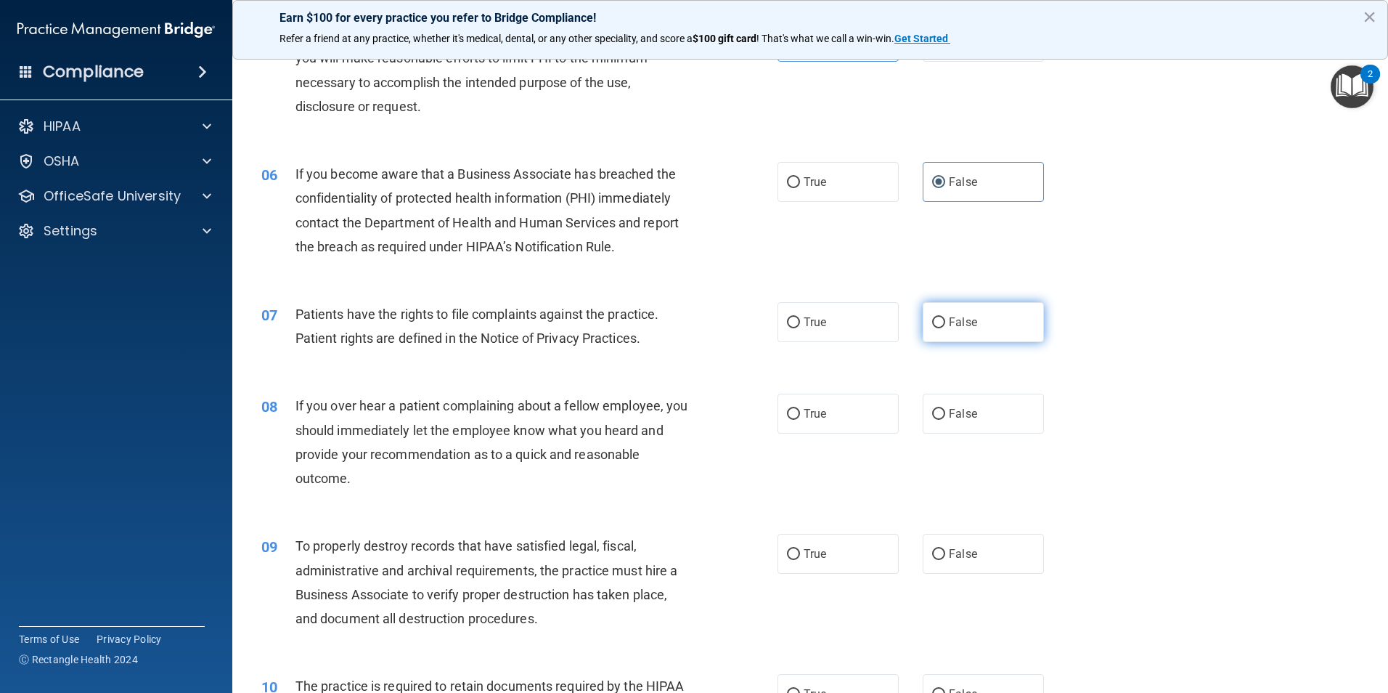
click at [996, 318] on label "False" at bounding box center [983, 322] width 121 height 40
click at [945, 318] on input "False" at bounding box center [938, 322] width 13 height 11
radio input "true"
drag, startPoint x: 975, startPoint y: 406, endPoint x: 974, endPoint y: 425, distance: 19.7
click at [975, 409] on label "False" at bounding box center [983, 414] width 121 height 40
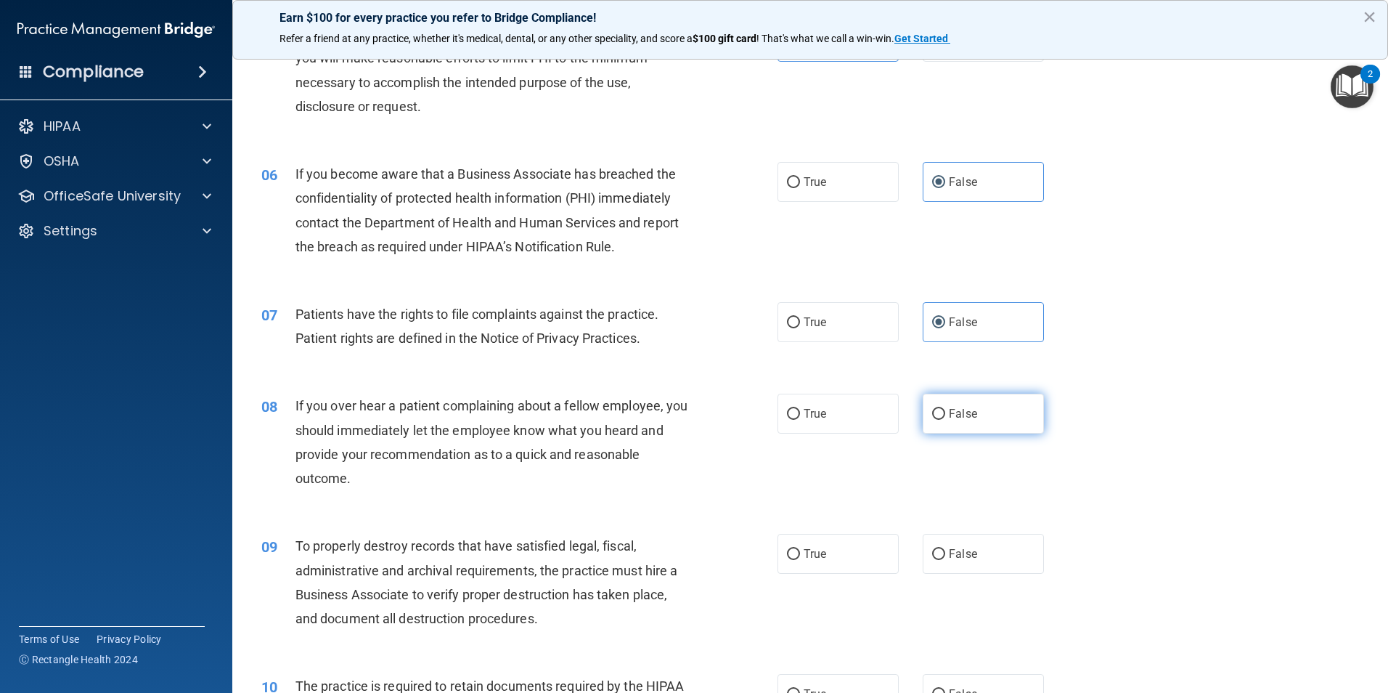
click at [945, 409] on input "False" at bounding box center [938, 414] width 13 height 11
radio input "true"
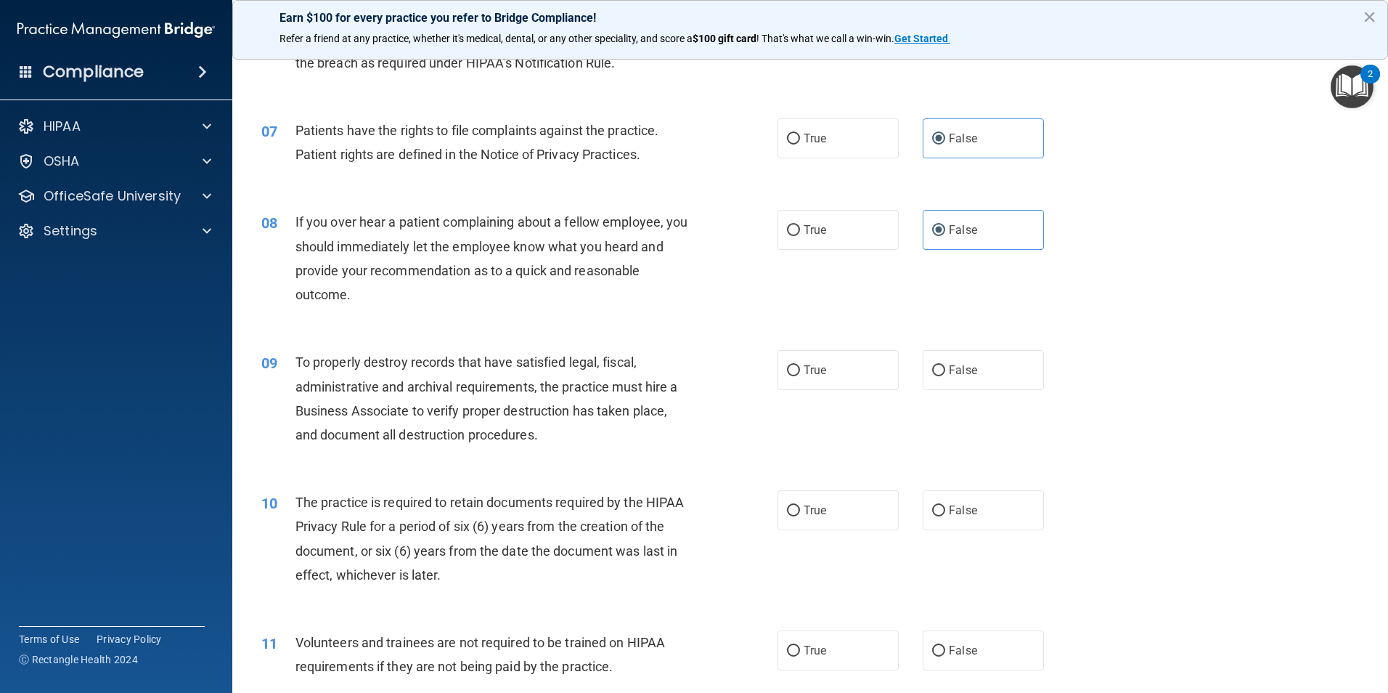
scroll to position [799, 0]
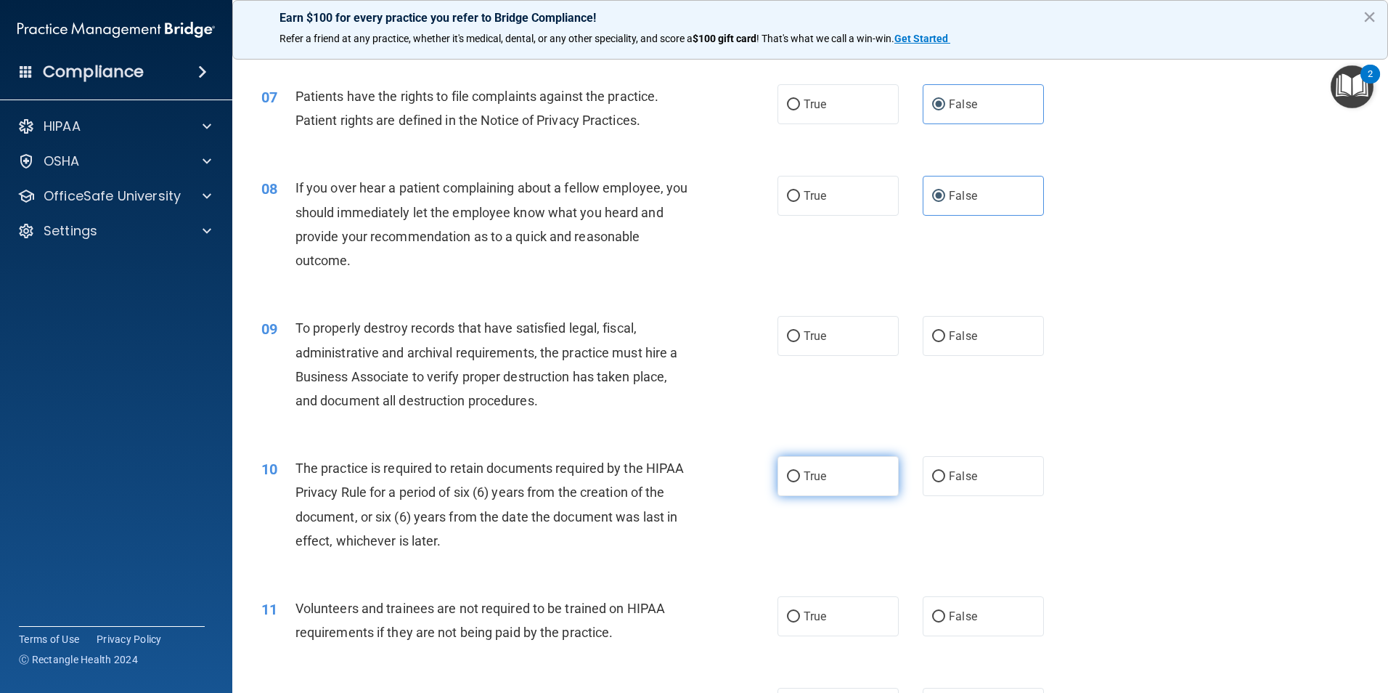
click at [859, 488] on label "True" at bounding box center [838, 476] width 121 height 40
click at [800, 482] on input "True" at bounding box center [793, 476] width 13 height 11
radio input "true"
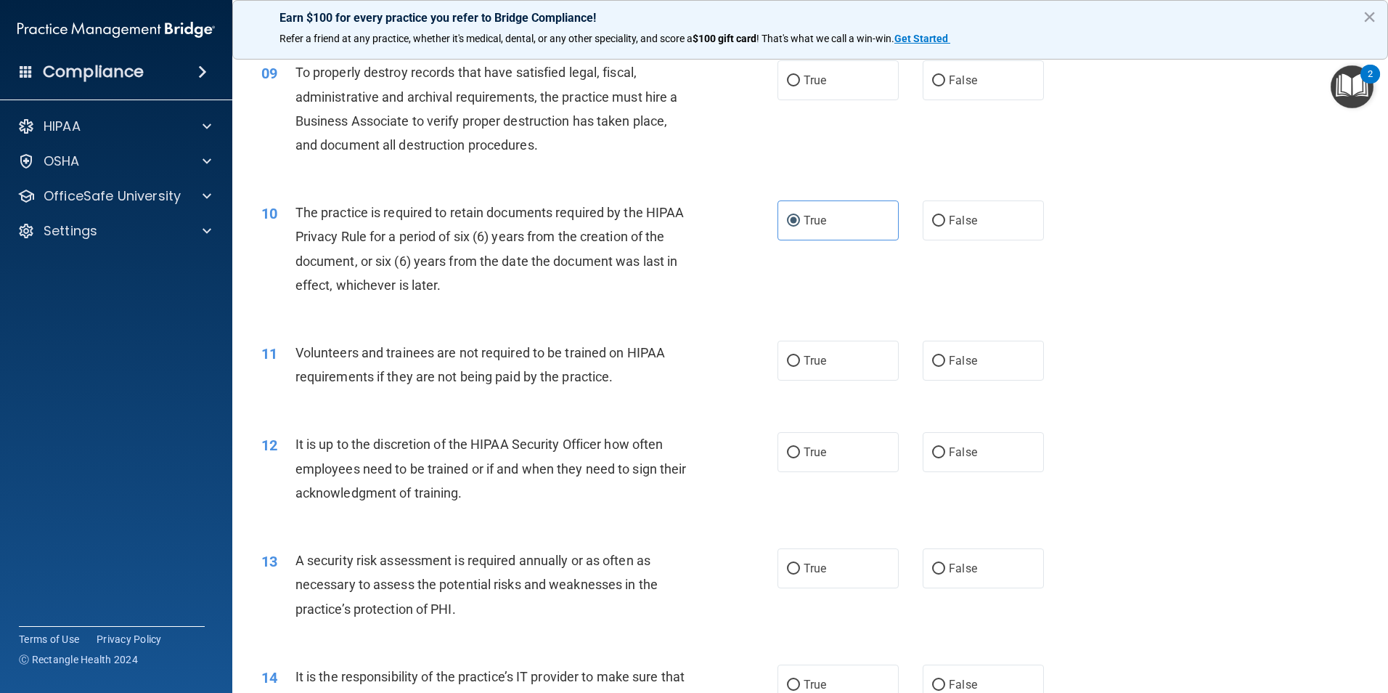
scroll to position [1089, 0]
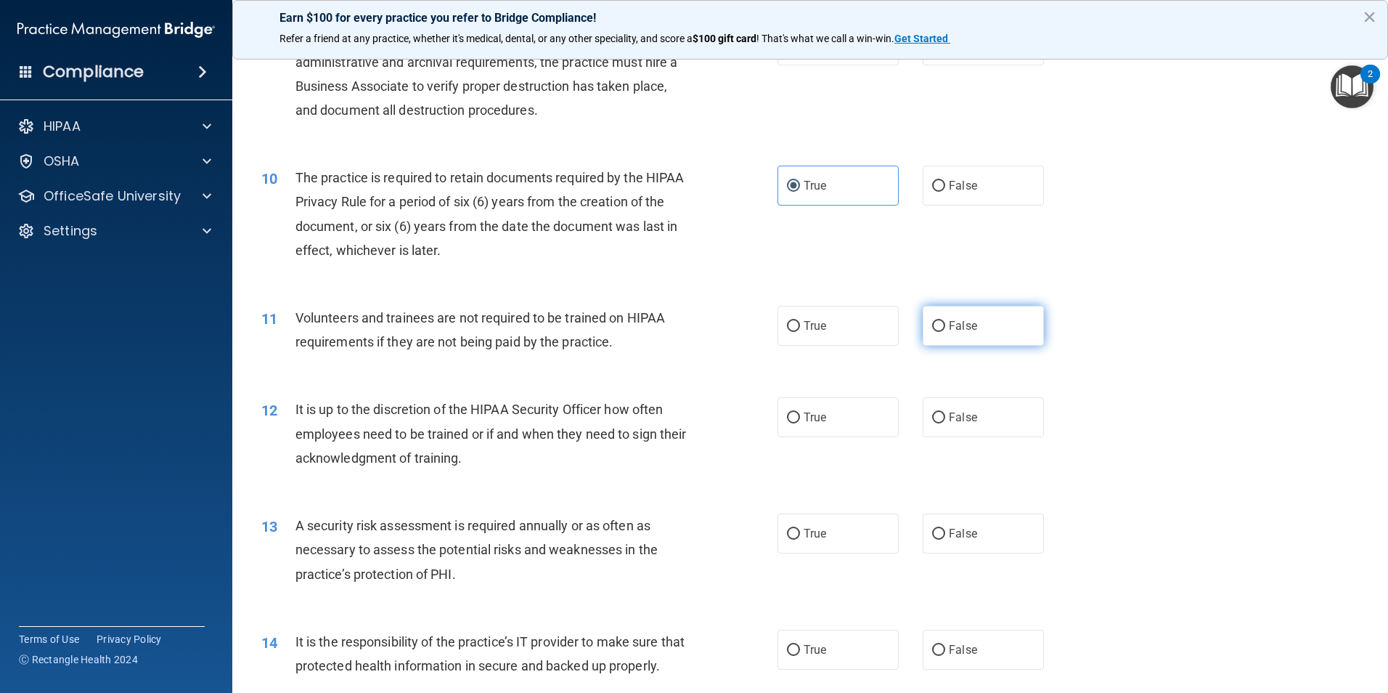
click at [1011, 320] on label "False" at bounding box center [983, 326] width 121 height 40
click at [945, 321] on input "False" at bounding box center [938, 326] width 13 height 11
radio input "true"
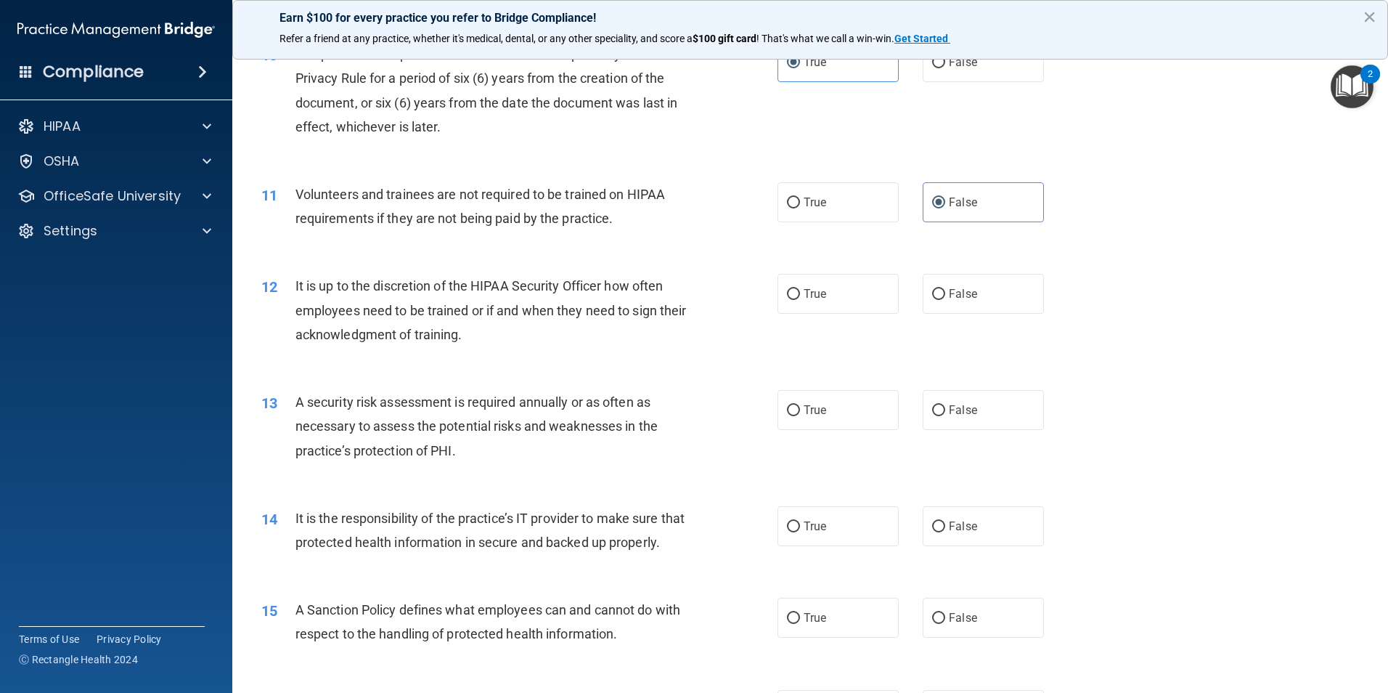
scroll to position [1234, 0]
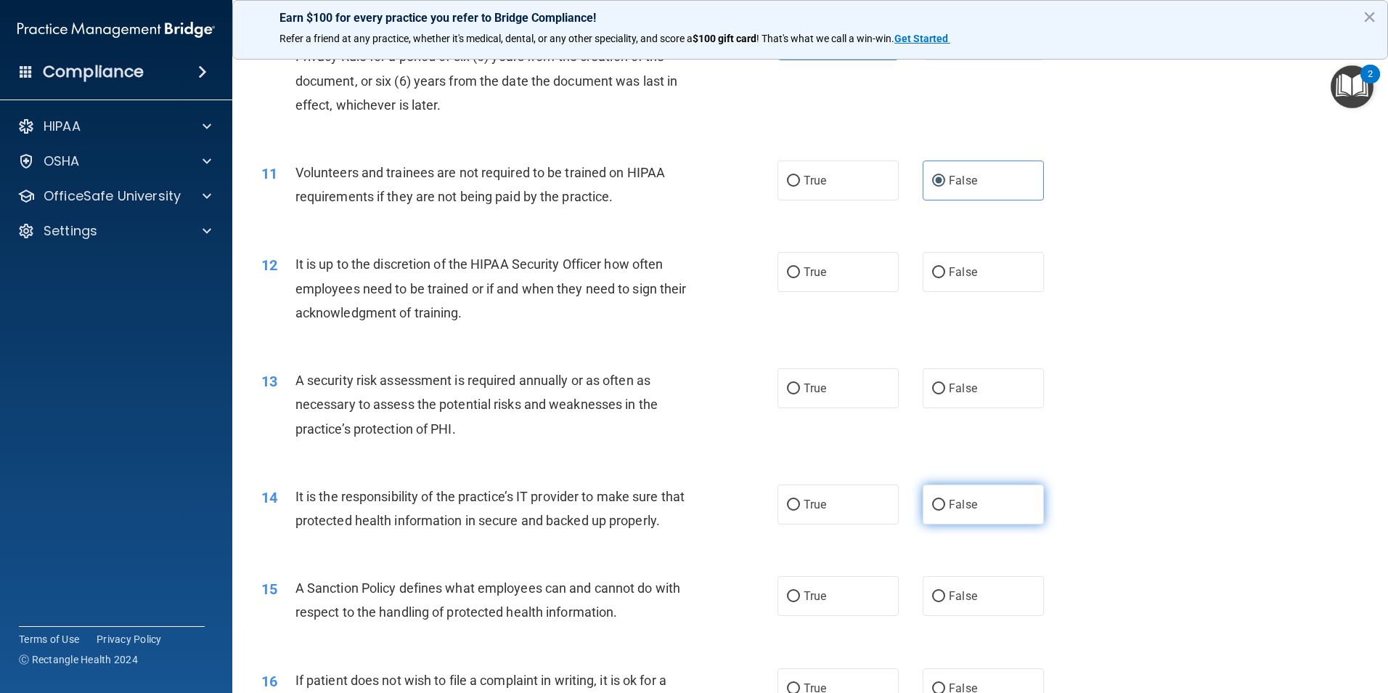
click at [983, 513] on label "False" at bounding box center [983, 504] width 121 height 40
click at [945, 510] on input "False" at bounding box center [938, 505] width 13 height 11
radio input "true"
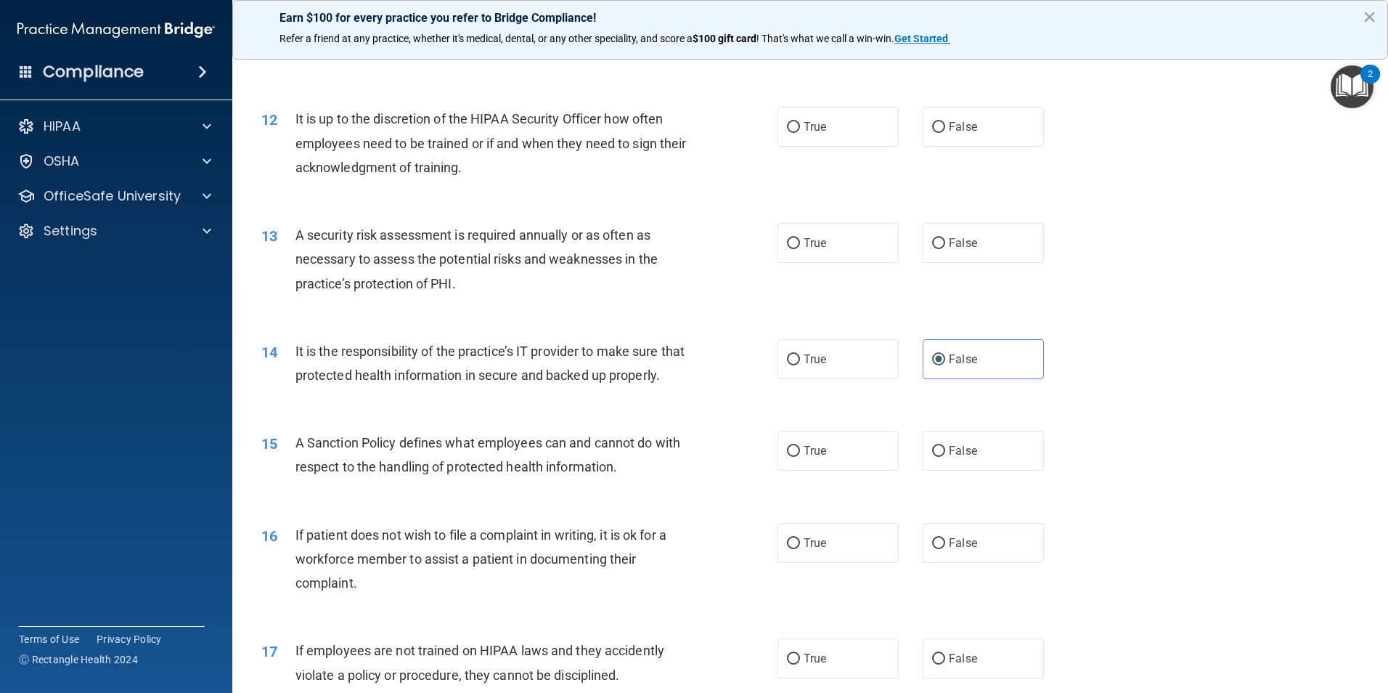
scroll to position [1452, 0]
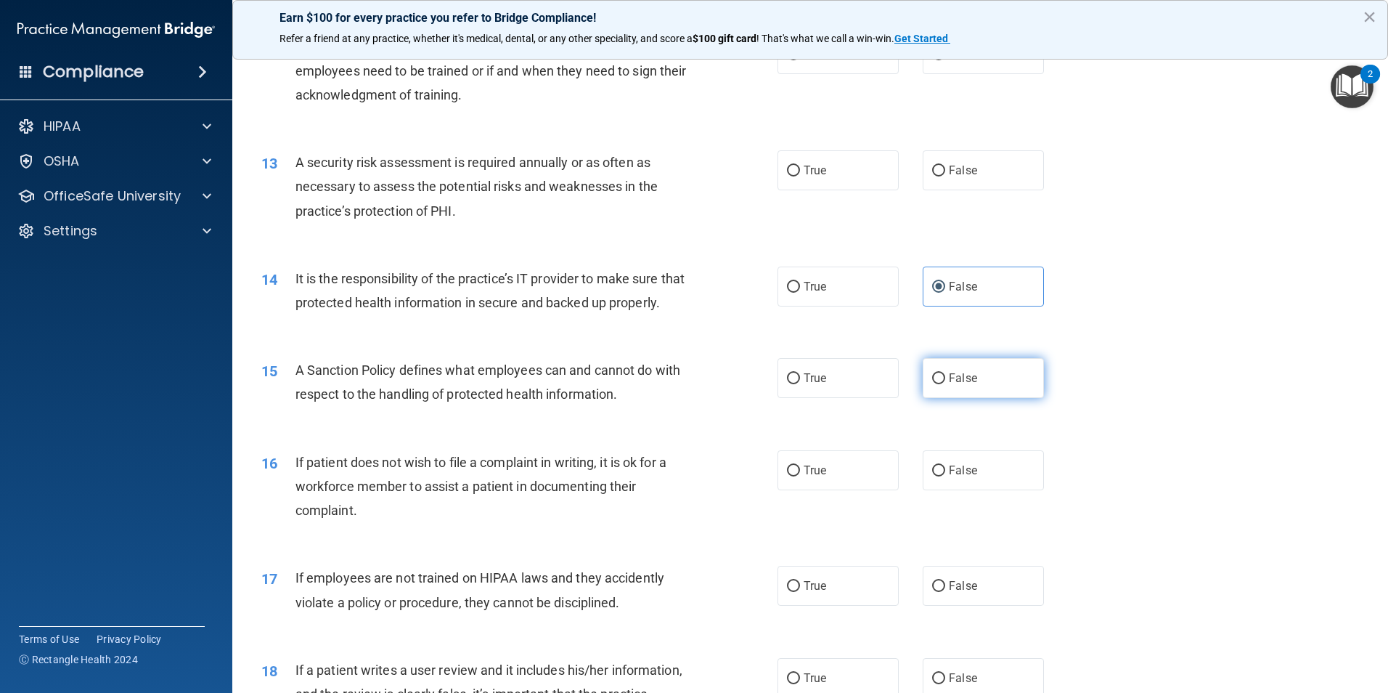
drag, startPoint x: 962, startPoint y: 407, endPoint x: 978, endPoint y: 414, distance: 17.5
click at [963, 385] on span "False" at bounding box center [963, 378] width 28 height 14
click at [945, 384] on input "False" at bounding box center [938, 378] width 13 height 11
radio input "true"
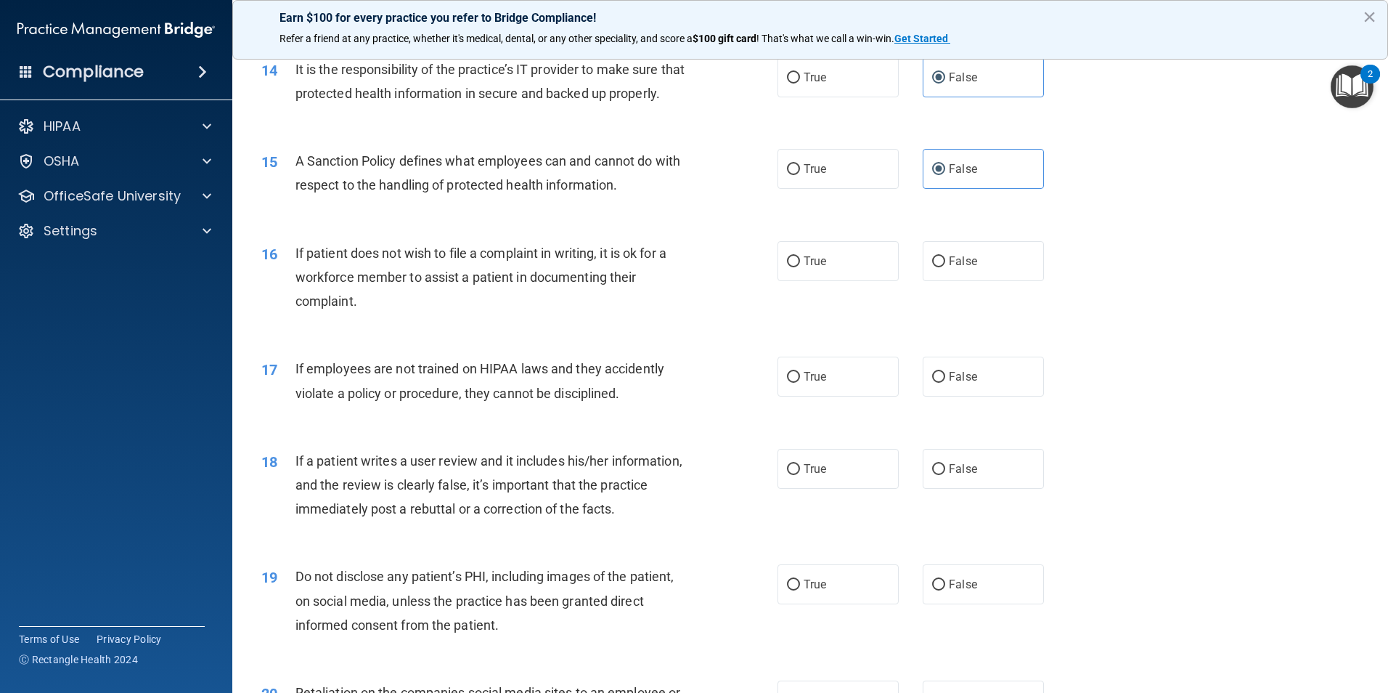
scroll to position [1670, 0]
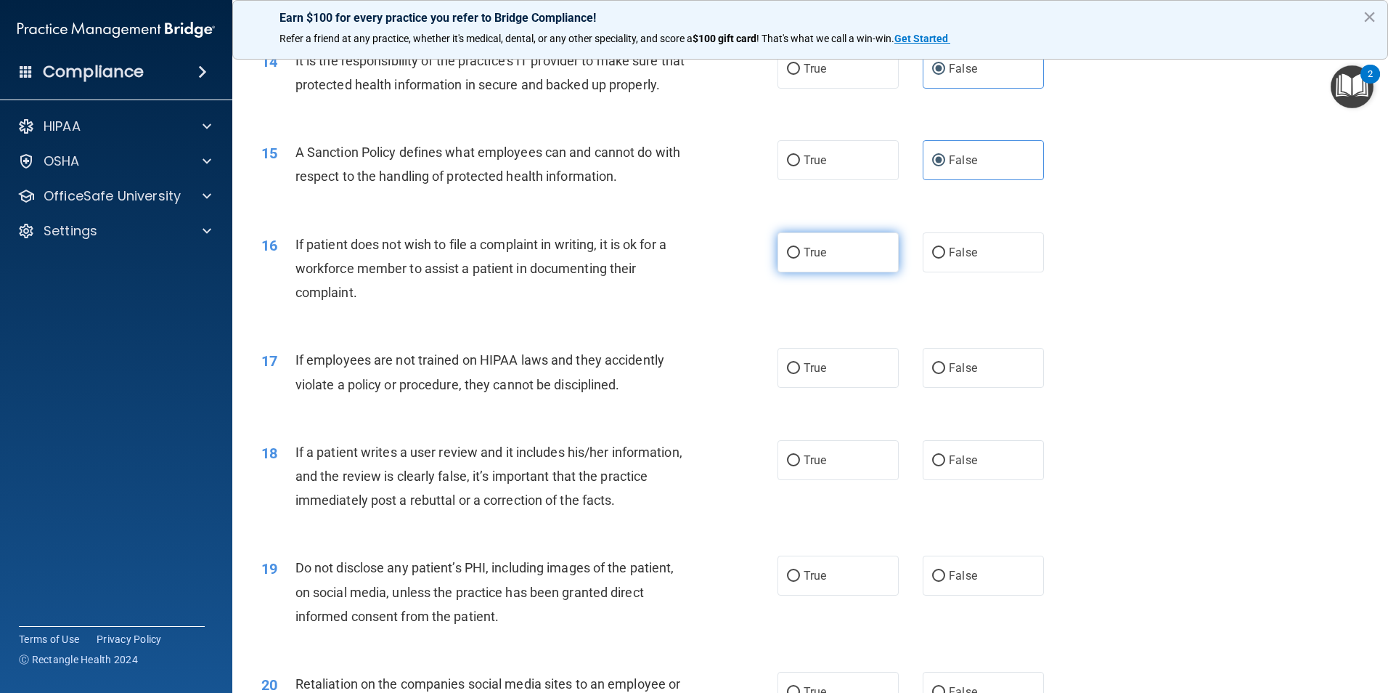
click at [842, 272] on label "True" at bounding box center [838, 252] width 121 height 40
click at [800, 258] on input "True" at bounding box center [793, 253] width 13 height 11
radio input "true"
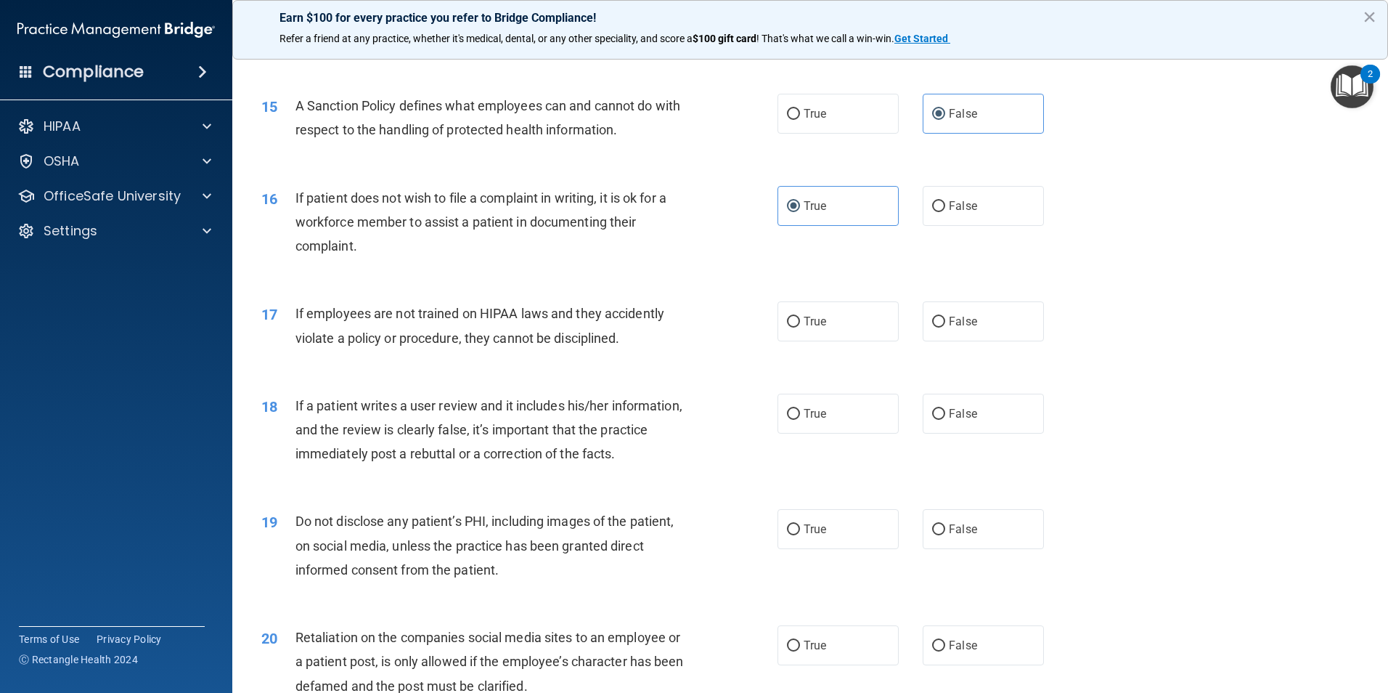
scroll to position [1742, 0]
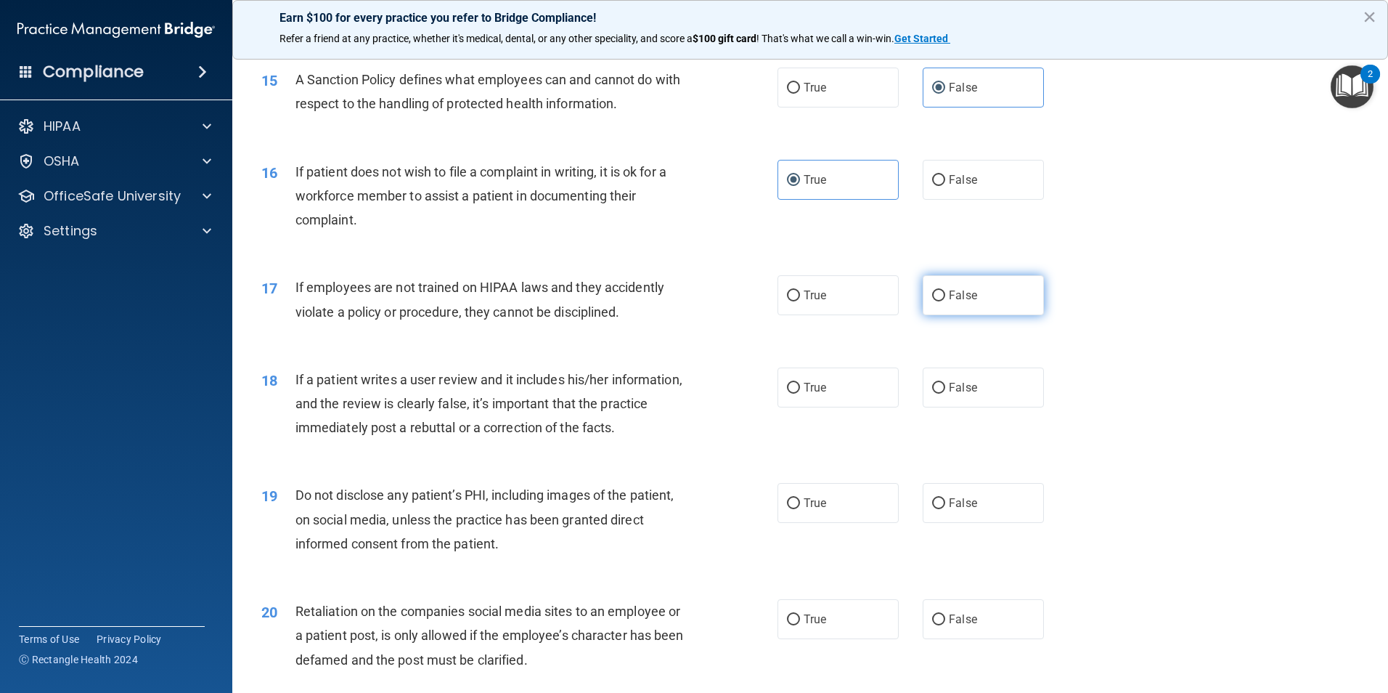
click at [992, 315] on label "False" at bounding box center [983, 295] width 121 height 40
click at [945, 301] on input "False" at bounding box center [938, 295] width 13 height 11
radio input "true"
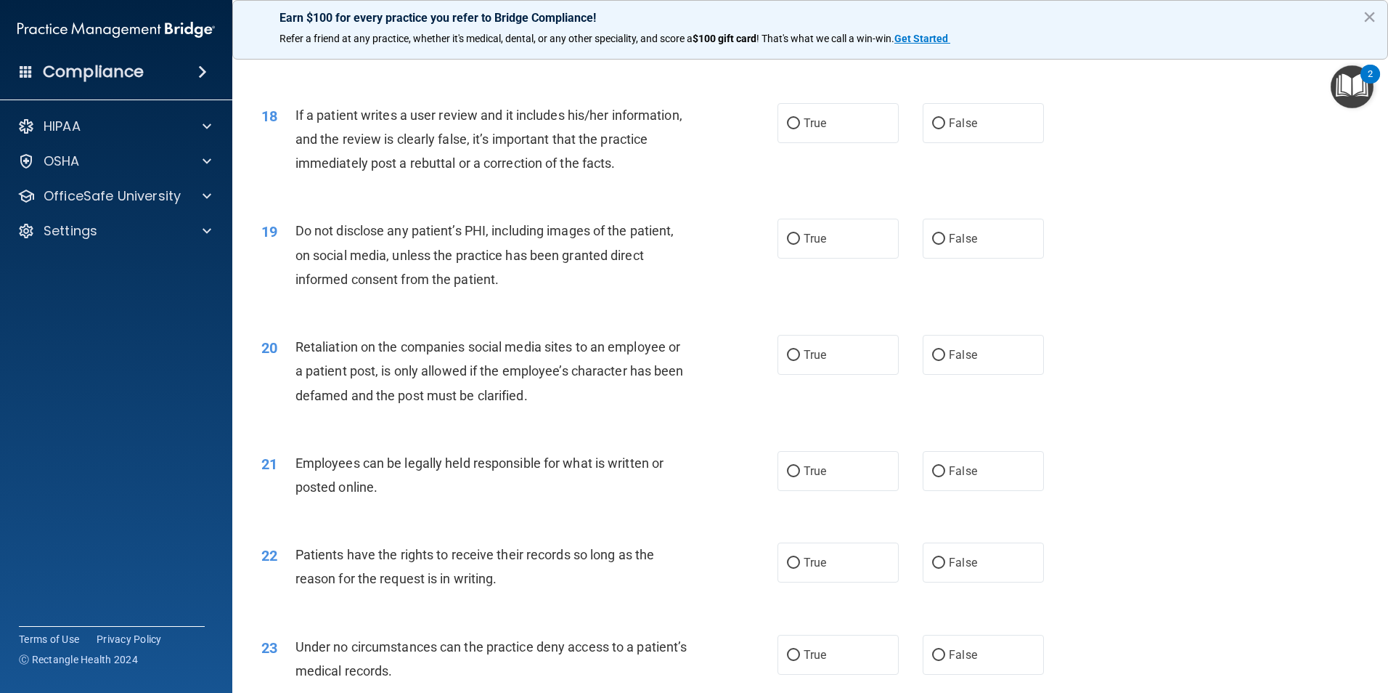
scroll to position [2033, 0]
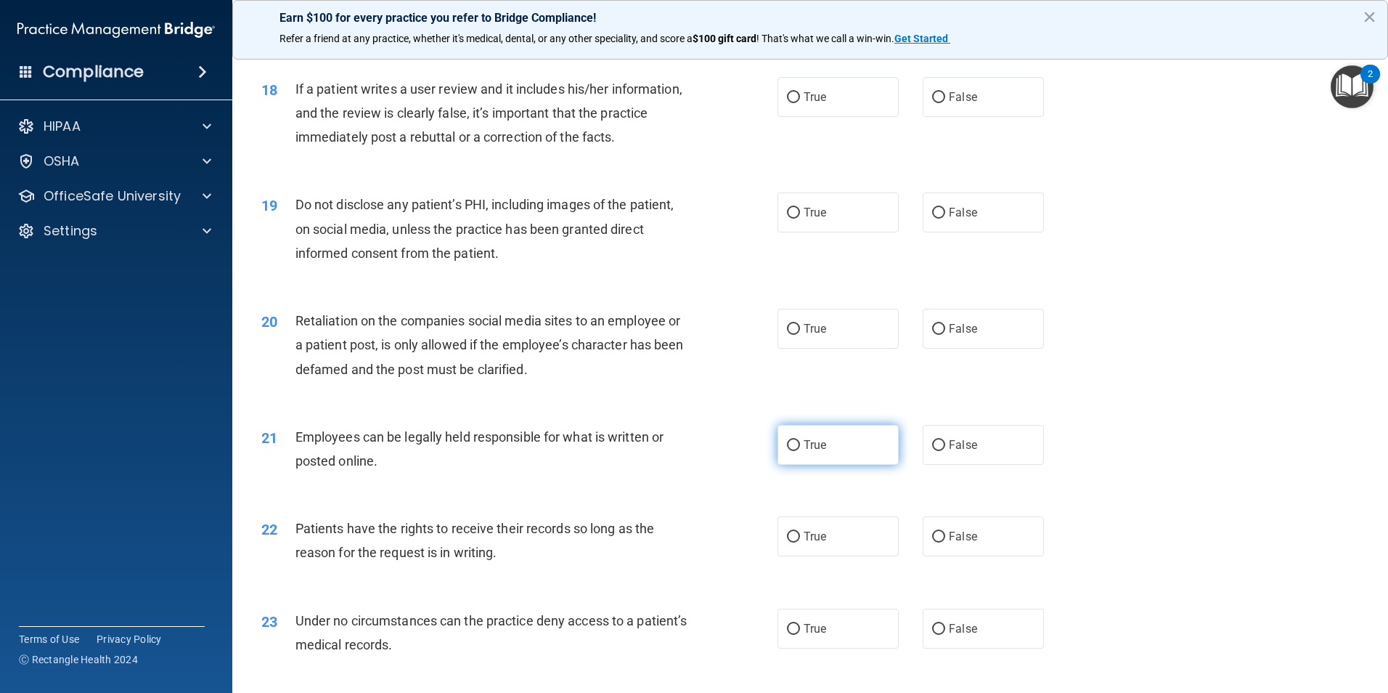
click at [816, 452] on span "True" at bounding box center [815, 445] width 23 height 14
click at [800, 451] on input "True" at bounding box center [793, 445] width 13 height 11
radio input "true"
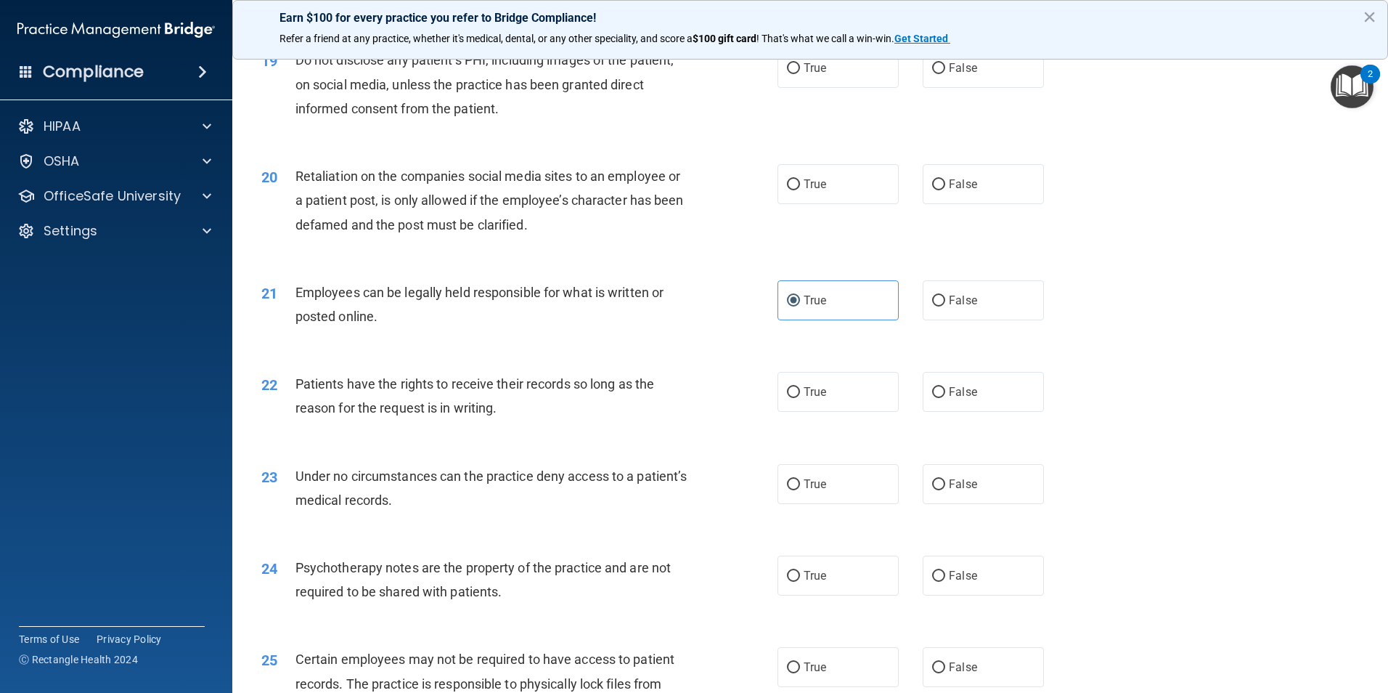
scroll to position [2178, 0]
click at [804, 398] on span "True" at bounding box center [815, 391] width 23 height 14
click at [800, 397] on input "True" at bounding box center [793, 391] width 13 height 11
radio input "true"
click at [822, 595] on label "True" at bounding box center [838, 575] width 121 height 40
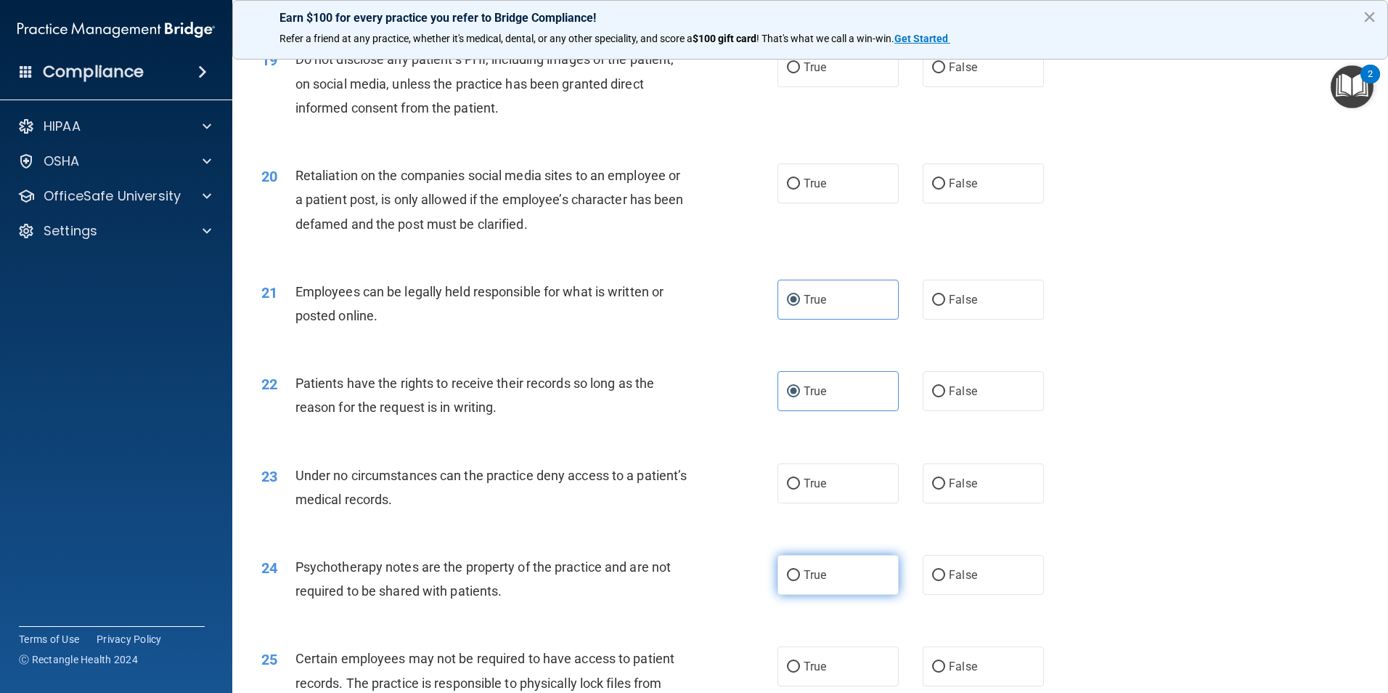
click at [800, 581] on input "True" at bounding box center [793, 575] width 13 height 11
radio input "true"
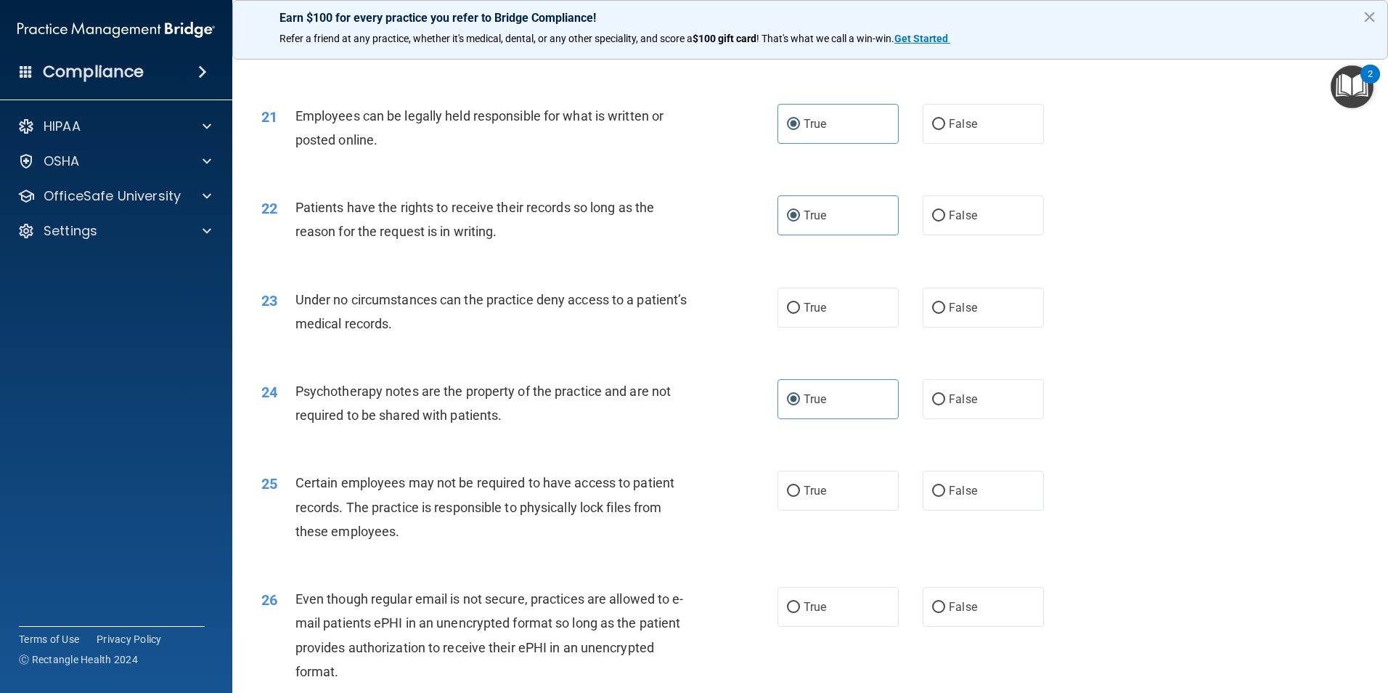
scroll to position [2396, 0]
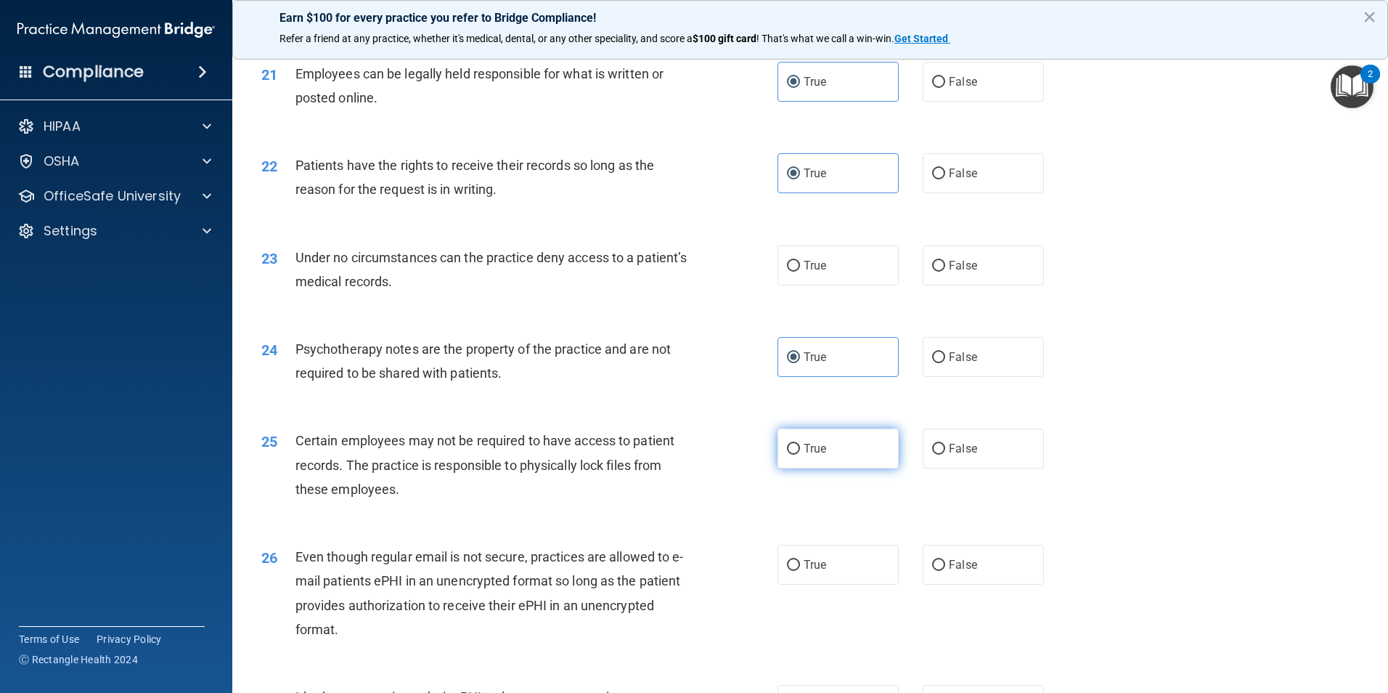
click at [825, 468] on label "True" at bounding box center [838, 448] width 121 height 40
click at [800, 454] on input "True" at bounding box center [793, 449] width 13 height 11
radio input "true"
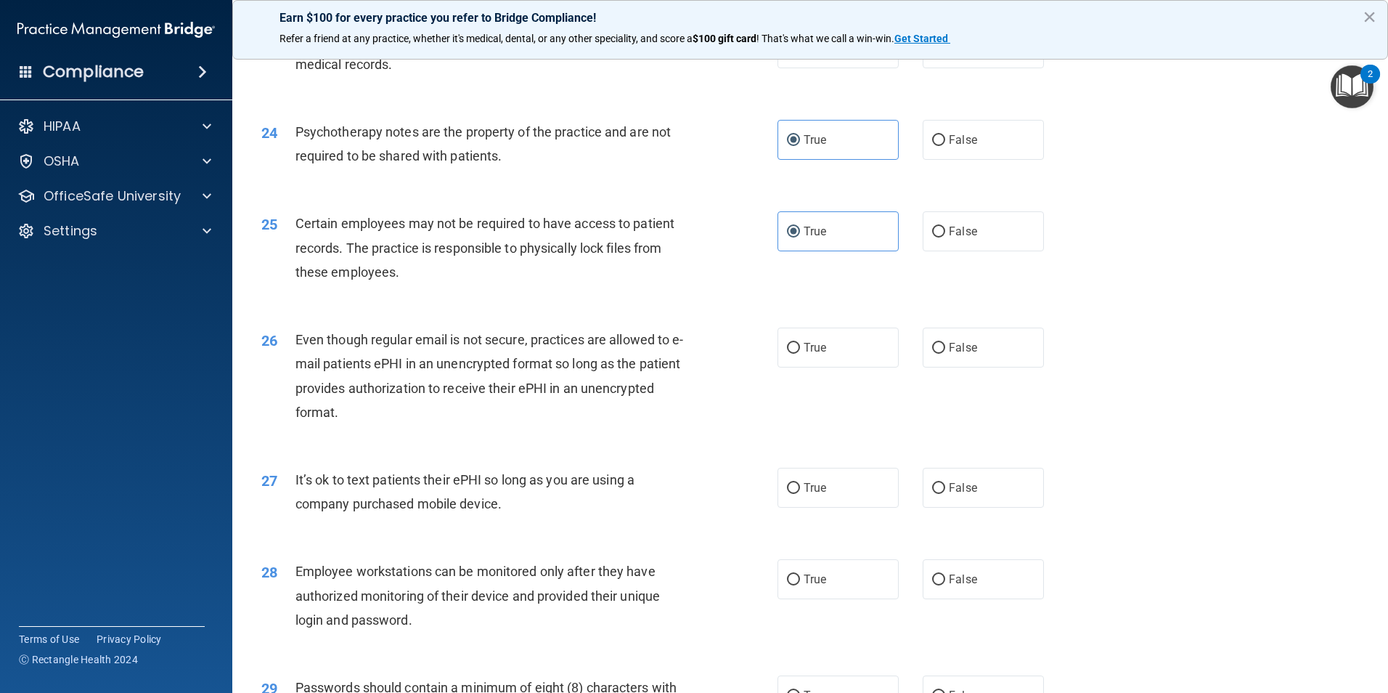
scroll to position [2614, 0]
click at [939, 367] on label "False" at bounding box center [983, 347] width 121 height 40
click at [939, 353] on input "False" at bounding box center [938, 347] width 13 height 11
radio input "true"
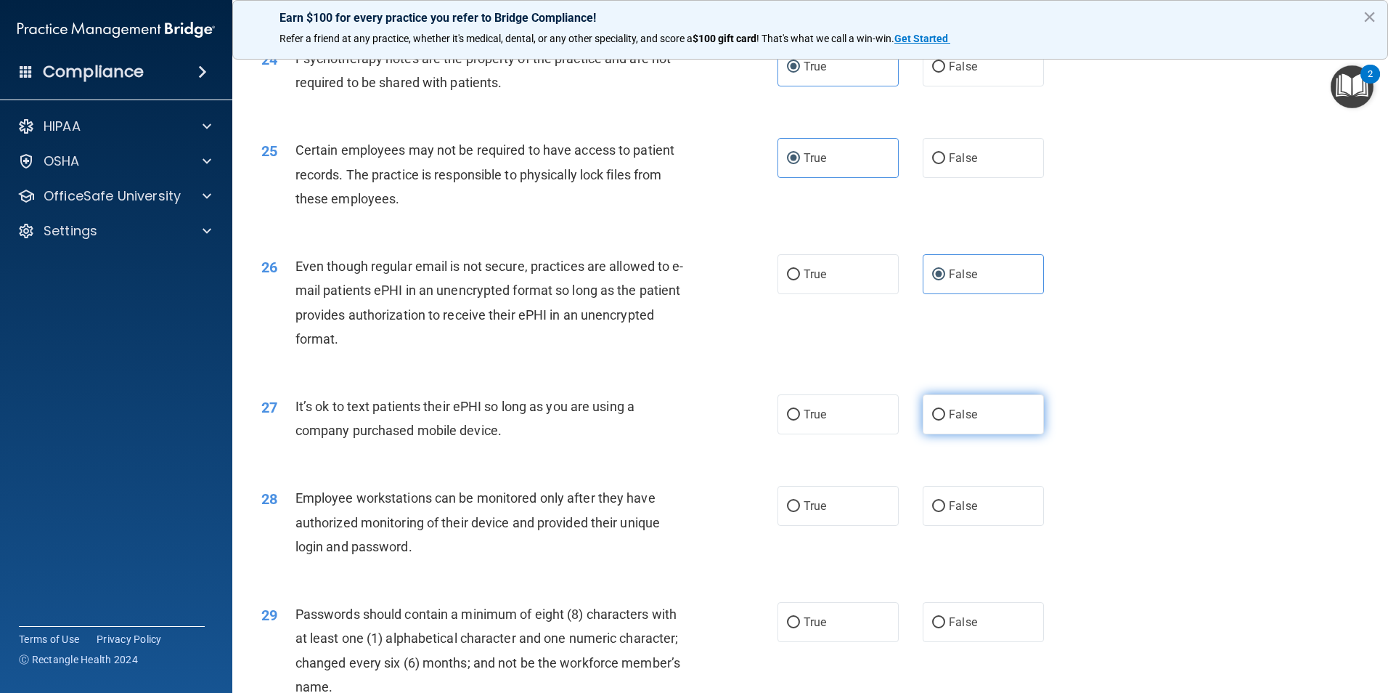
click at [963, 421] on span "False" at bounding box center [963, 414] width 28 height 14
click at [945, 420] on input "False" at bounding box center [938, 414] width 13 height 11
radio input "true"
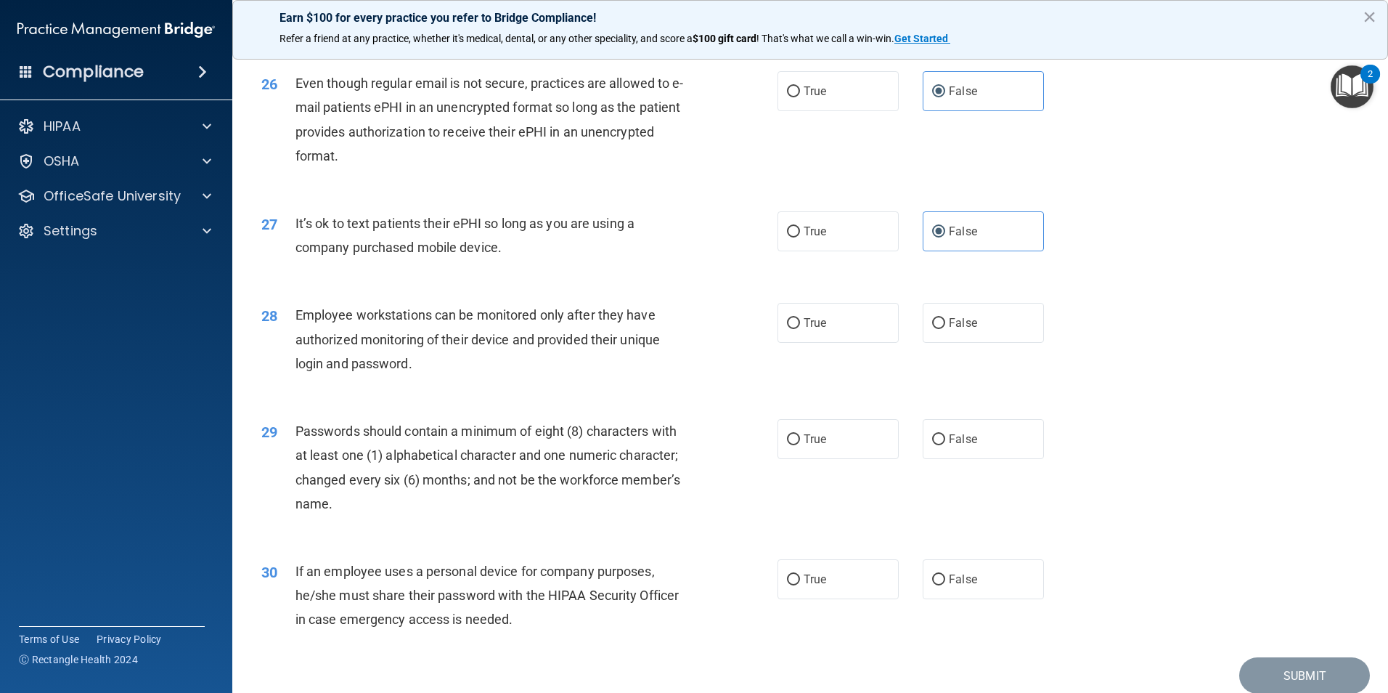
scroll to position [2904, 0]
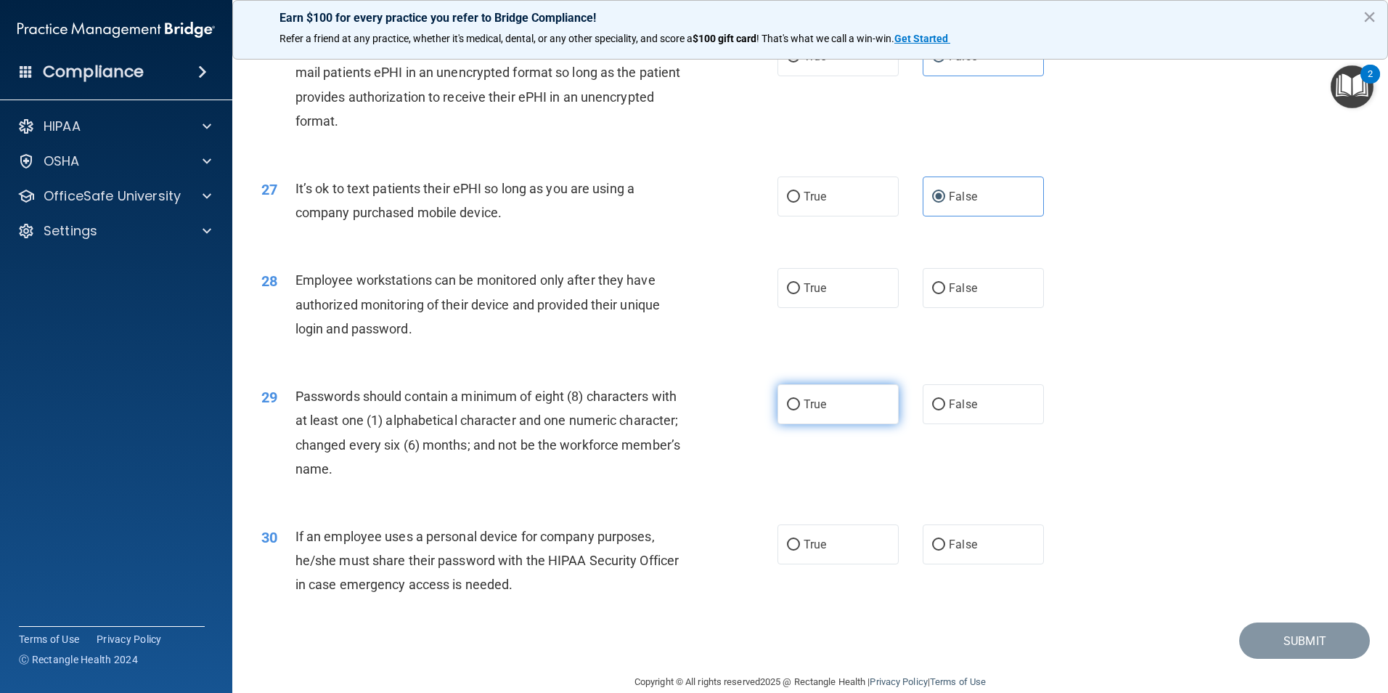
click at [836, 424] on label "True" at bounding box center [838, 404] width 121 height 40
click at [800, 410] on input "True" at bounding box center [793, 404] width 13 height 11
radio input "true"
click at [971, 564] on label "False" at bounding box center [983, 544] width 121 height 40
click at [945, 550] on input "False" at bounding box center [938, 544] width 13 height 11
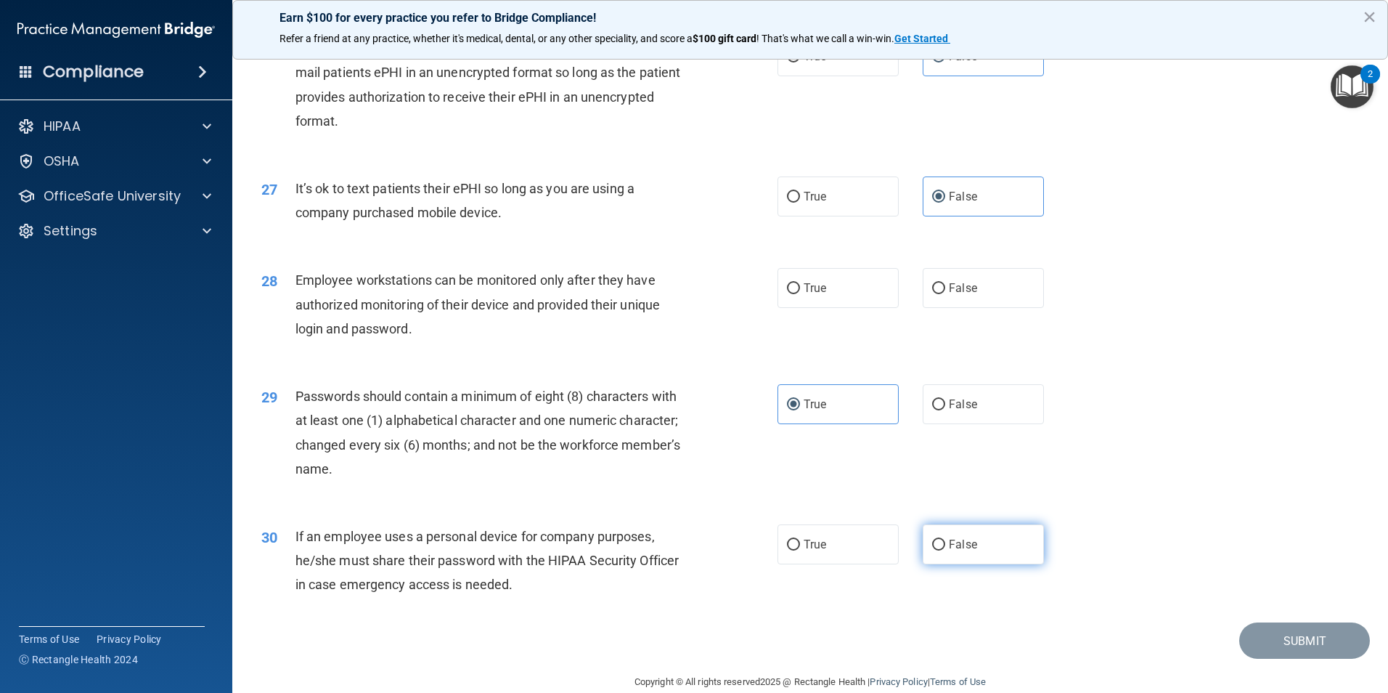
radio input "true"
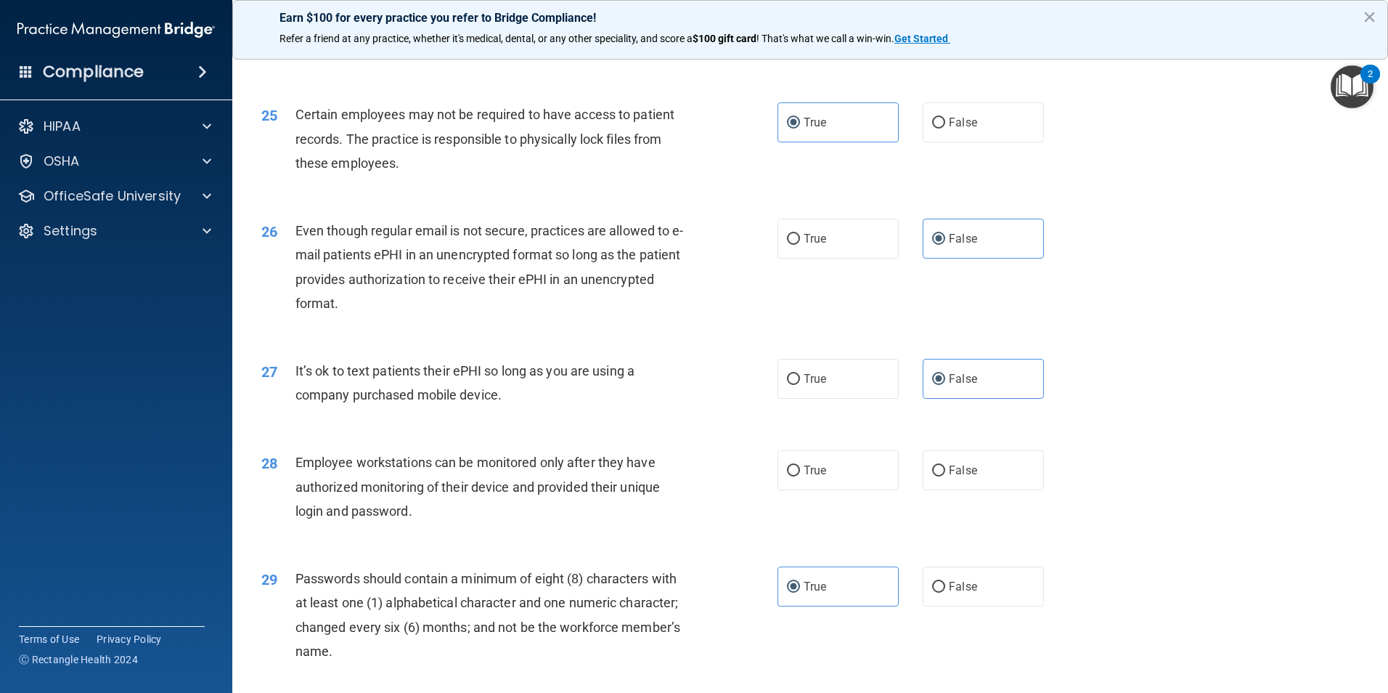
scroll to position [2686, 0]
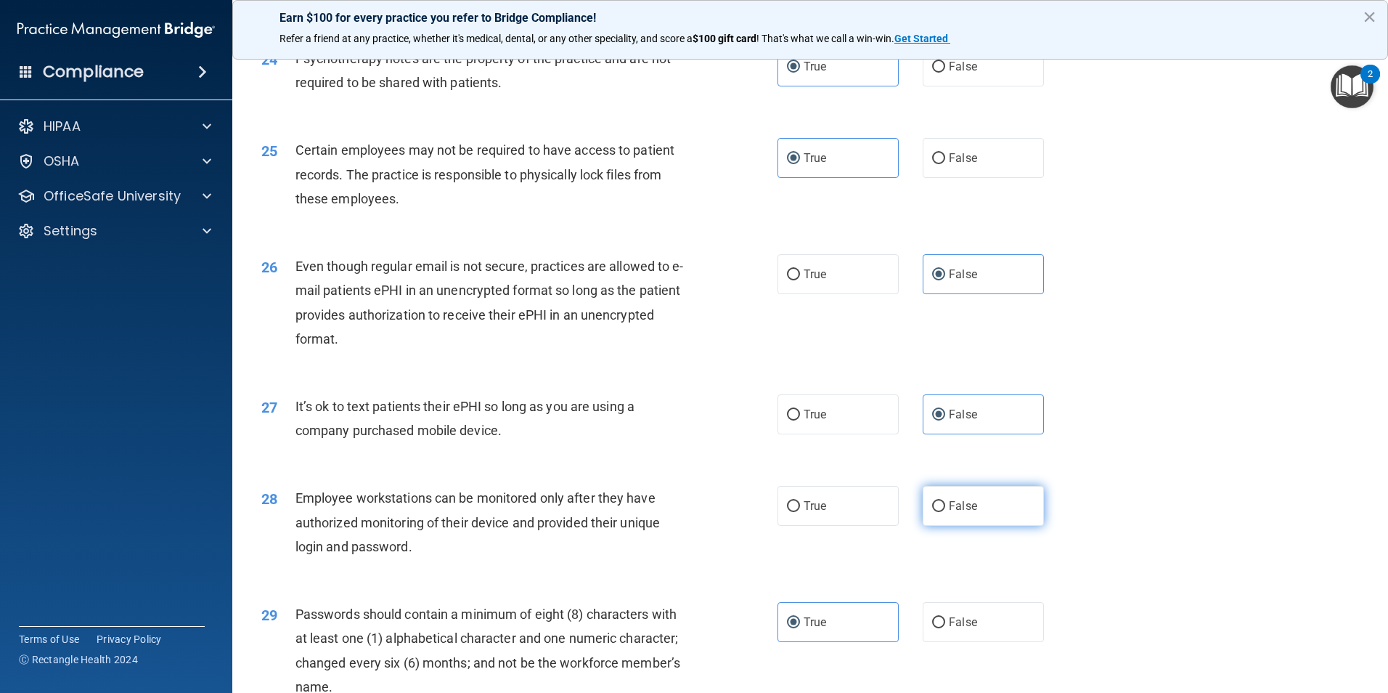
click at [949, 513] on span "False" at bounding box center [963, 506] width 28 height 14
click at [943, 512] on input "False" at bounding box center [938, 506] width 13 height 11
radio input "true"
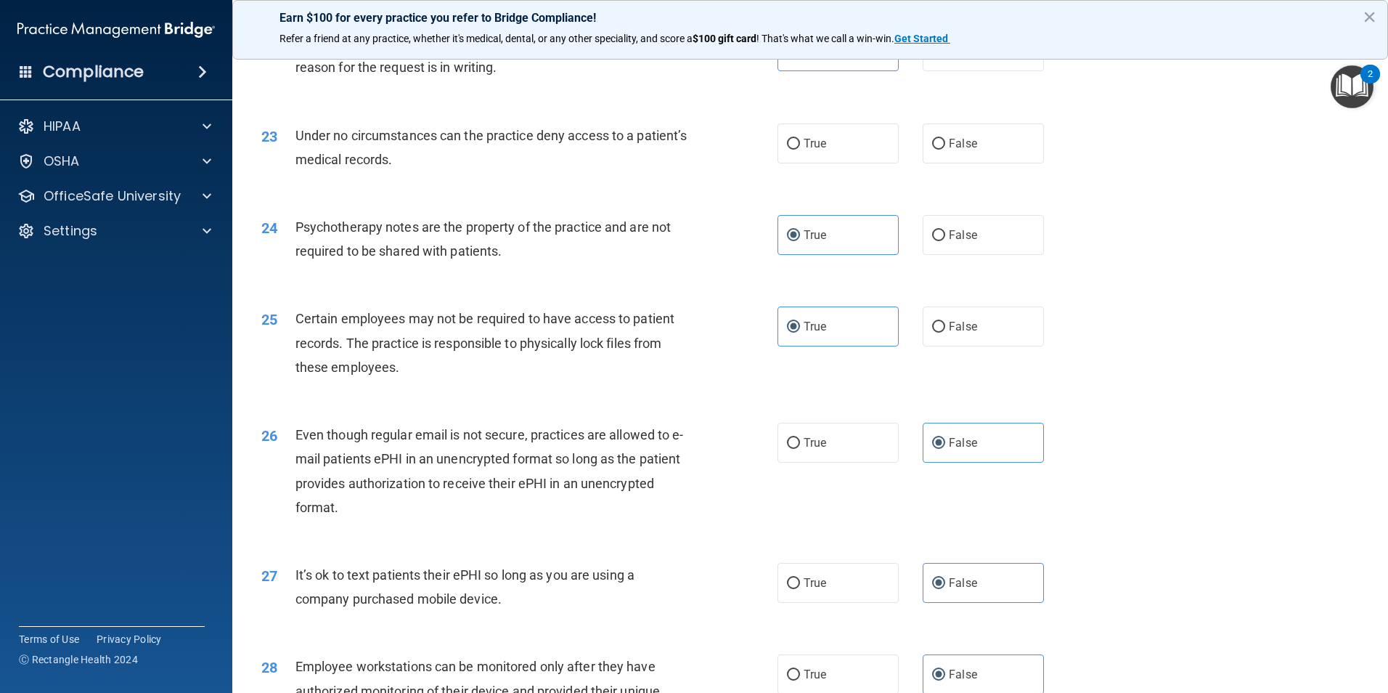
scroll to position [2468, 0]
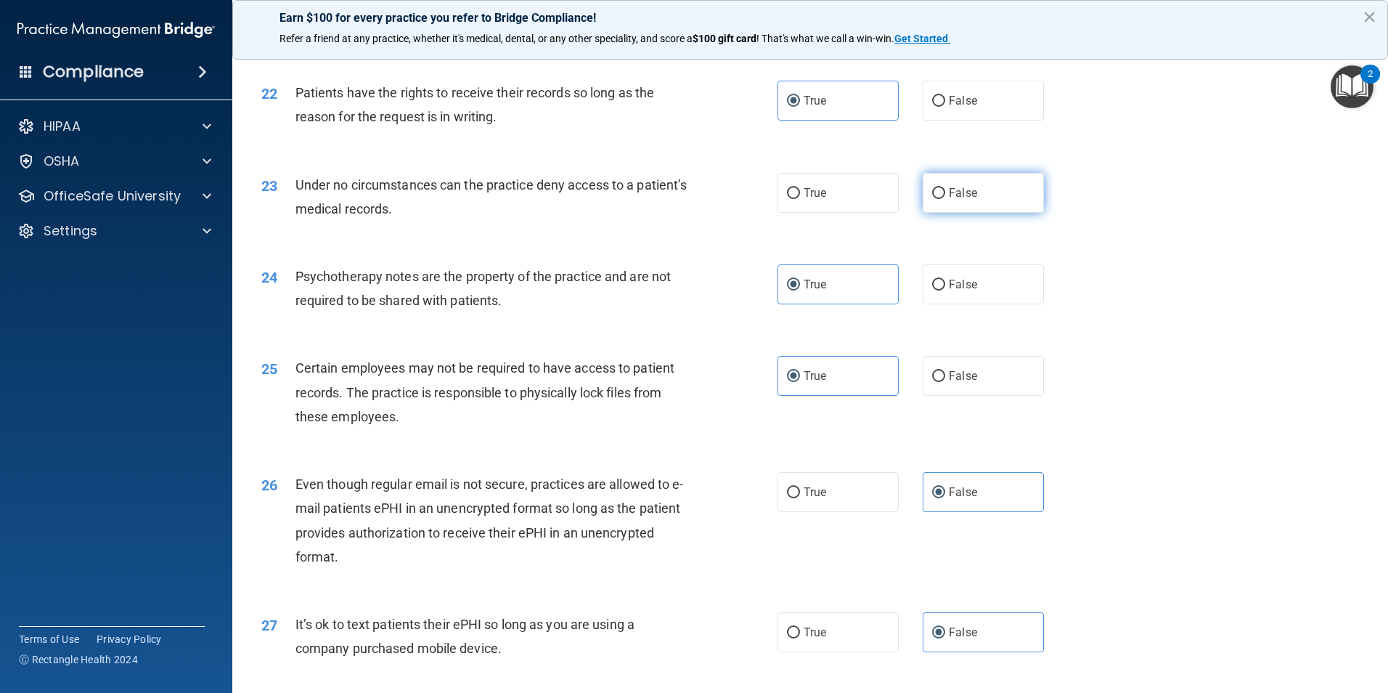
click at [989, 213] on label "False" at bounding box center [983, 193] width 121 height 40
click at [945, 199] on input "False" at bounding box center [938, 193] width 13 height 11
radio input "true"
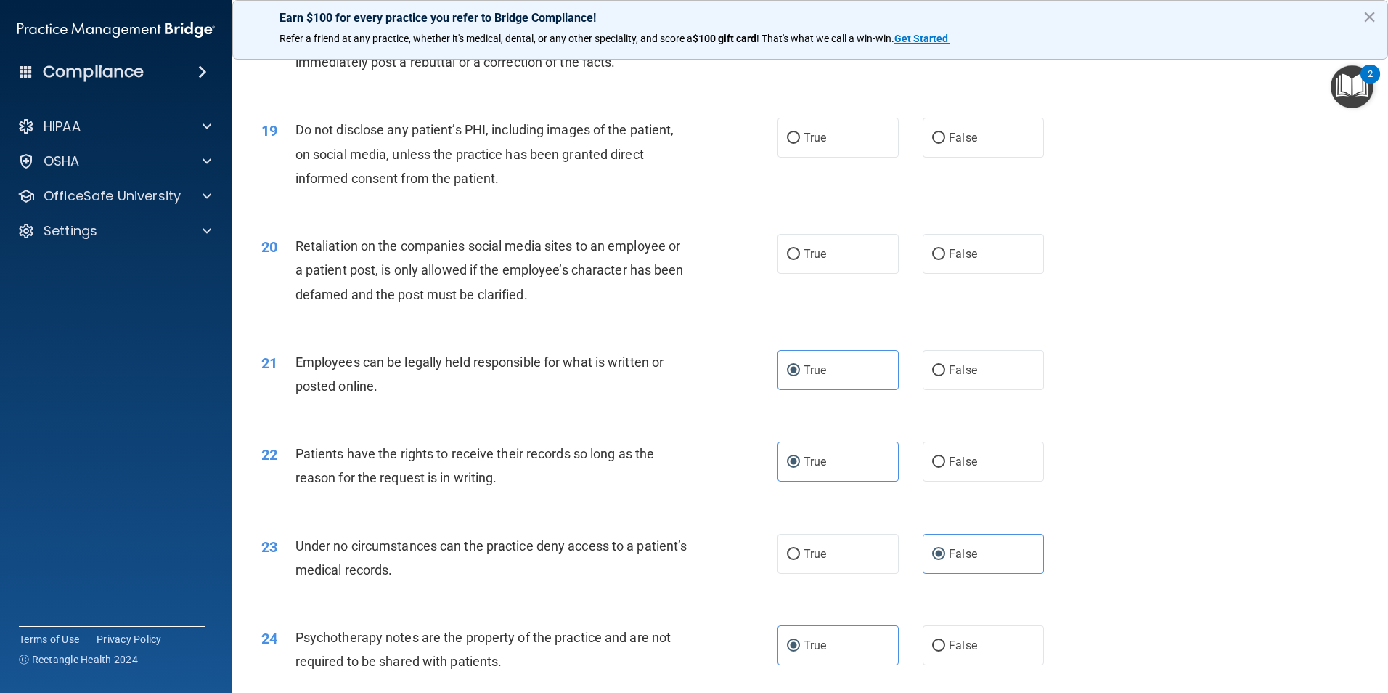
scroll to position [2105, 0]
click at [963, 263] on span "False" at bounding box center [963, 256] width 28 height 14
click at [945, 262] on input "False" at bounding box center [938, 256] width 13 height 11
radio input "true"
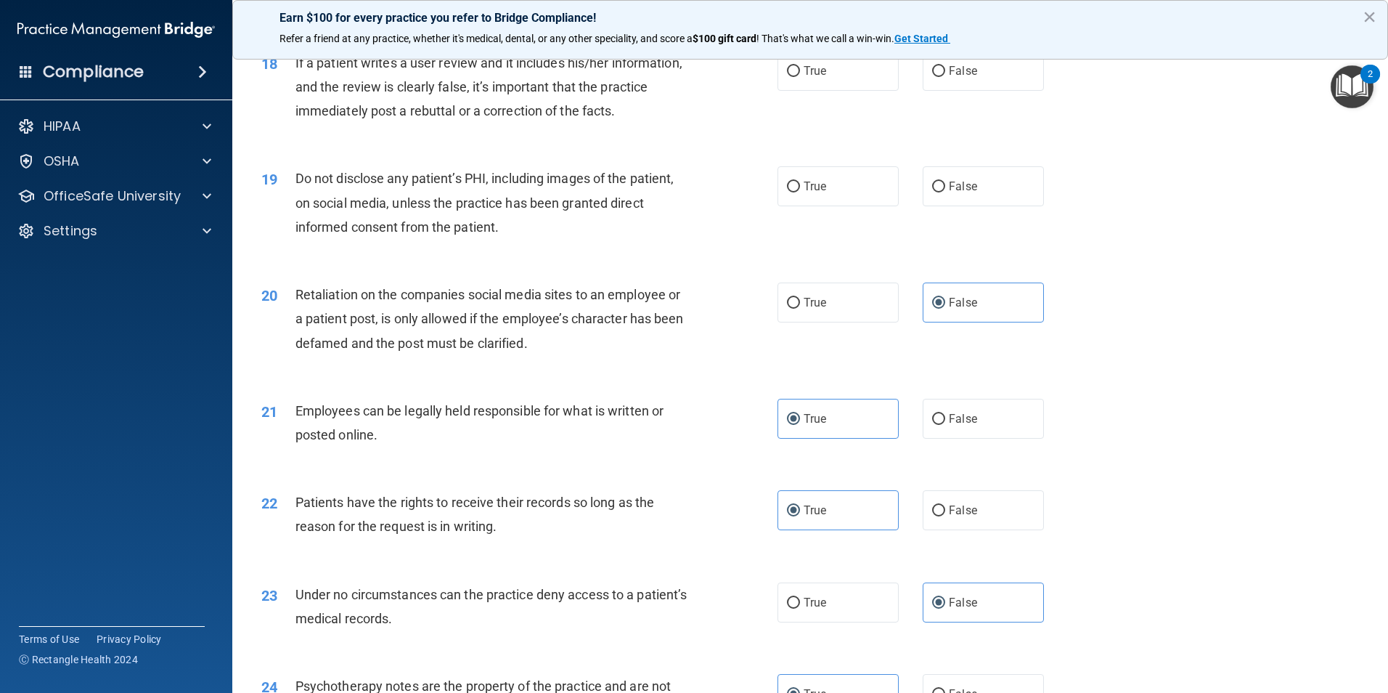
scroll to position [2033, 0]
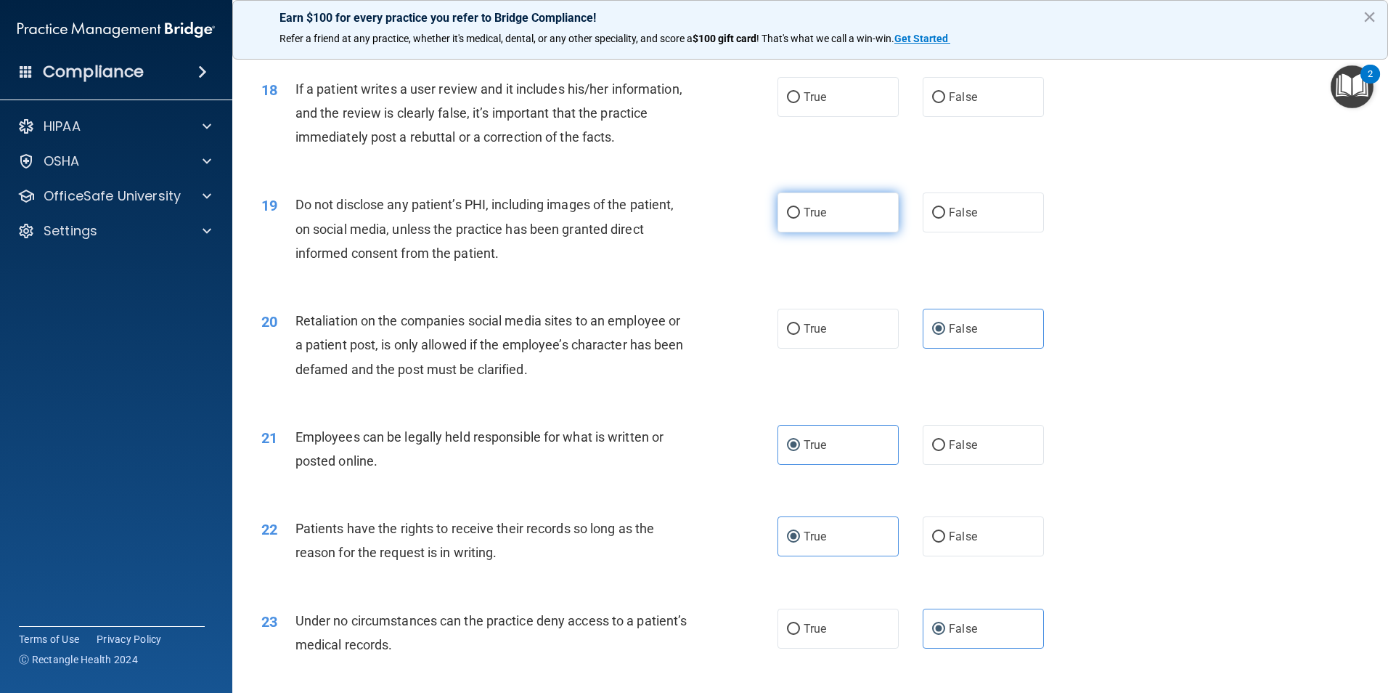
click at [840, 232] on label "True" at bounding box center [838, 212] width 121 height 40
click at [800, 219] on input "True" at bounding box center [793, 213] width 13 height 11
radio input "true"
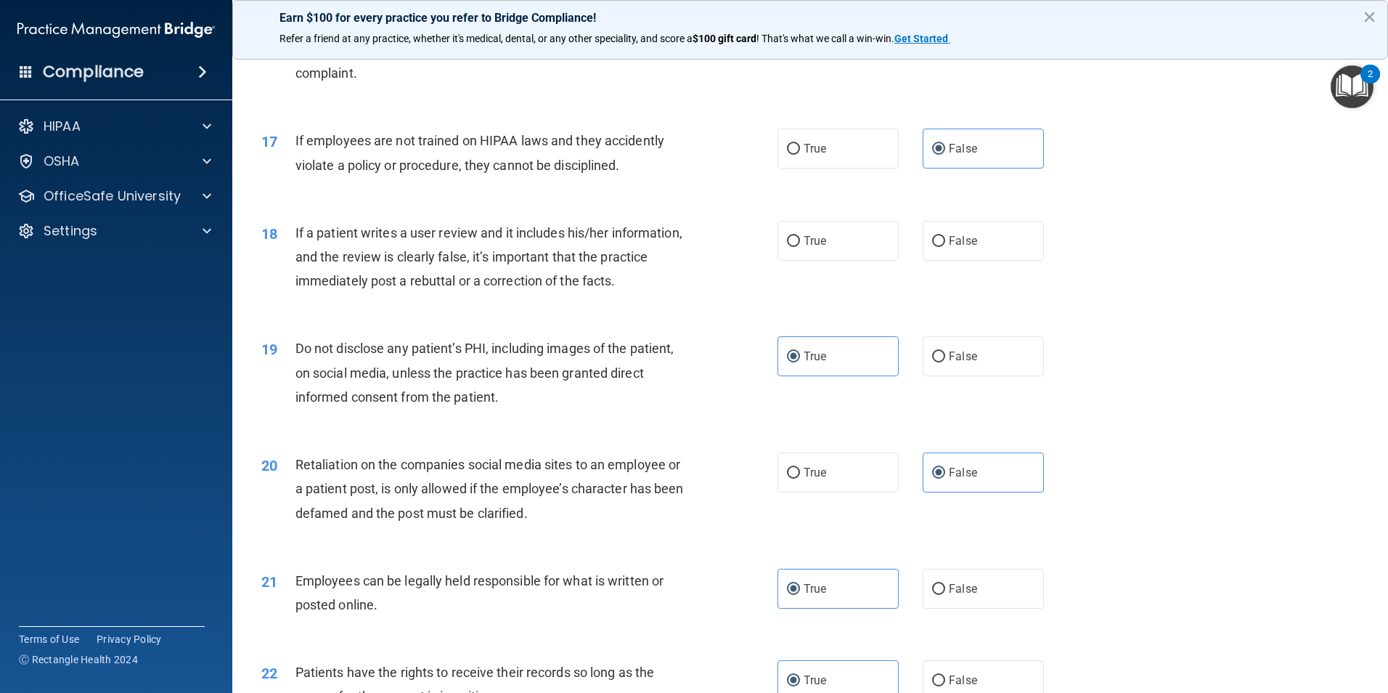
scroll to position [1888, 0]
click at [959, 249] on span "False" at bounding box center [963, 242] width 28 height 14
click at [945, 248] on input "False" at bounding box center [938, 242] width 13 height 11
radio input "true"
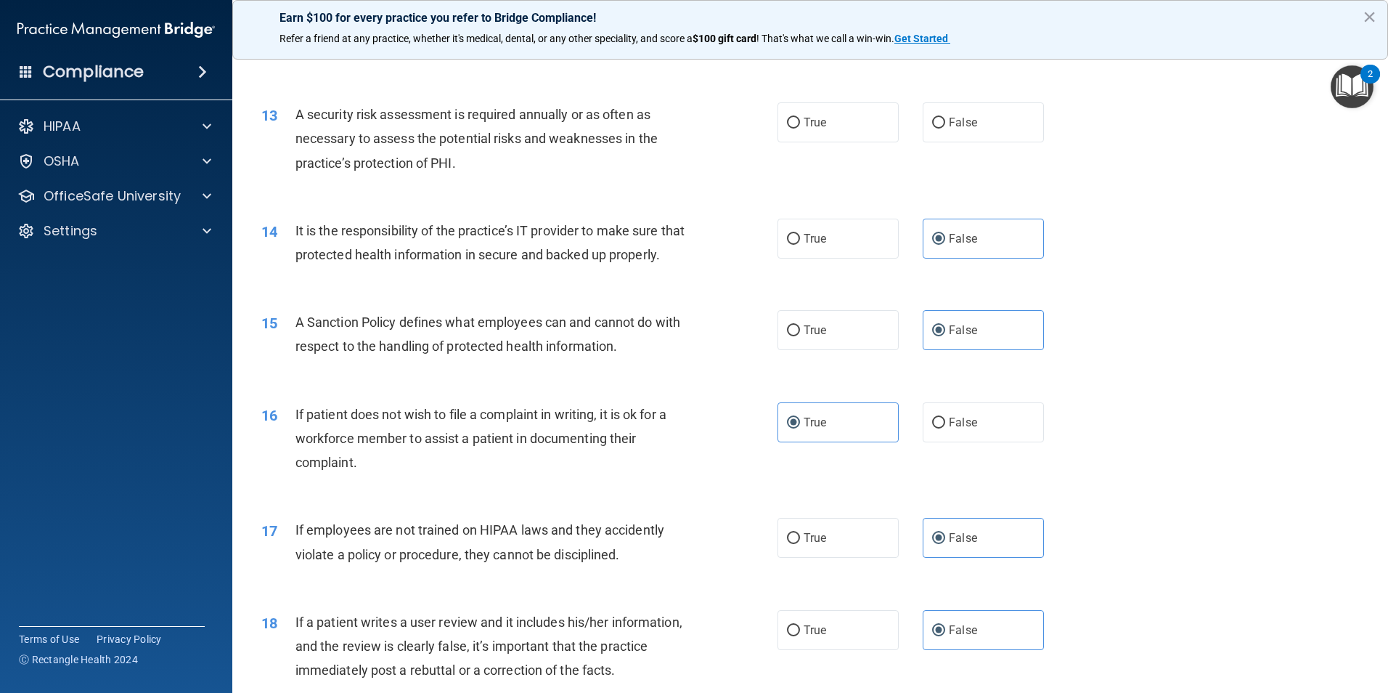
scroll to position [1427, 0]
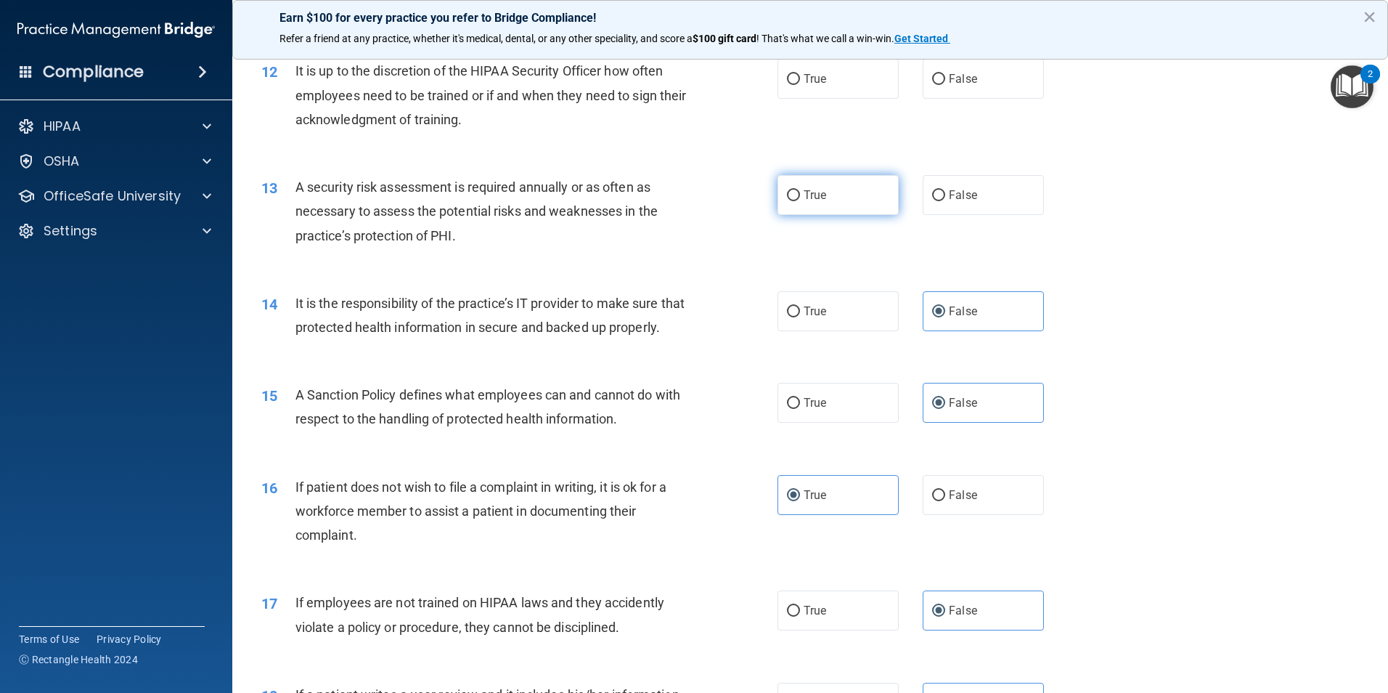
click at [839, 200] on label "True" at bounding box center [838, 195] width 121 height 40
click at [800, 200] on input "True" at bounding box center [793, 195] width 13 height 11
radio input "true"
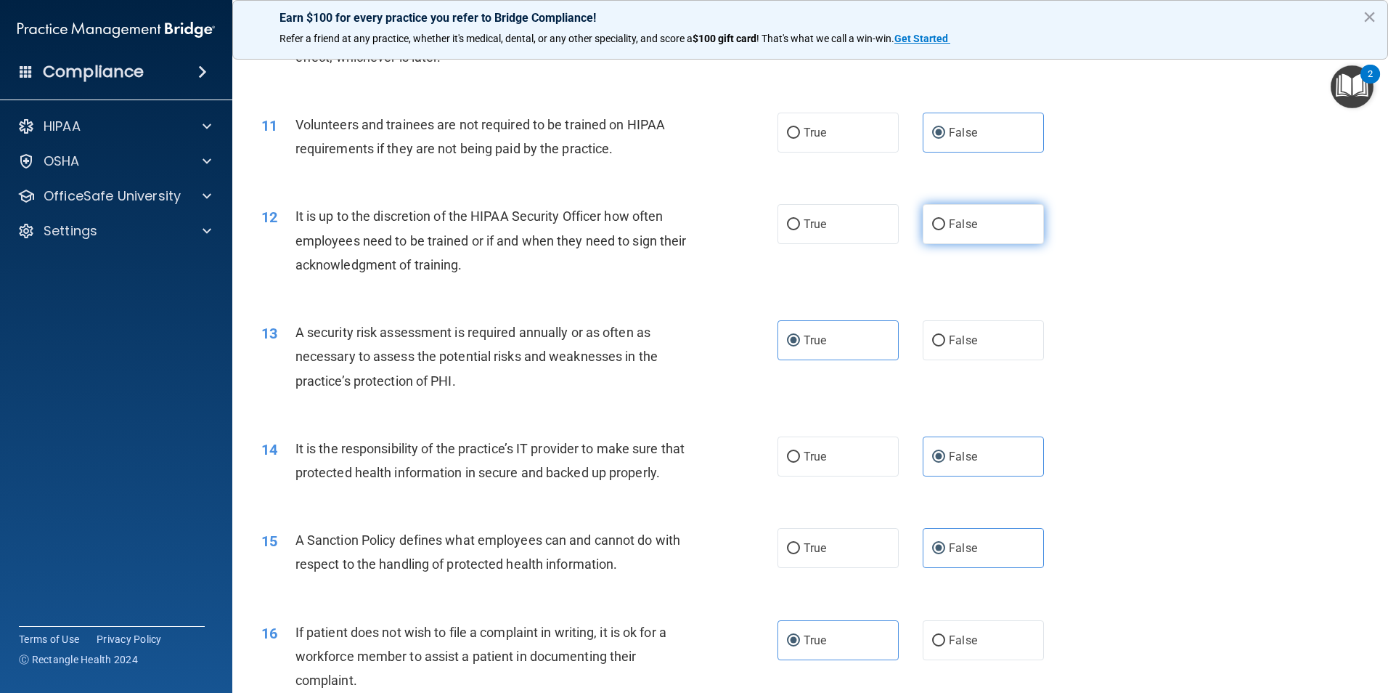
click at [958, 227] on span "False" at bounding box center [963, 224] width 28 height 14
click at [945, 227] on input "False" at bounding box center [938, 224] width 13 height 11
radio input "true"
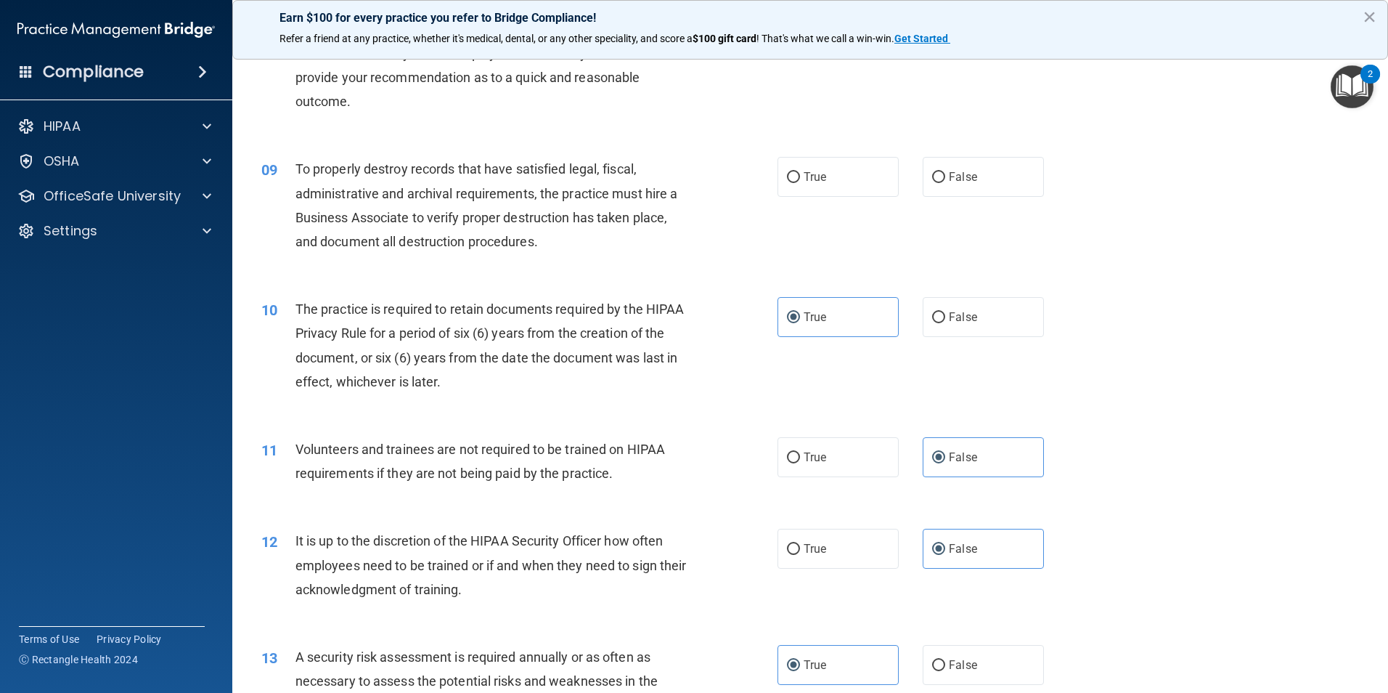
scroll to position [919, 0]
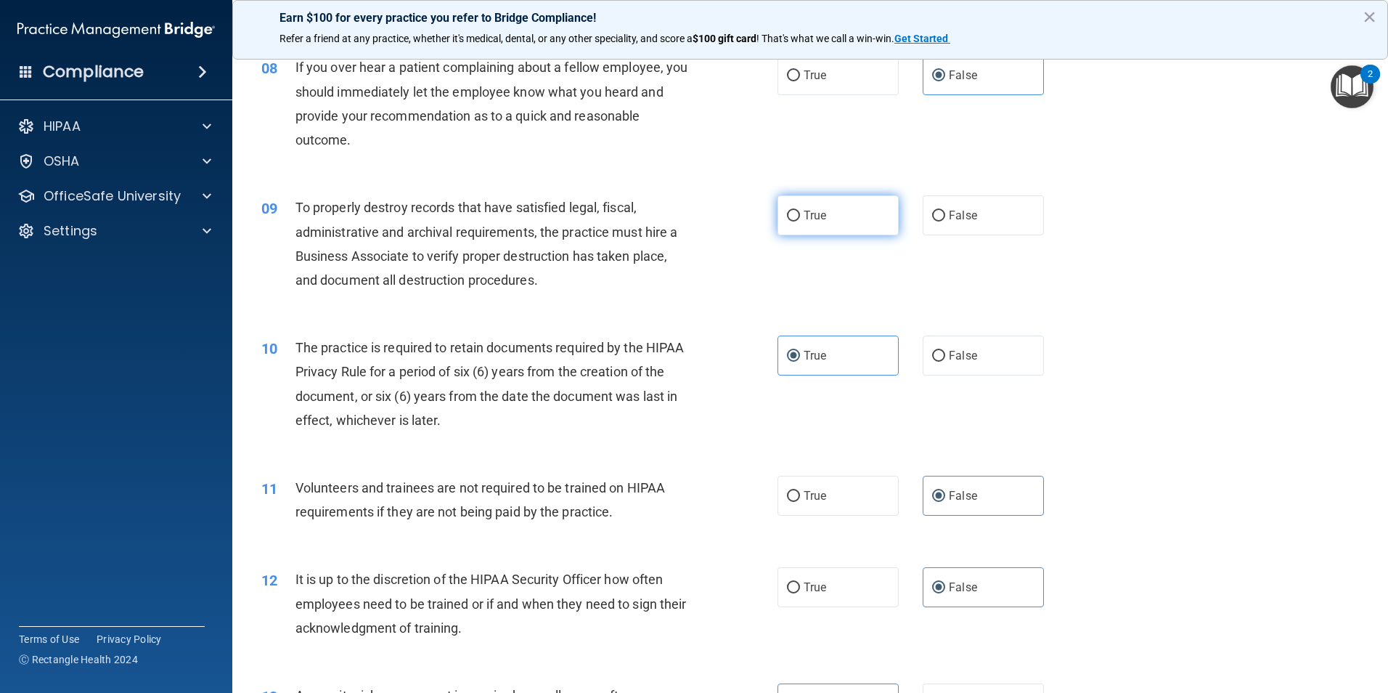
click at [830, 219] on label "True" at bounding box center [838, 215] width 121 height 40
click at [800, 219] on input "True" at bounding box center [793, 216] width 13 height 11
radio input "true"
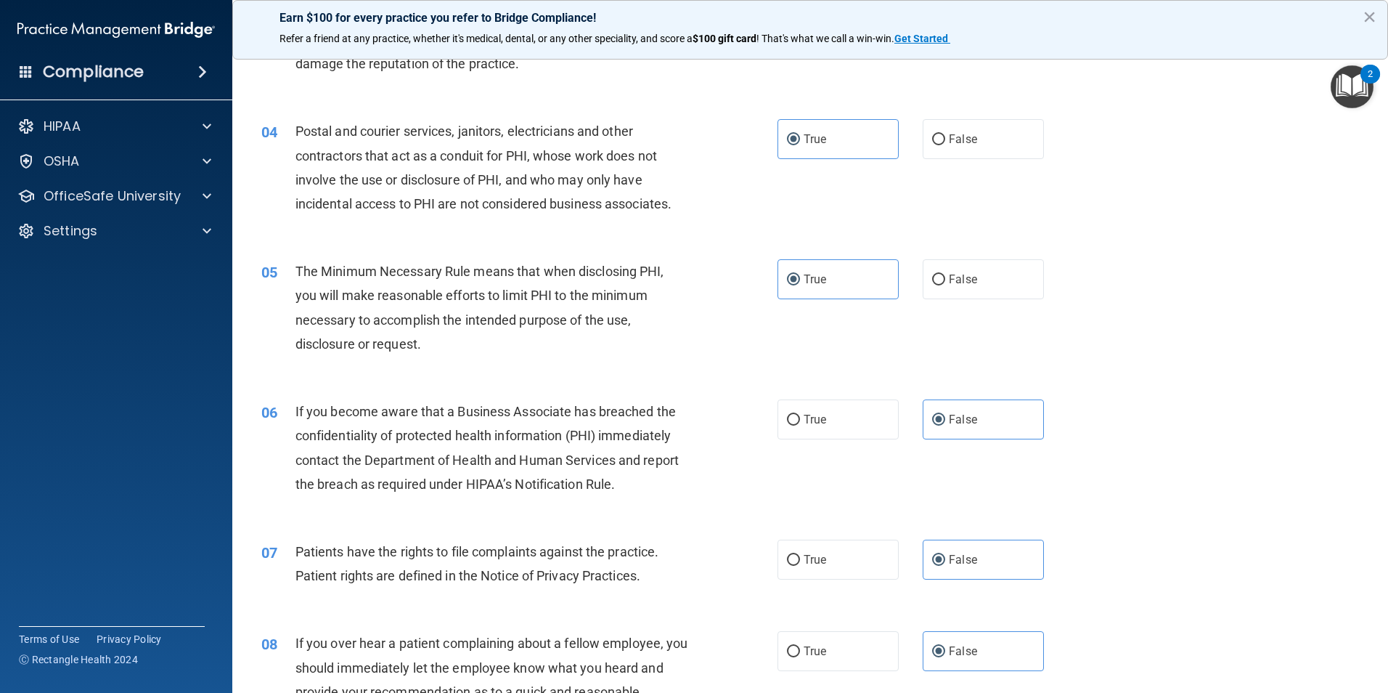
scroll to position [0, 0]
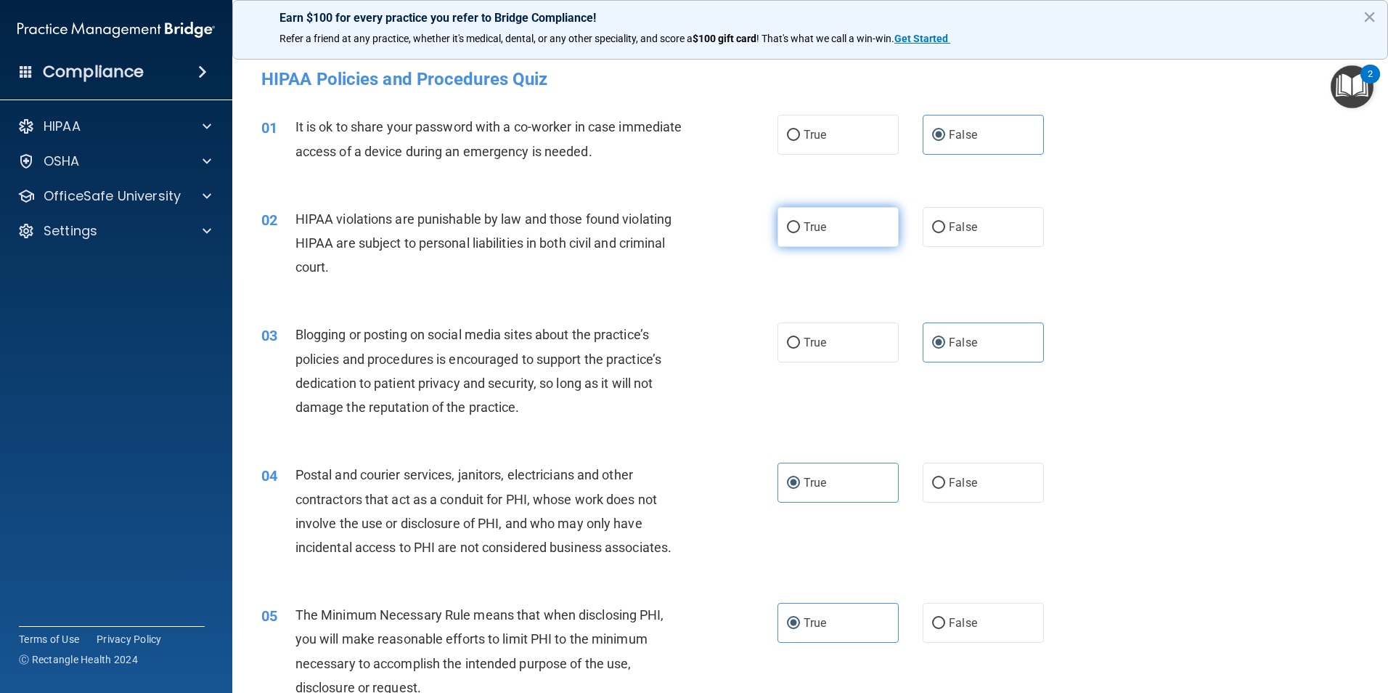
click at [805, 231] on span "True" at bounding box center [815, 227] width 23 height 14
click at [800, 231] on input "True" at bounding box center [793, 227] width 13 height 11
radio input "true"
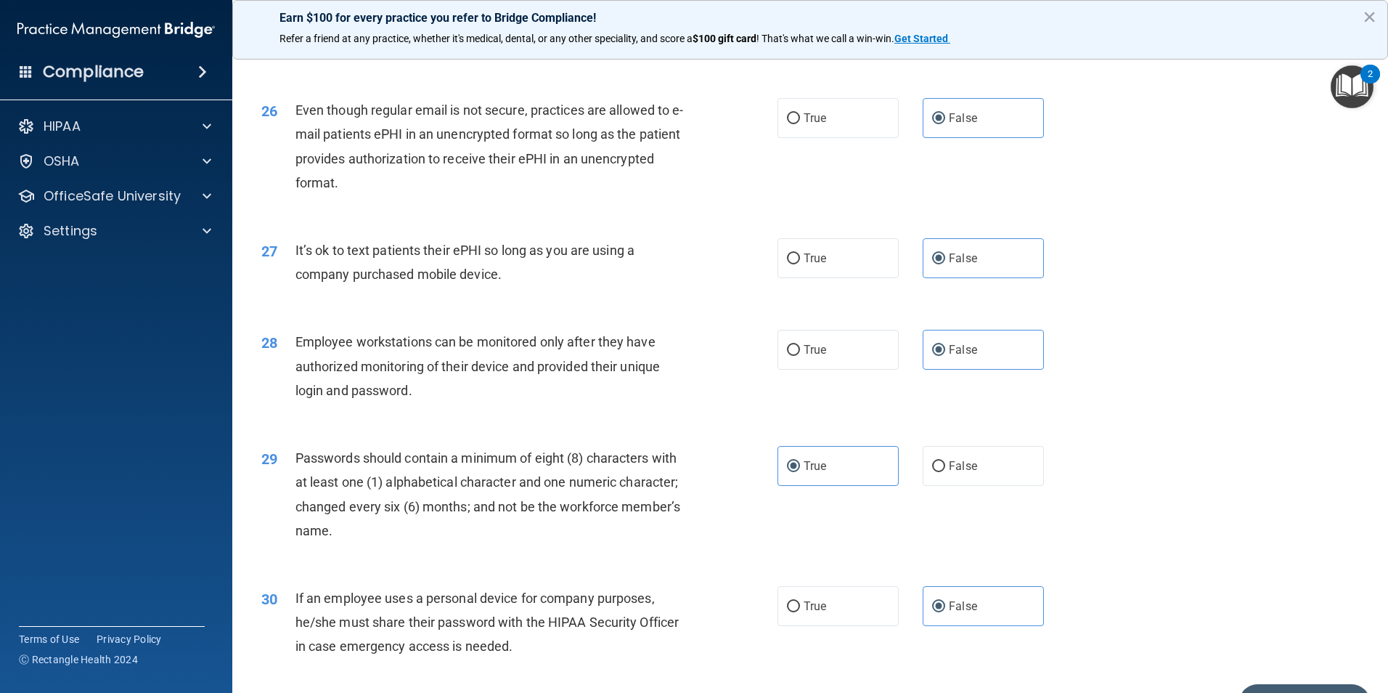
scroll to position [2952, 0]
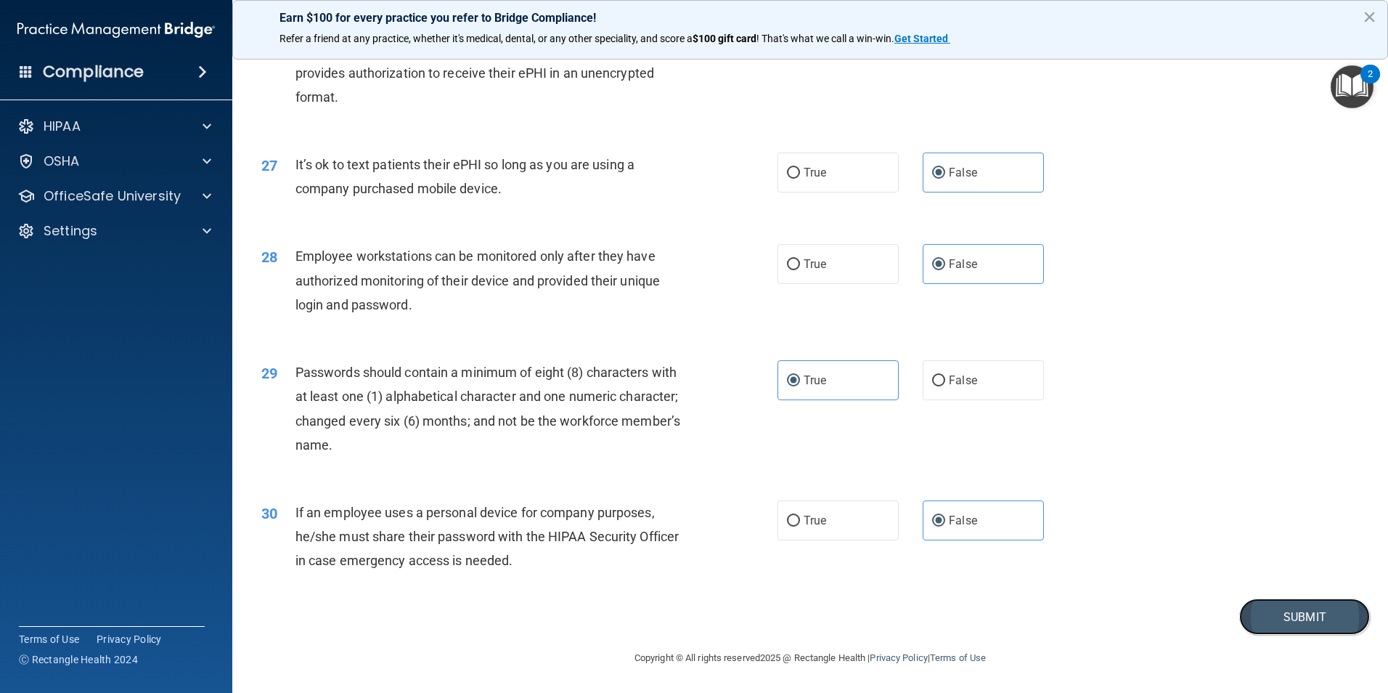
click at [1275, 613] on button "Submit" at bounding box center [1304, 616] width 131 height 37
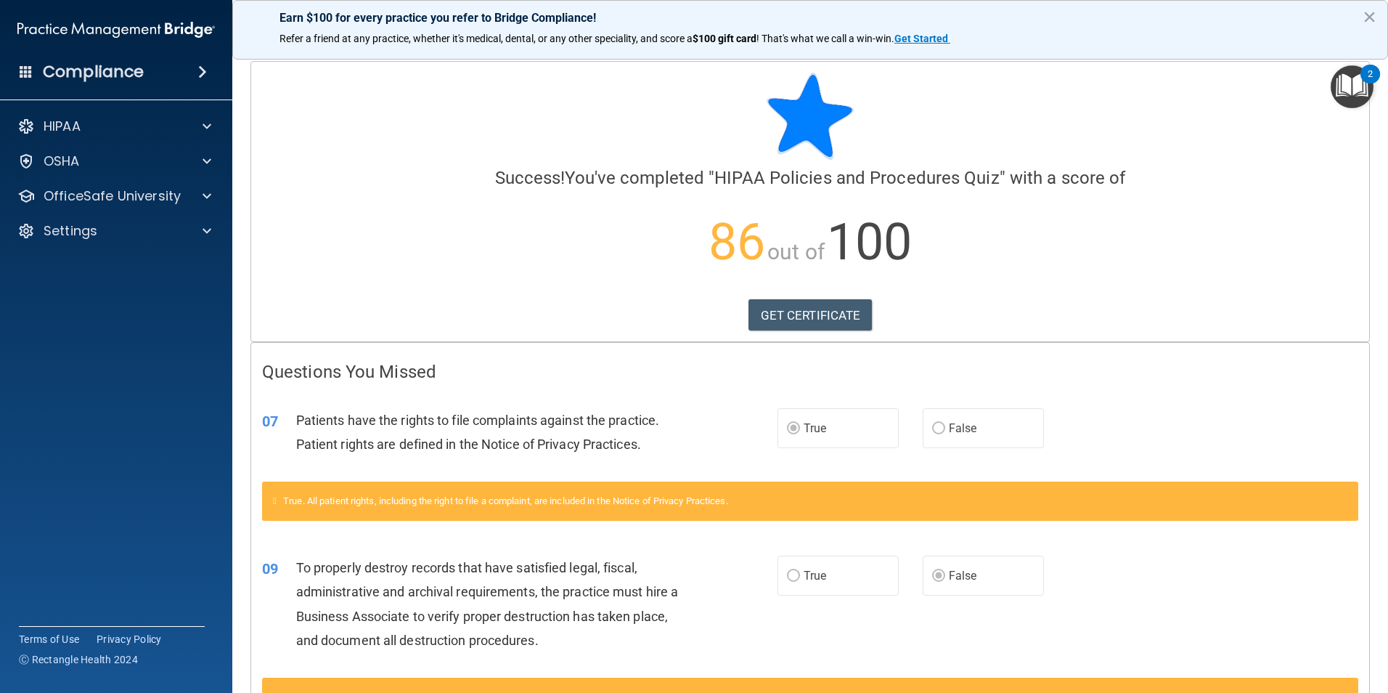
click at [1358, 81] on img "Open Resource Center, 2 new notifications" at bounding box center [1352, 86] width 43 height 43
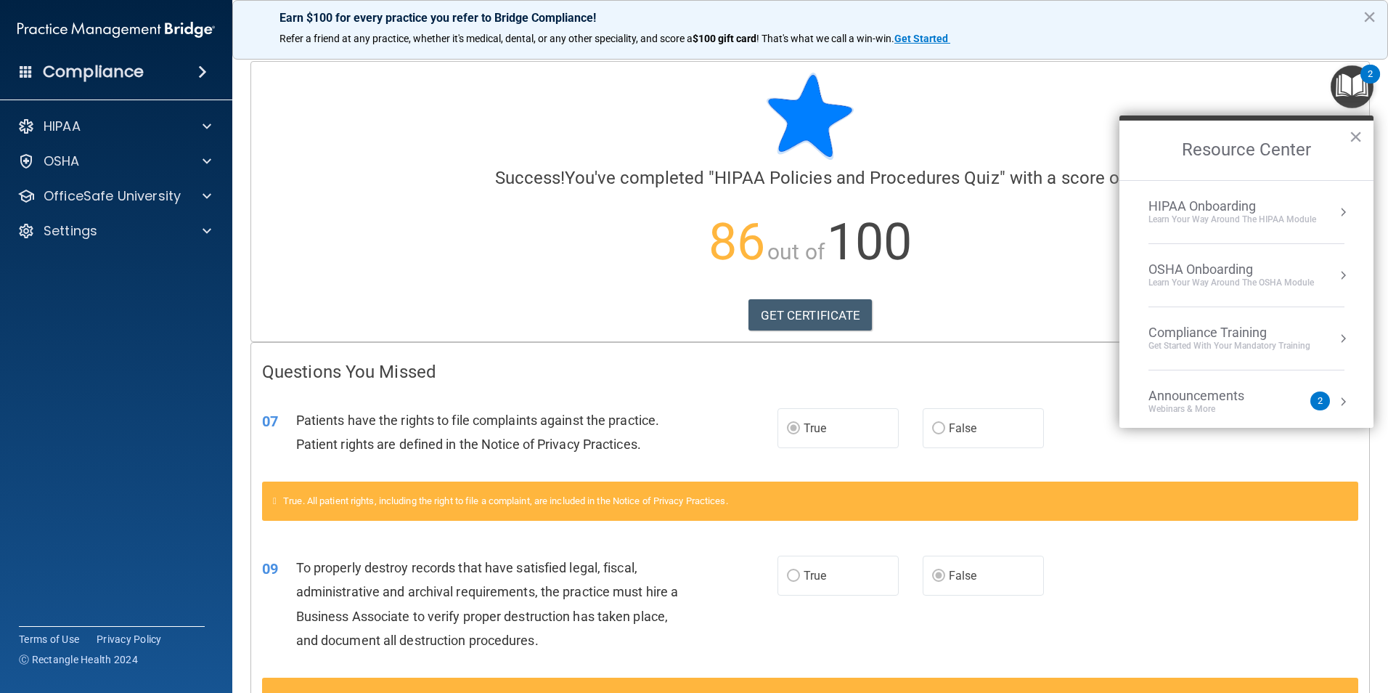
click at [1223, 333] on div "Compliance Training" at bounding box center [1230, 333] width 162 height 16
click at [1203, 205] on div "HIPAA Training for Members" at bounding box center [1212, 204] width 162 height 13
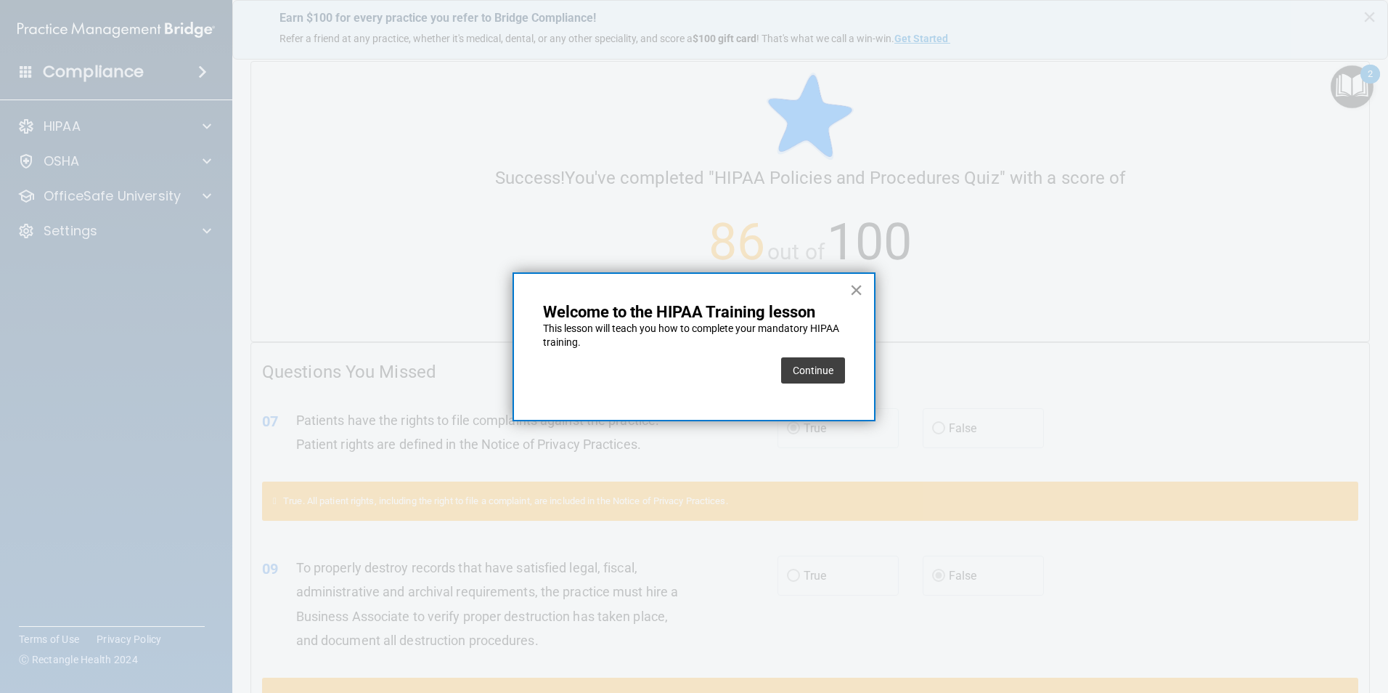
click at [855, 289] on button "×" at bounding box center [856, 289] width 14 height 23
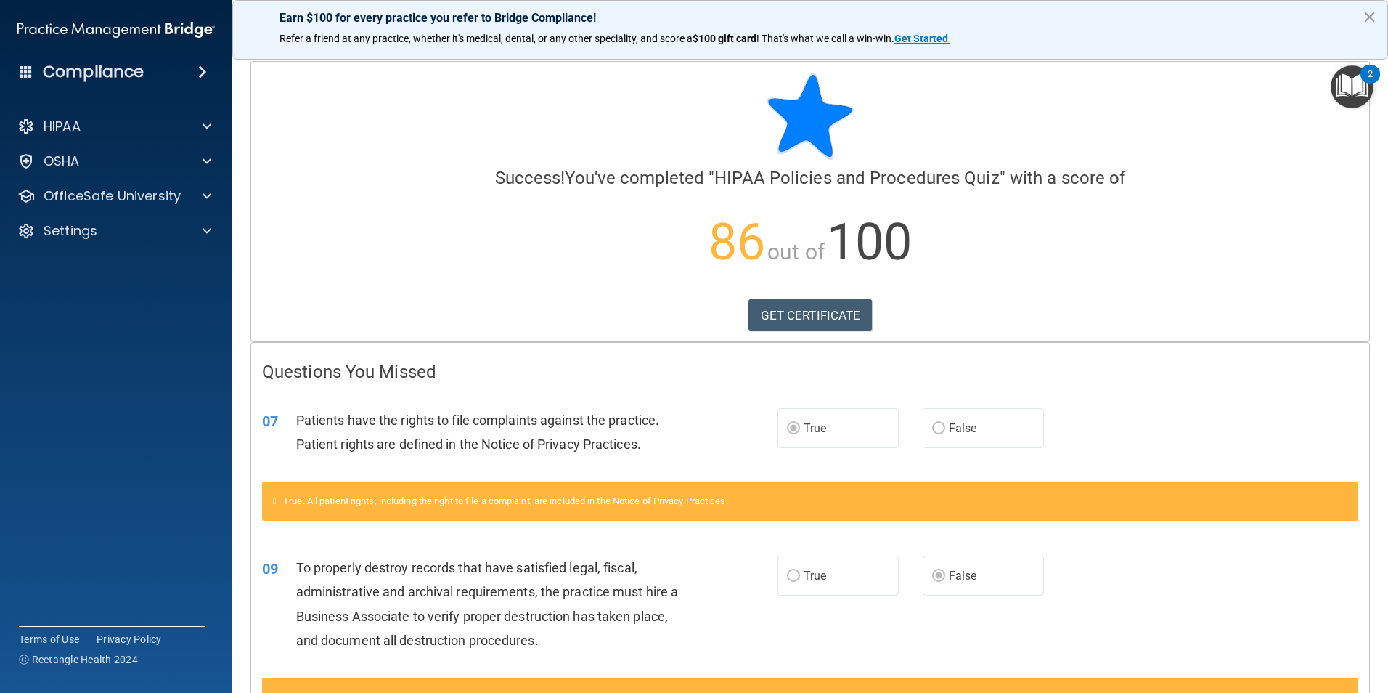
click at [1362, 81] on img "Open Resource Center, 2 new notifications" at bounding box center [1352, 86] width 43 height 43
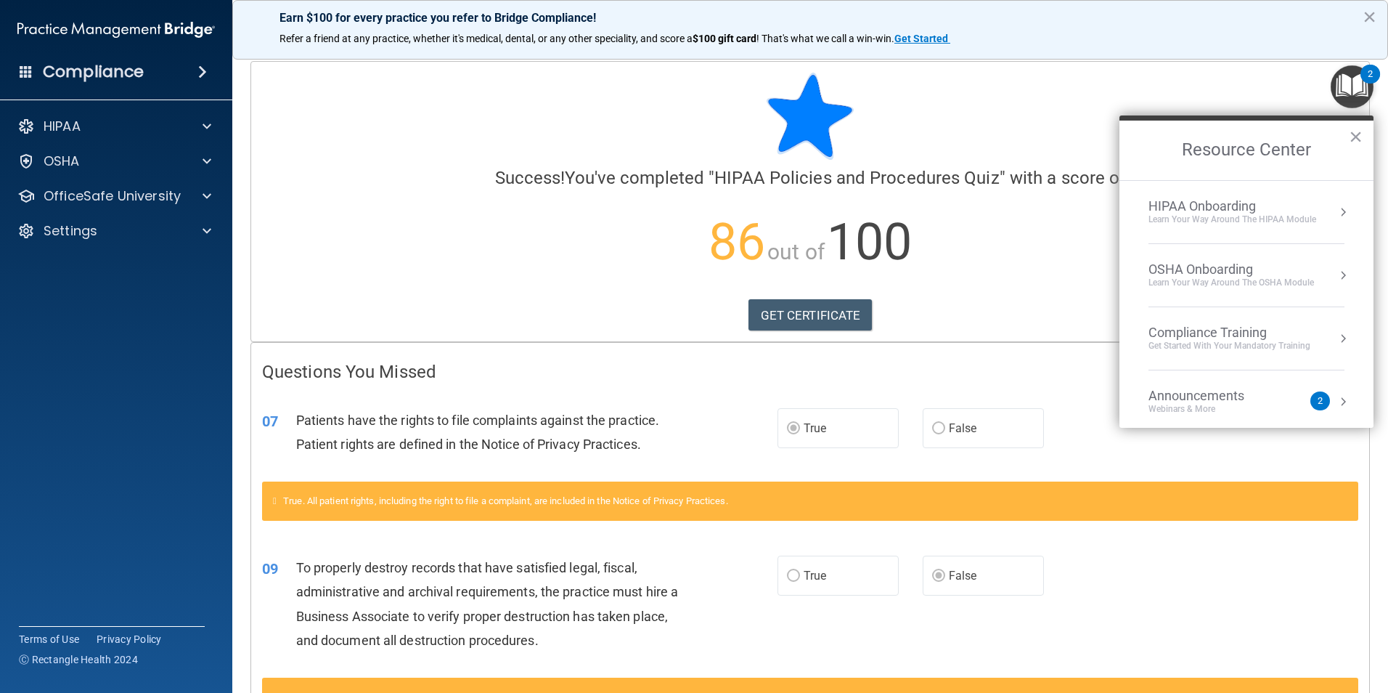
click at [1259, 338] on div "Compliance Training" at bounding box center [1230, 333] width 162 height 16
click at [1271, 202] on div "HIPAA Training for Members" at bounding box center [1212, 204] width 162 height 13
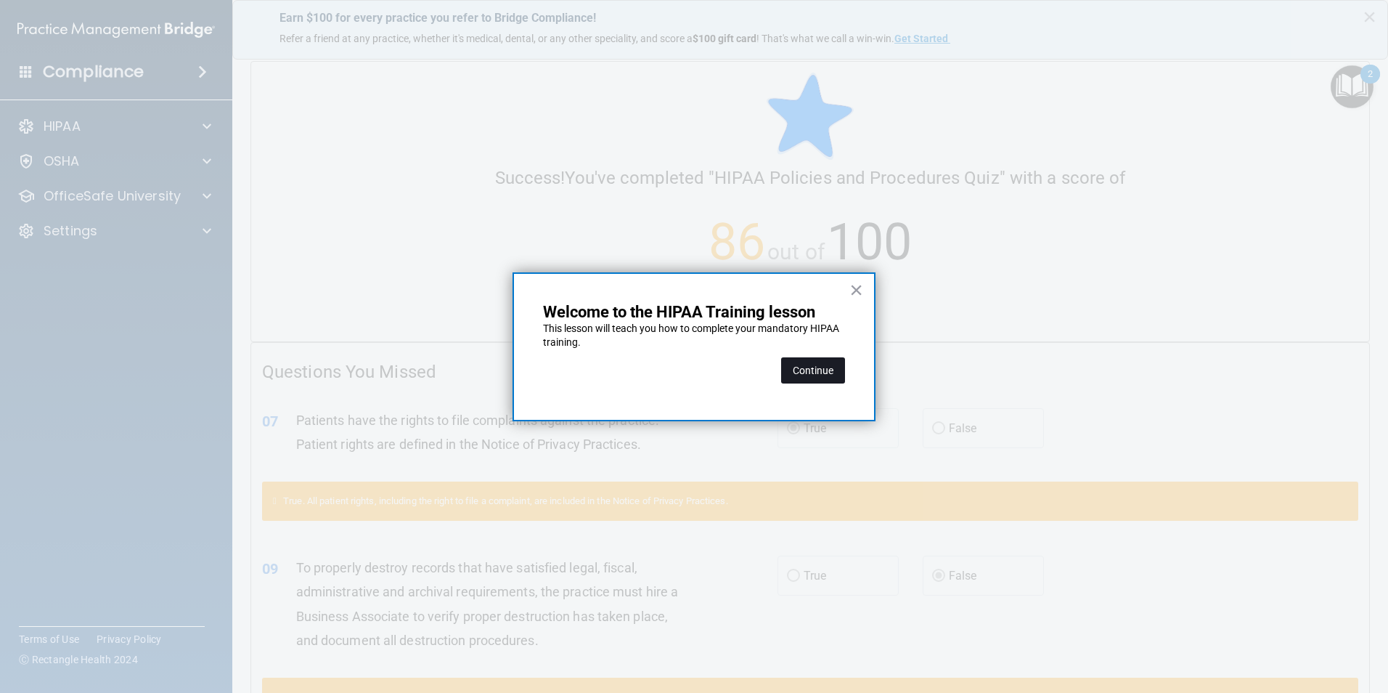
click at [799, 370] on button "Continue" at bounding box center [813, 370] width 64 height 26
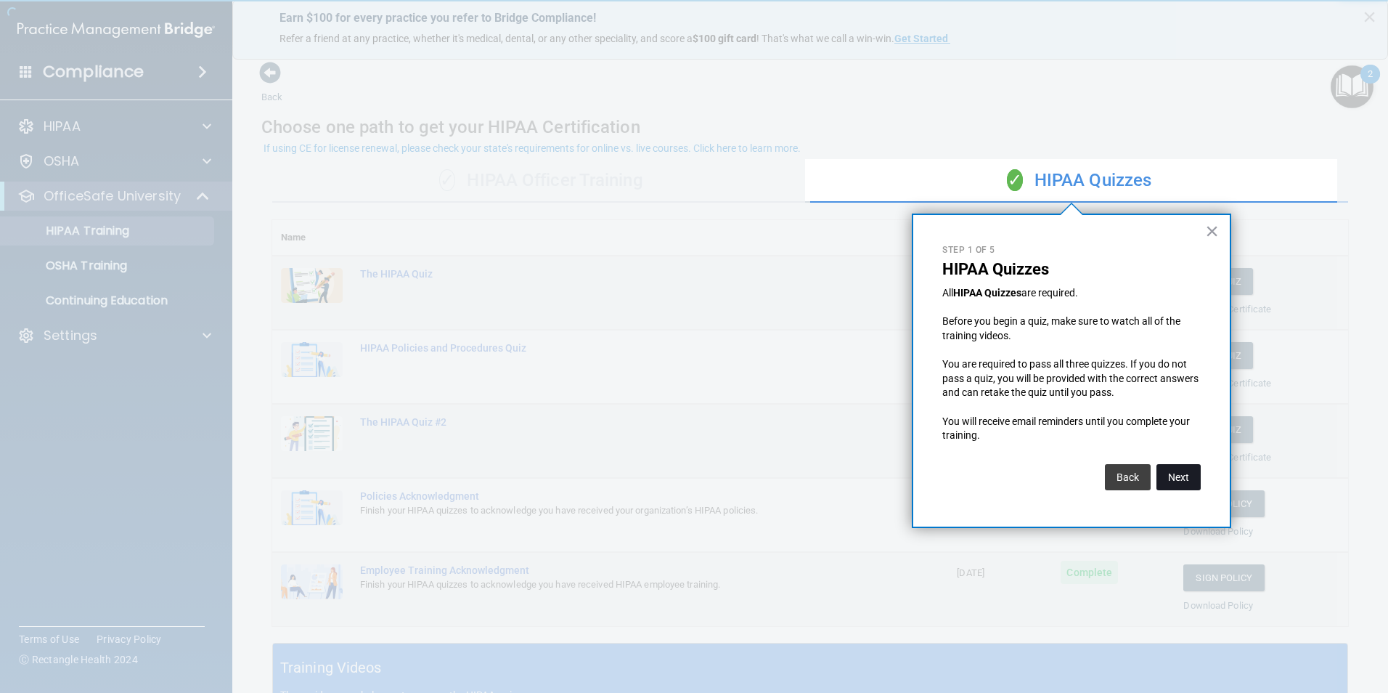
click at [1193, 481] on button "Next" at bounding box center [1179, 477] width 44 height 26
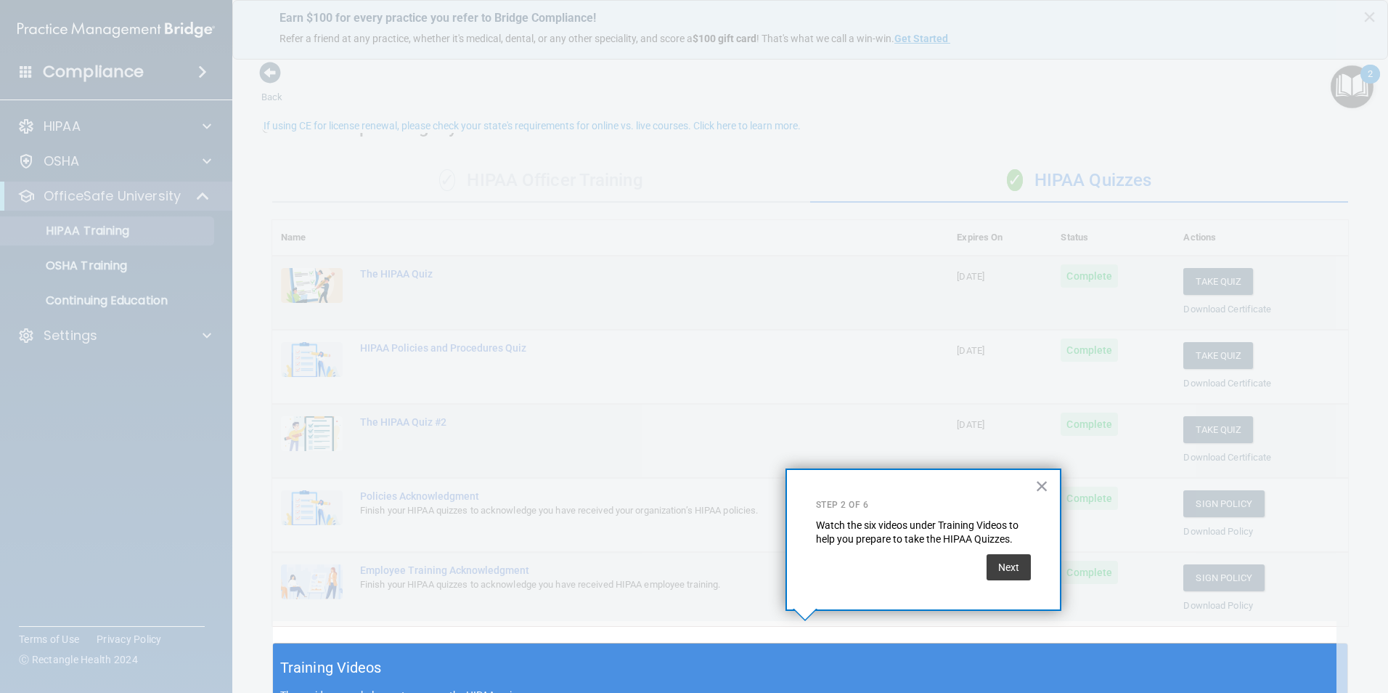
scroll to position [23, 0]
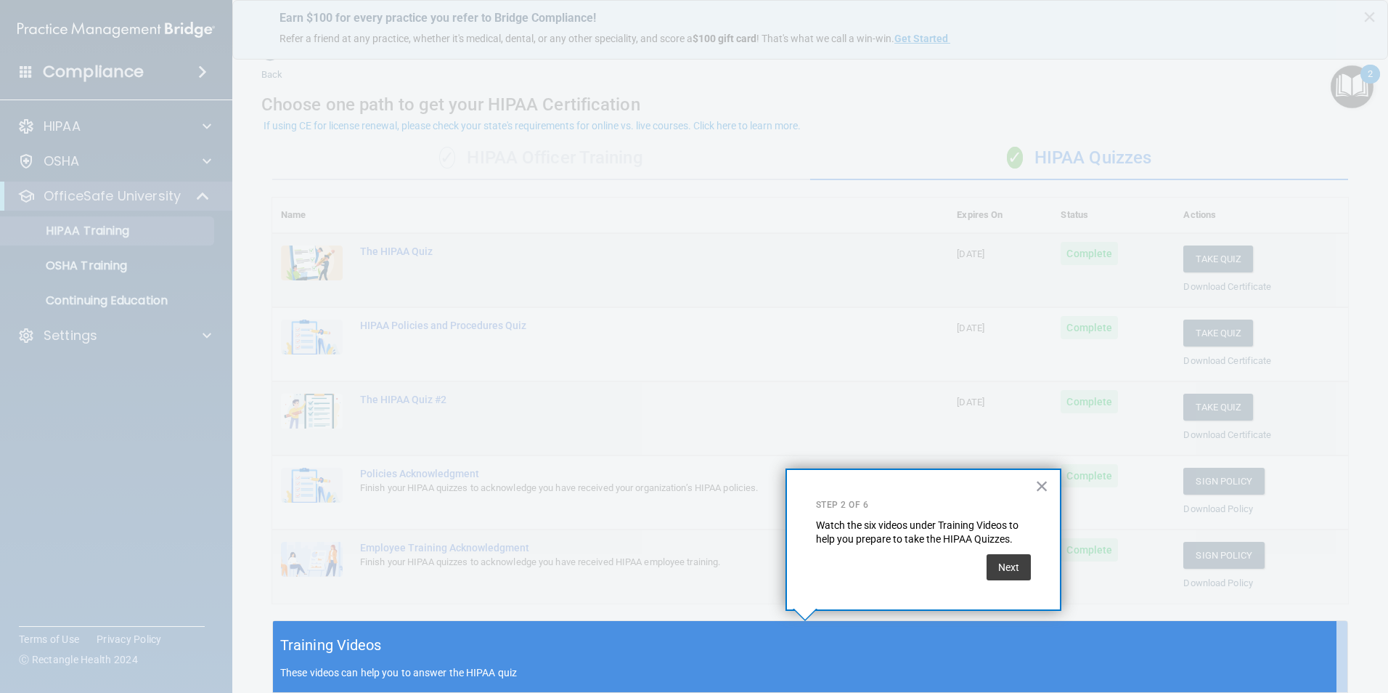
click at [1039, 484] on button "×" at bounding box center [1042, 485] width 14 height 23
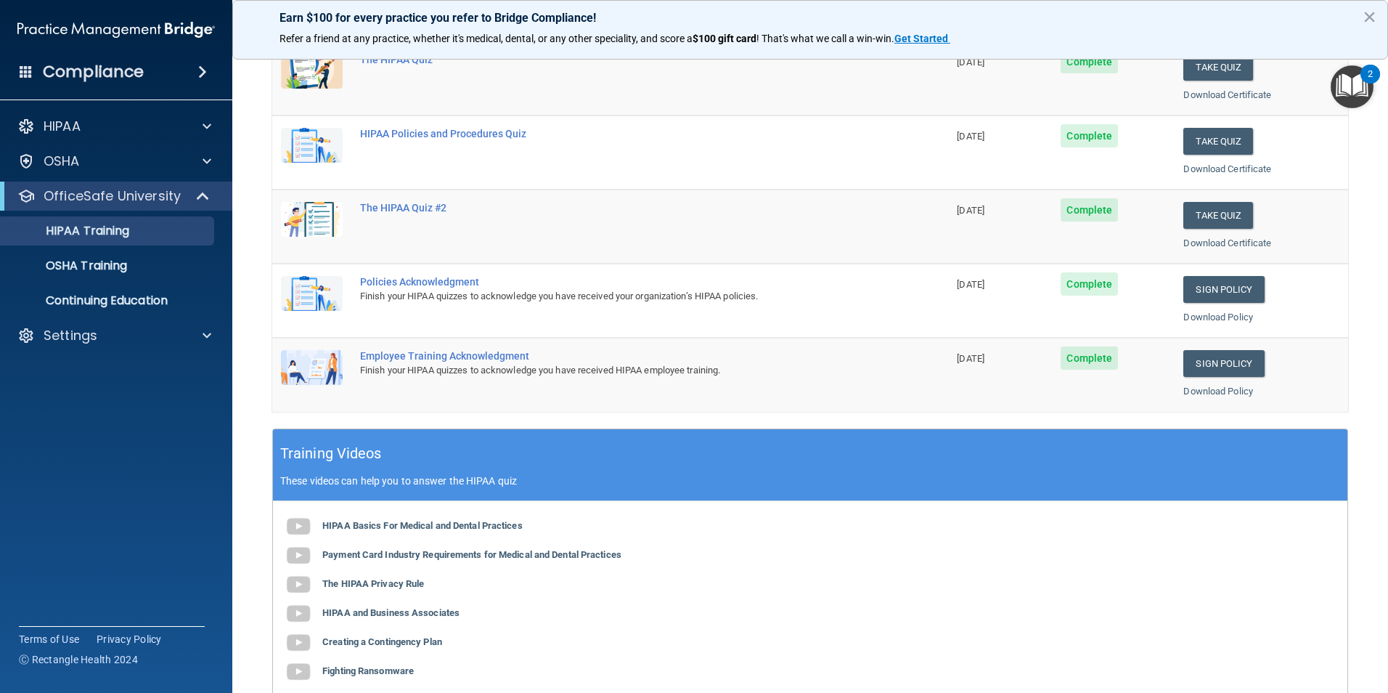
scroll to position [240, 0]
